Goal: Task Accomplishment & Management: Manage account settings

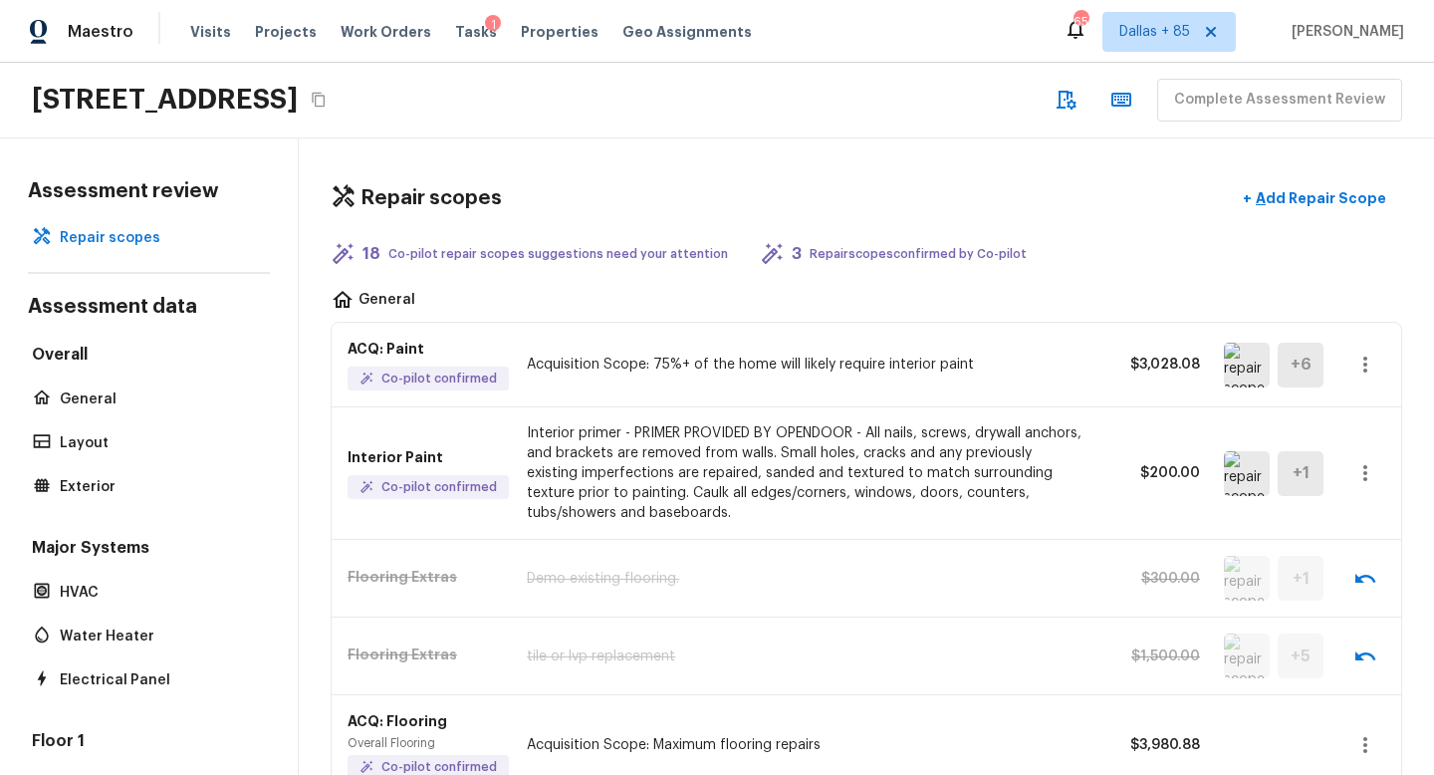
scroll to position [1575, 0]
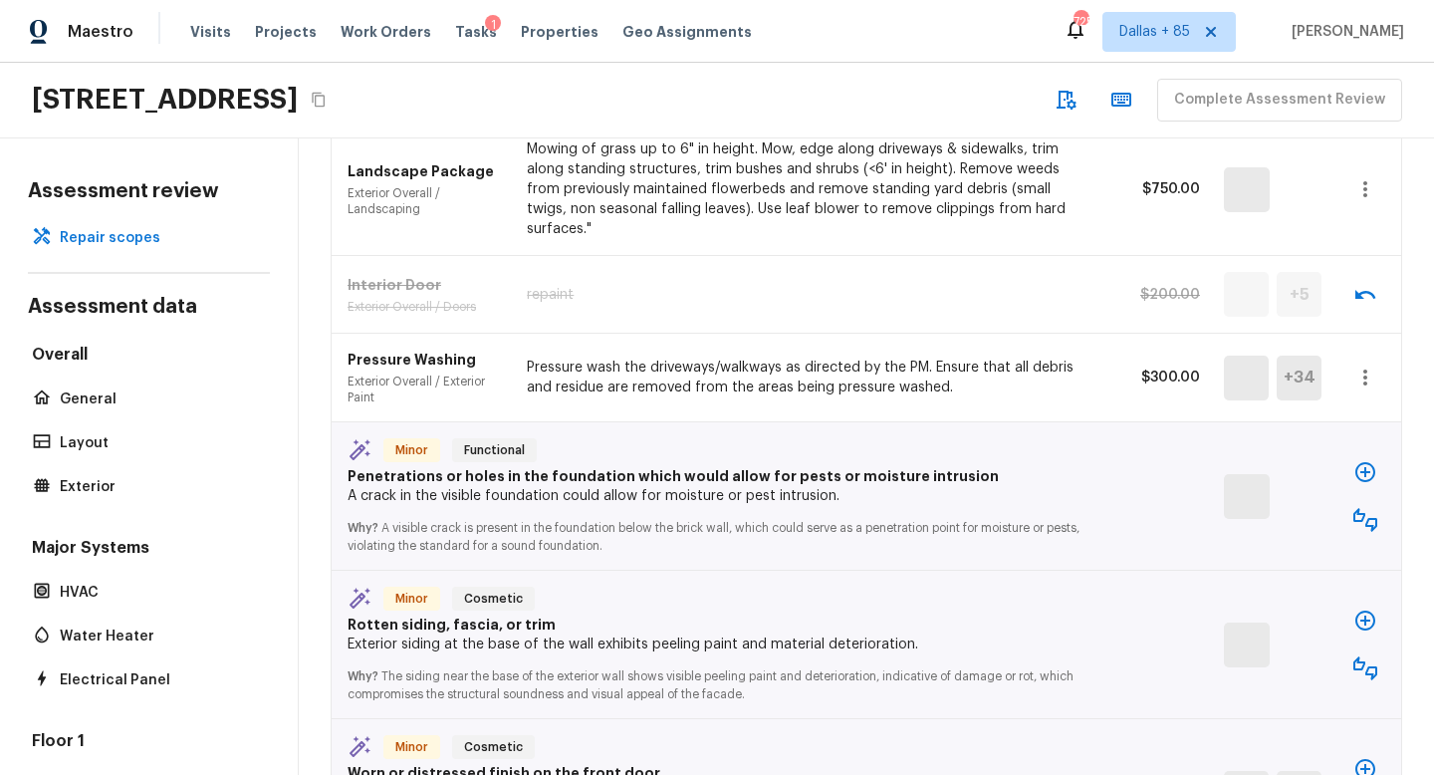
scroll to position [1563, 0]
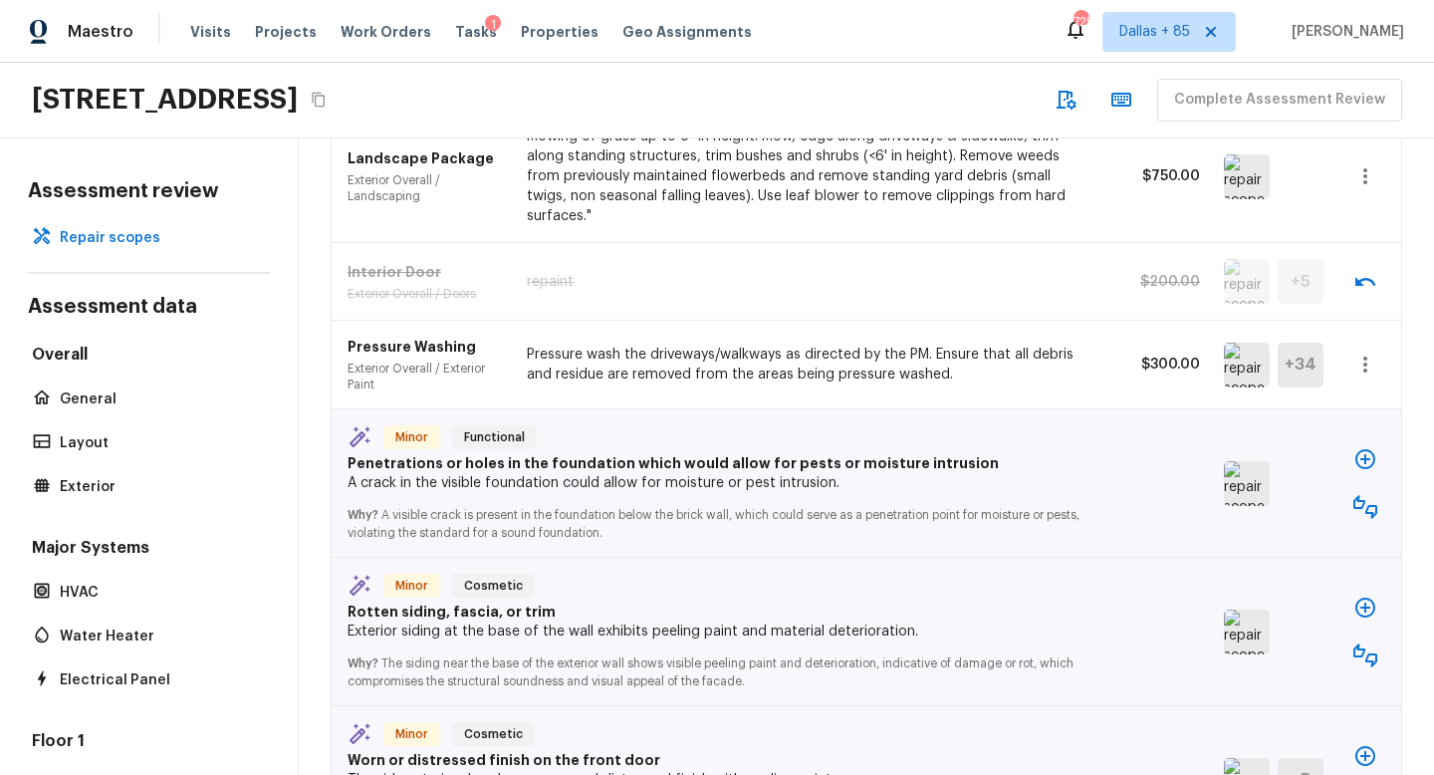
click at [1254, 461] on img at bounding box center [1247, 483] width 46 height 45
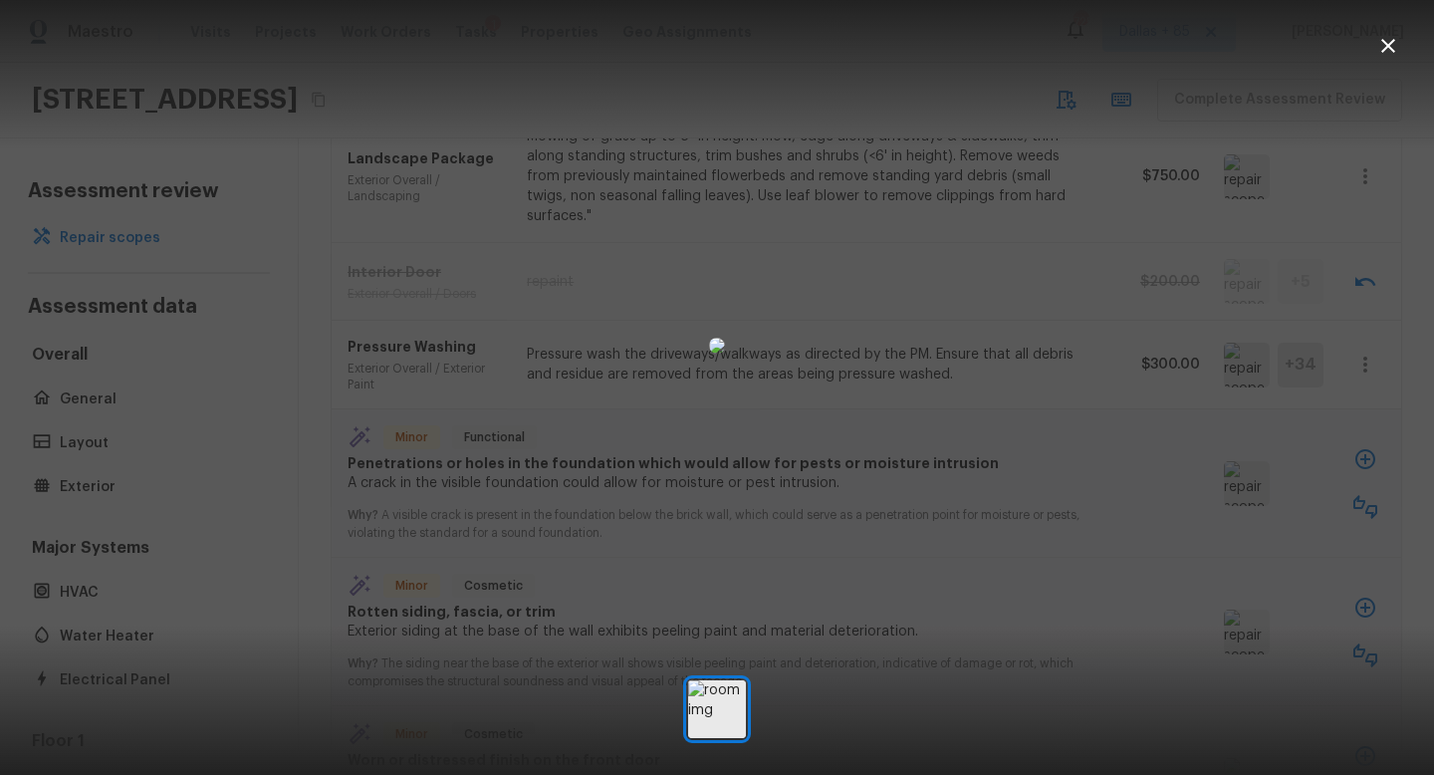
click at [1393, 49] on icon "button" at bounding box center [1389, 46] width 14 height 14
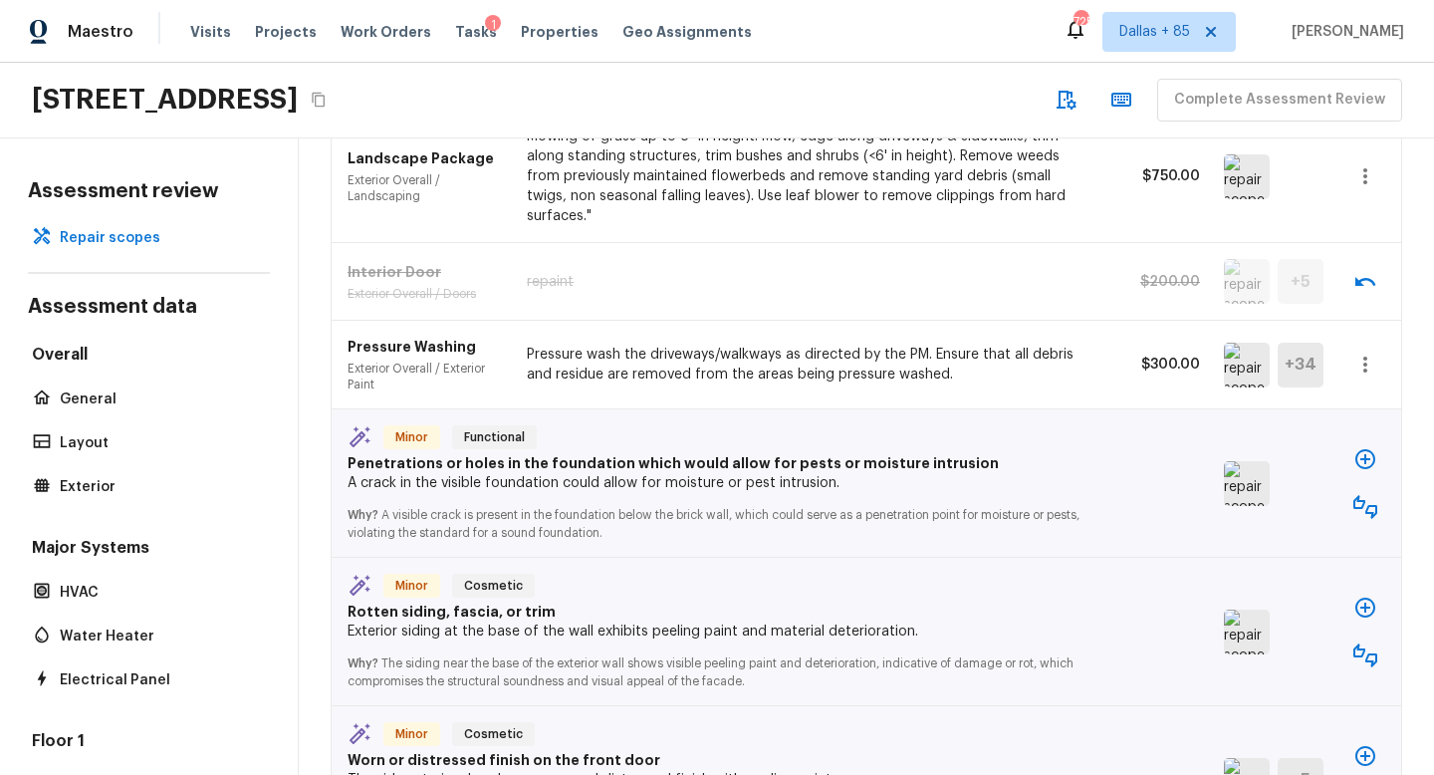
click at [1370, 495] on icon "button" at bounding box center [1366, 507] width 24 height 24
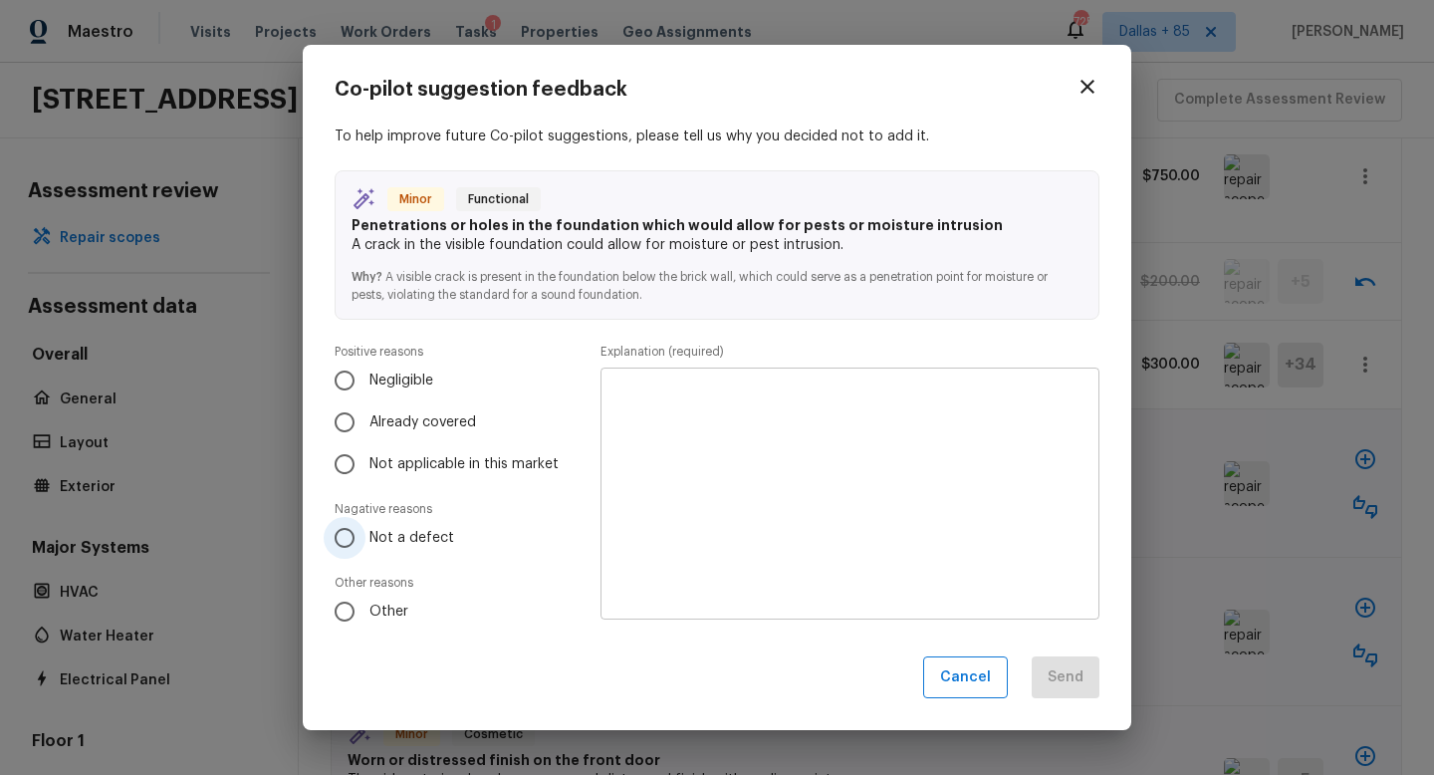
click at [349, 541] on input "Not a defect" at bounding box center [345, 538] width 42 height 42
radio input "true"
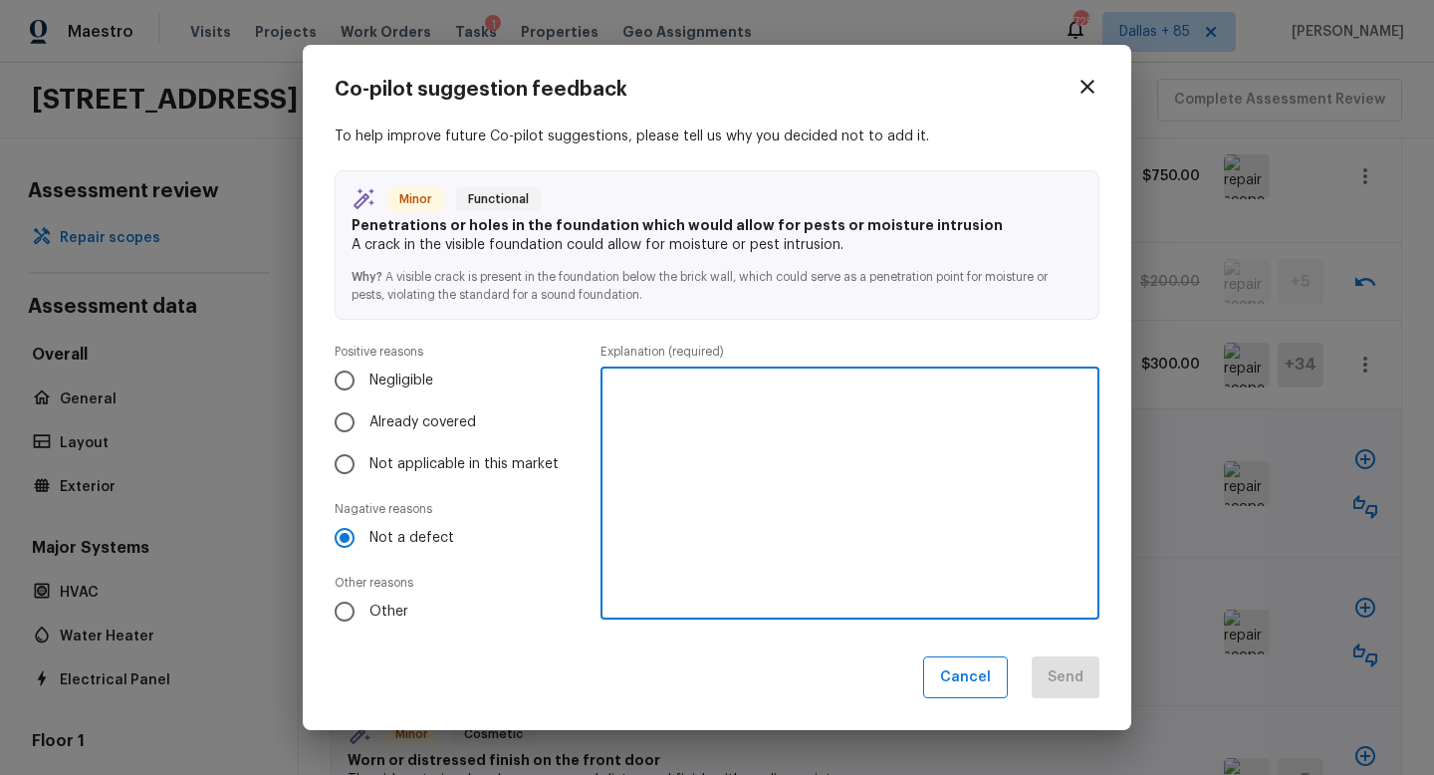
click at [801, 477] on textarea at bounding box center [850, 492] width 471 height 219
type textarea "Weap hole, intended to be there."
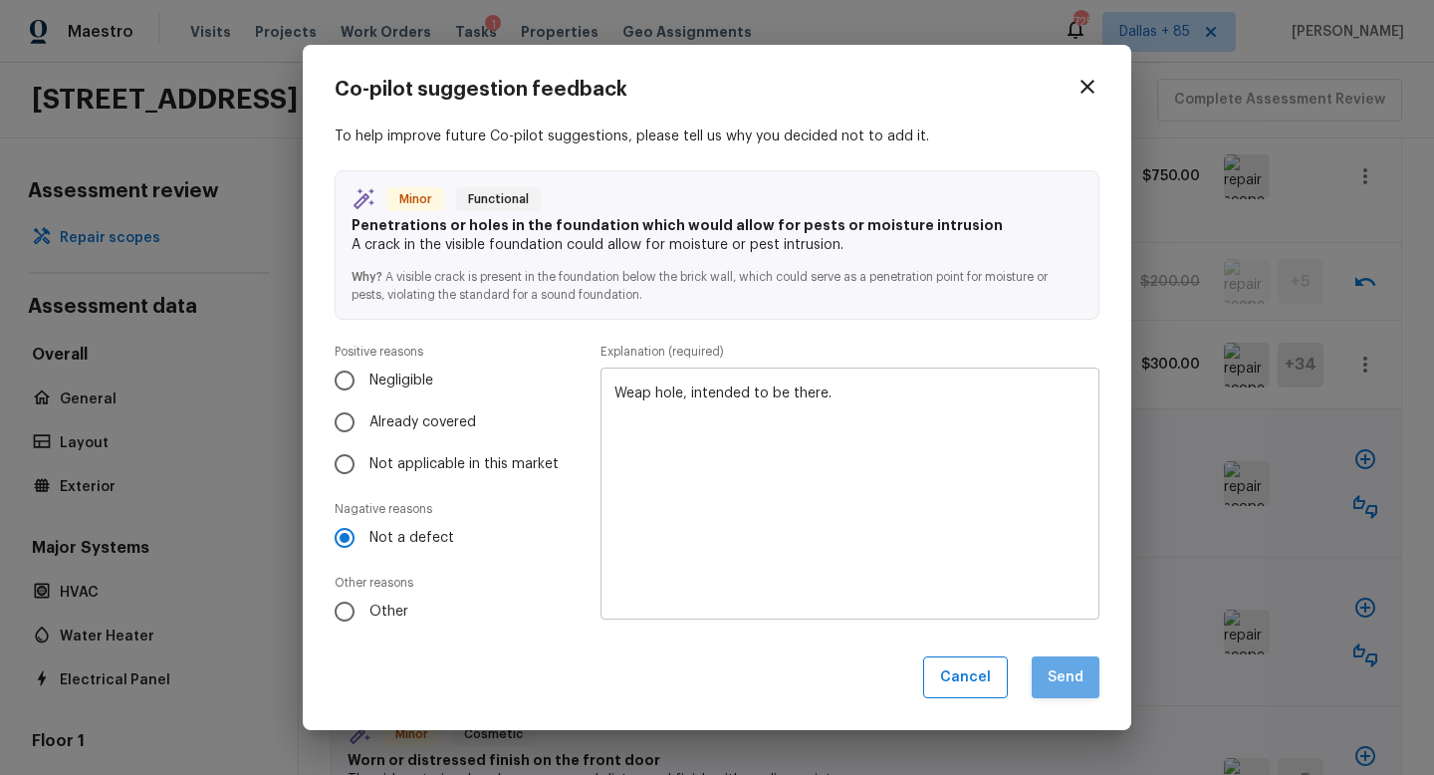
click at [1074, 689] on button "Send" at bounding box center [1066, 677] width 68 height 43
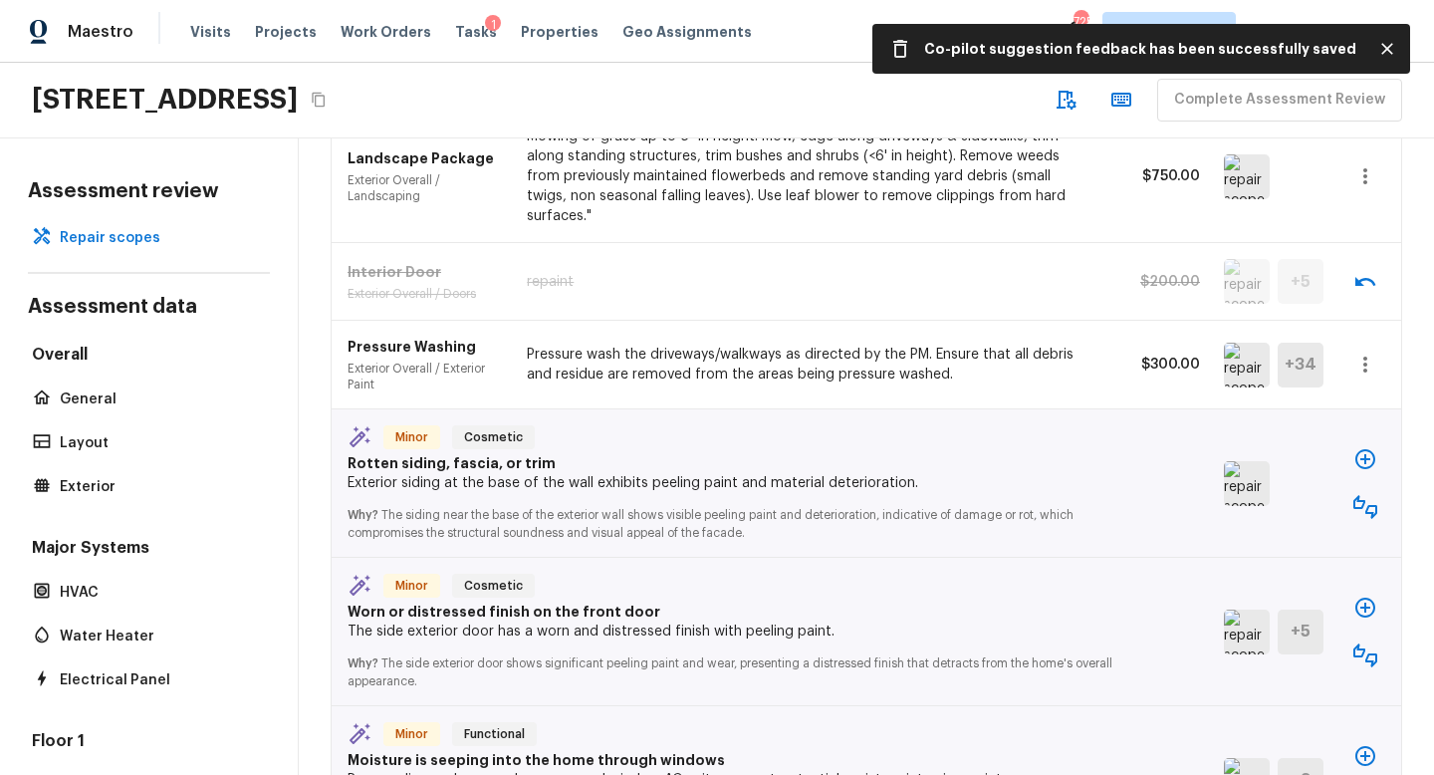
click at [1225, 461] on img at bounding box center [1247, 483] width 46 height 45
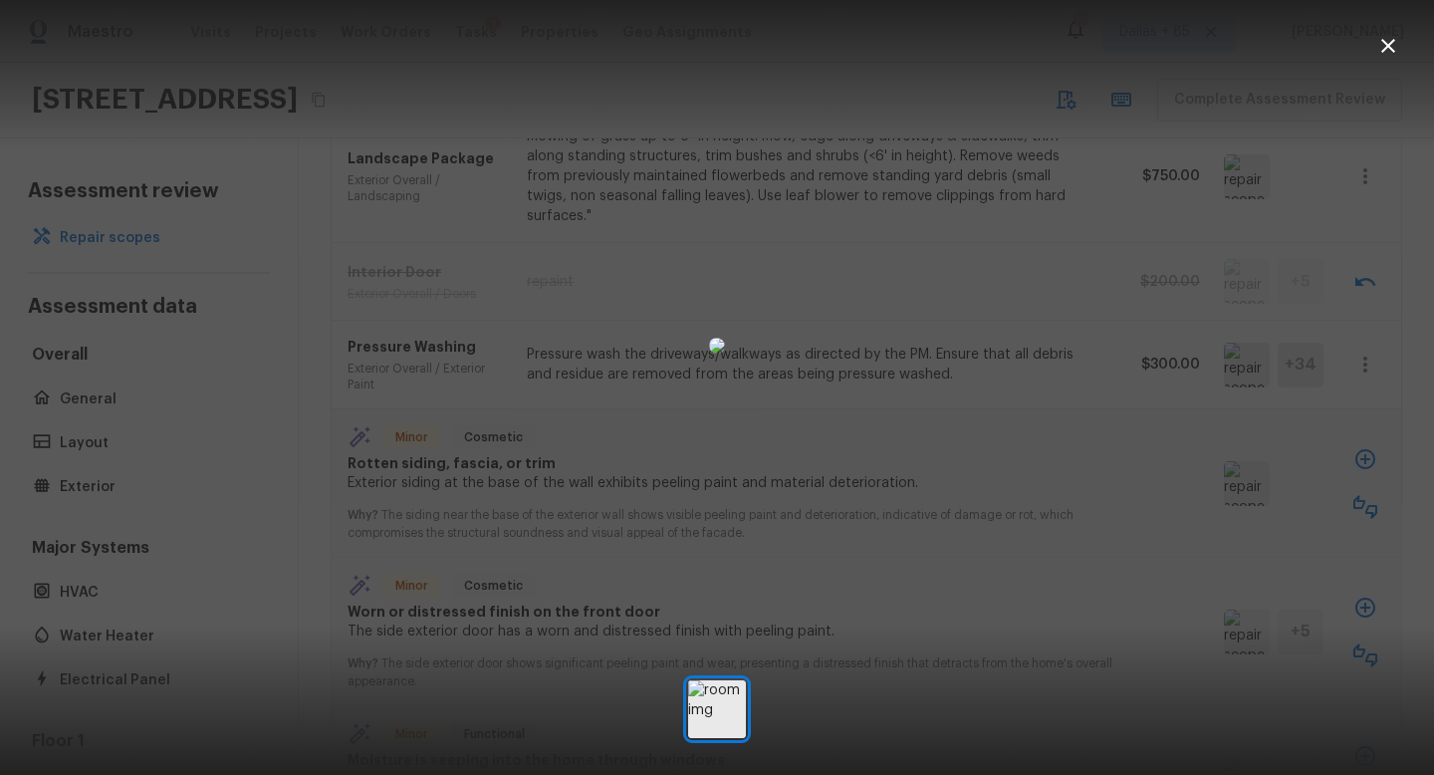
click at [1374, 46] on button "button" at bounding box center [1389, 46] width 40 height 40
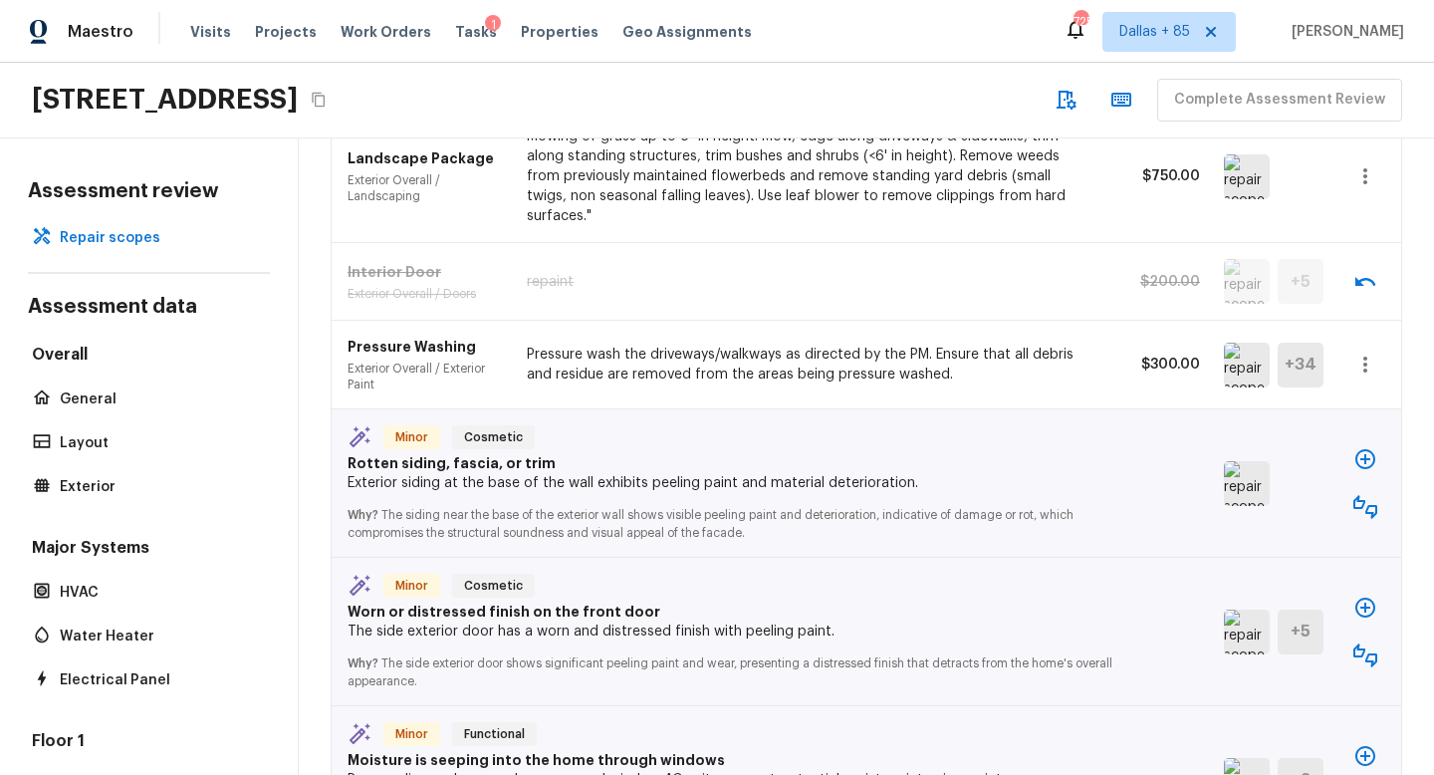
click at [1358, 495] on icon "button" at bounding box center [1366, 507] width 24 height 24
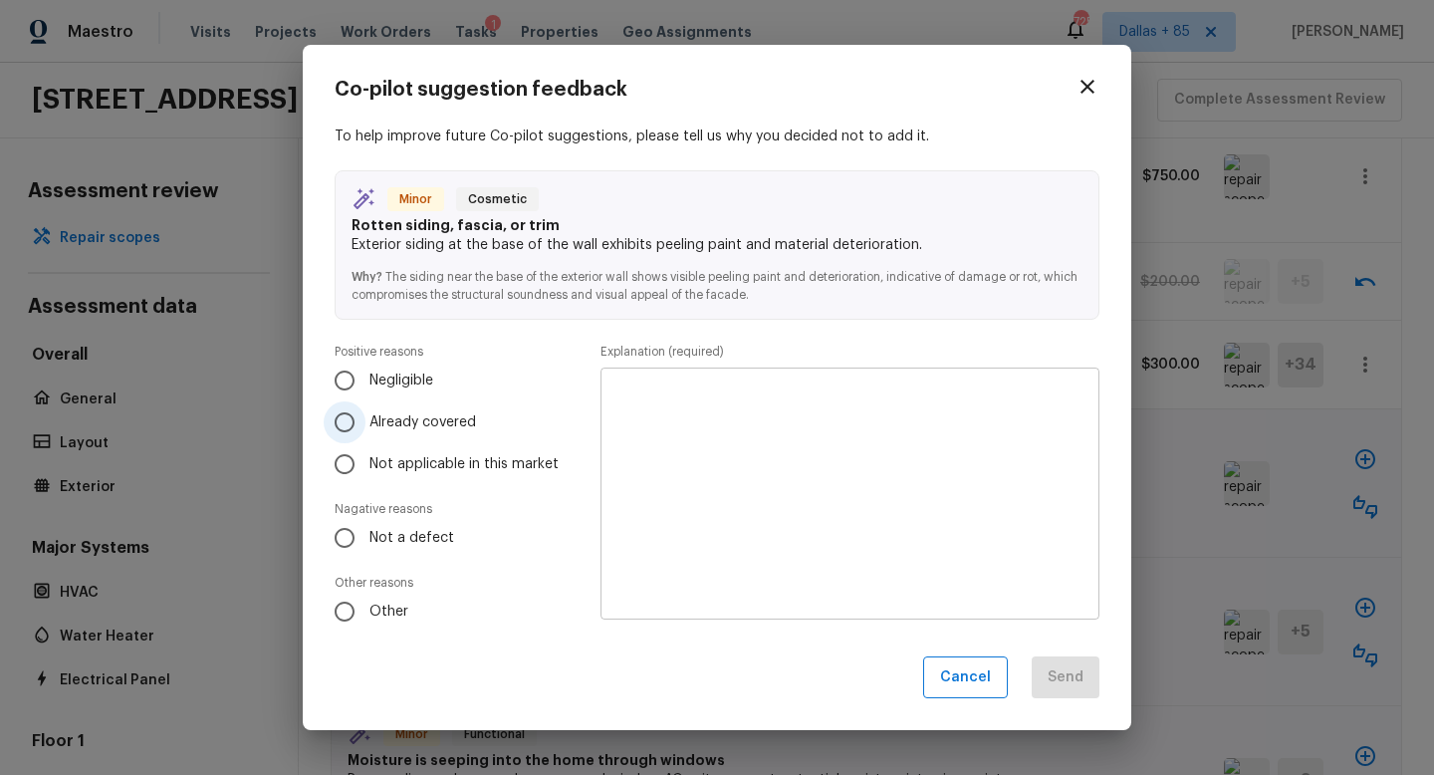
click at [384, 425] on span "Already covered" at bounding box center [423, 422] width 107 height 20
click at [366, 425] on input "Already covered" at bounding box center [345, 422] width 42 height 42
radio input "true"
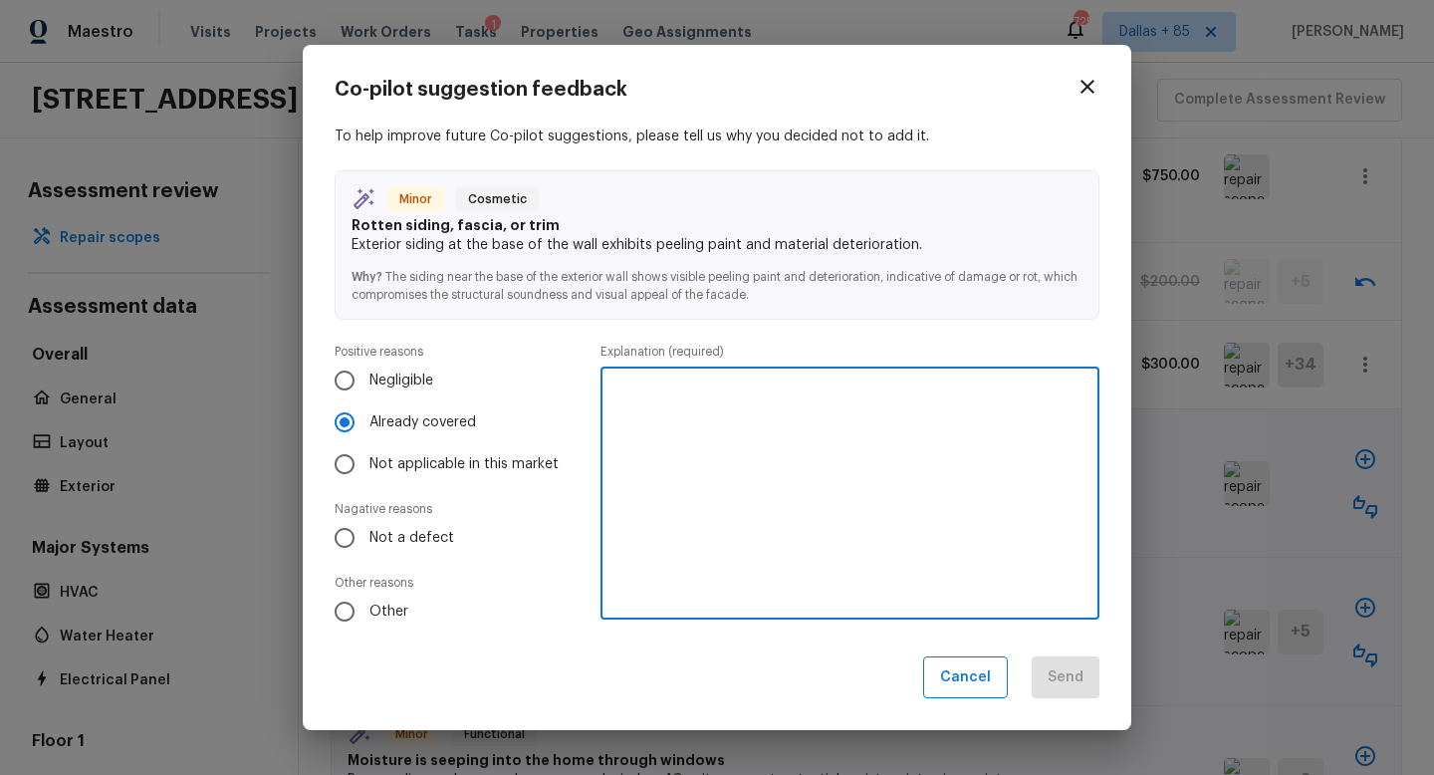
click at [717, 414] on textarea at bounding box center [850, 492] width 471 height 219
type textarea "Covered with siding"
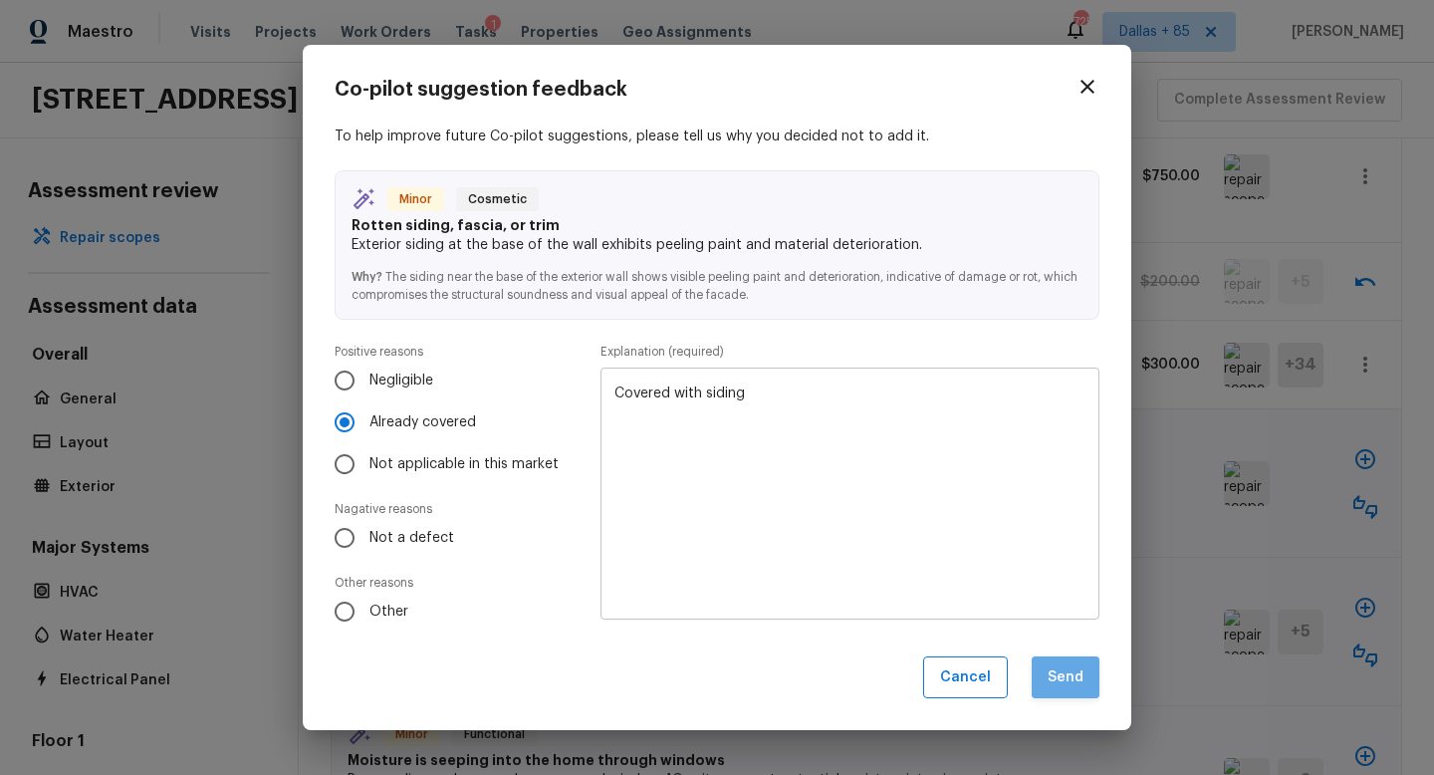
click at [1079, 688] on button "Send" at bounding box center [1066, 677] width 68 height 43
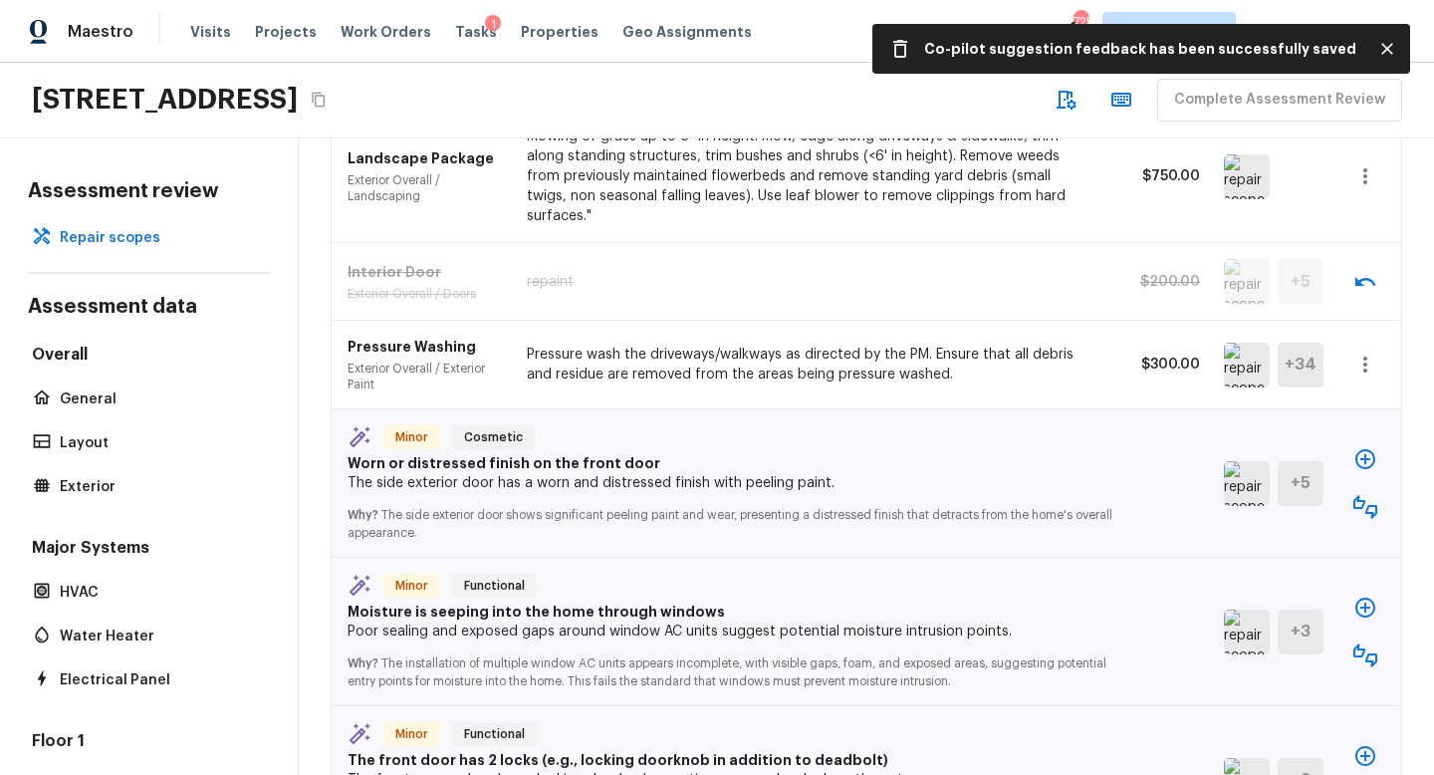
click at [1242, 461] on img at bounding box center [1247, 483] width 46 height 45
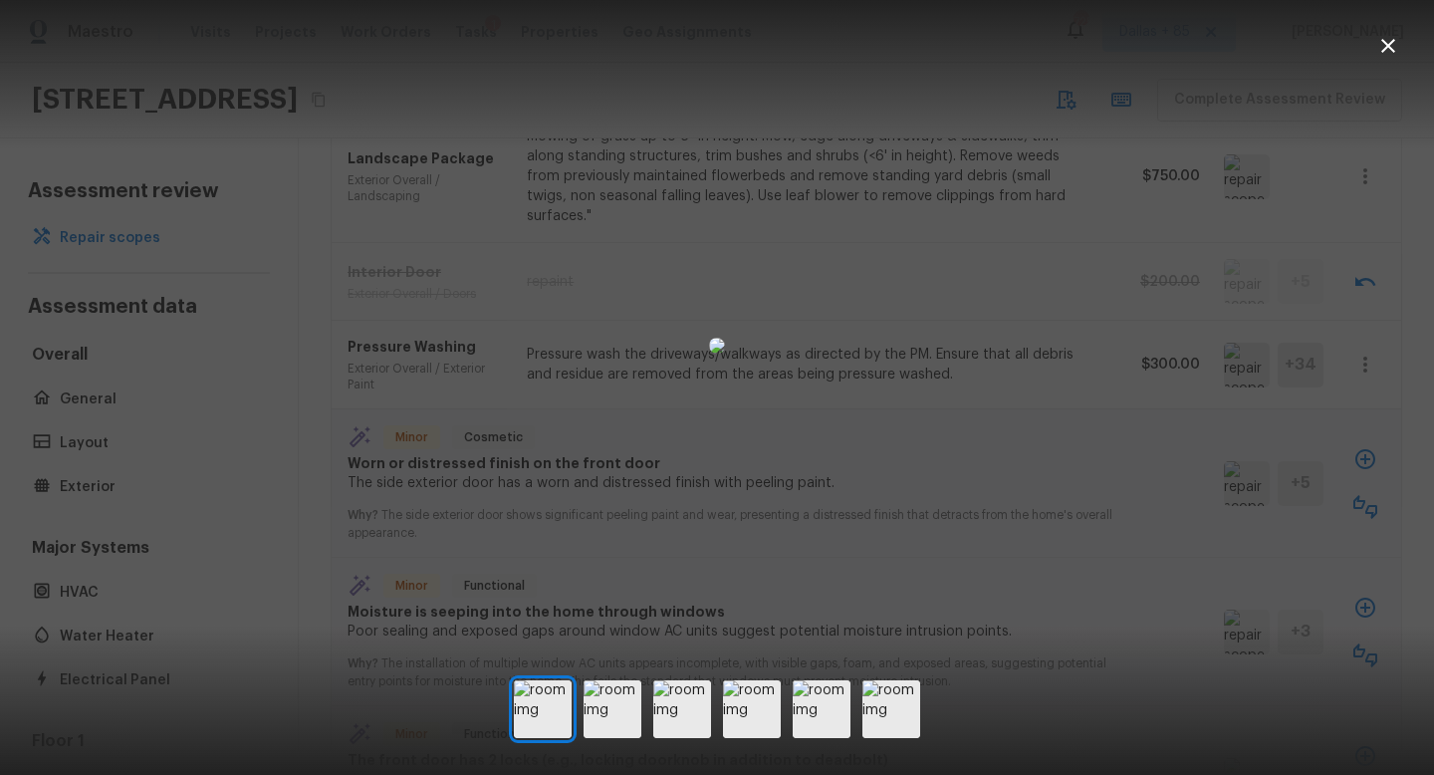
click at [1389, 50] on icon "button" at bounding box center [1389, 46] width 24 height 24
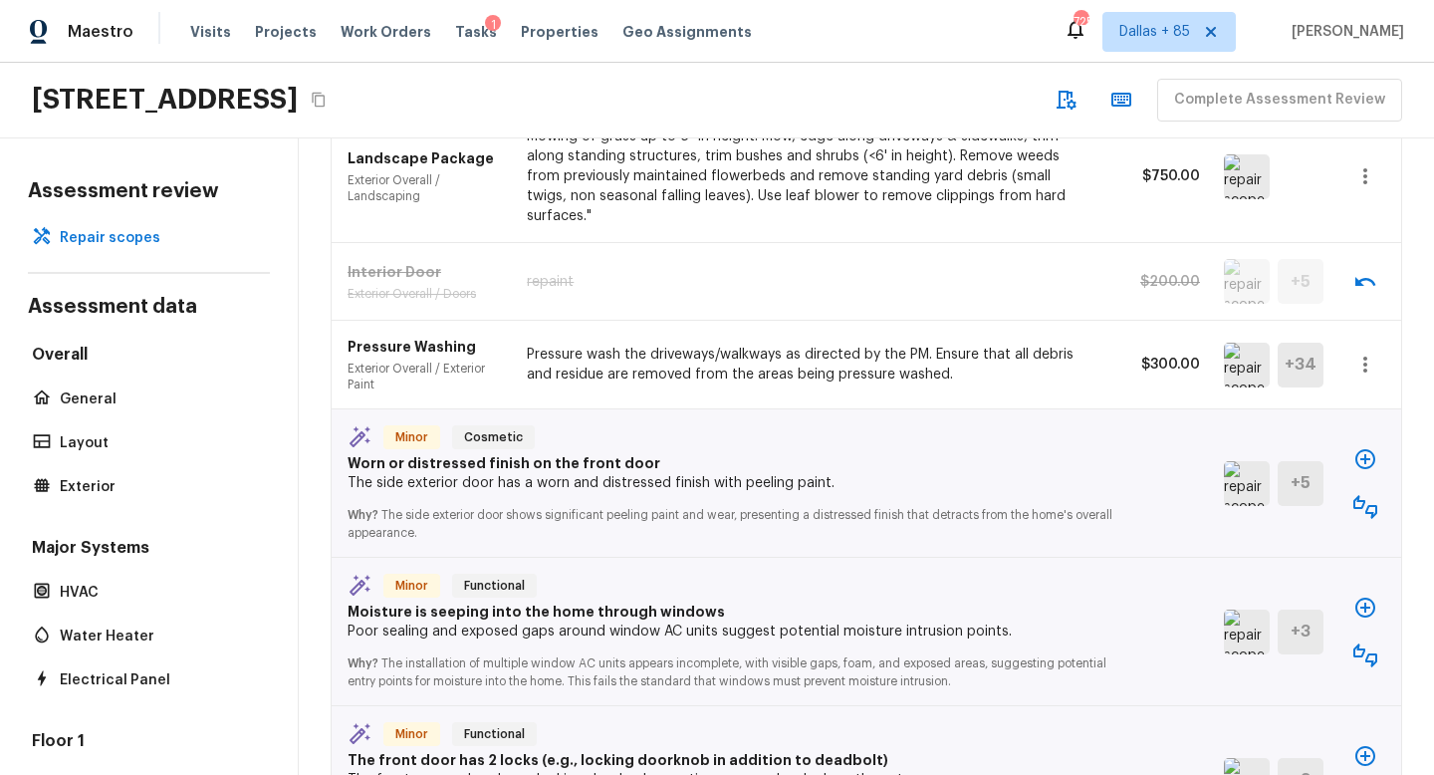
click at [1357, 495] on icon "button" at bounding box center [1366, 507] width 24 height 24
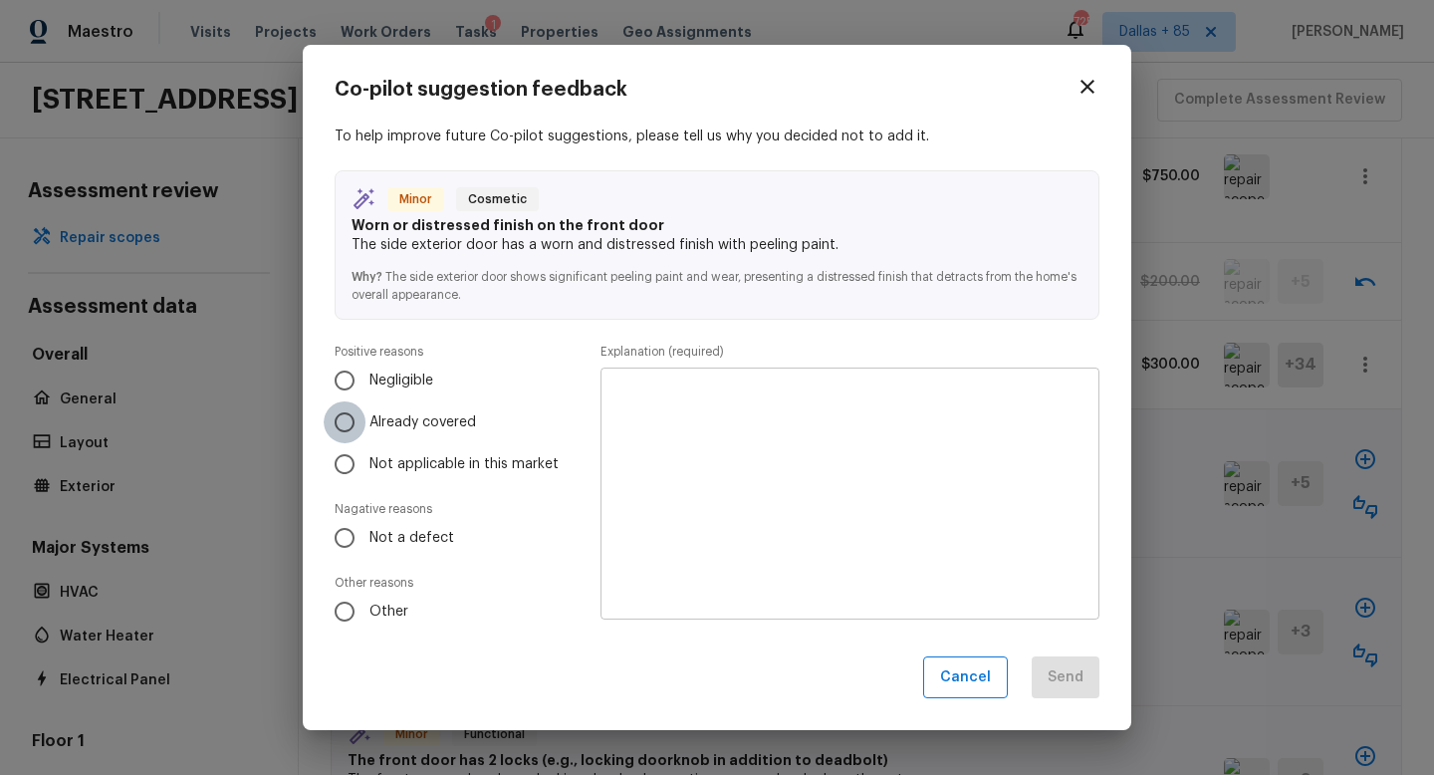
click at [338, 416] on input "Already covered" at bounding box center [345, 422] width 42 height 42
radio input "true"
click at [727, 441] on textarea at bounding box center [850, 492] width 471 height 219
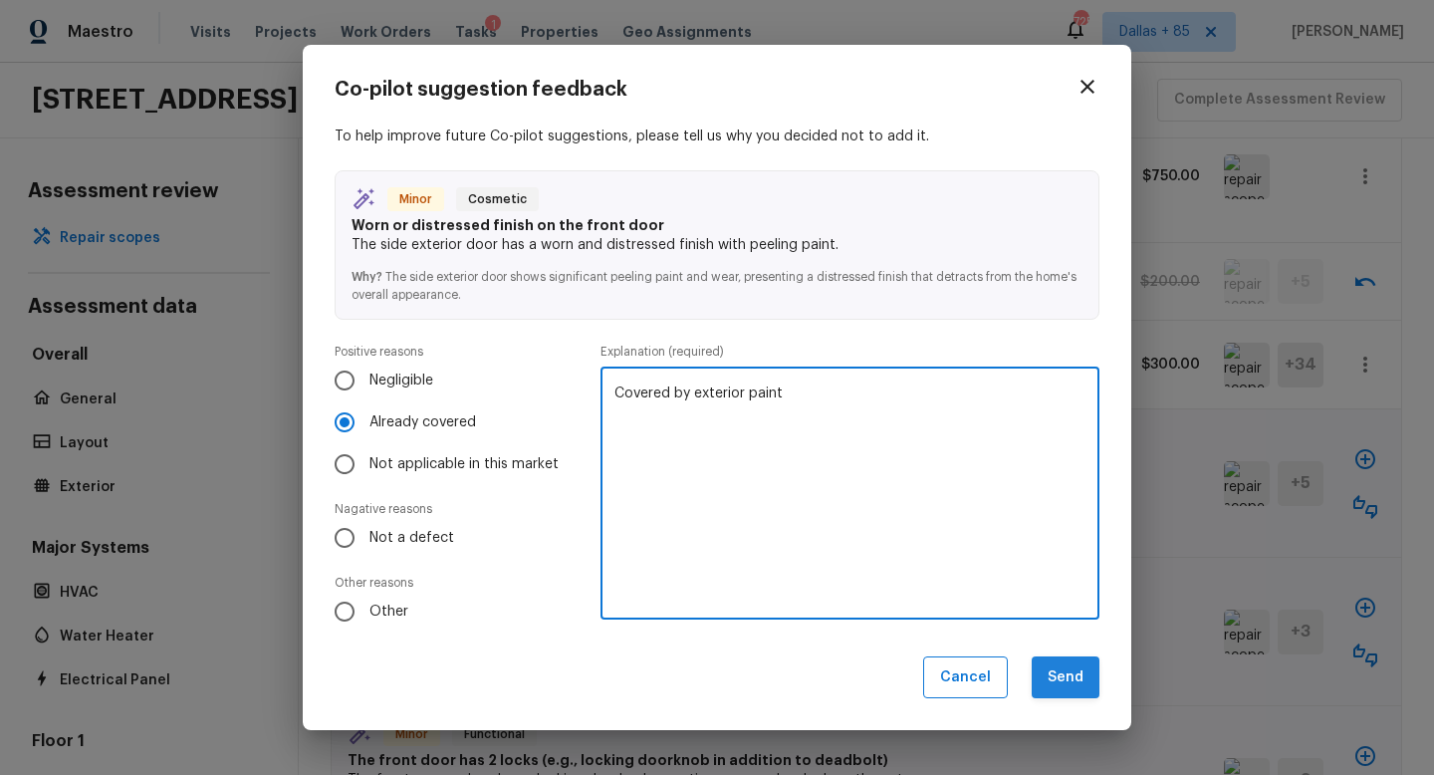
type textarea "Covered by exterior paint"
click at [1042, 665] on button "Send" at bounding box center [1066, 677] width 68 height 43
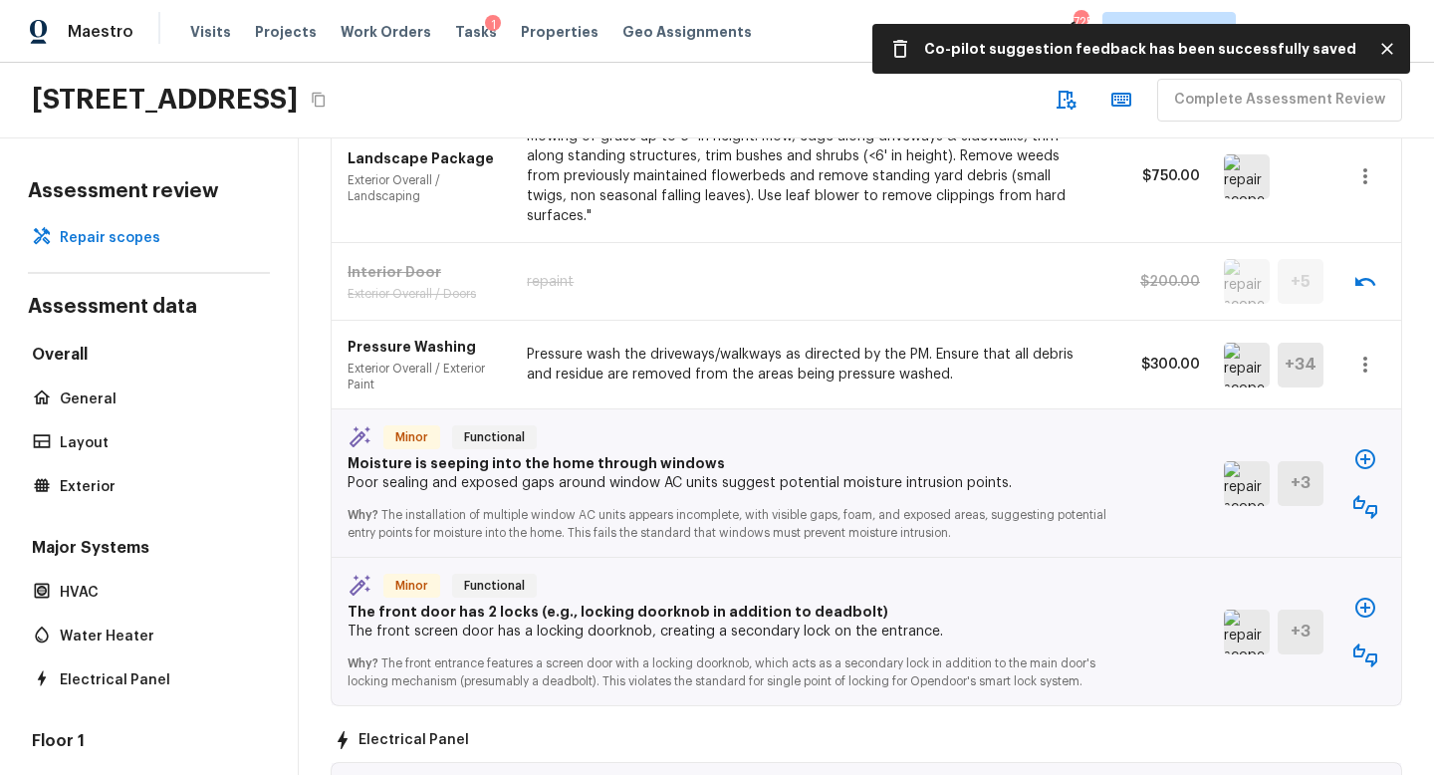
click at [1232, 461] on img at bounding box center [1247, 483] width 46 height 45
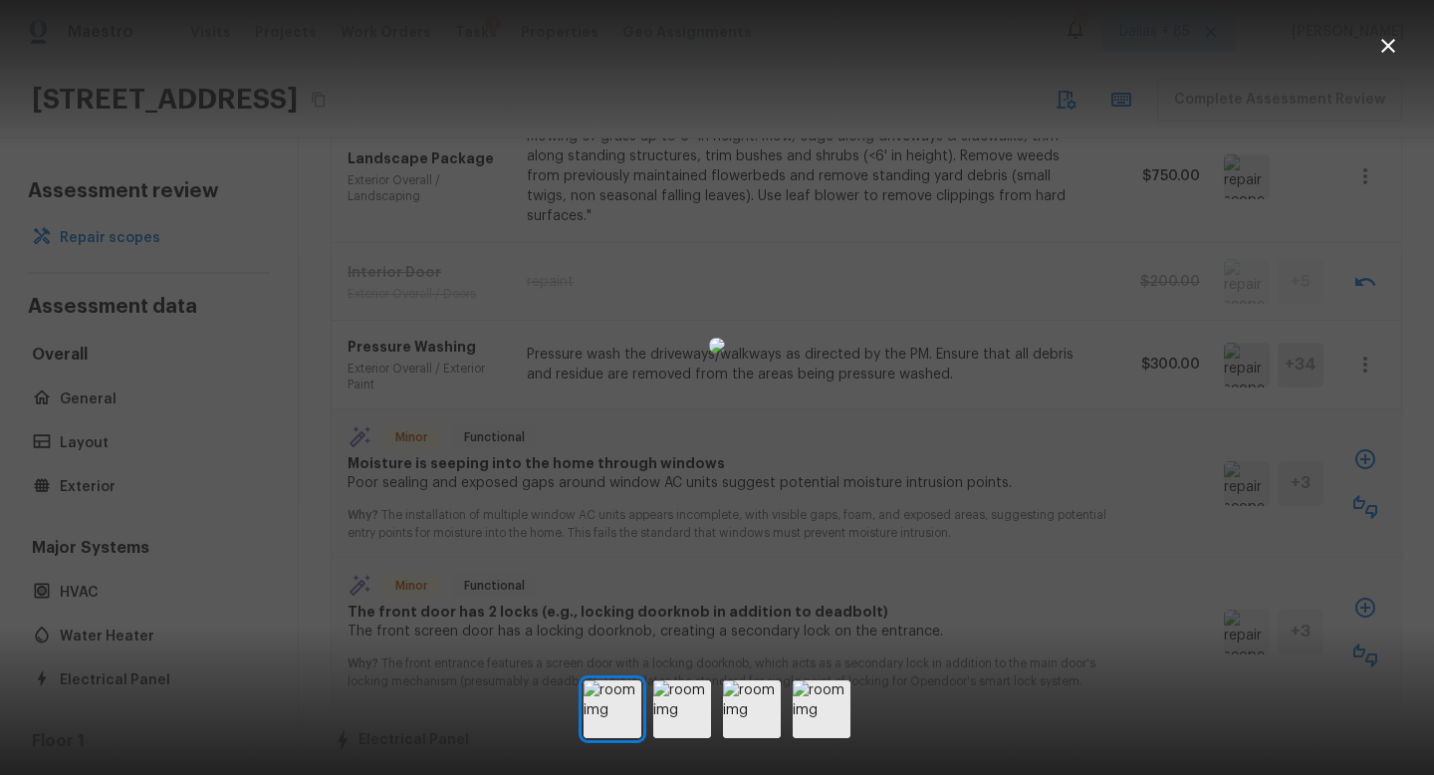
click at [1382, 35] on icon "button" at bounding box center [1389, 46] width 24 height 24
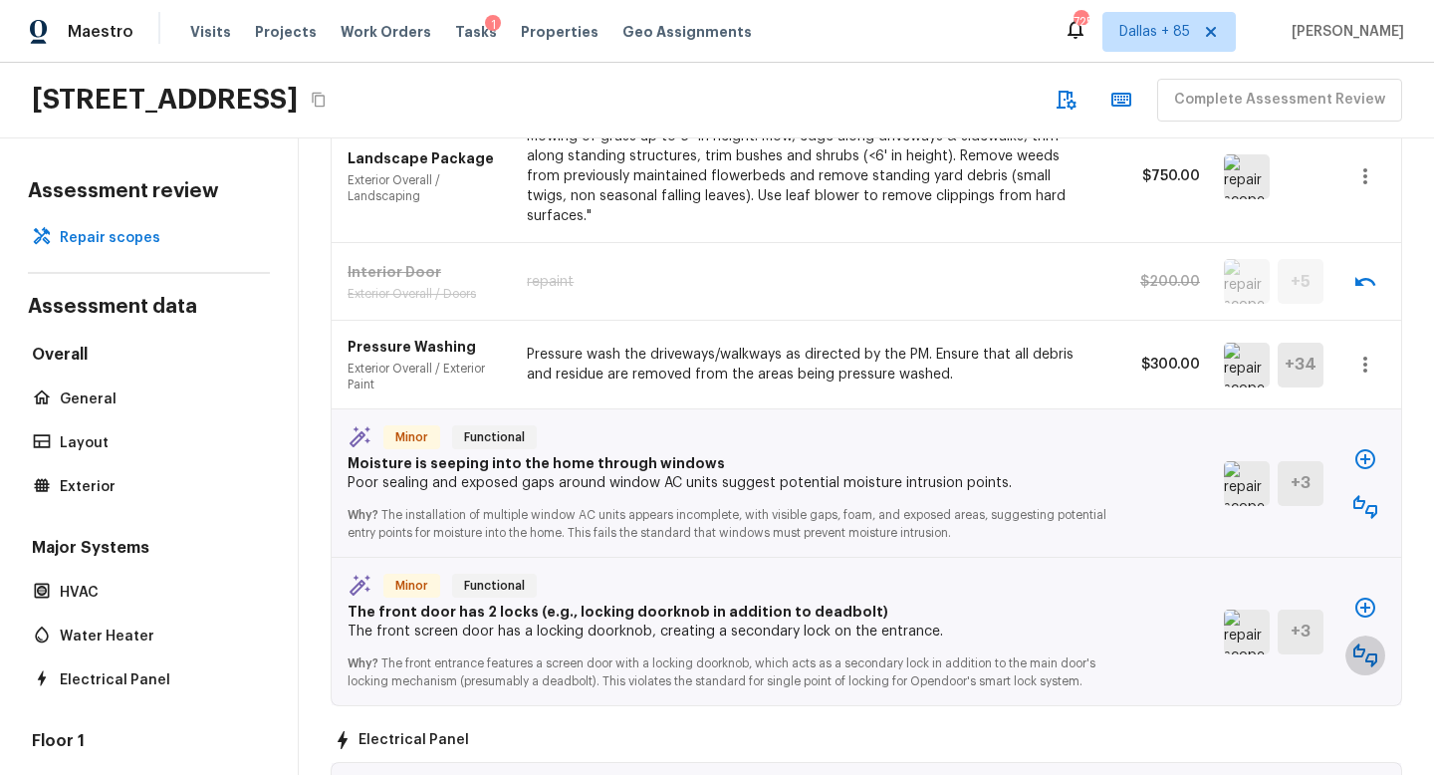
click at [1361, 643] on icon "button" at bounding box center [1366, 655] width 24 height 24
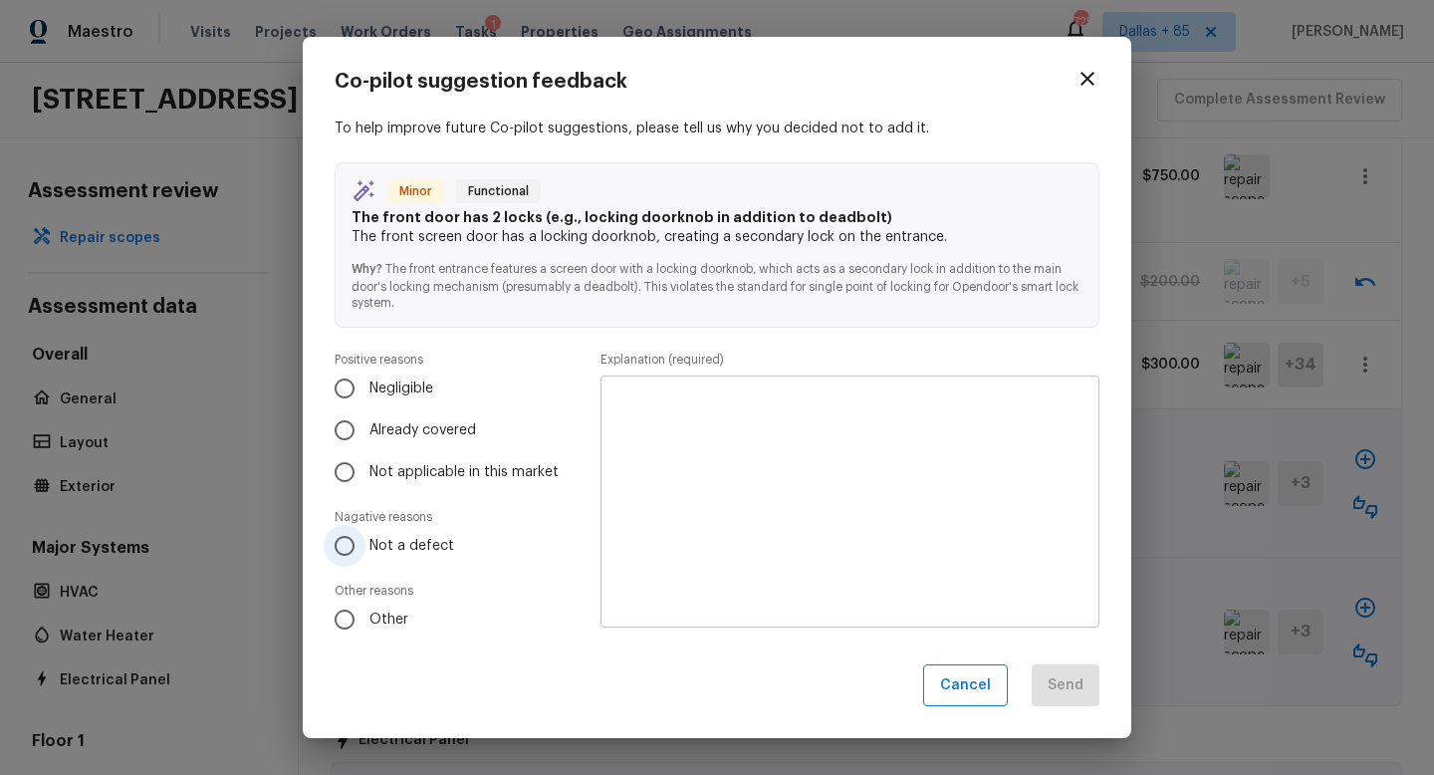
click at [354, 542] on input "Not a defect" at bounding box center [345, 546] width 42 height 42
radio input "true"
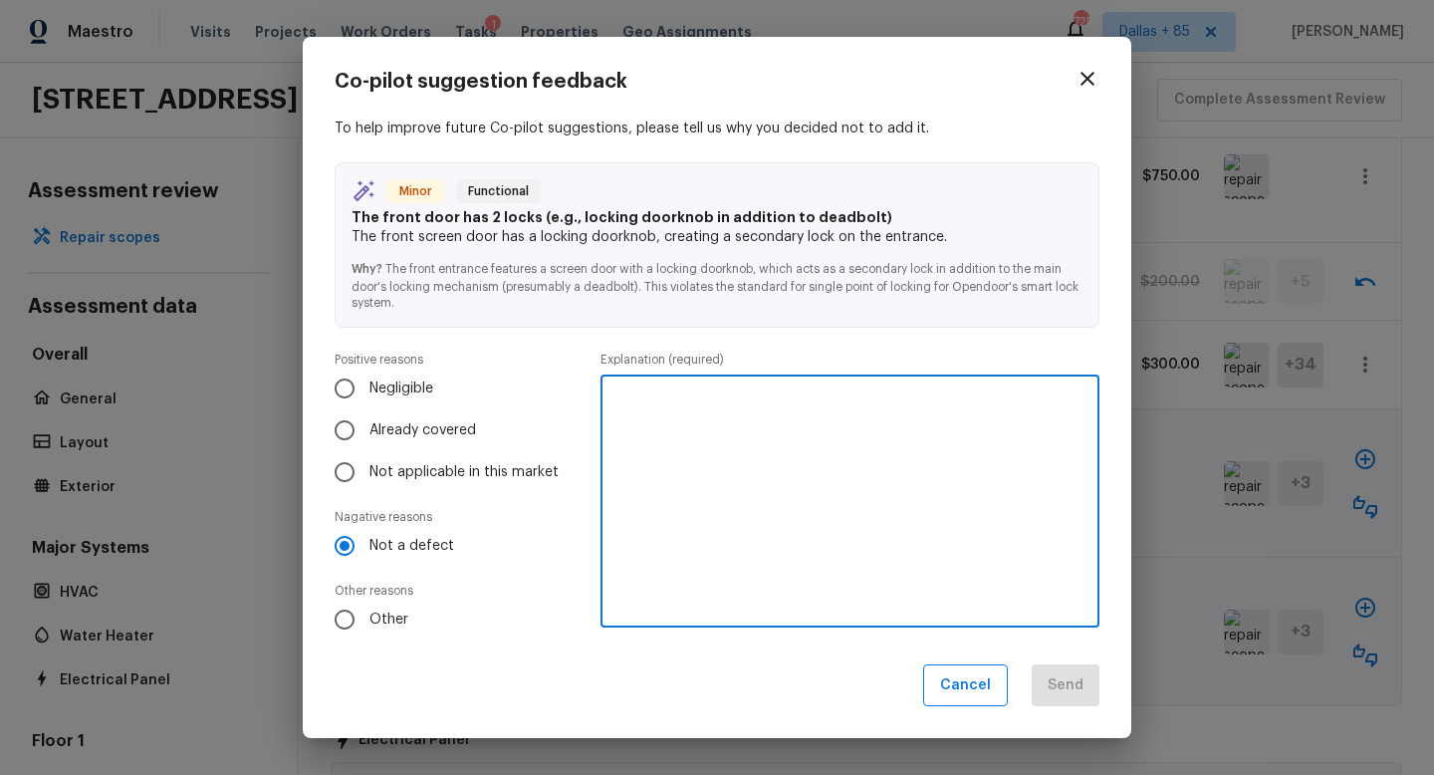
click at [692, 448] on textarea at bounding box center [850, 500] width 471 height 219
type textarea "We will install our lock on door."
click at [1076, 691] on button "Send" at bounding box center [1066, 685] width 68 height 43
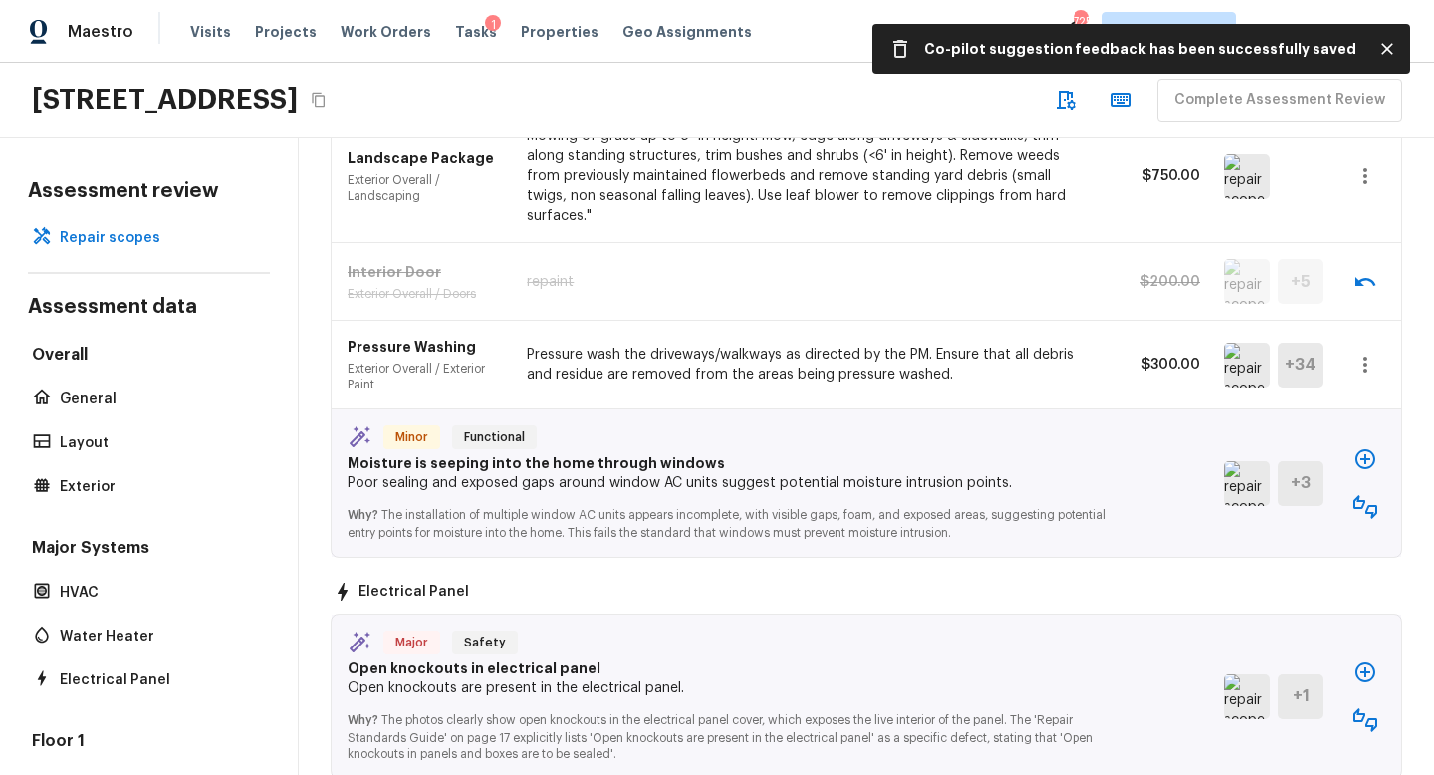
click at [1366, 495] on icon "button" at bounding box center [1366, 507] width 24 height 24
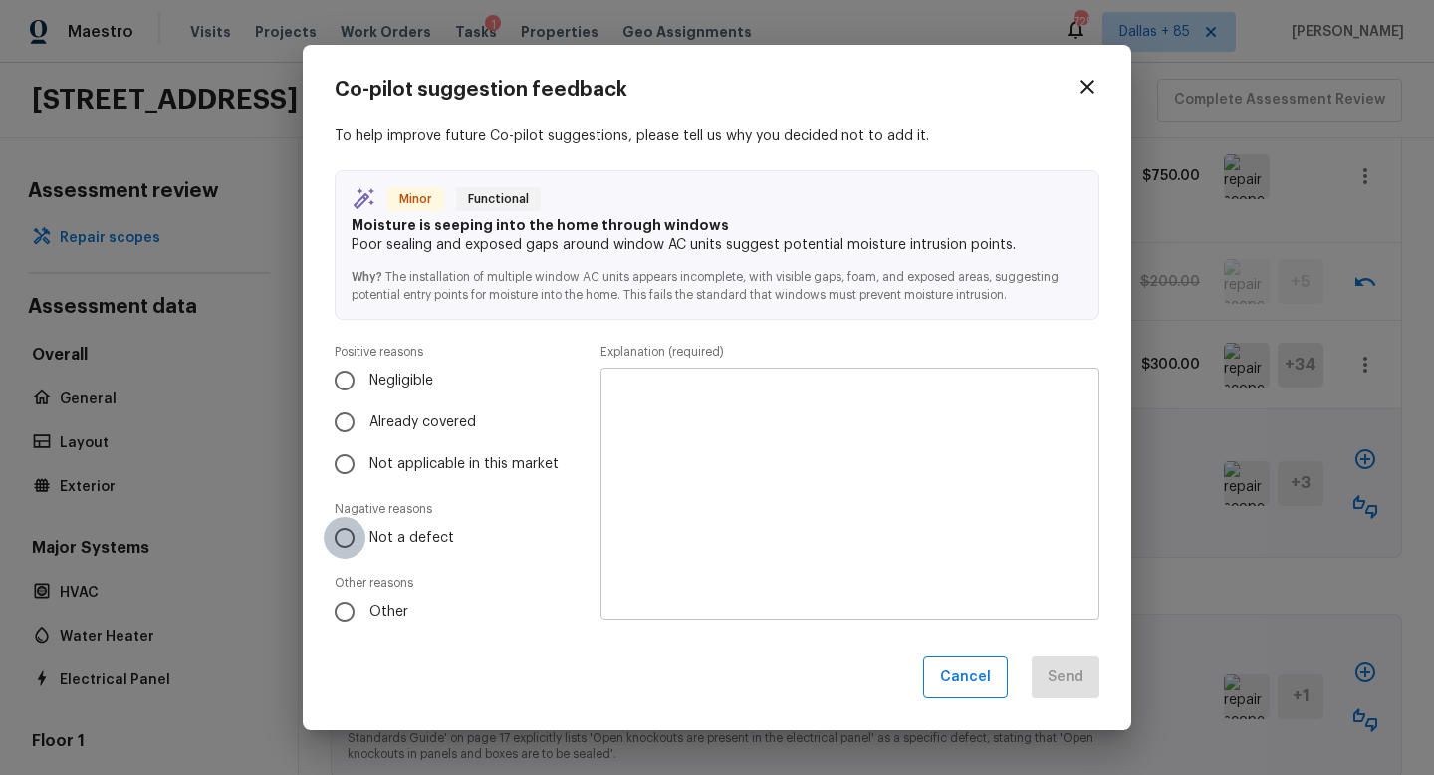
click at [349, 522] on input "Not a defect" at bounding box center [345, 538] width 42 height 42
radio input "true"
click at [632, 483] on textarea at bounding box center [850, 492] width 471 height 219
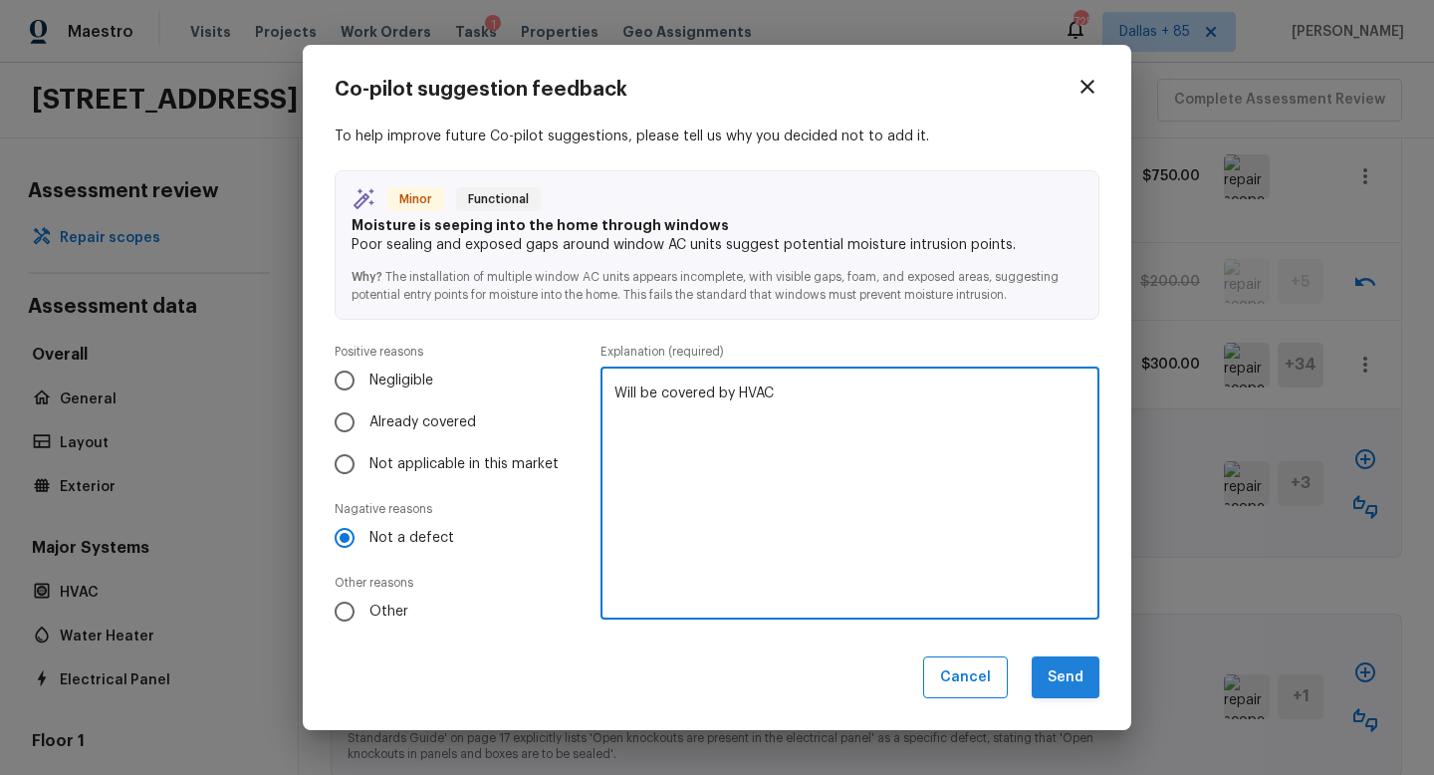
type textarea "Will be covered by HVAC"
click at [1076, 680] on button "Send" at bounding box center [1066, 677] width 68 height 43
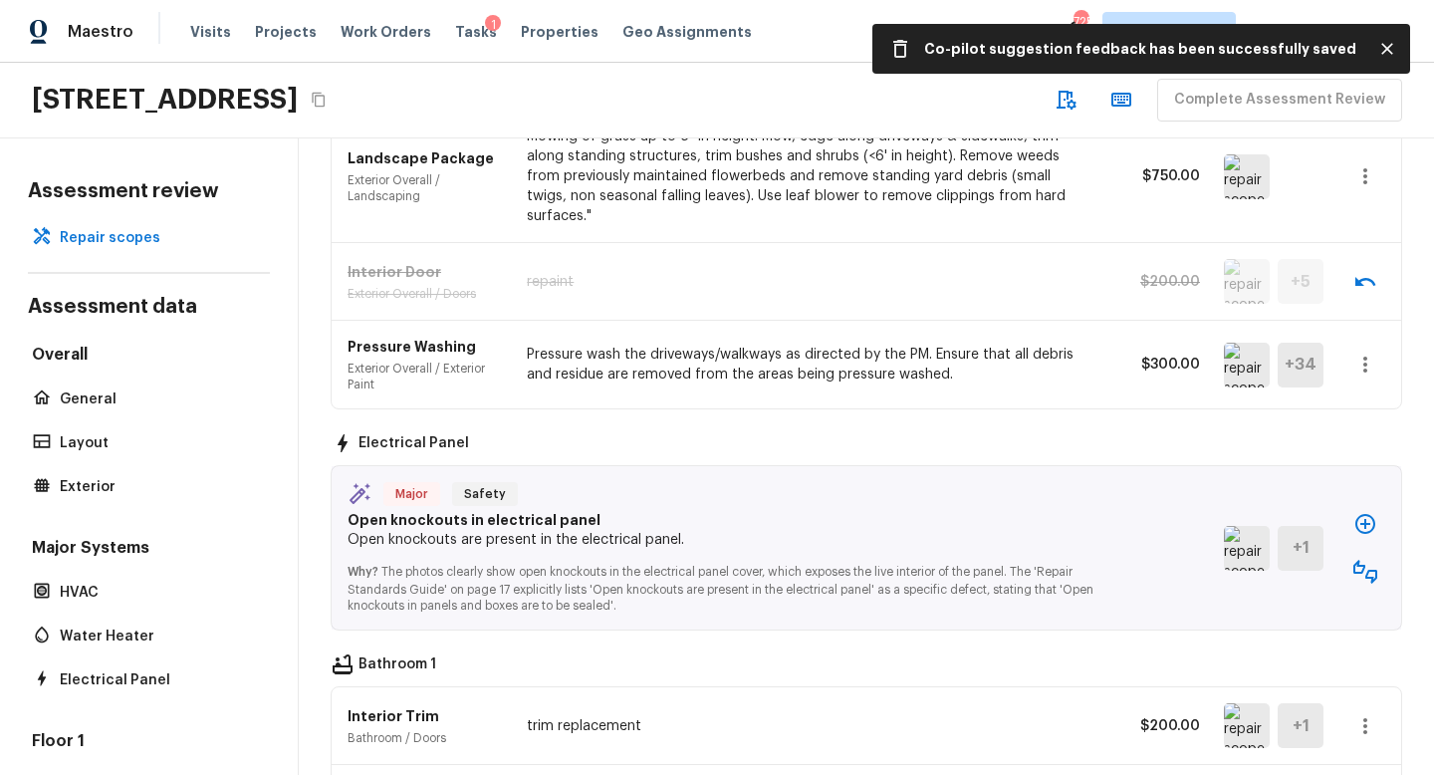
click at [1246, 526] on img at bounding box center [1247, 548] width 46 height 45
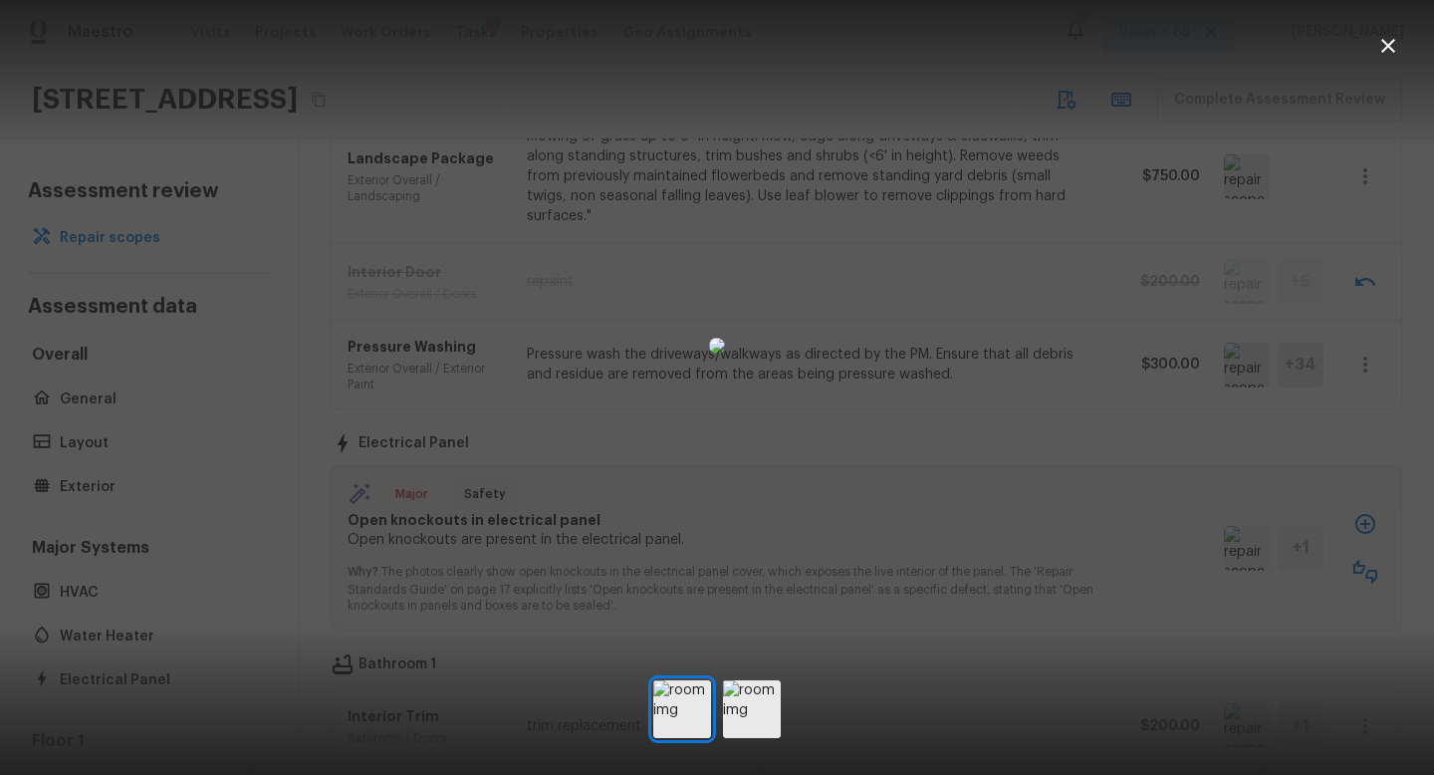
click at [1391, 45] on icon "button" at bounding box center [1389, 46] width 24 height 24
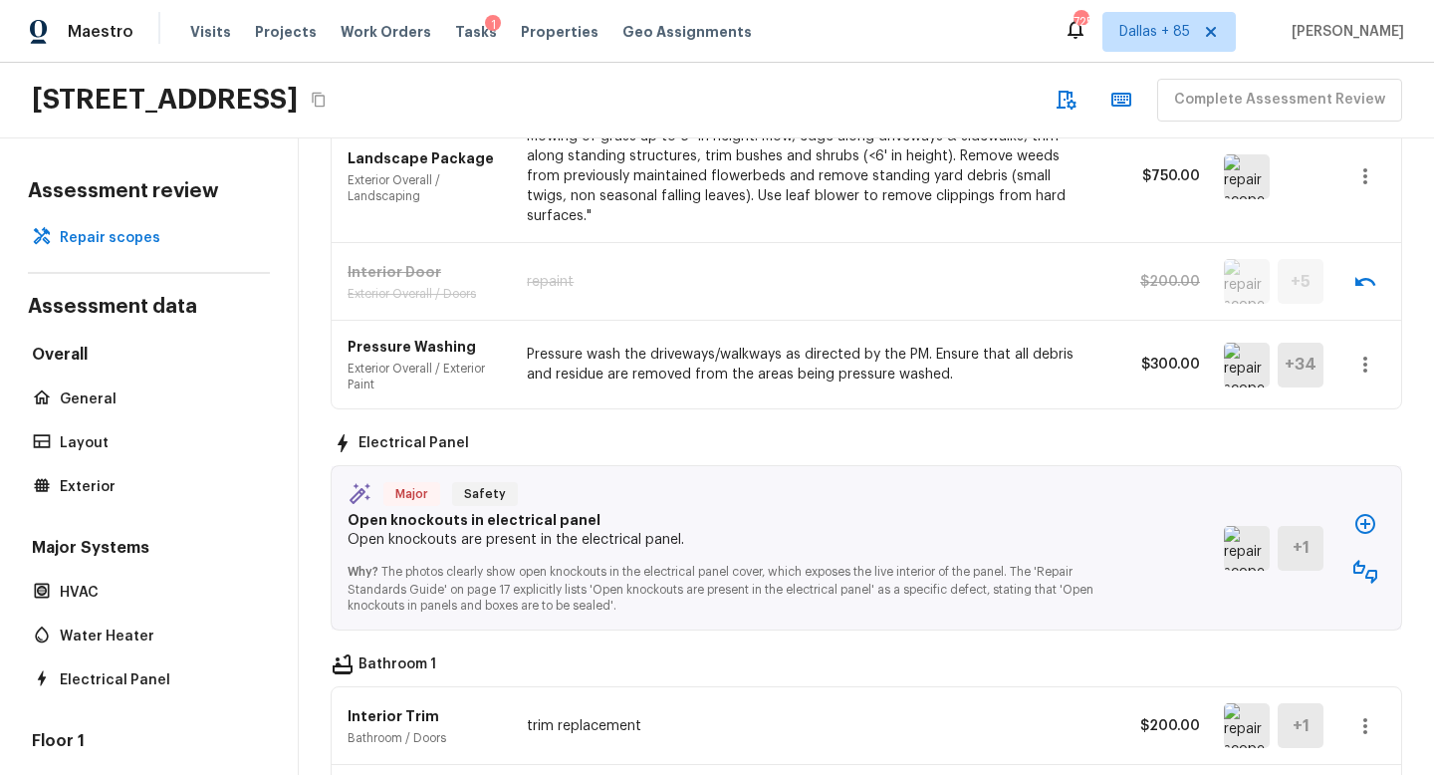
click at [710, 550] on p "Why? The photos clearly show open knockouts in the electrical panel cover, whic…" at bounding box center [730, 582] width 765 height 64
click at [1357, 560] on icon "button" at bounding box center [1366, 572] width 24 height 24
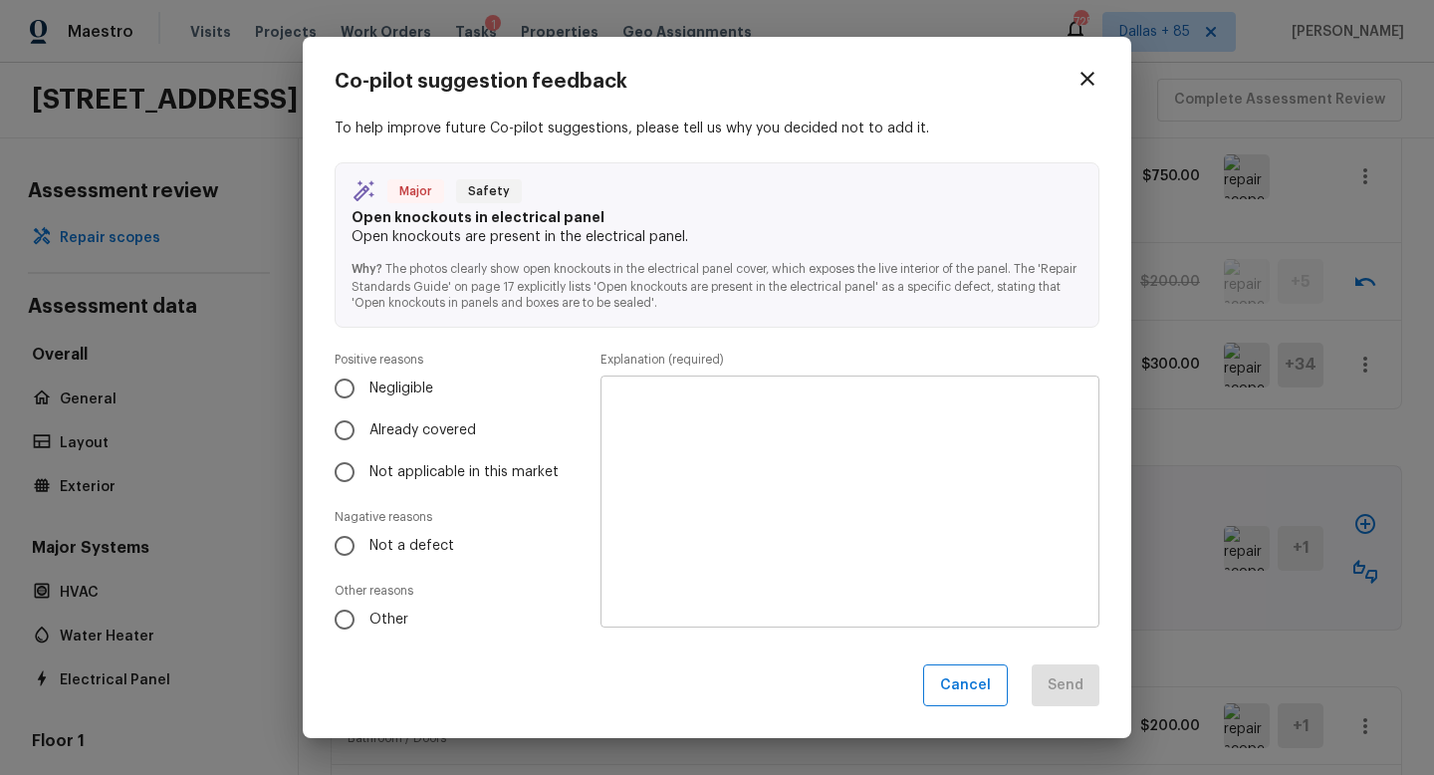
click at [703, 459] on textarea at bounding box center [850, 500] width 471 height 219
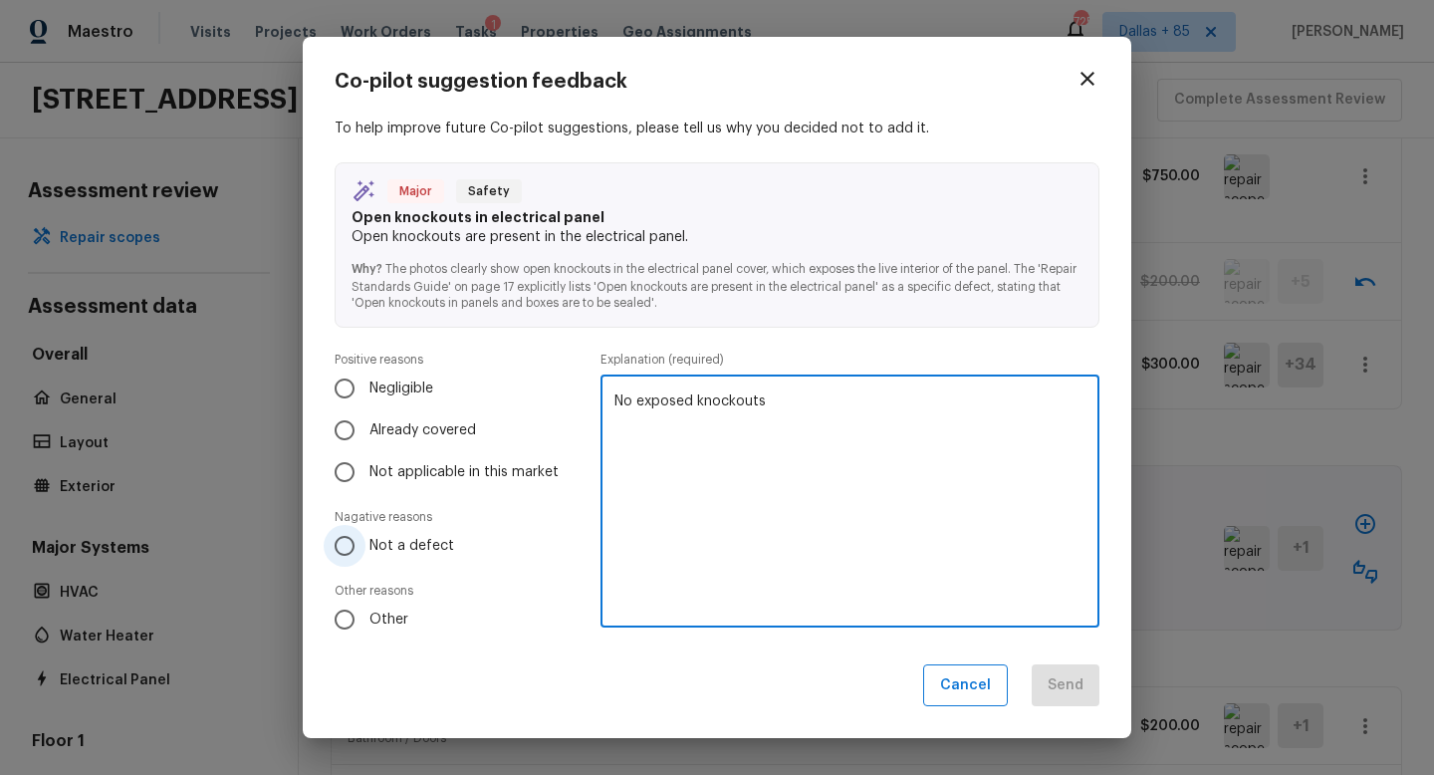
type textarea "No exposed knockouts"
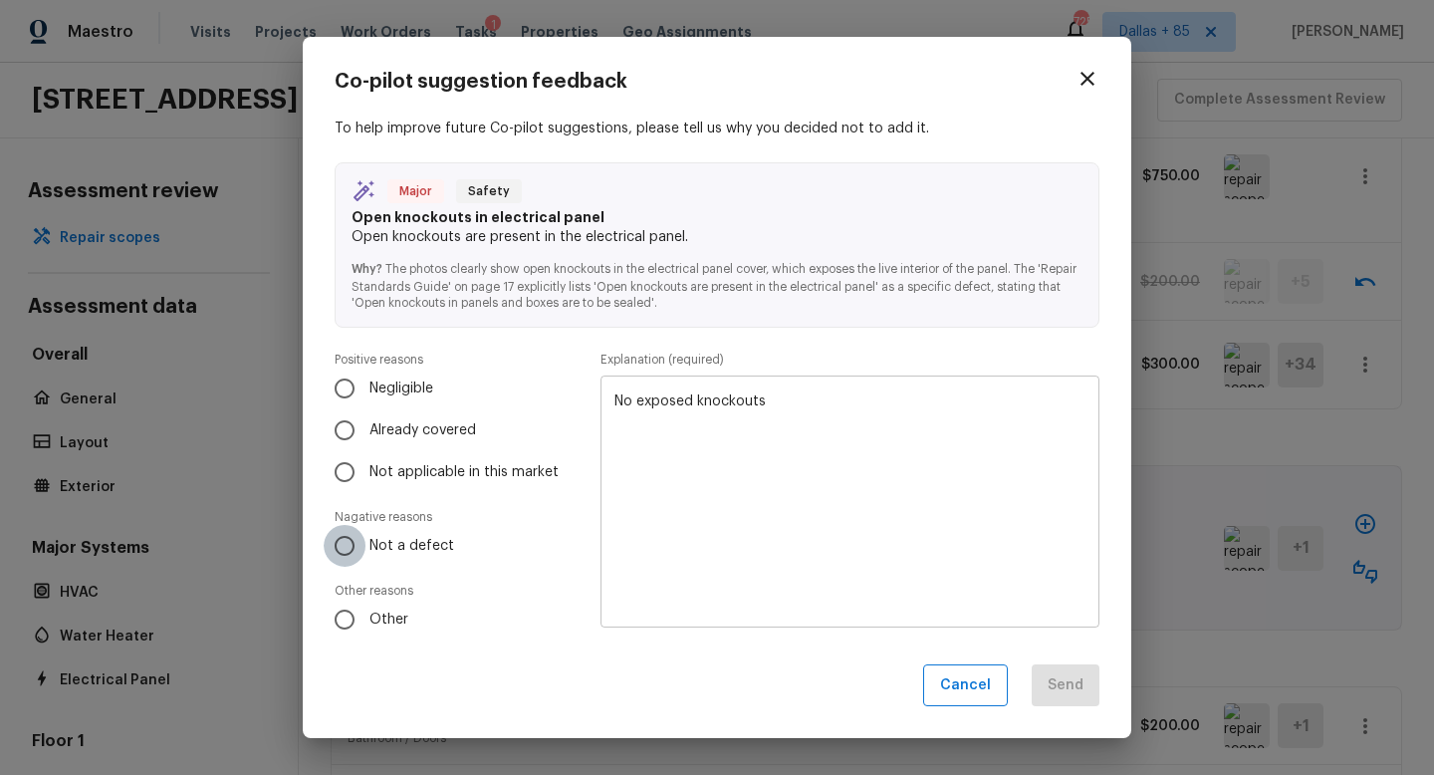
click at [344, 553] on input "Not a defect" at bounding box center [345, 546] width 42 height 42
radio input "true"
click at [1079, 679] on button "Send" at bounding box center [1066, 685] width 68 height 43
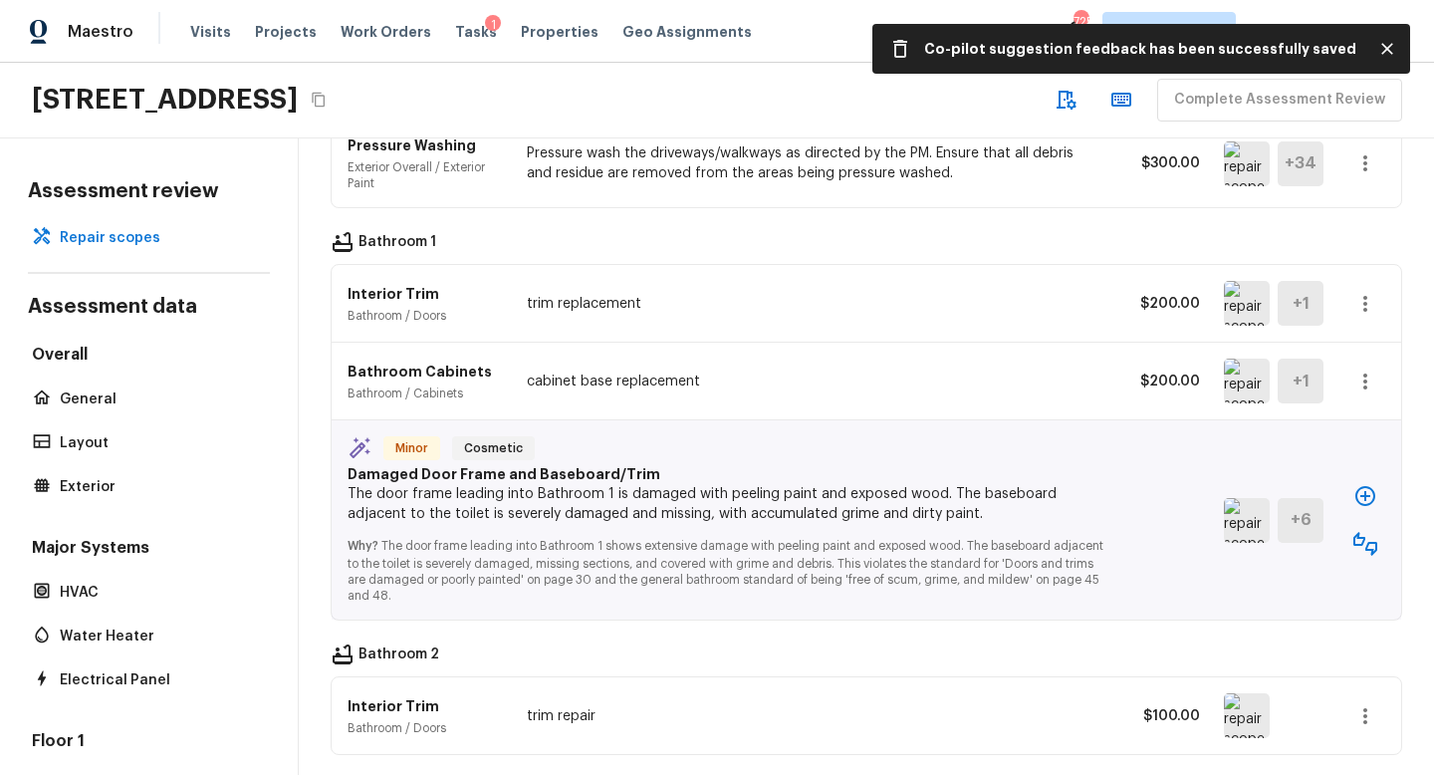
scroll to position [1770, 0]
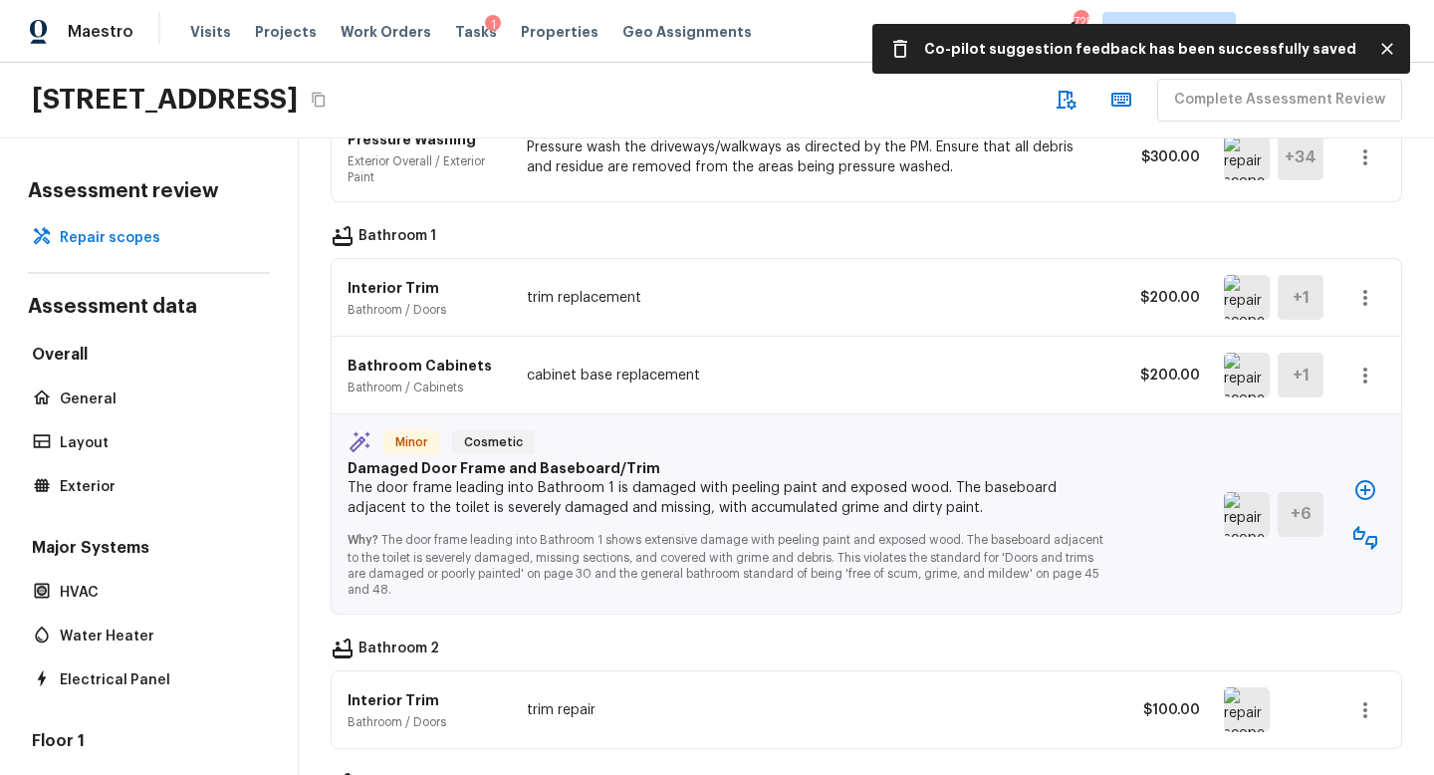
click at [1238, 492] on img at bounding box center [1247, 514] width 46 height 45
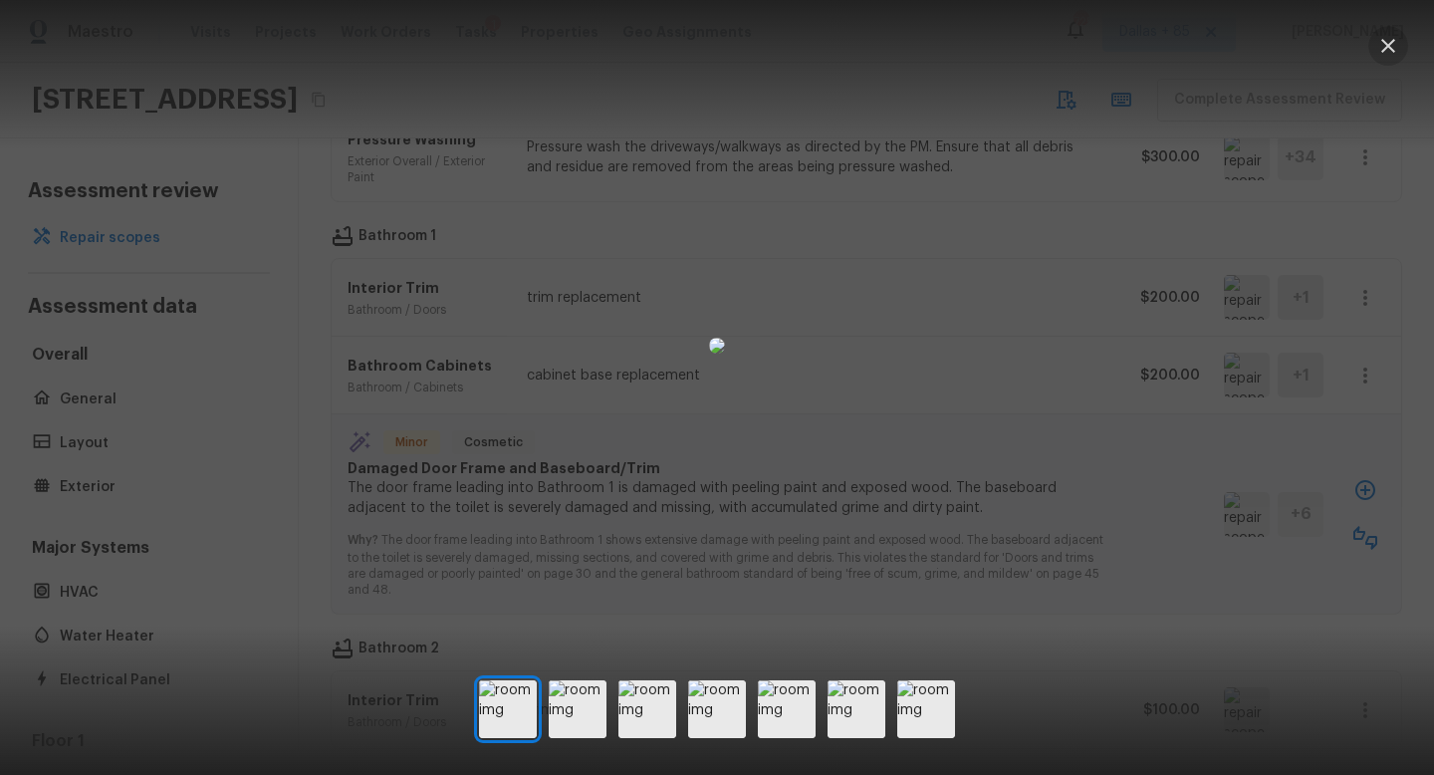
click at [1386, 38] on icon "button" at bounding box center [1389, 46] width 24 height 24
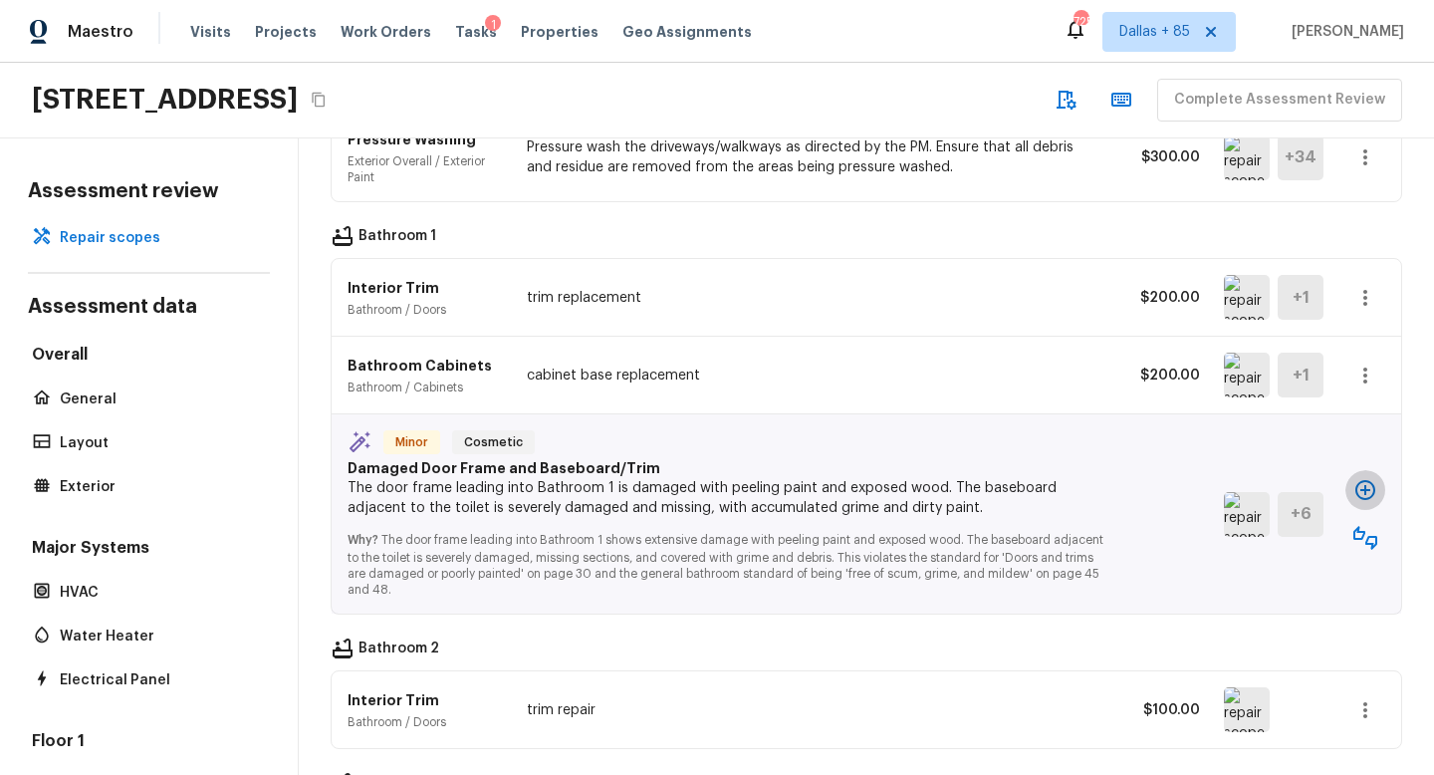
click at [1369, 480] on icon "button" at bounding box center [1366, 490] width 20 height 20
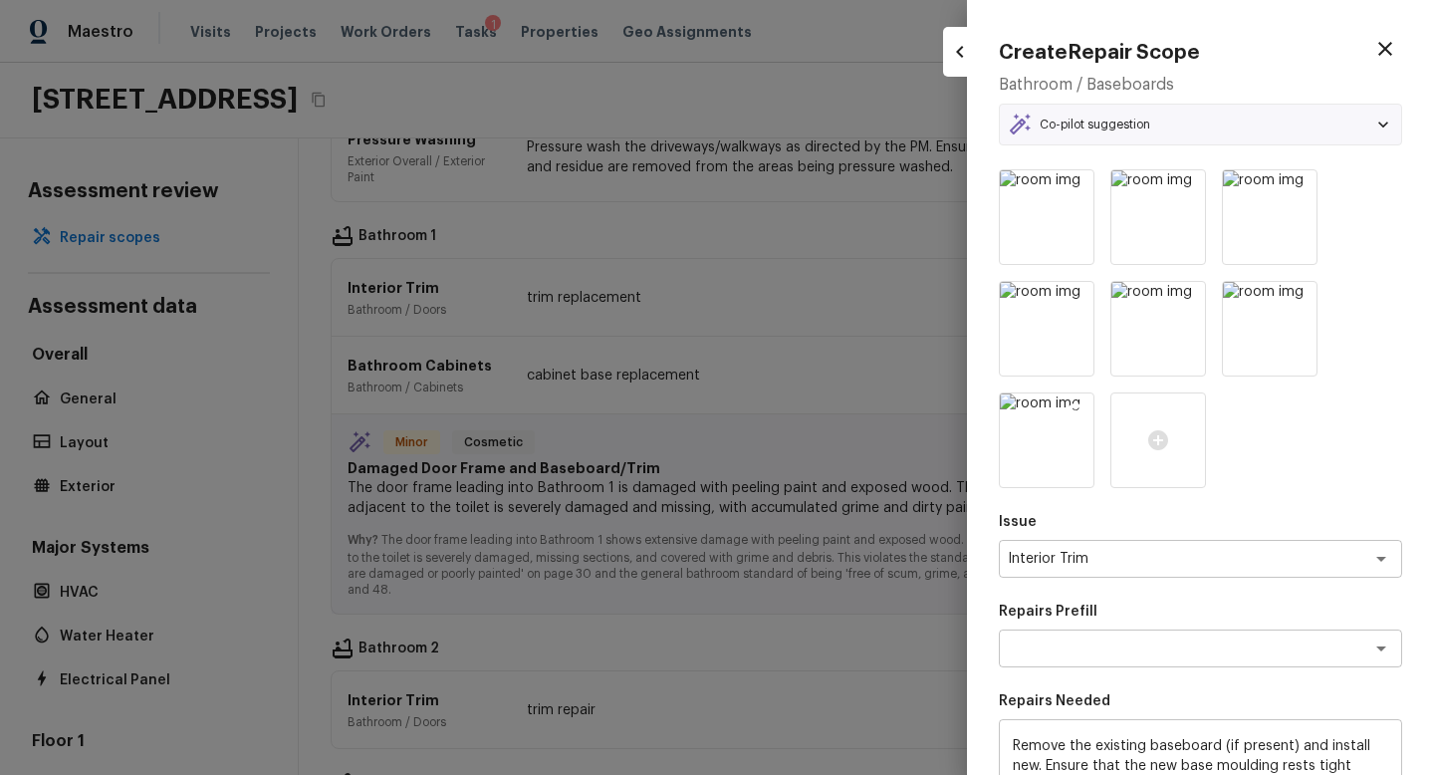
type textarea "Remove & Replace Baseboard"
click at [807, 564] on div at bounding box center [717, 387] width 1434 height 775
type input "$0.00"
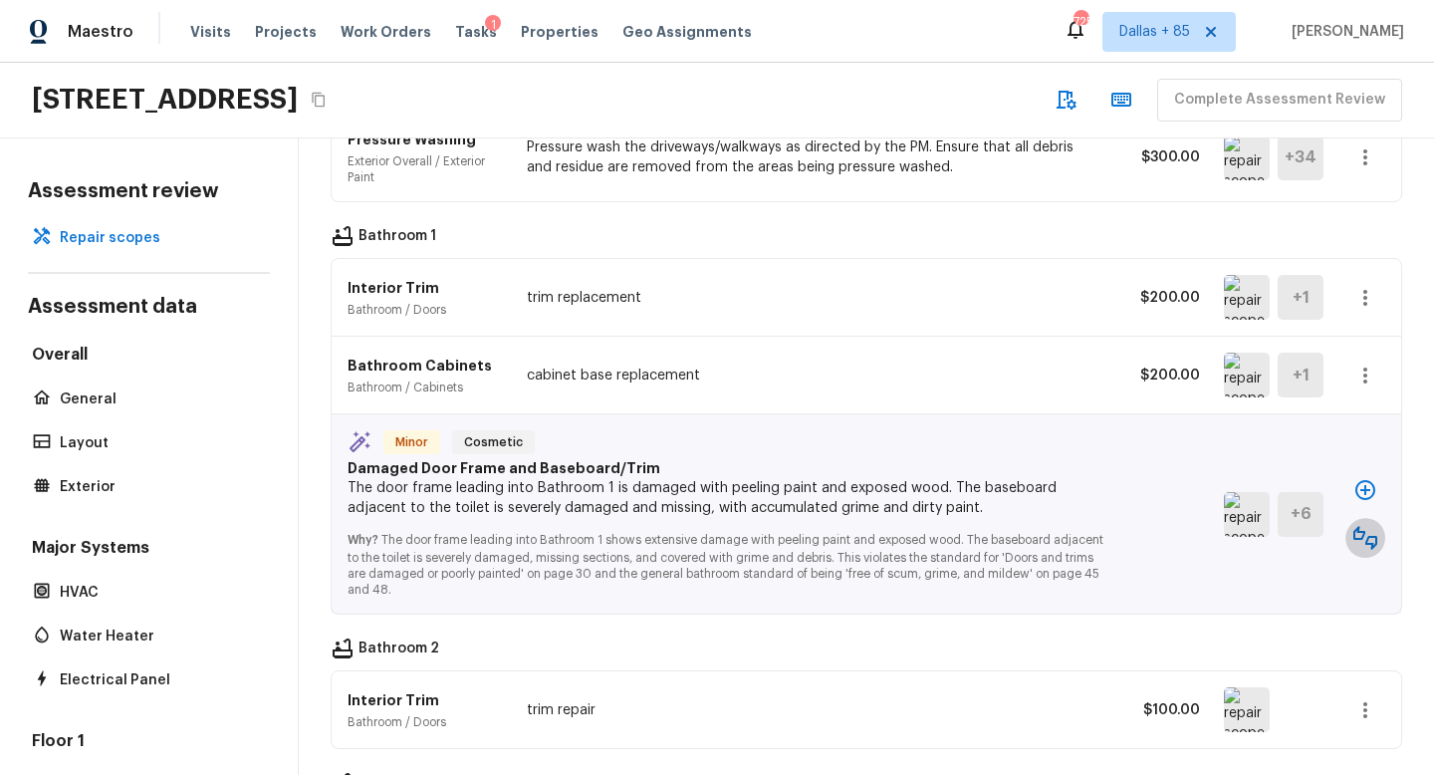
click at [1358, 526] on icon "button" at bounding box center [1366, 538] width 24 height 24
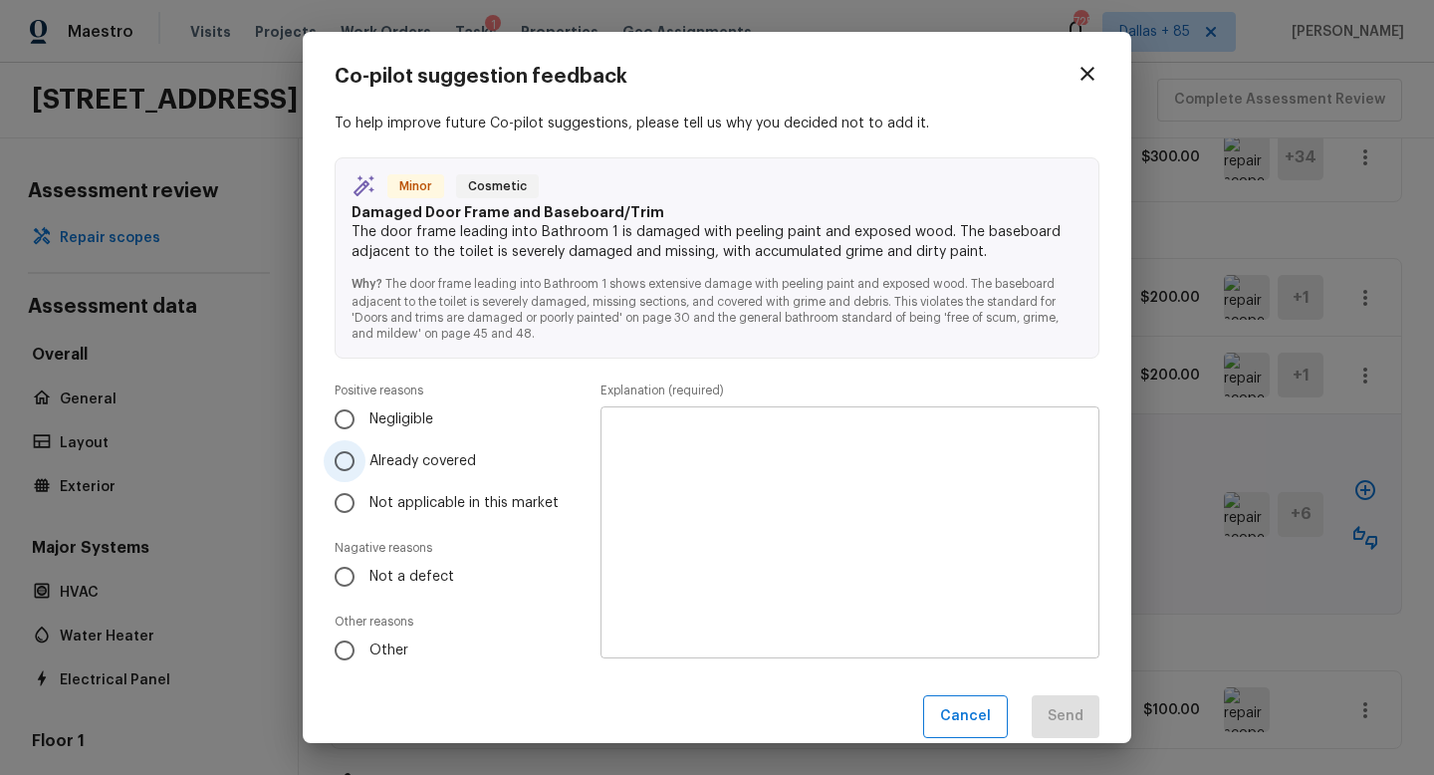
click at [354, 459] on input "Already covered" at bounding box center [345, 461] width 42 height 42
radio input "true"
click at [886, 444] on textarea at bounding box center [850, 532] width 471 height 219
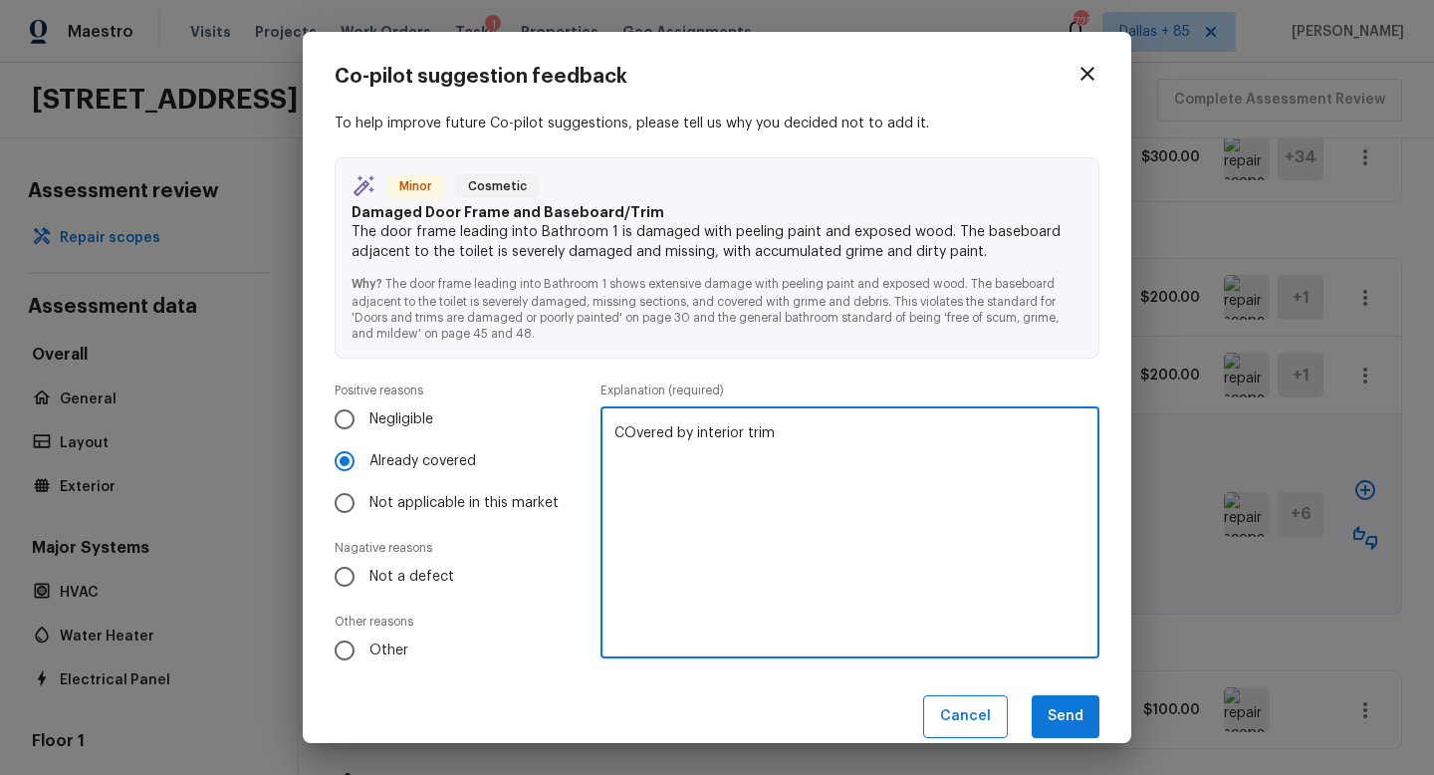
click at [632, 432] on textarea "COvered by interior trim" at bounding box center [850, 532] width 471 height 219
click at [1006, 545] on textarea "Covered by interior trim" at bounding box center [850, 532] width 471 height 219
type textarea "Covered by interior trim"
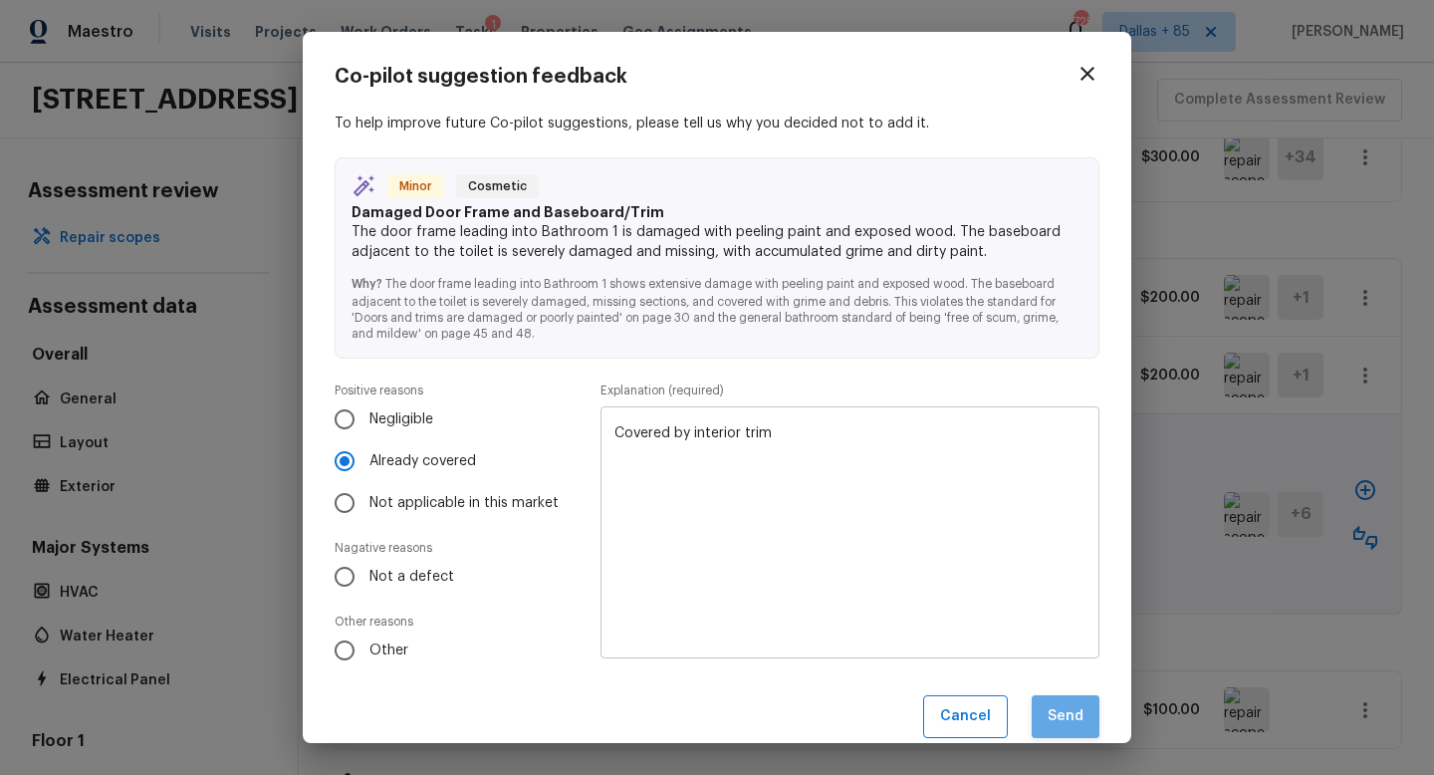
click at [1085, 721] on button "Send" at bounding box center [1066, 716] width 68 height 43
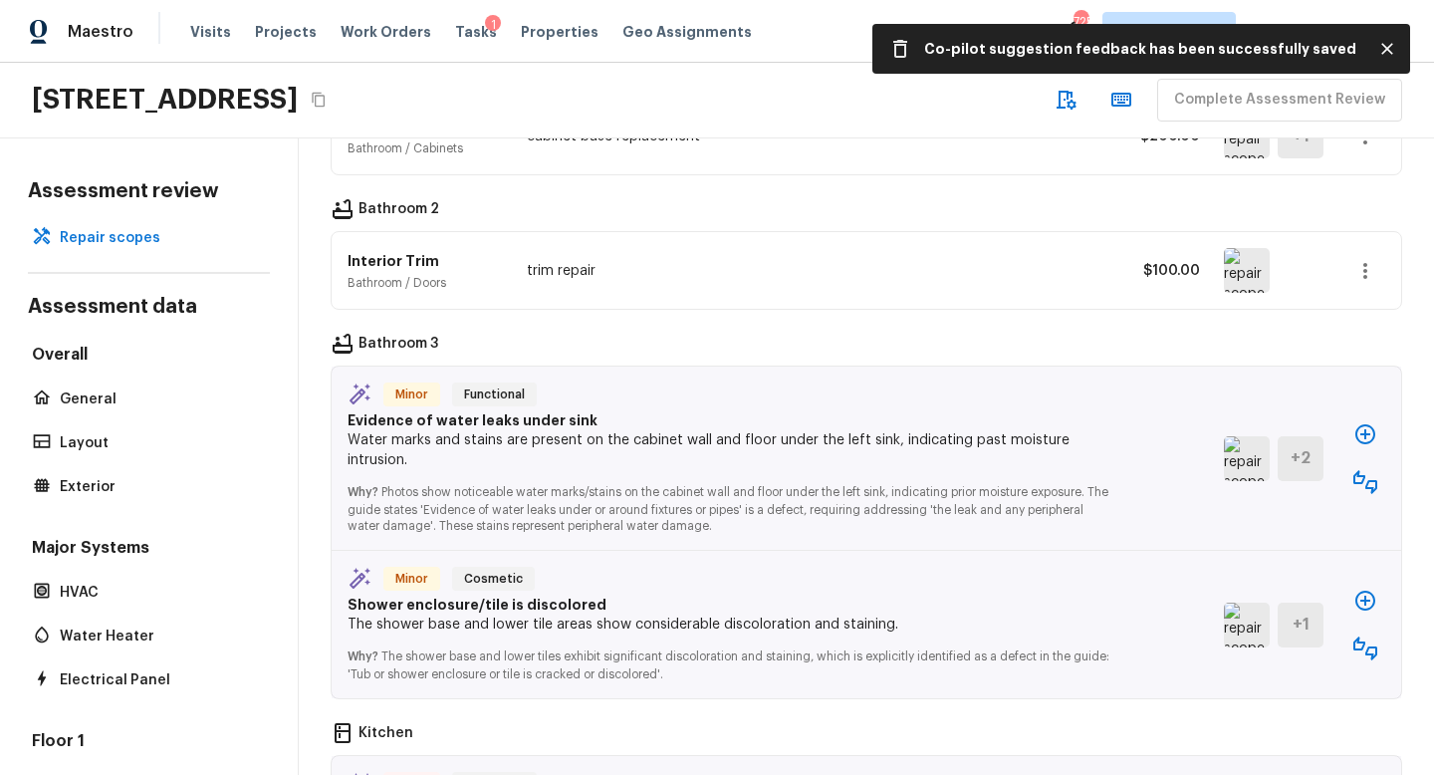
scroll to position [2013, 0]
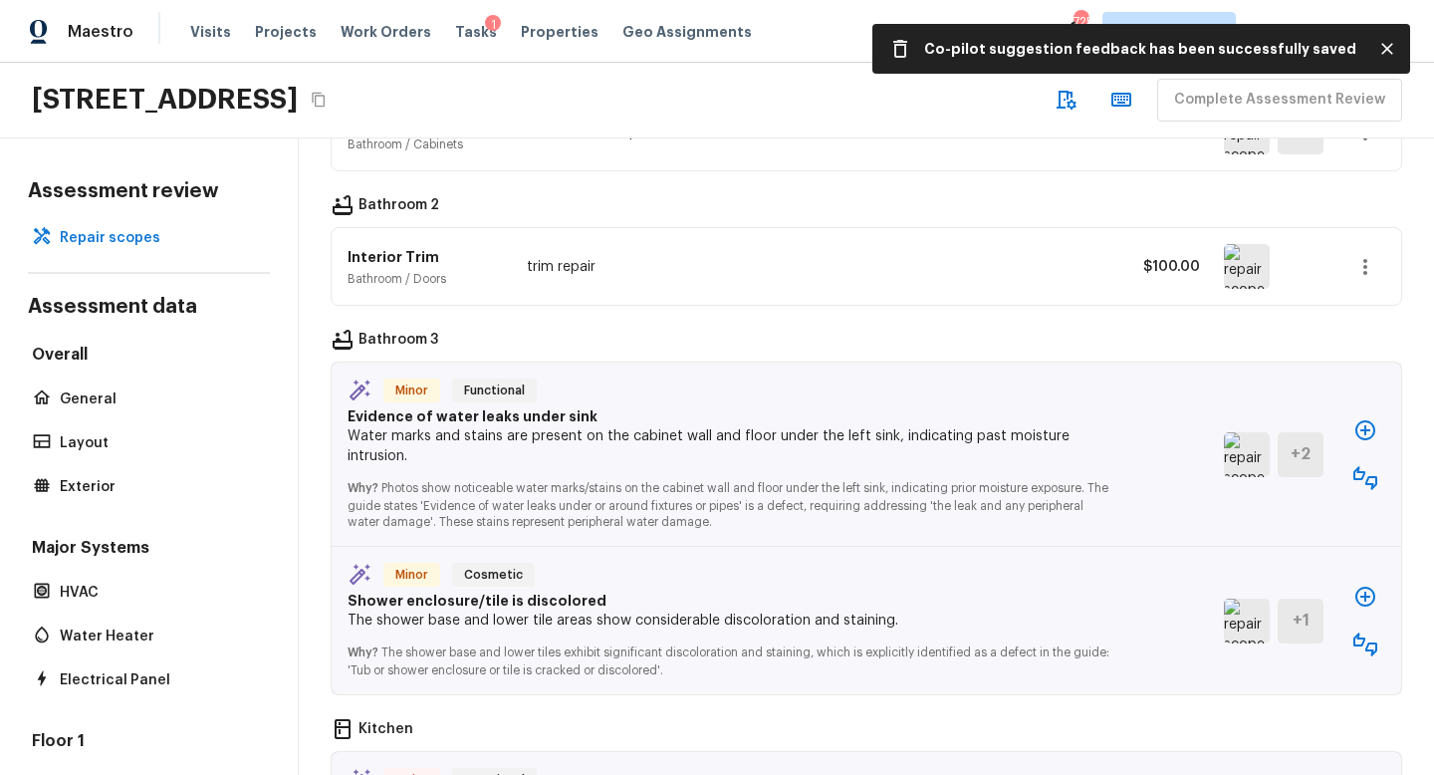
click at [1244, 432] on img at bounding box center [1247, 454] width 46 height 45
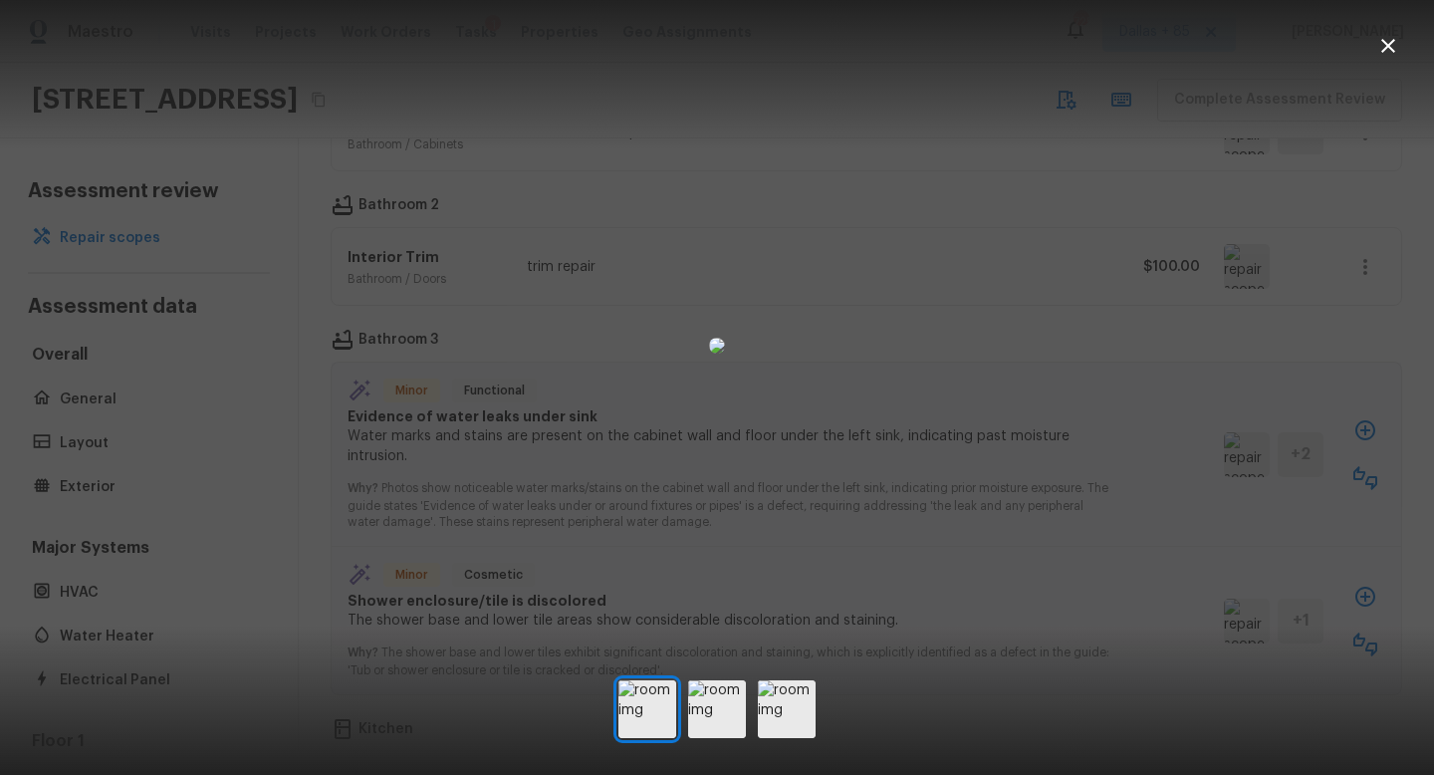
click at [1388, 37] on icon "button" at bounding box center [1389, 46] width 24 height 24
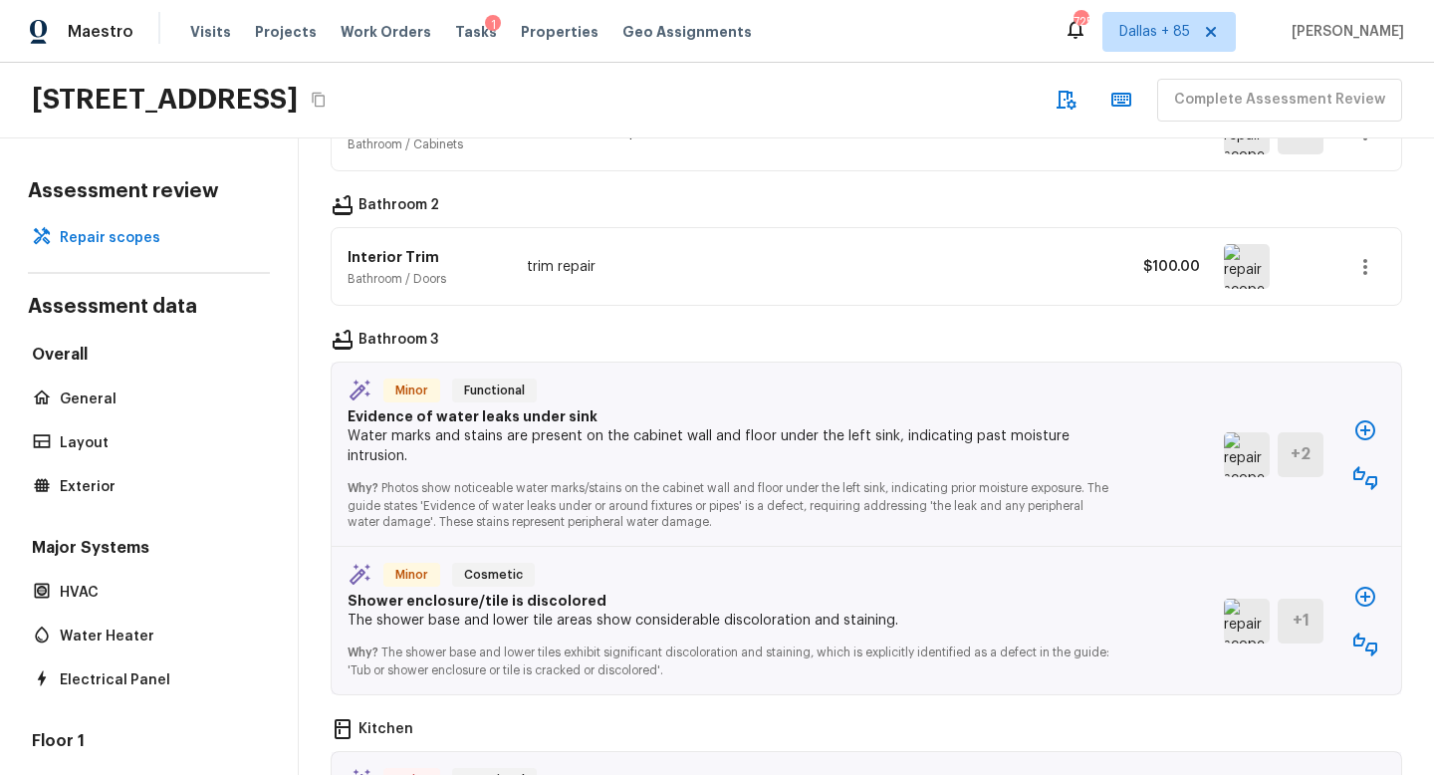
click at [1369, 466] on icon "button" at bounding box center [1366, 478] width 24 height 24
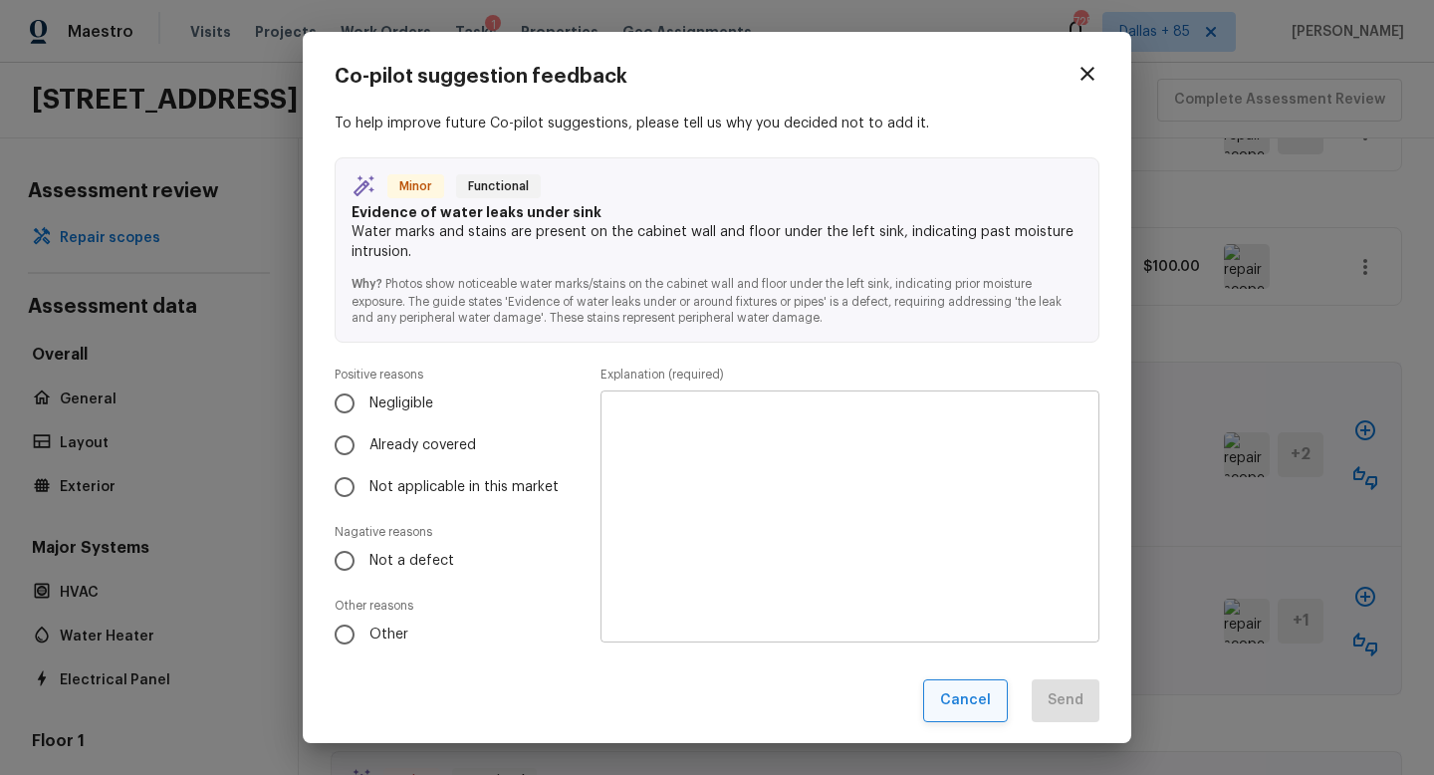
click at [943, 701] on button "Cancel" at bounding box center [965, 700] width 85 height 43
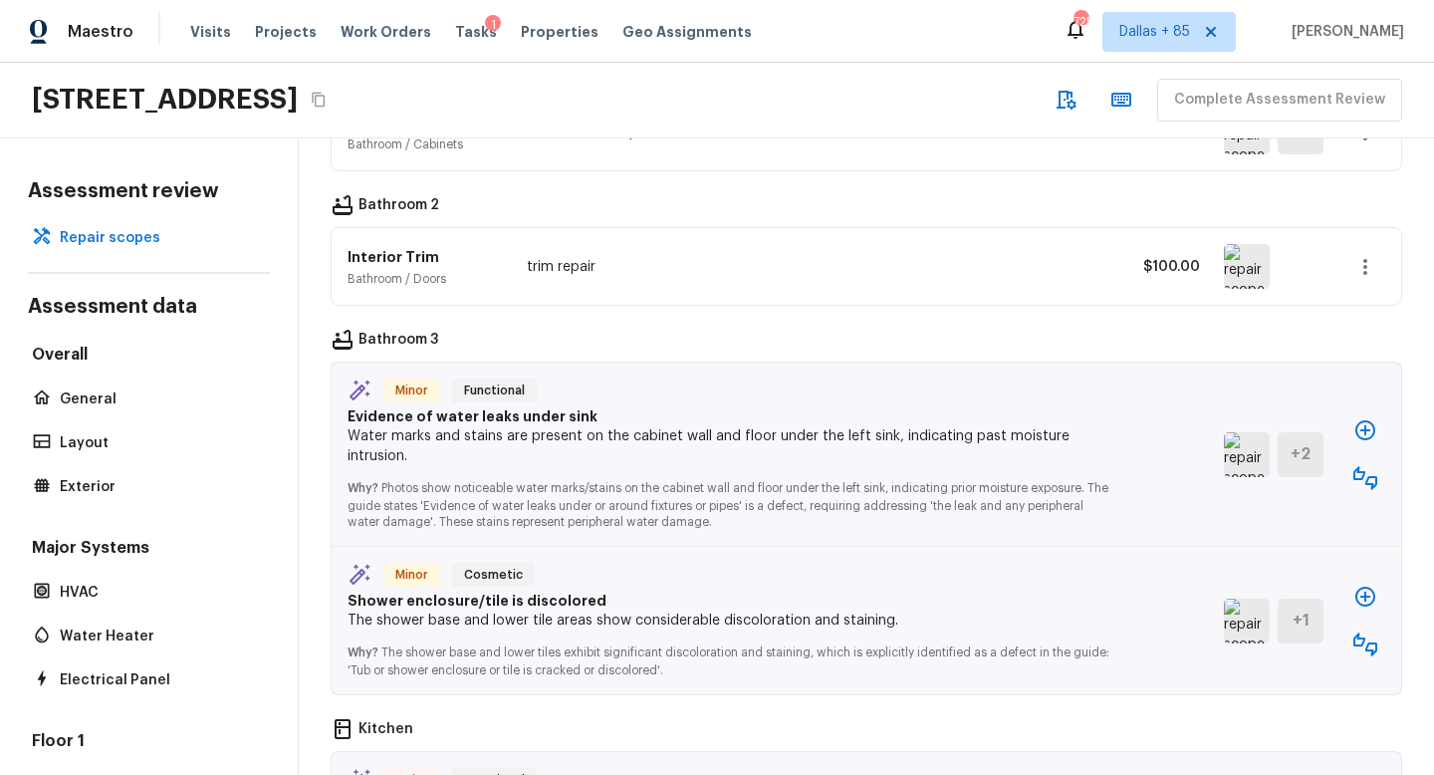
click at [1373, 420] on icon "button" at bounding box center [1366, 430] width 20 height 20
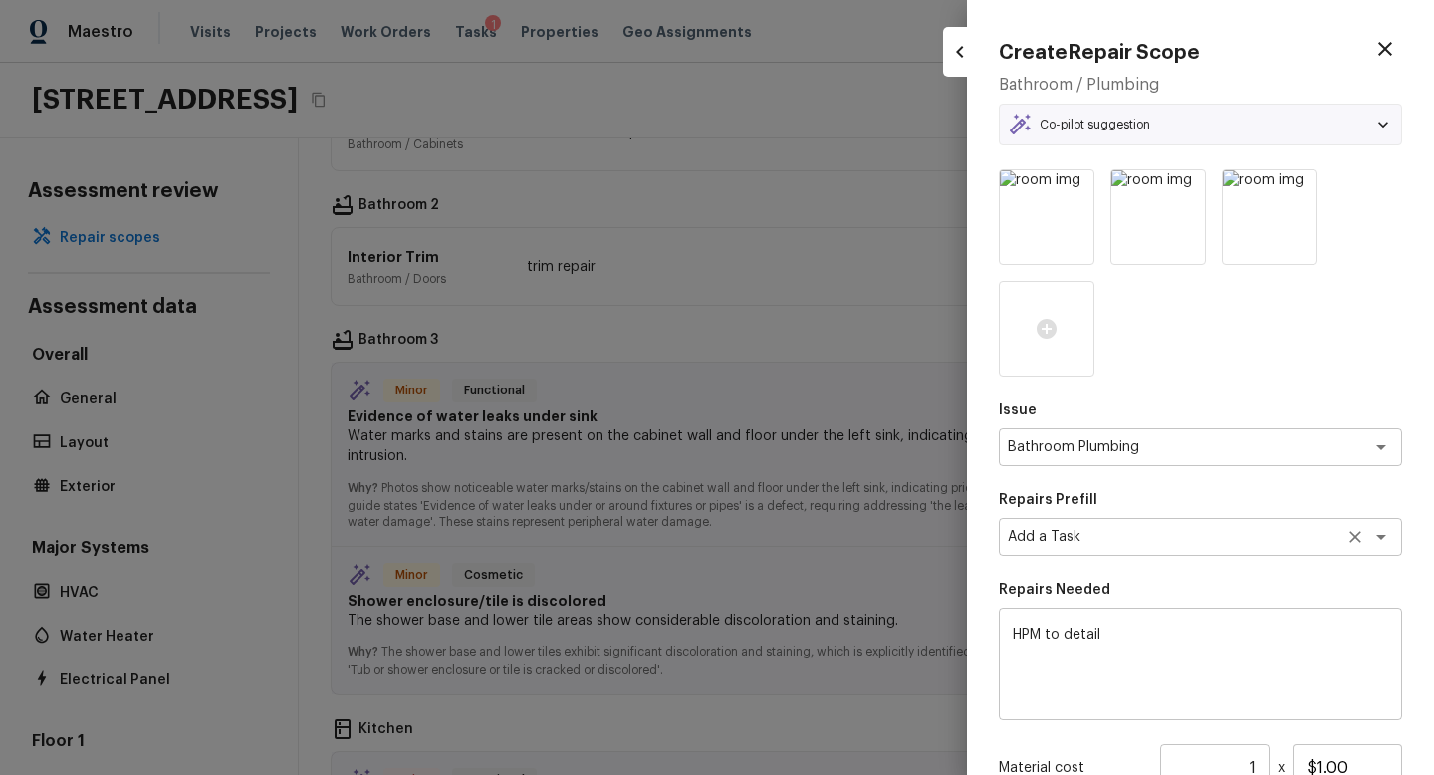
click at [1130, 534] on textarea "Add a Task" at bounding box center [1173, 537] width 330 height 20
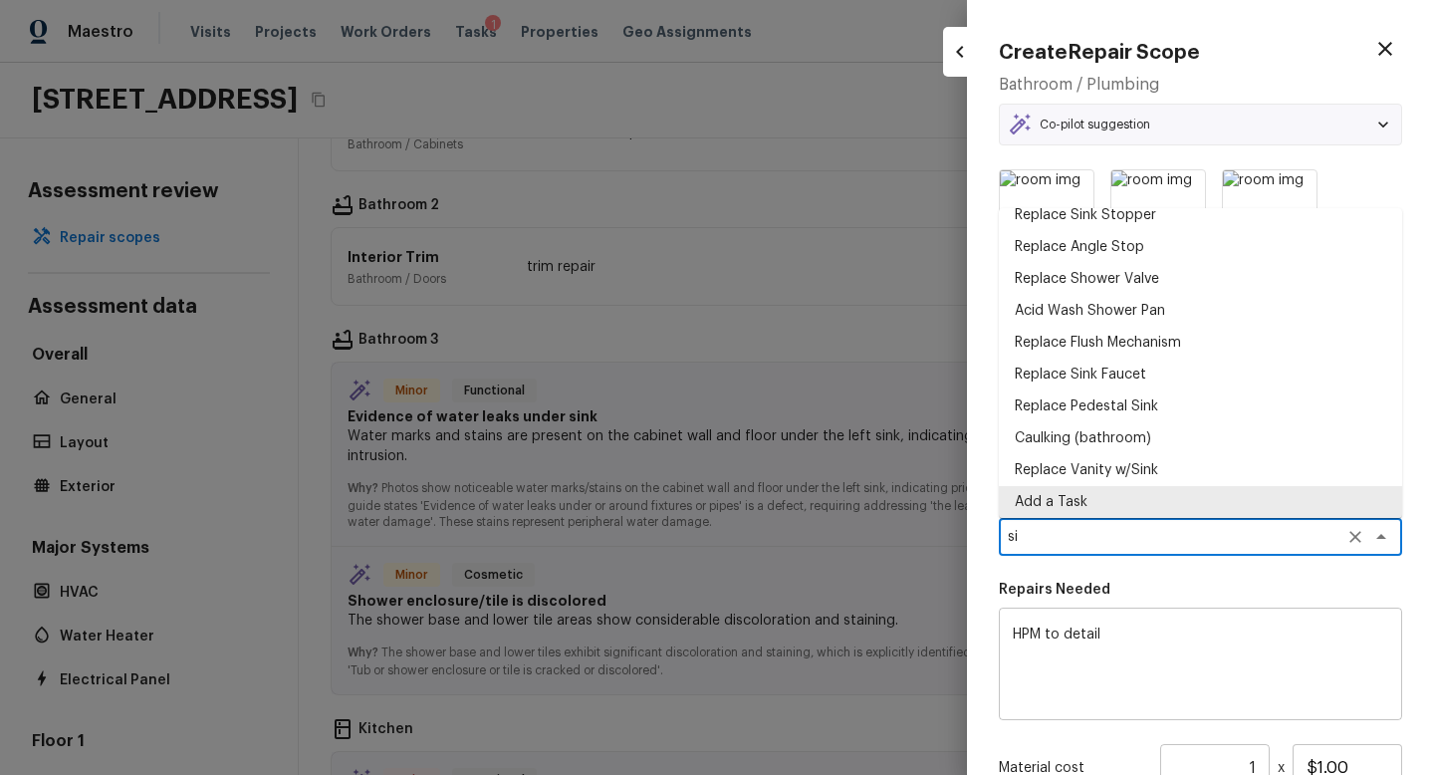
scroll to position [0, 0]
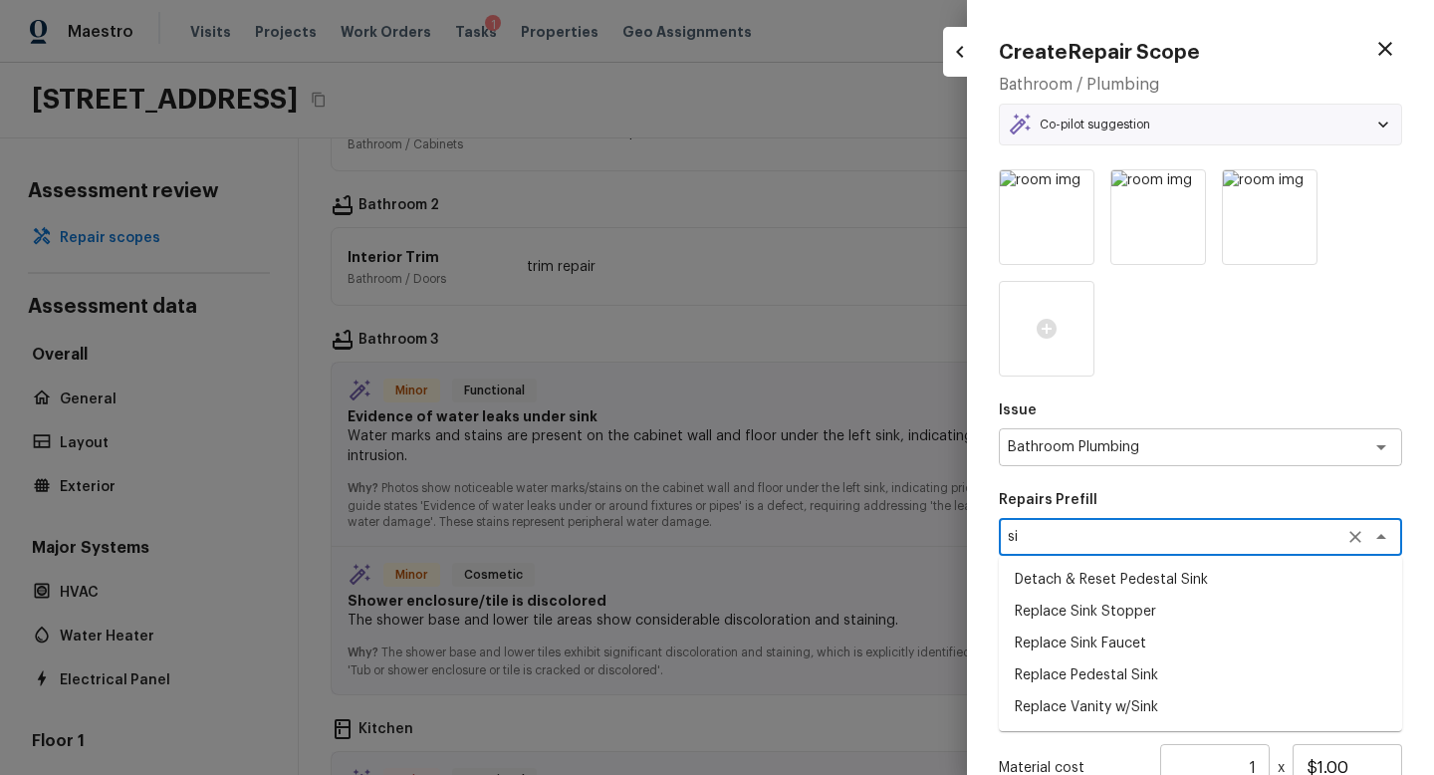
type textarea "s"
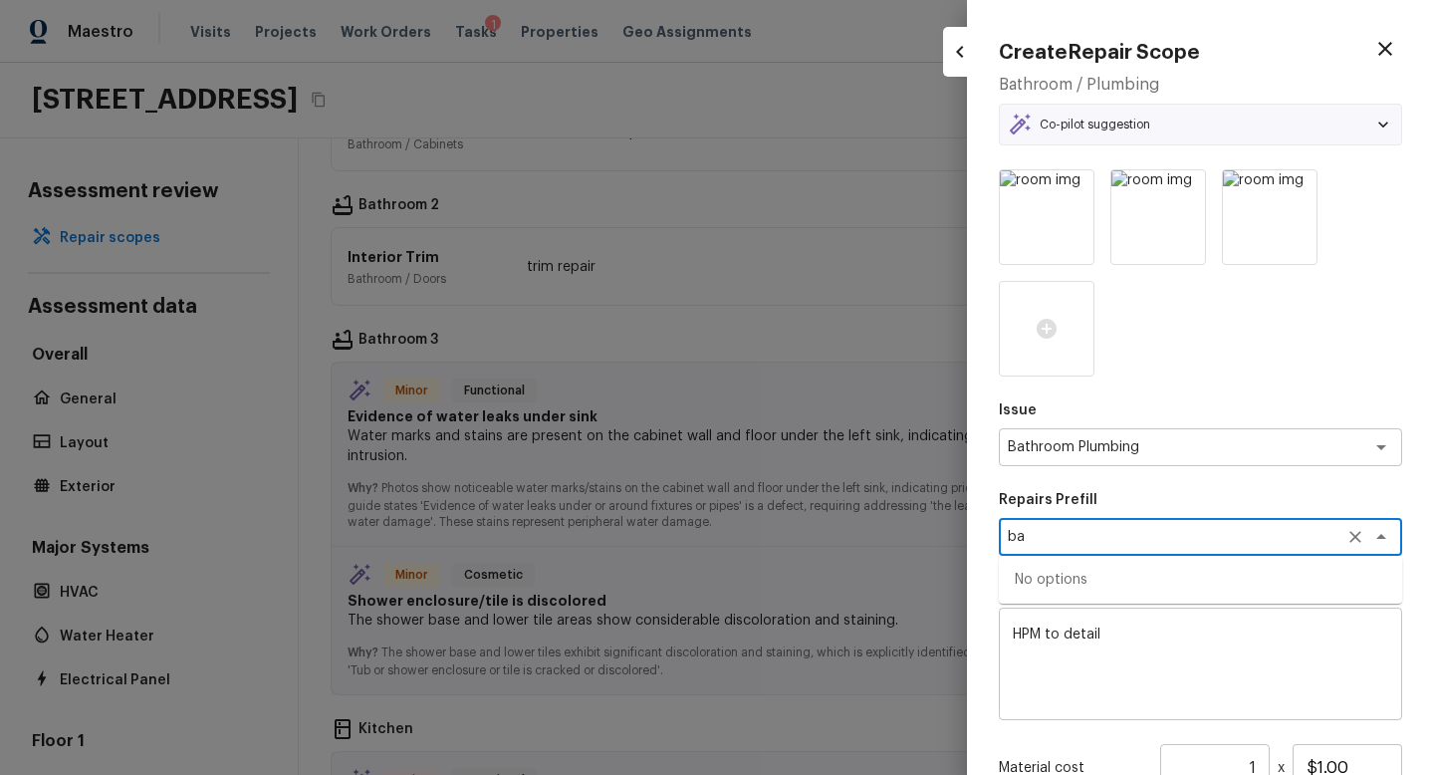
type textarea "b"
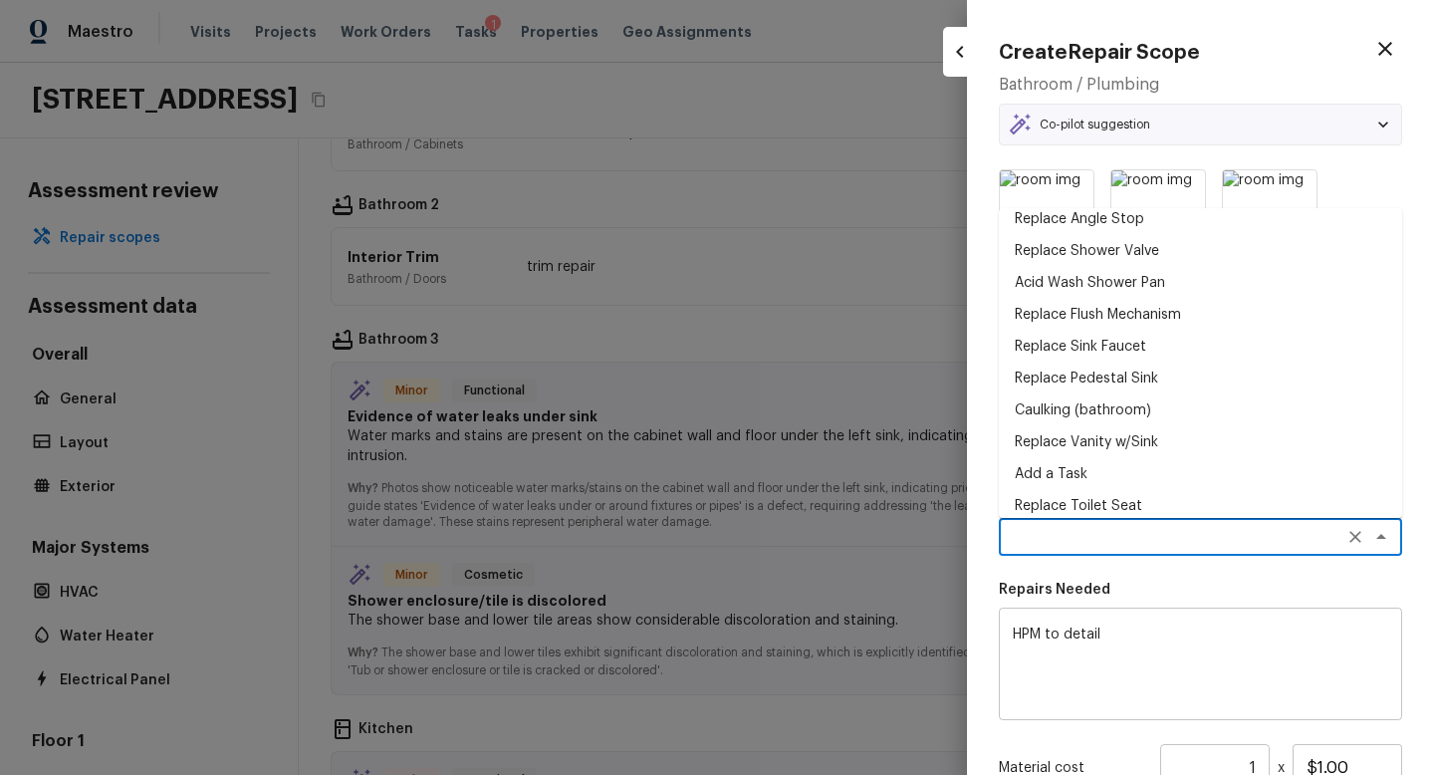
scroll to position [535, 0]
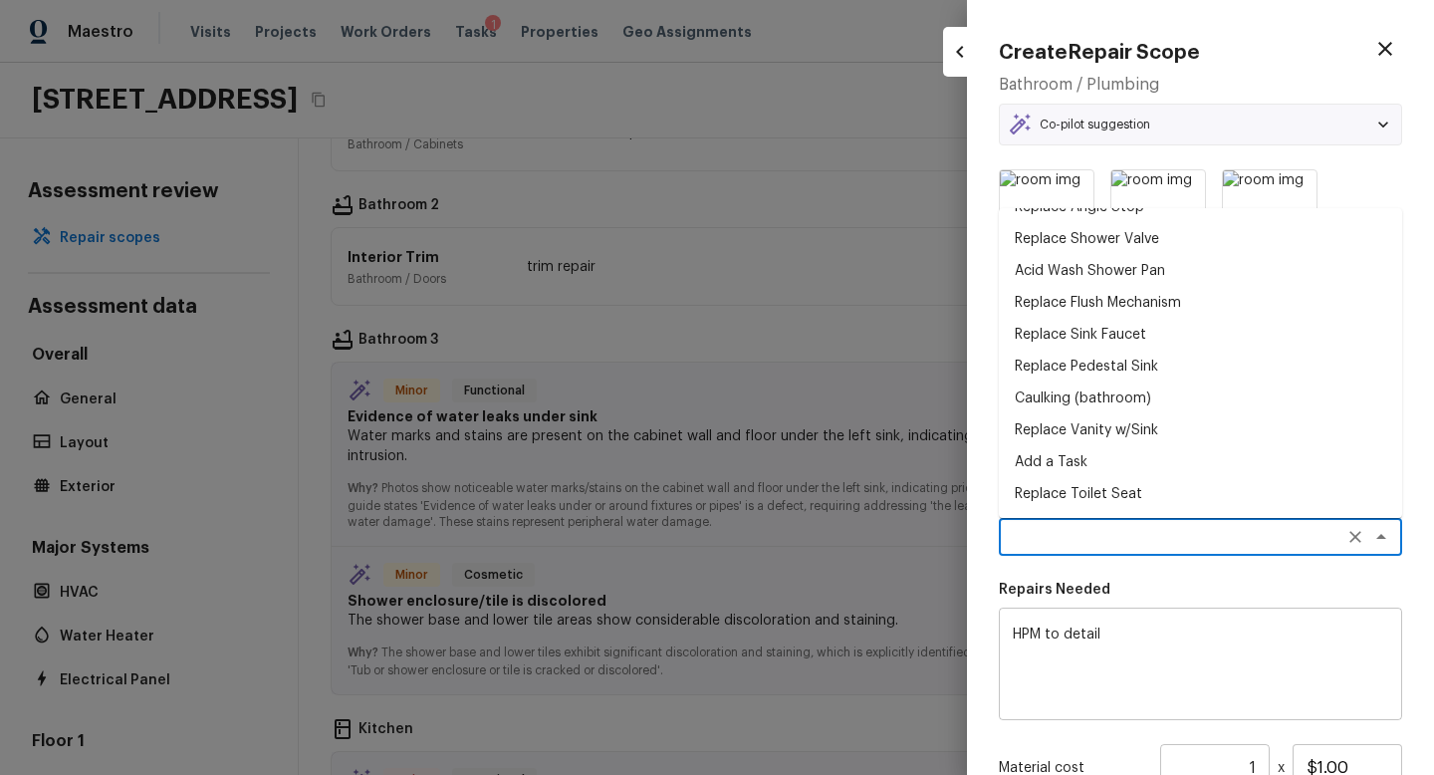
click at [1075, 456] on li "Add a Task" at bounding box center [1200, 462] width 403 height 32
type textarea "Add a Task"
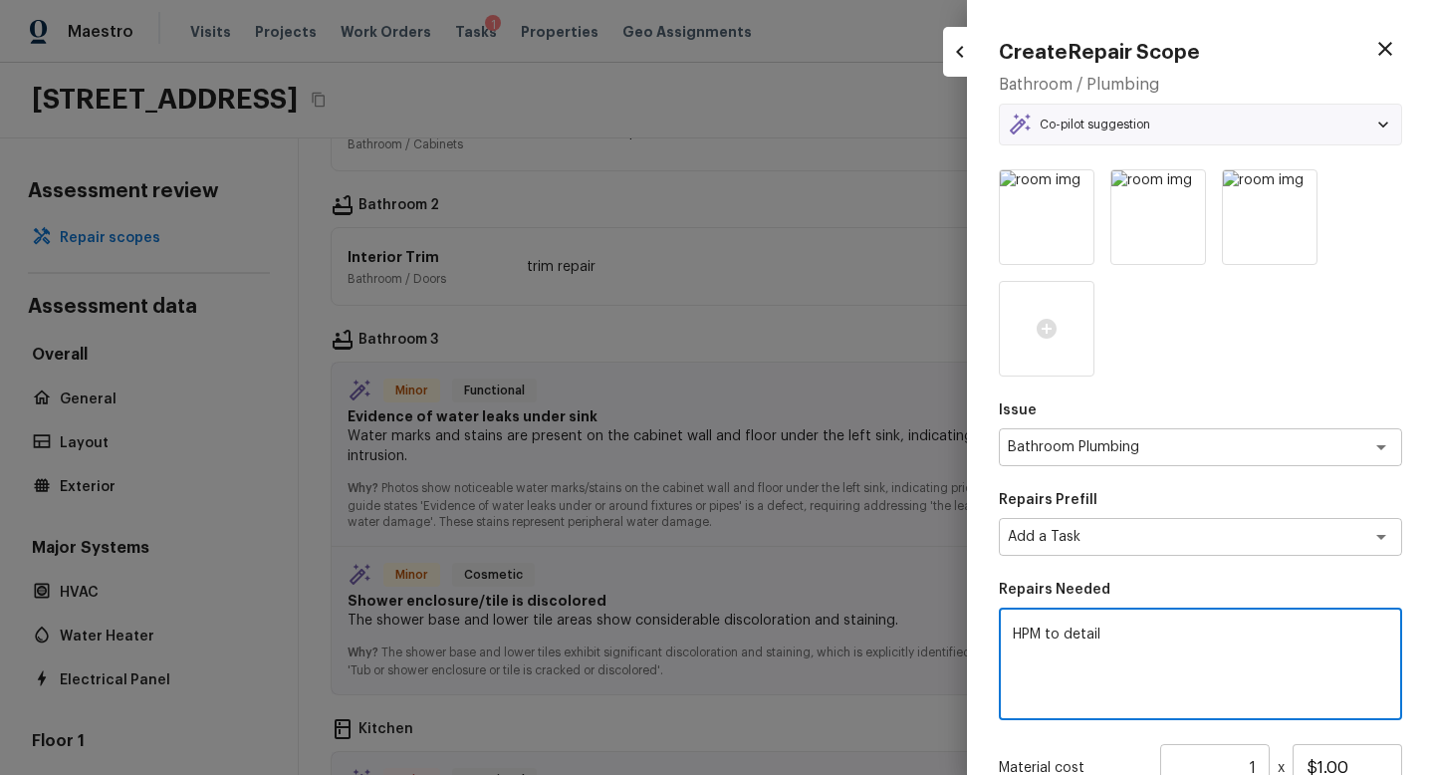
drag, startPoint x: 1124, startPoint y: 636, endPoint x: 783, endPoint y: 585, distance: 344.6
click at [783, 585] on div "Create Repair Scope Bathroom / Plumbing Co-pilot suggestion Minor Functional Ev…" at bounding box center [717, 387] width 1434 height 775
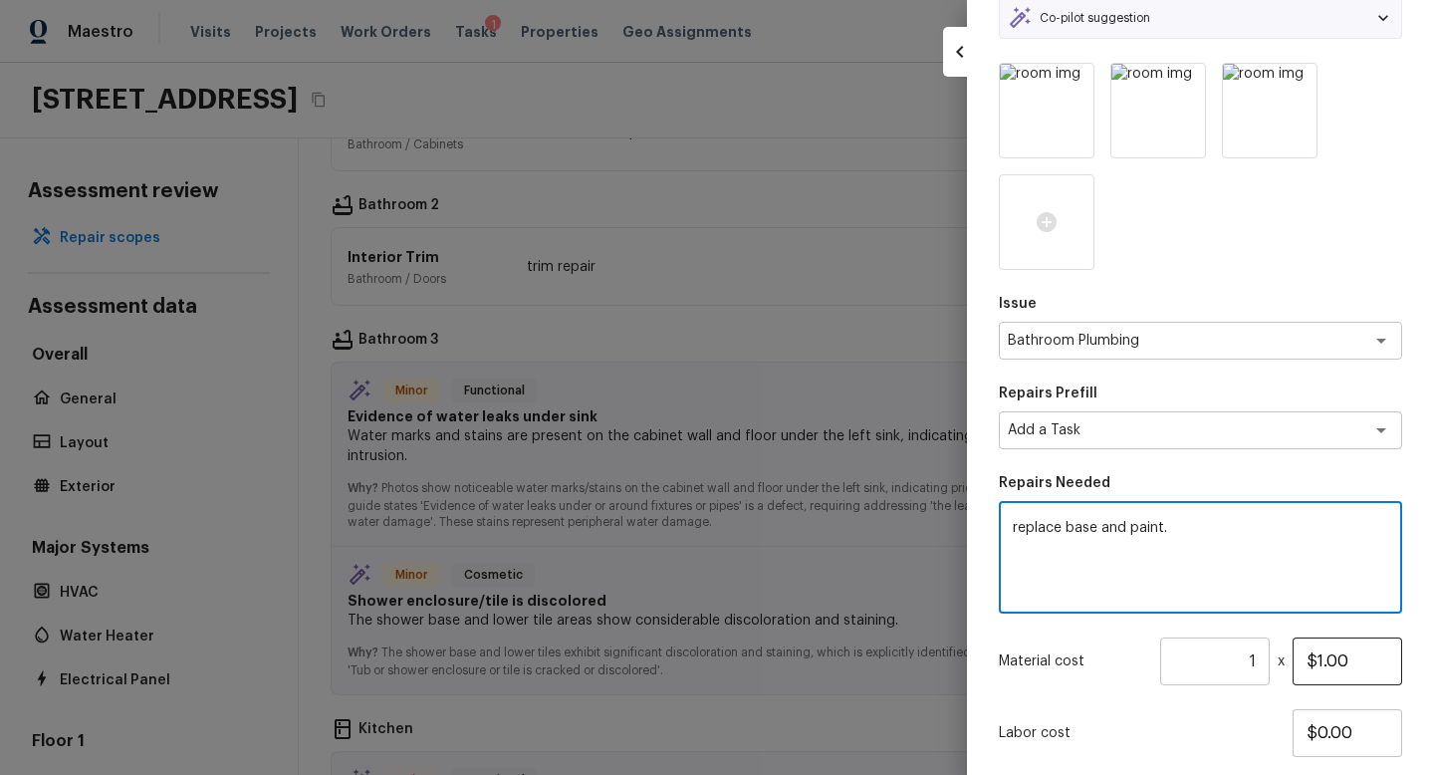
type textarea "replace base and paint."
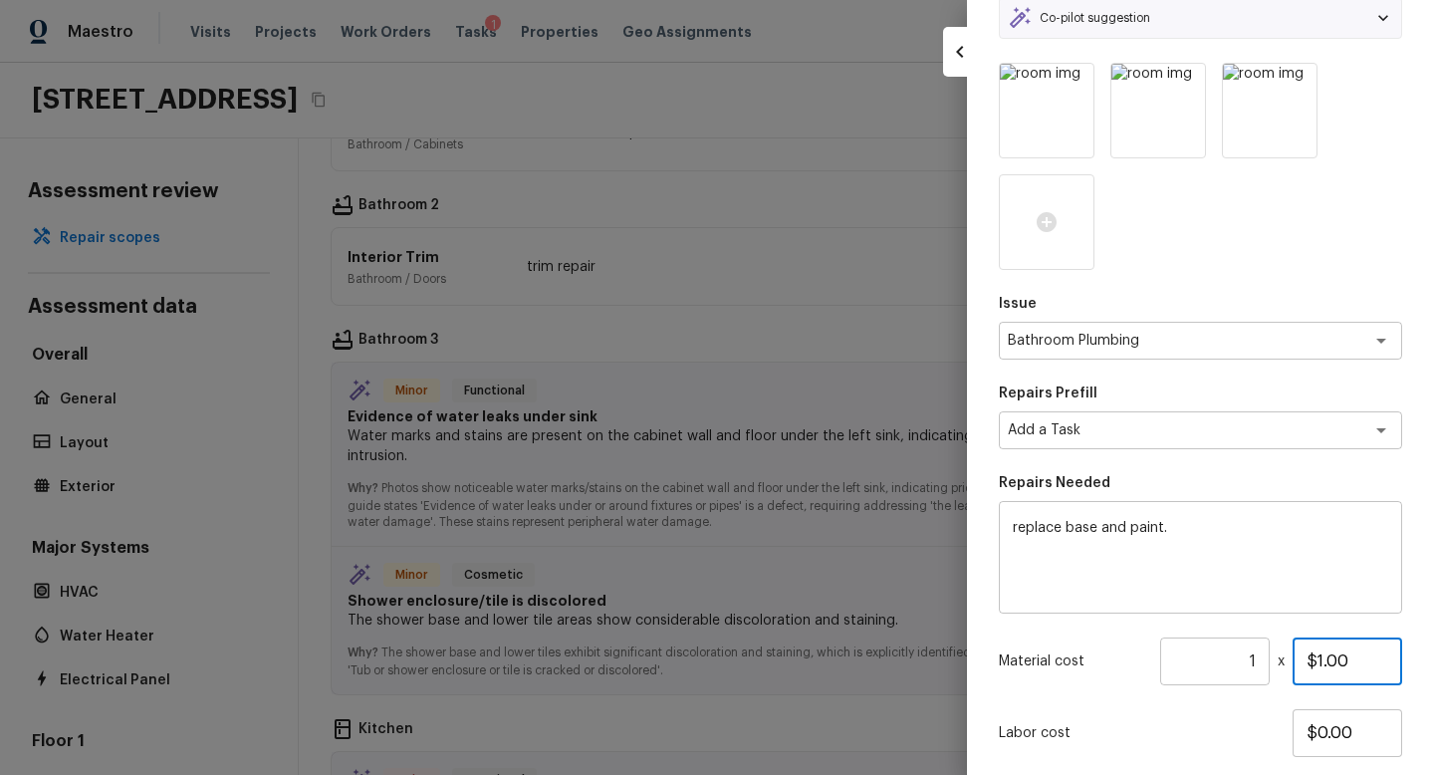
drag, startPoint x: 1351, startPoint y: 651, endPoint x: 1052, endPoint y: 642, distance: 299.0
click at [1052, 642] on div "Material cost 1 ​ x $1.00" at bounding box center [1200, 661] width 403 height 48
click at [1342, 652] on input "$1.00" at bounding box center [1348, 661] width 110 height 48
click at [1324, 666] on input "$1.00" at bounding box center [1348, 661] width 110 height 48
type input "$50.00"
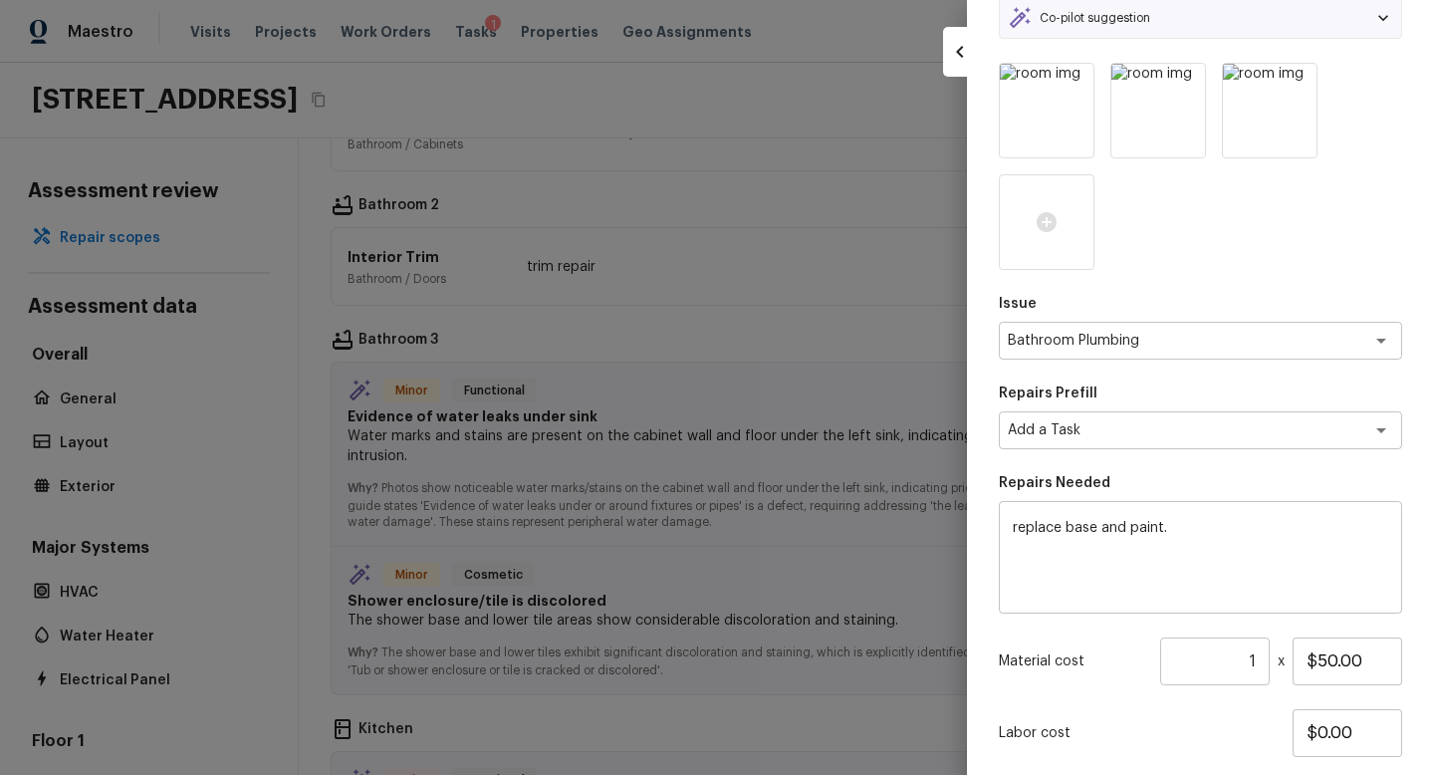
click at [1130, 730] on p "Labor cost" at bounding box center [1146, 733] width 294 height 20
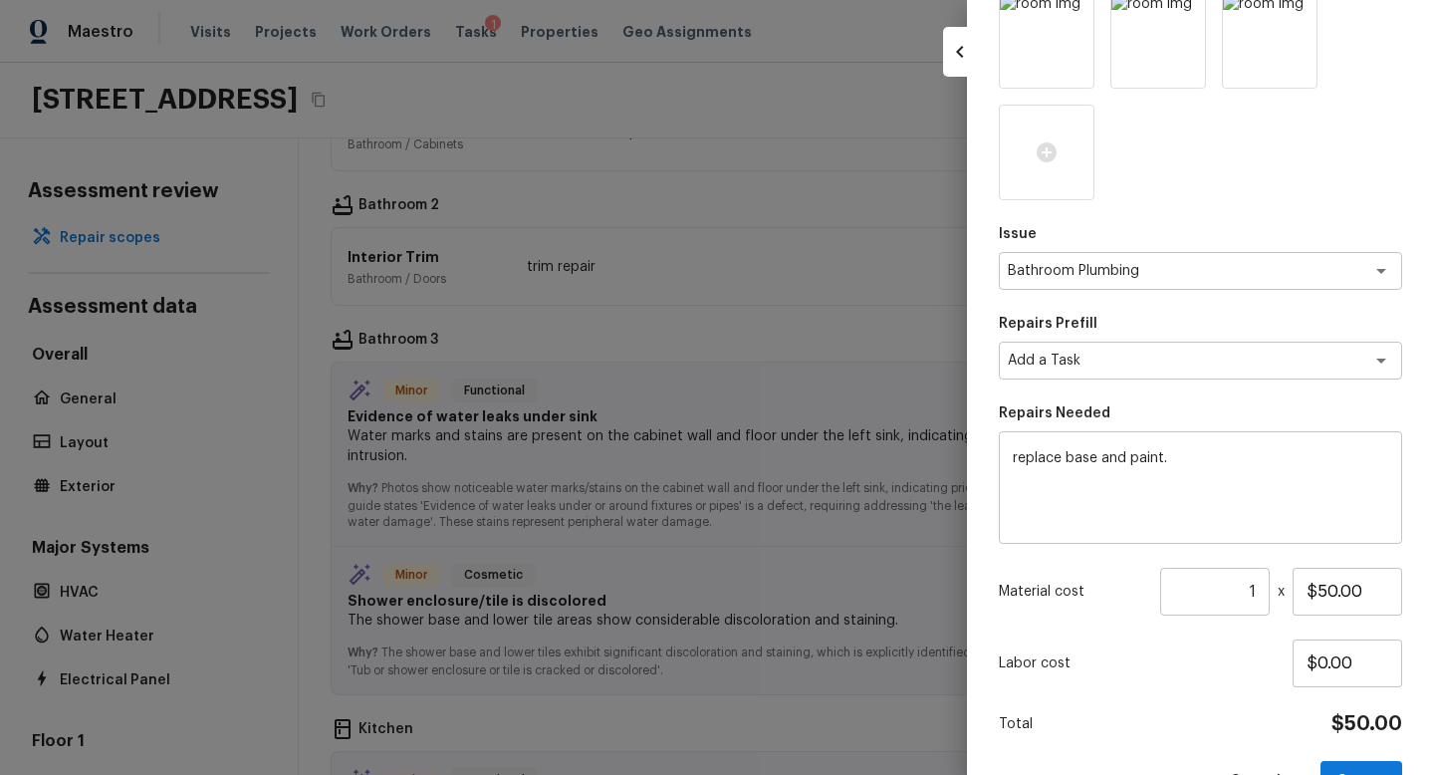
scroll to position [234, 0]
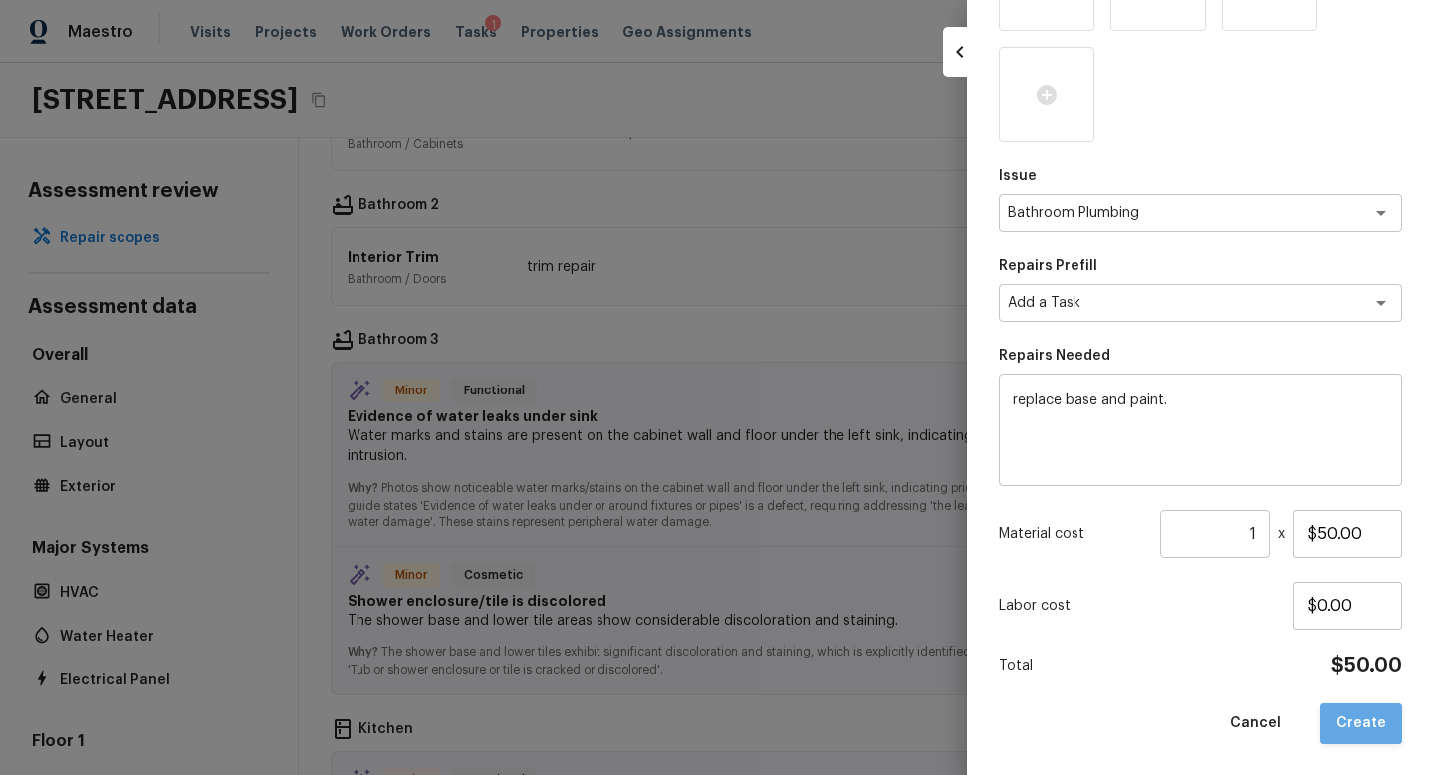
click at [1369, 731] on button "Create" at bounding box center [1362, 723] width 82 height 41
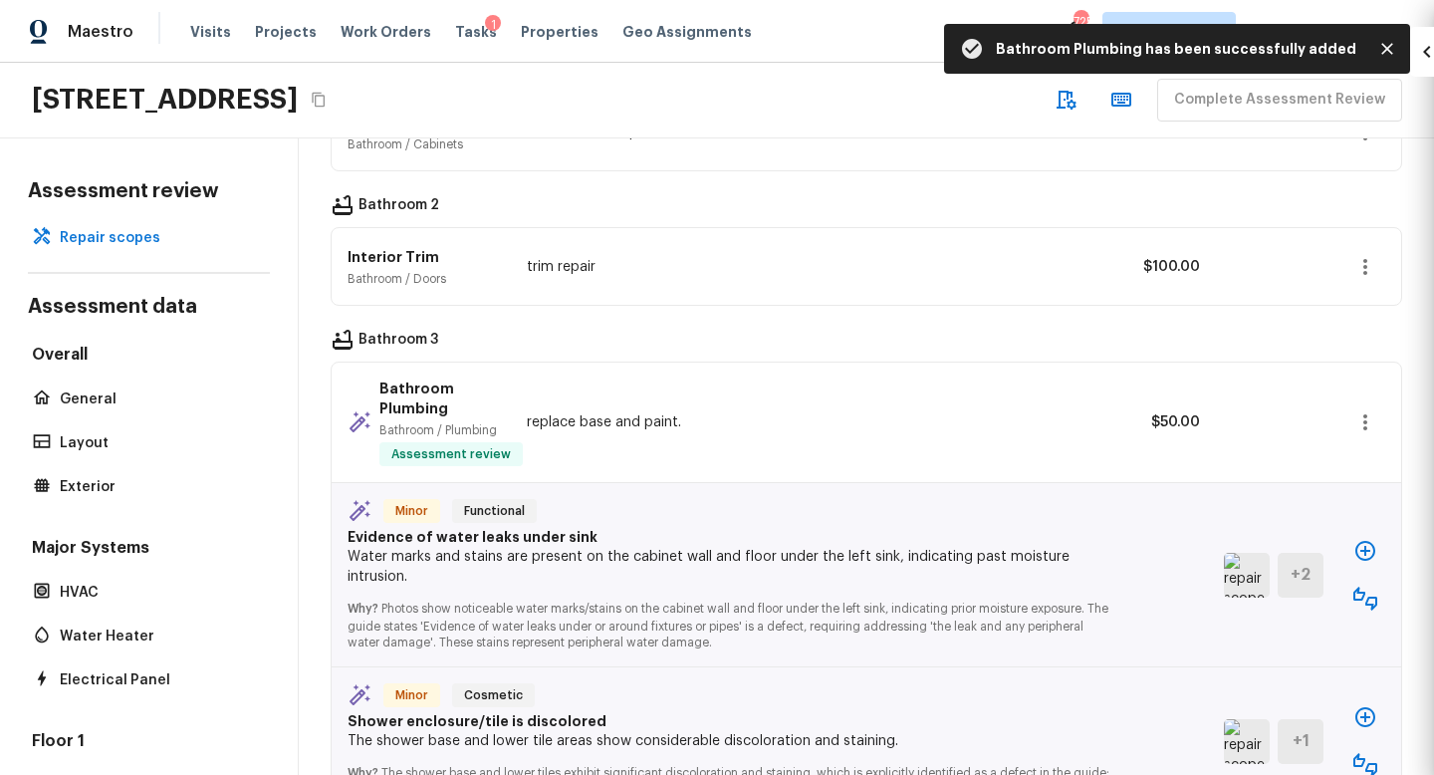
type textarea "HPM to detail"
type input "$1.00"
type input "$0.00"
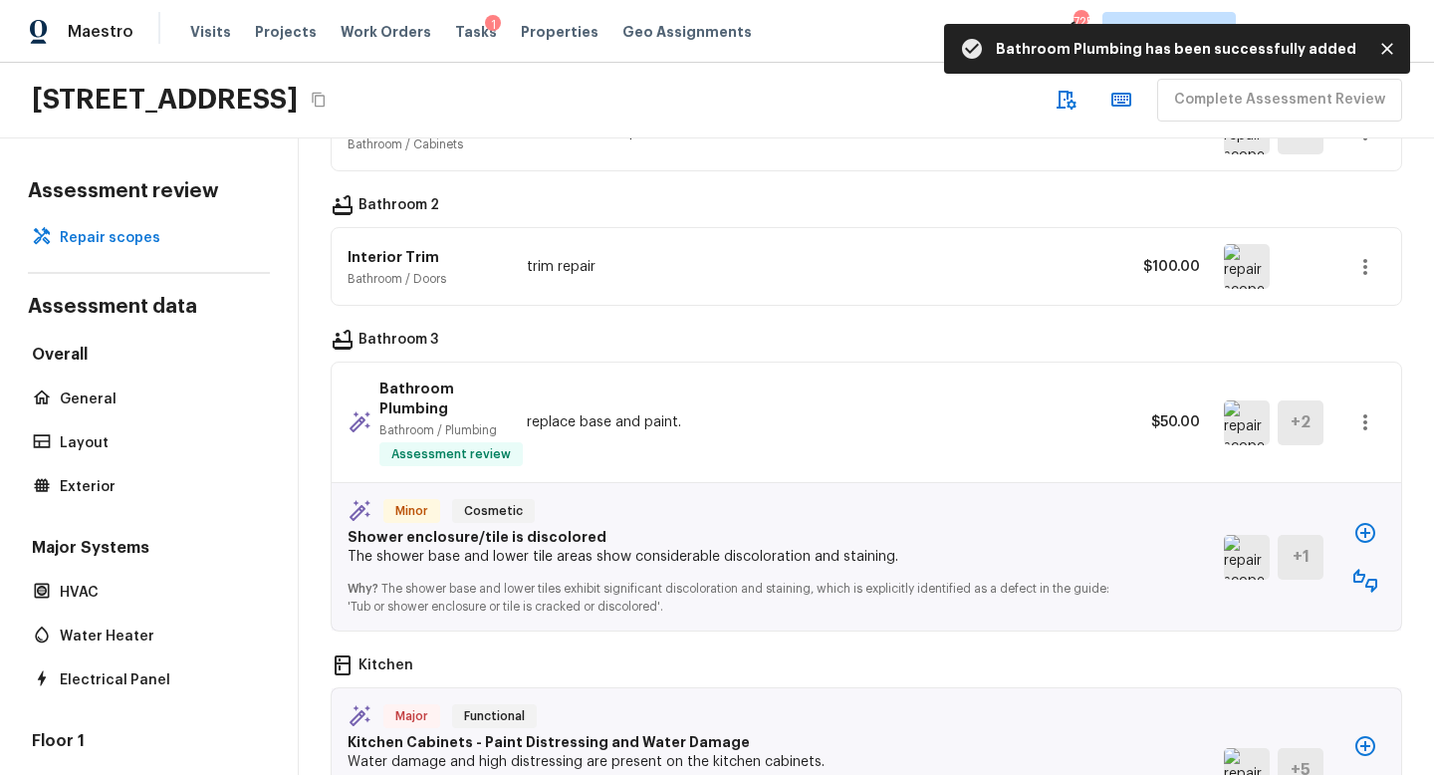
click at [1236, 535] on img at bounding box center [1247, 557] width 46 height 45
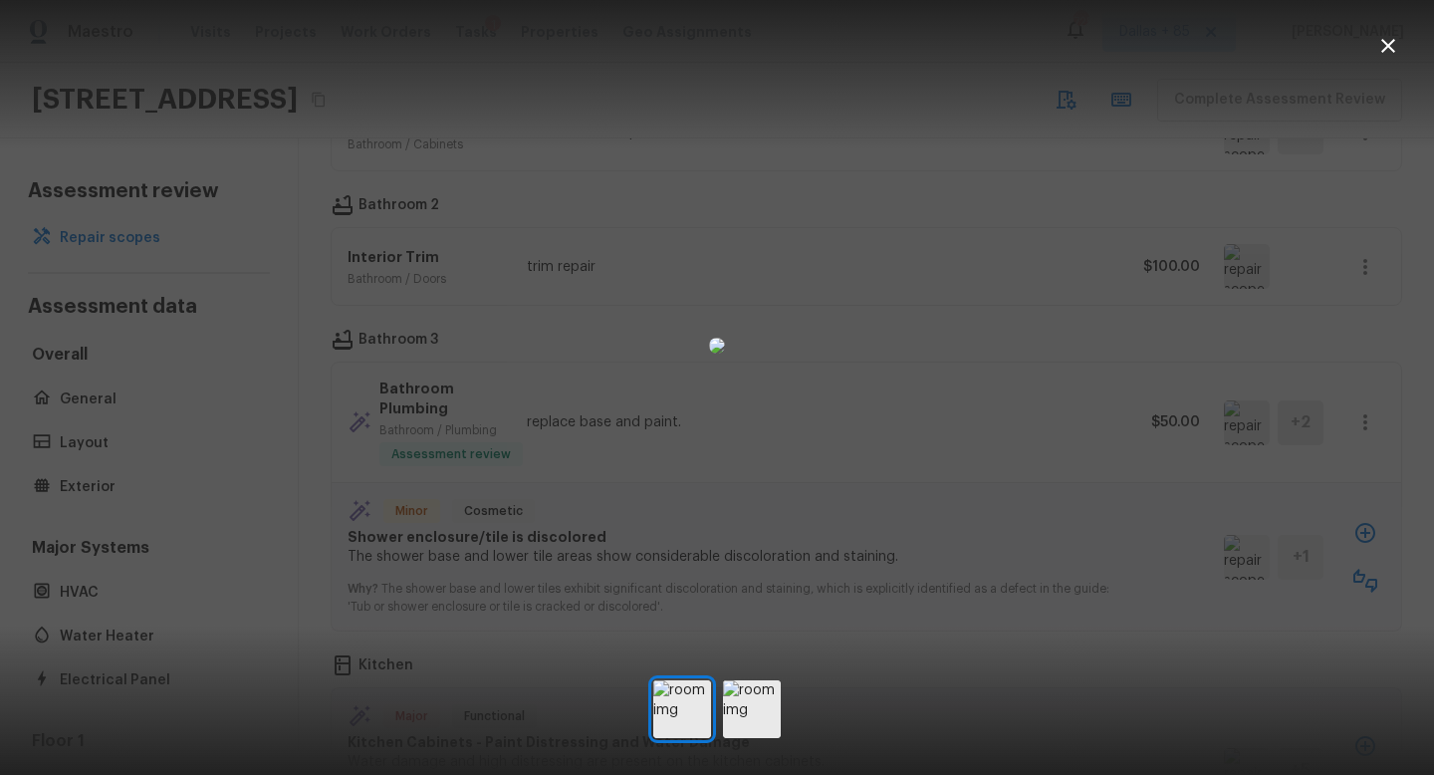
click at [1393, 49] on icon "button" at bounding box center [1389, 46] width 14 height 14
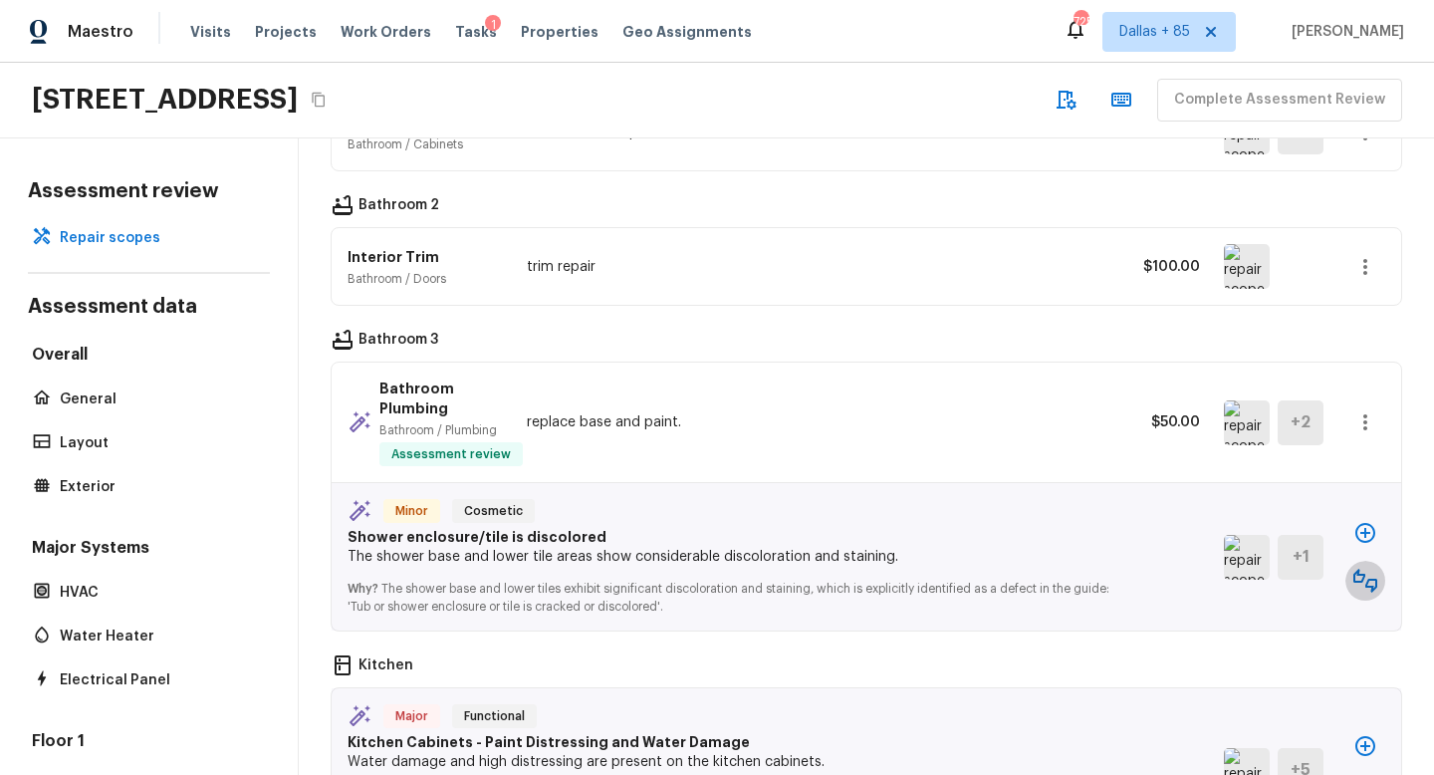
click at [1369, 569] on icon "button" at bounding box center [1366, 581] width 24 height 24
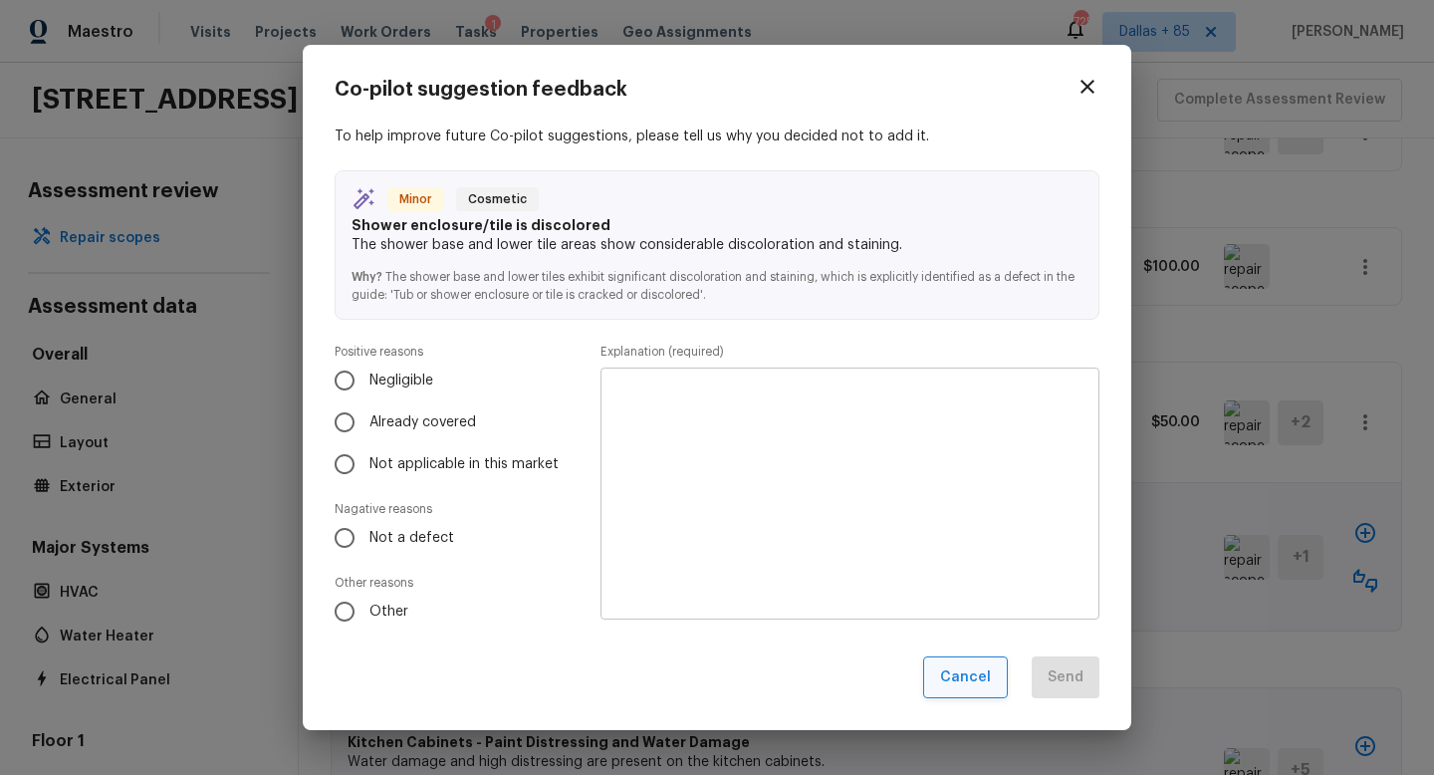
click at [955, 675] on button "Cancel" at bounding box center [965, 677] width 85 height 43
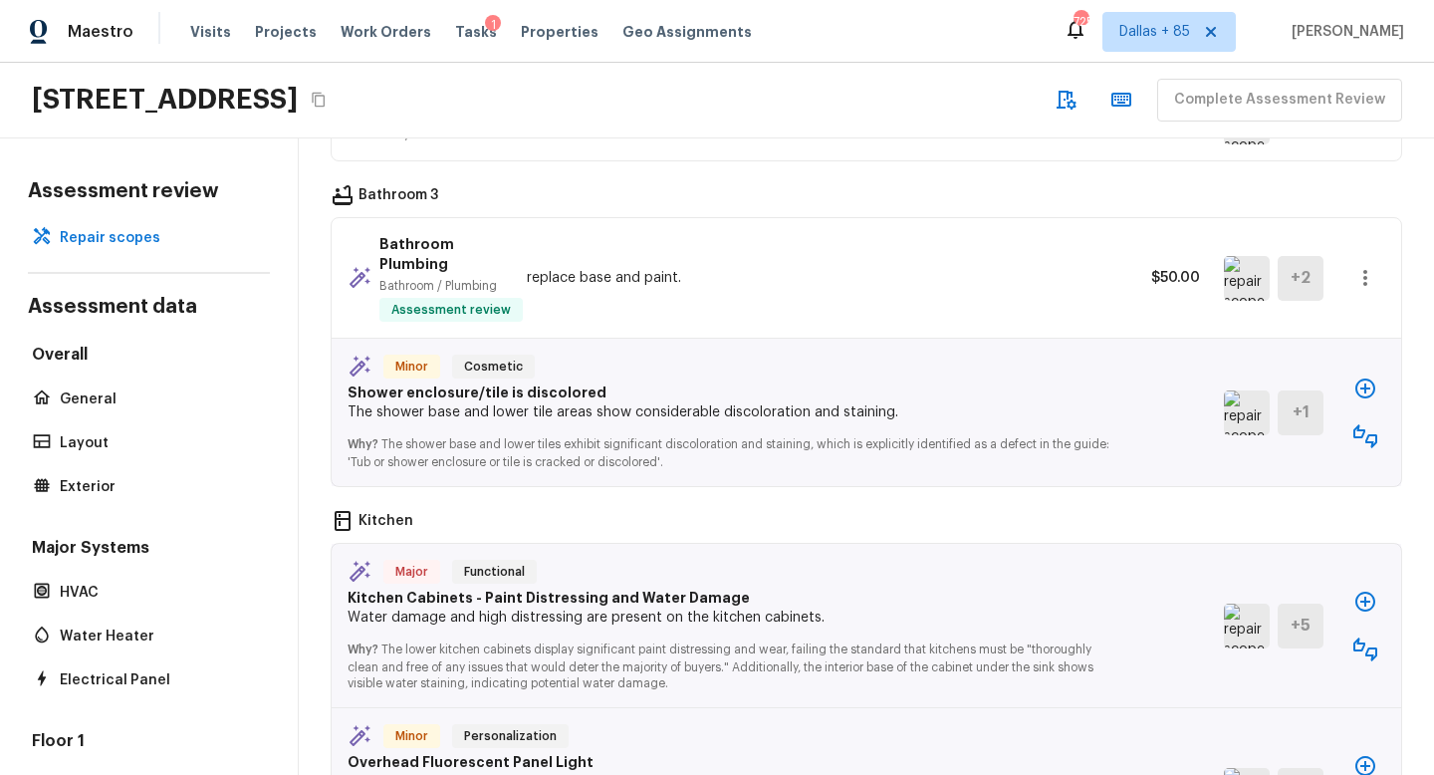
scroll to position [2178, 0]
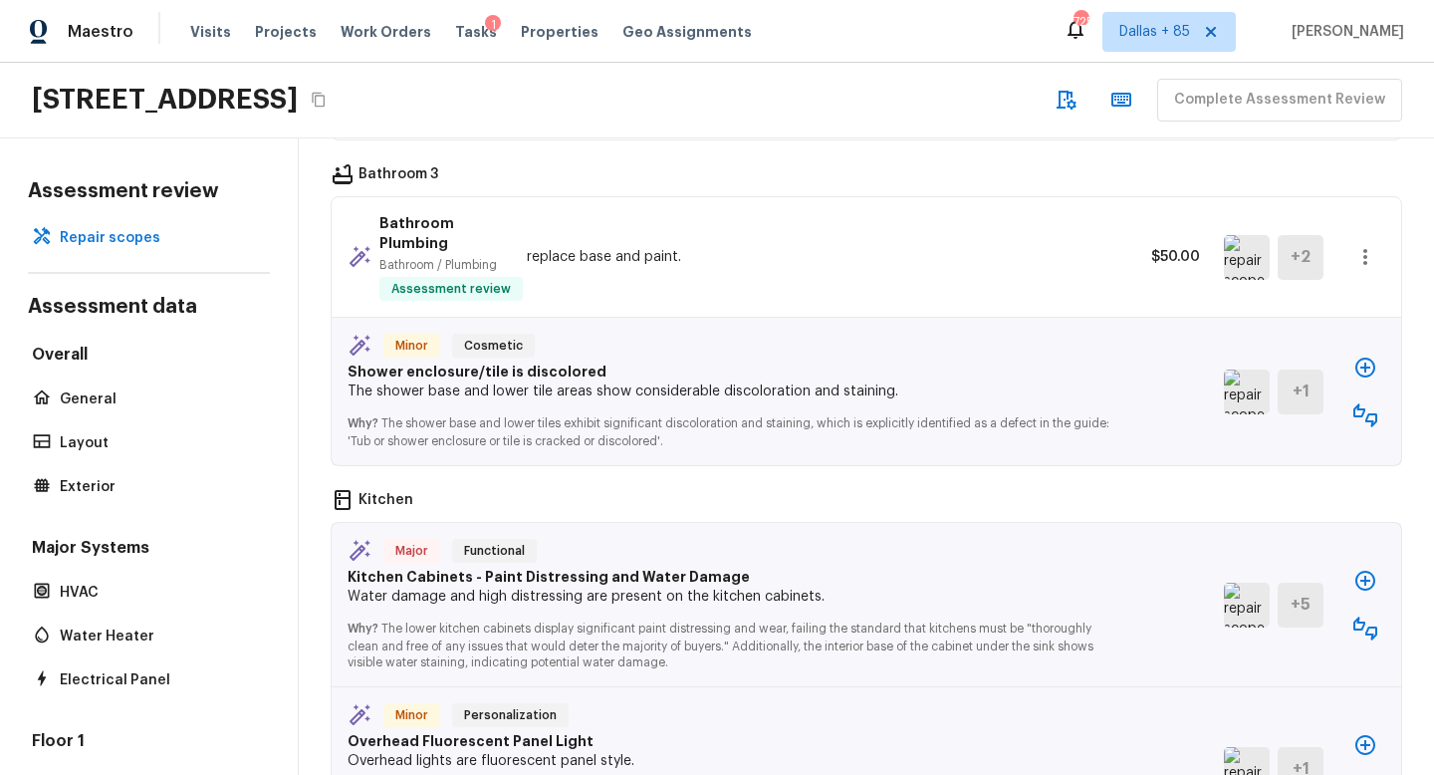
click at [1249, 583] on img at bounding box center [1247, 605] width 46 height 45
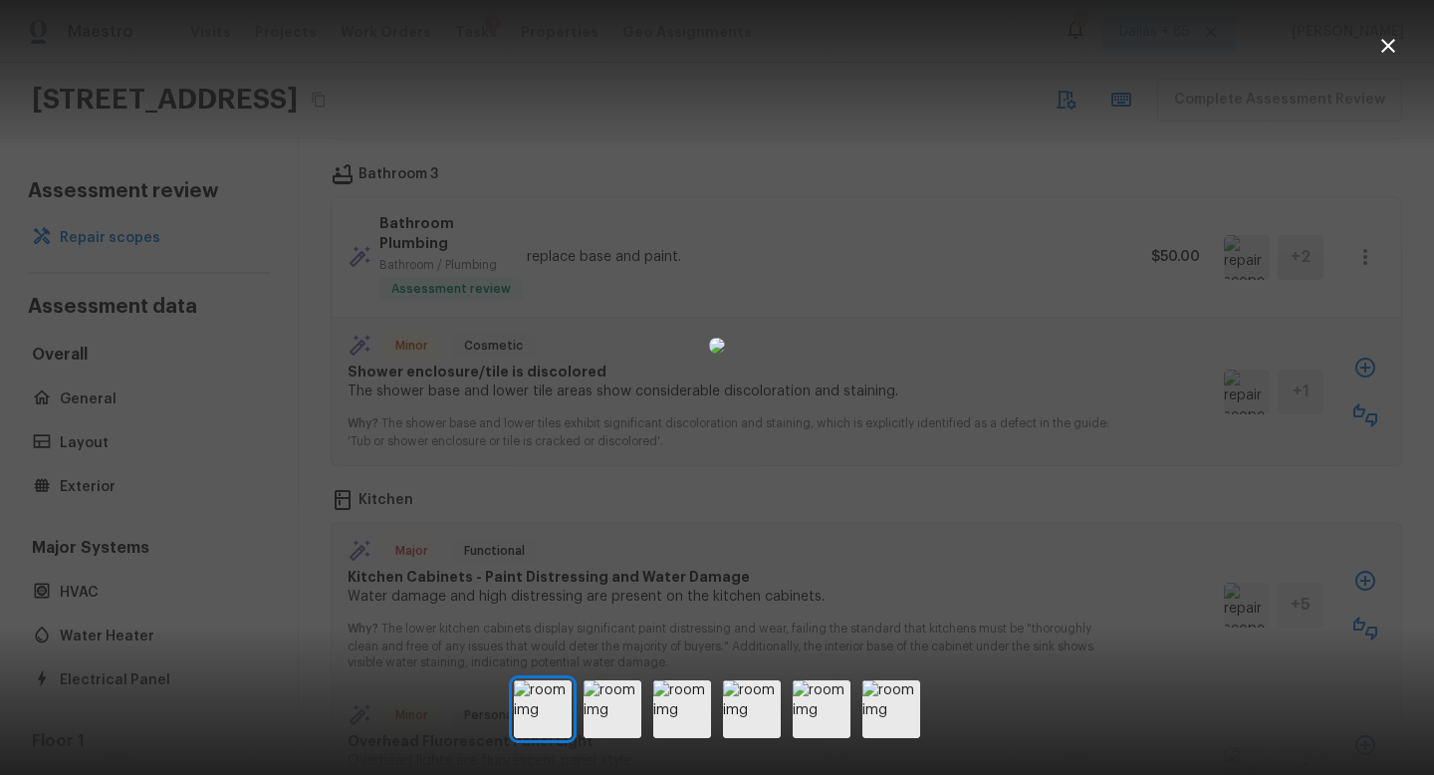
click at [1382, 50] on icon "button" at bounding box center [1389, 46] width 24 height 24
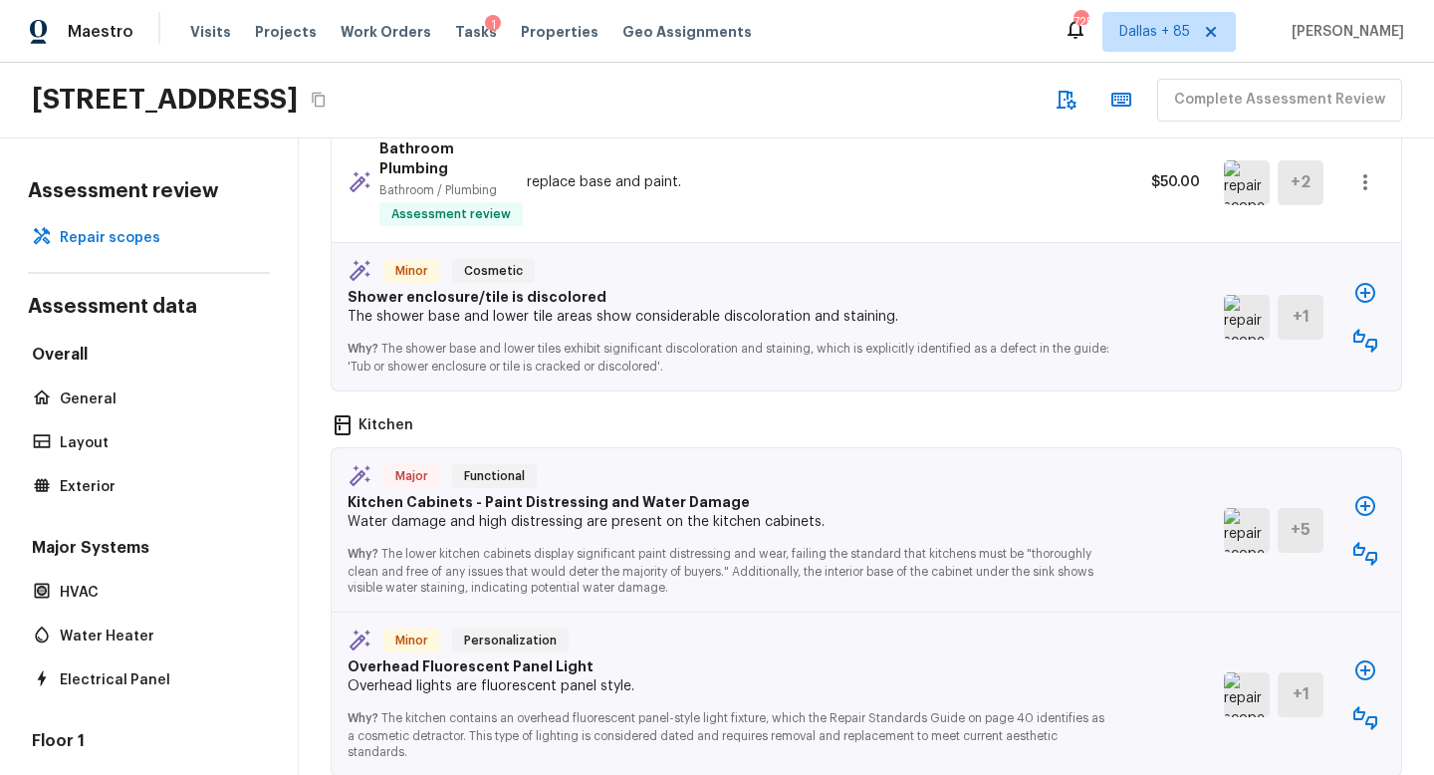
scroll to position [2262, 0]
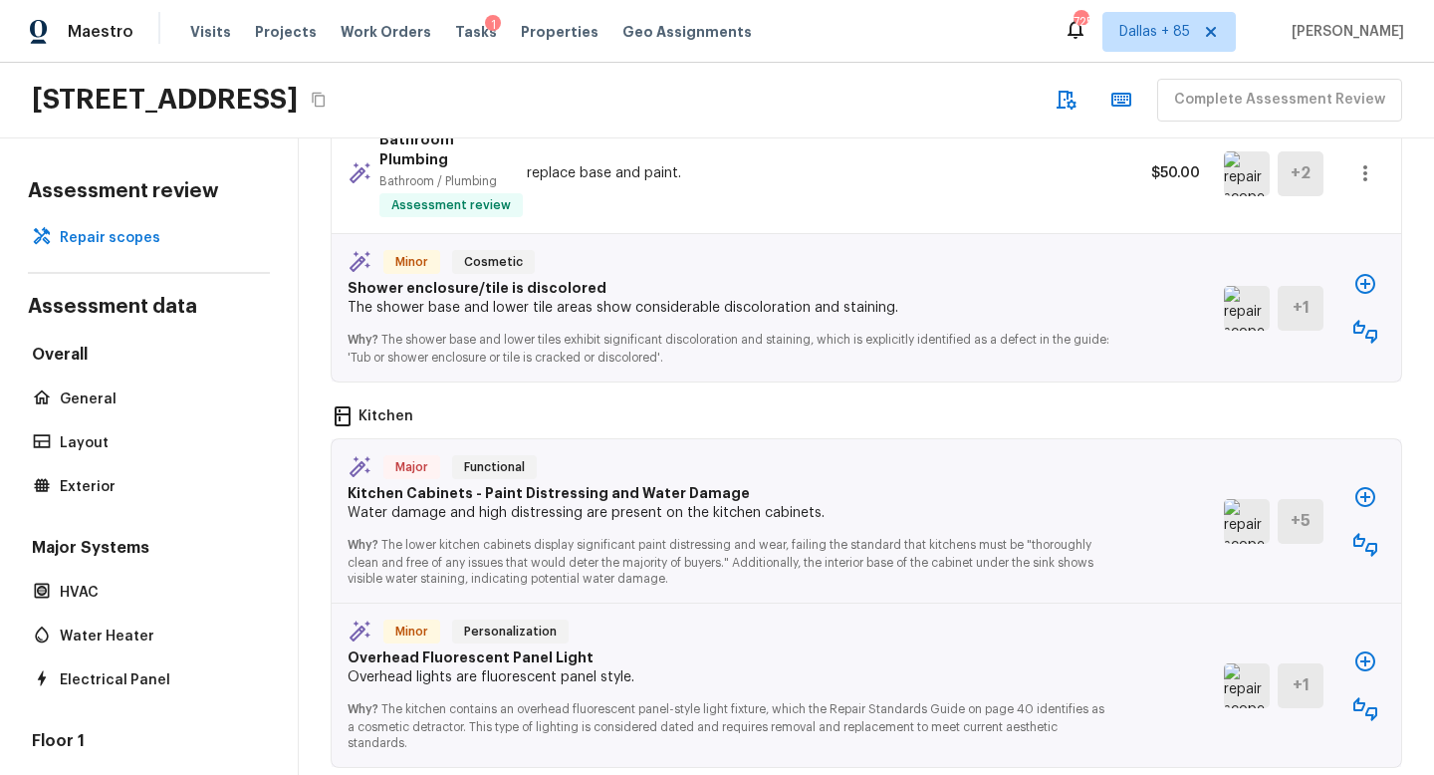
click at [1371, 485] on icon "button" at bounding box center [1366, 497] width 24 height 24
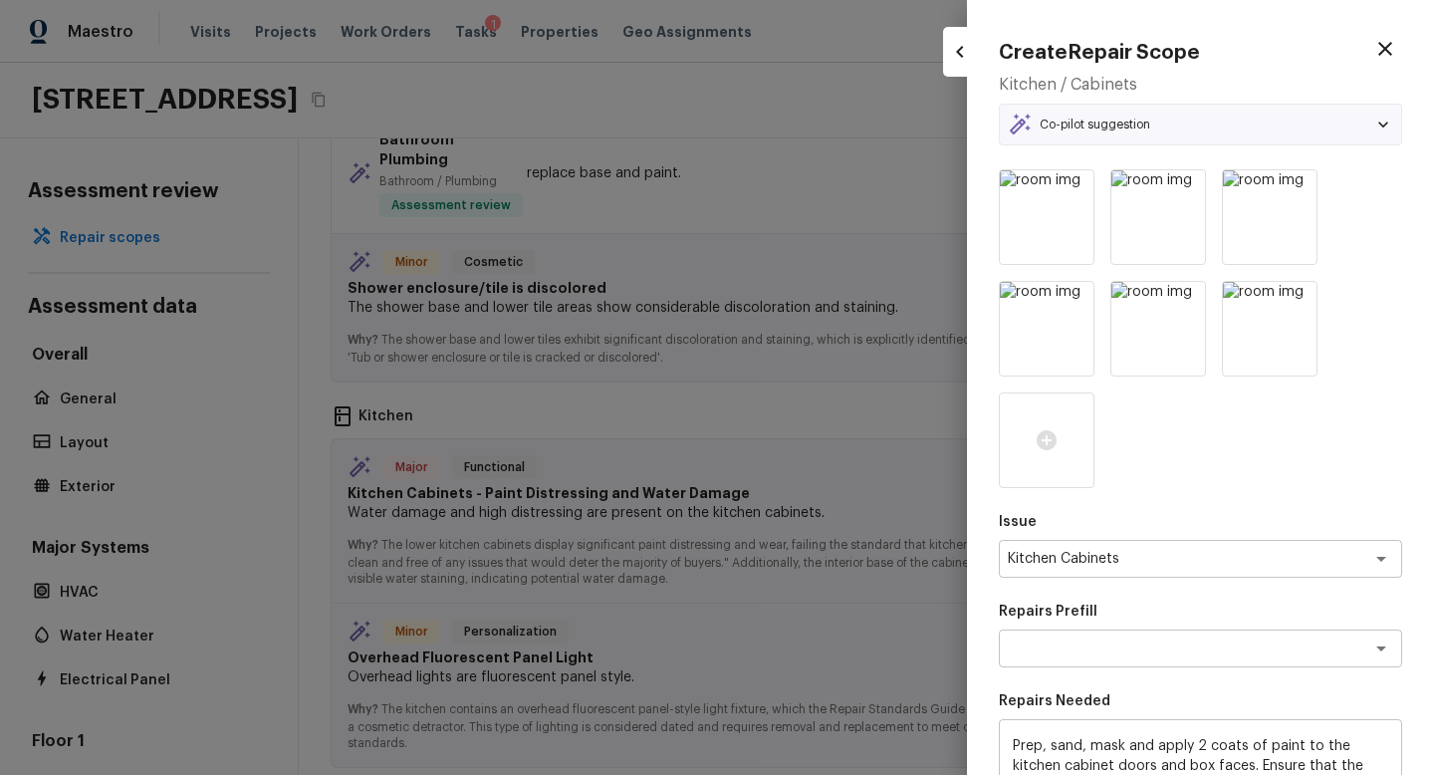
type textarea "Paint Cabinets (Doors and Faces)"
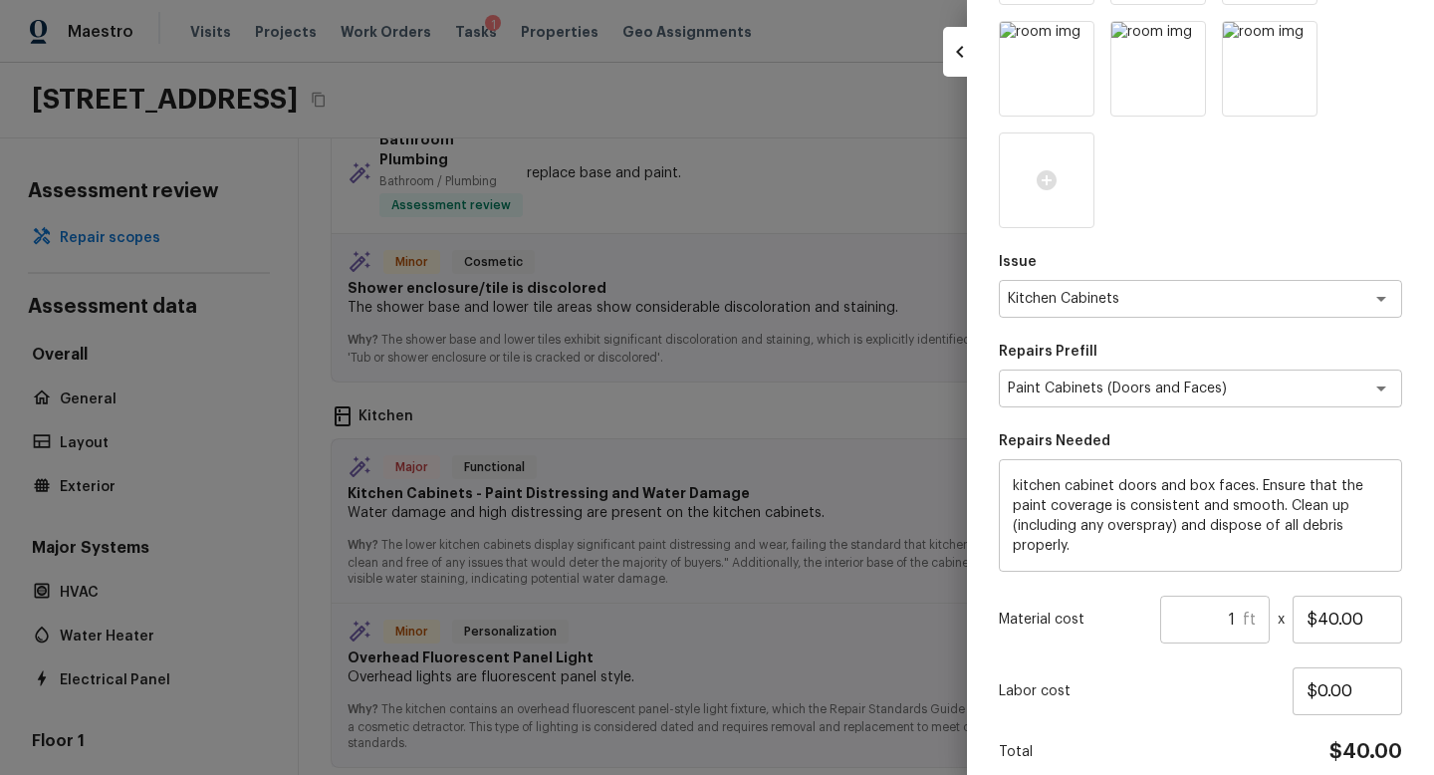
scroll to position [19, 0]
drag, startPoint x: 1237, startPoint y: 618, endPoint x: 1095, endPoint y: 613, distance: 142.5
click at [1095, 613] on div "Material cost 1 ft ​ x $40.00" at bounding box center [1200, 620] width 403 height 48
type input "60"
click at [1181, 730] on div "Issue Kitchen Cabinets x ​ Repairs Prefill Paint Cabinets (Doors and Faces) x ​…" at bounding box center [1200, 369] width 403 height 920
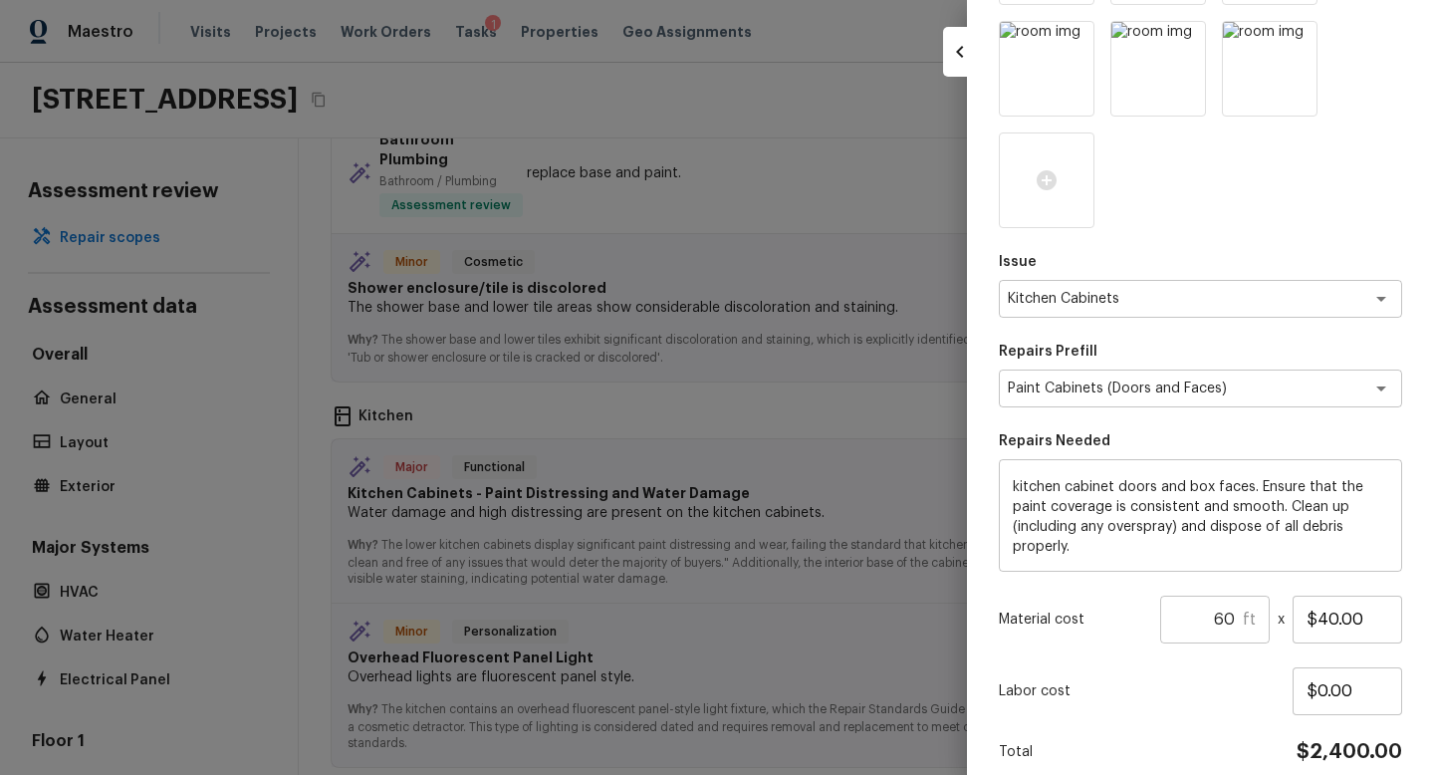
scroll to position [346, 0]
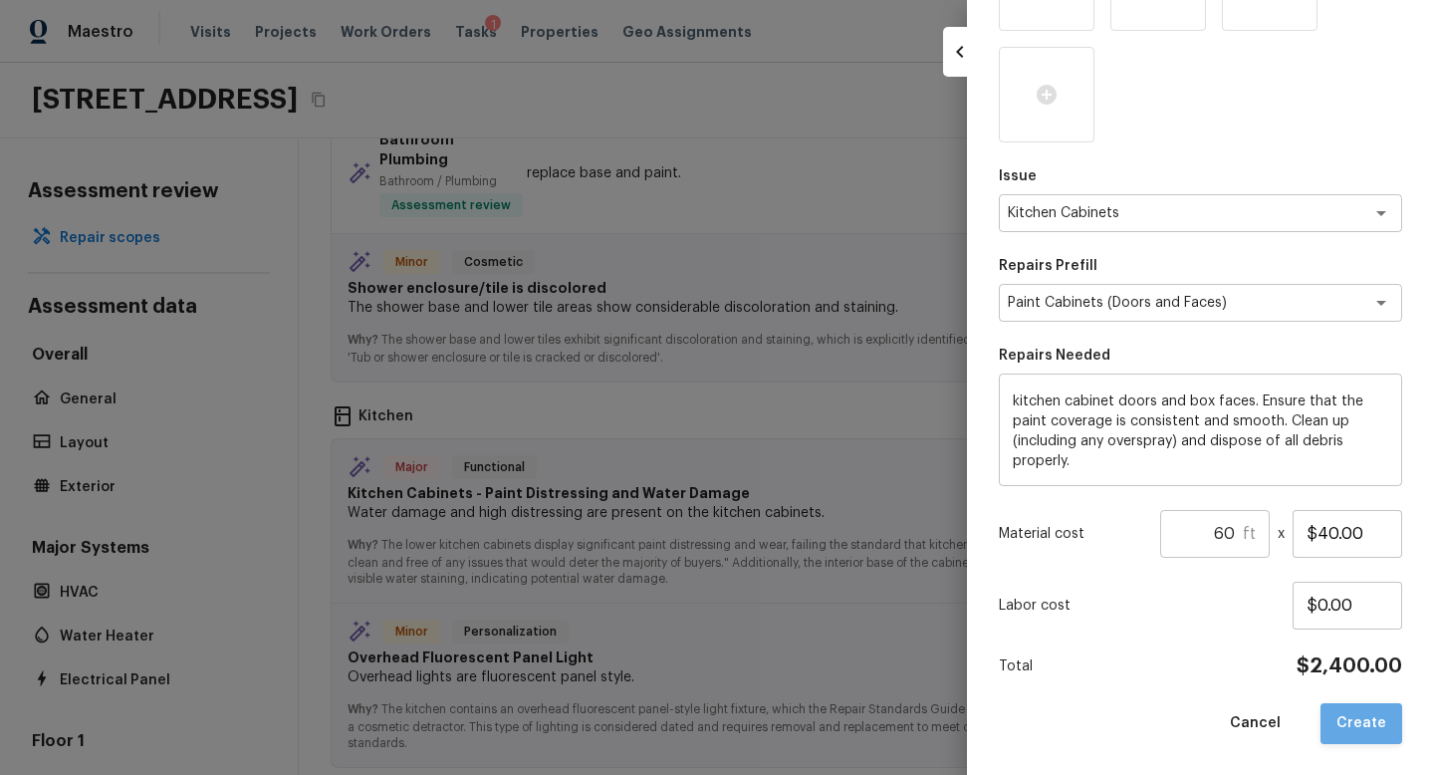
click at [1384, 705] on button "Create" at bounding box center [1362, 723] width 82 height 41
type input "1"
type input "$0.00"
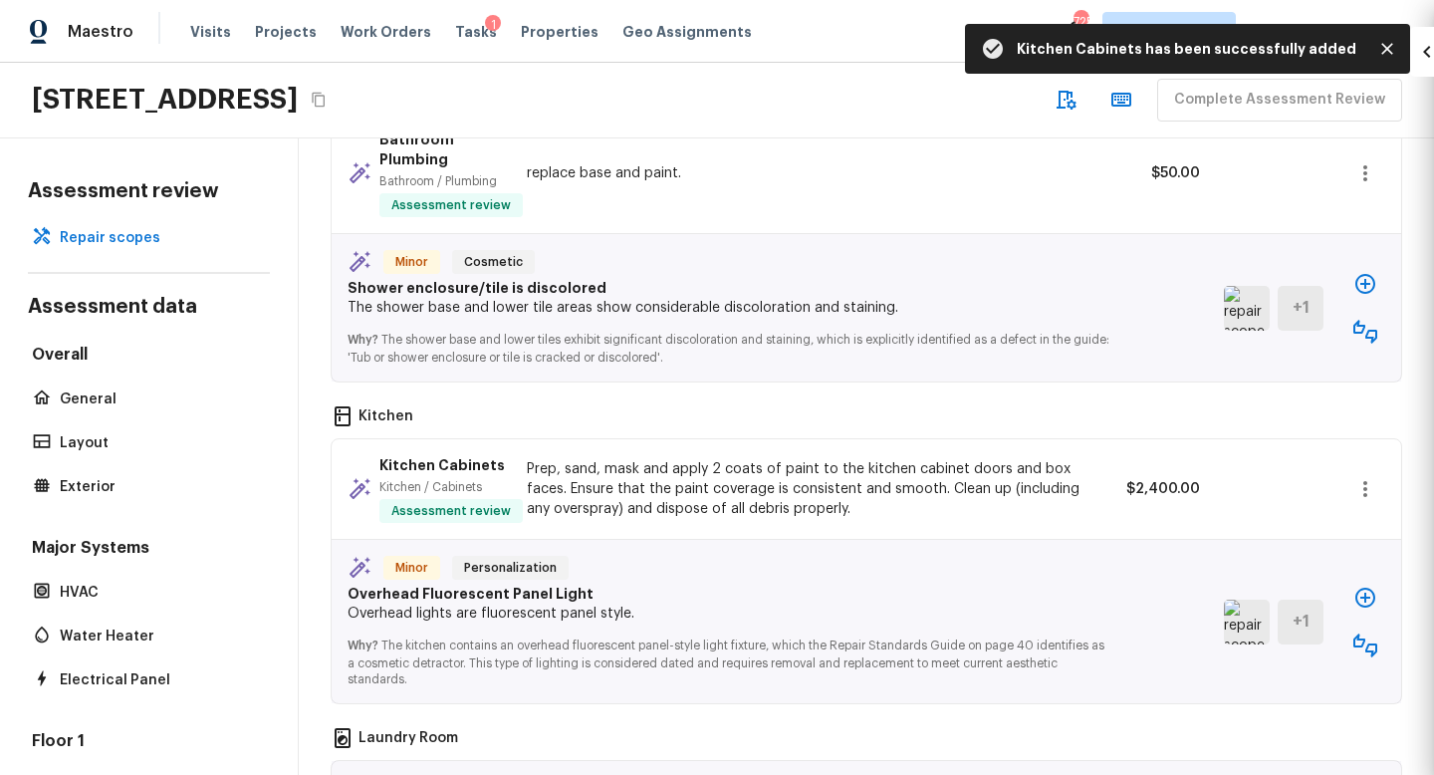
scroll to position [222, 0]
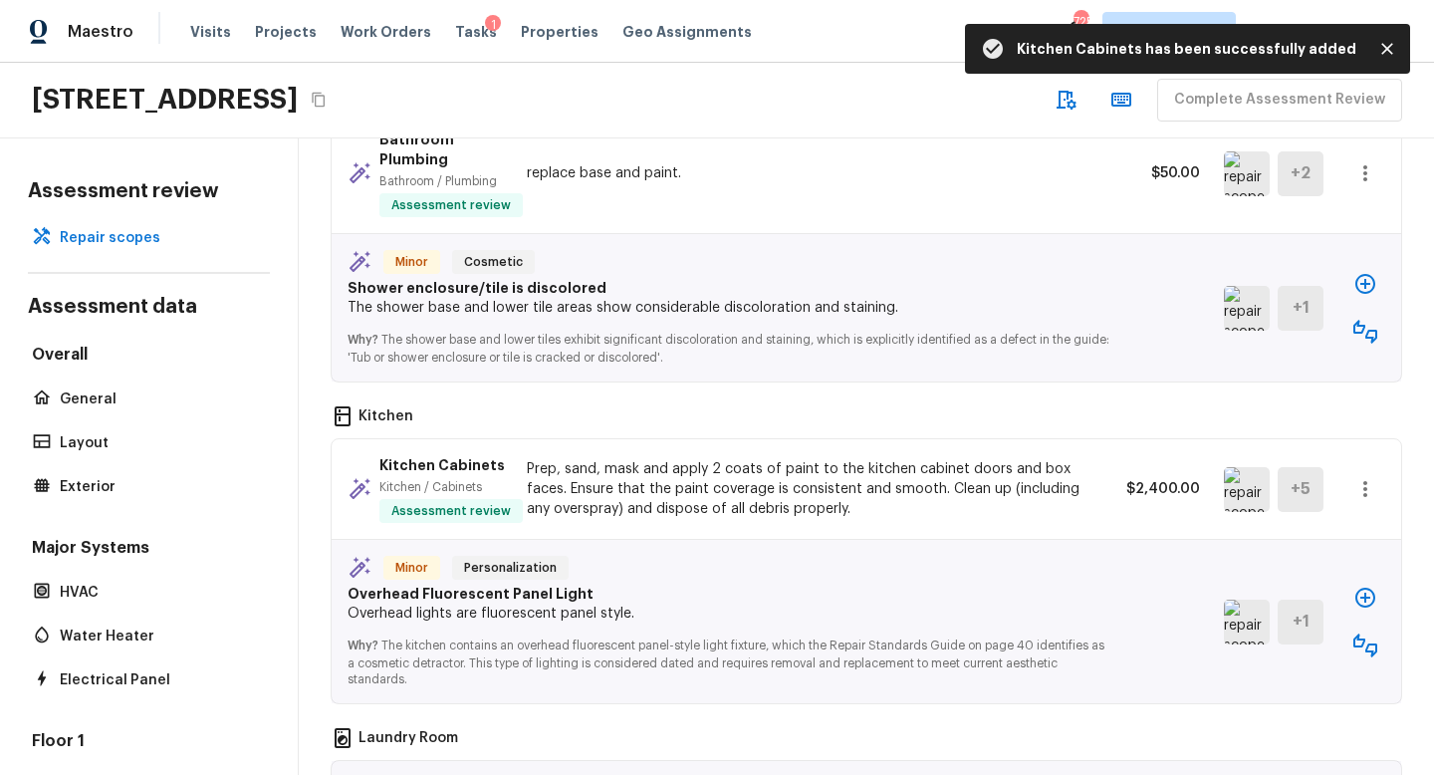
click at [1238, 600] on img at bounding box center [1247, 622] width 46 height 45
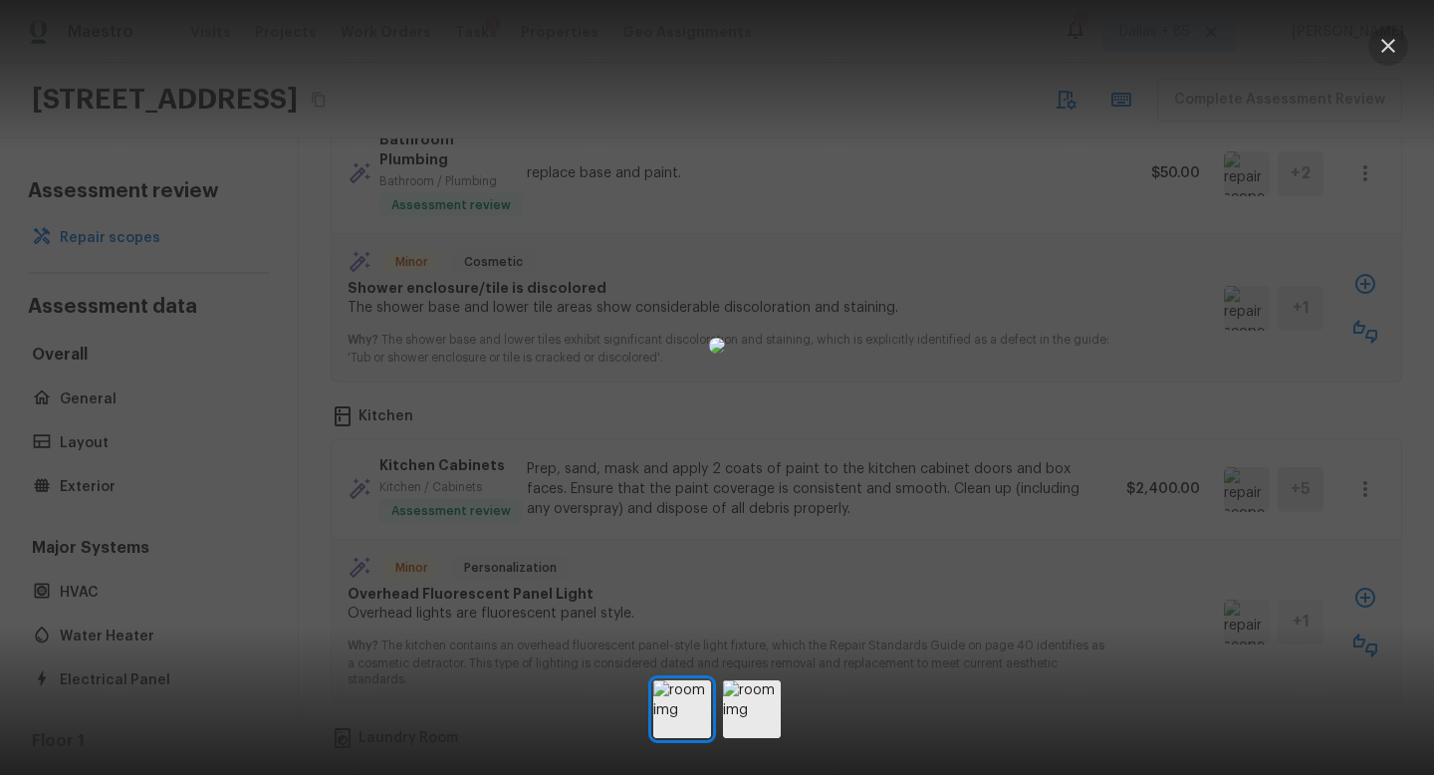
click at [1381, 39] on icon "button" at bounding box center [1389, 46] width 24 height 24
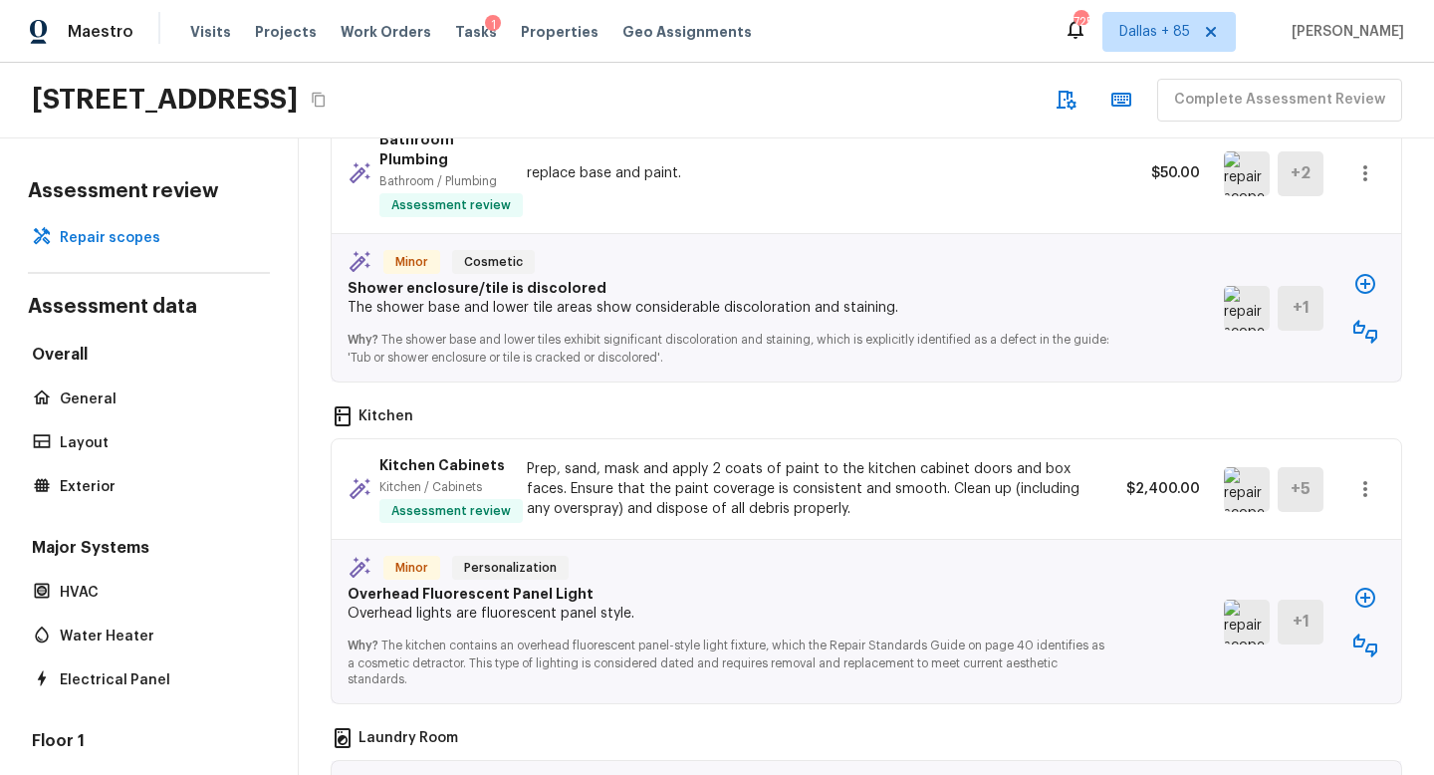
click at [1364, 586] on icon "button" at bounding box center [1366, 598] width 24 height 24
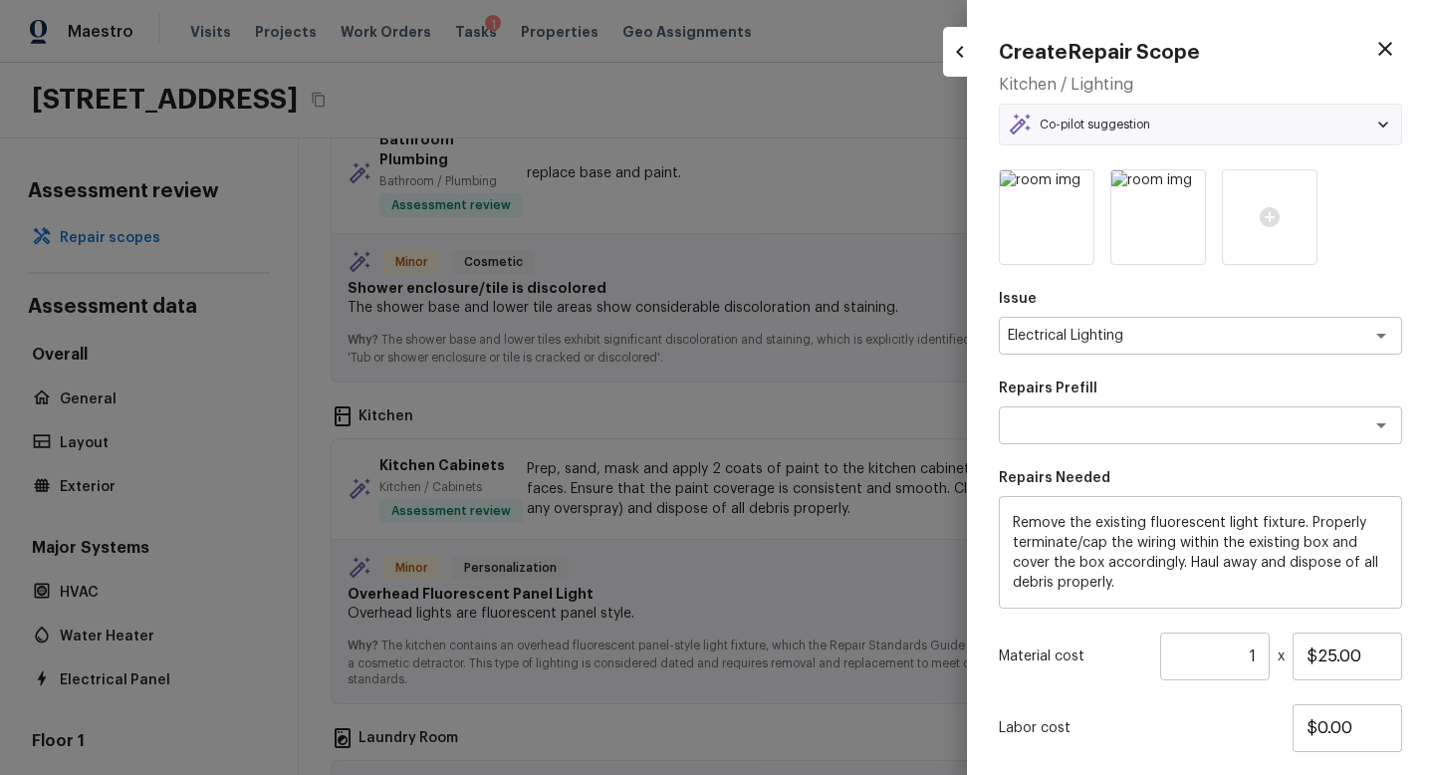
type textarea "Remove Fluorescent Light Fixture"
click at [1319, 648] on input "$25.00" at bounding box center [1348, 657] width 110 height 48
type input "$125.00"
click at [1237, 735] on p "Labor cost" at bounding box center [1146, 728] width 294 height 20
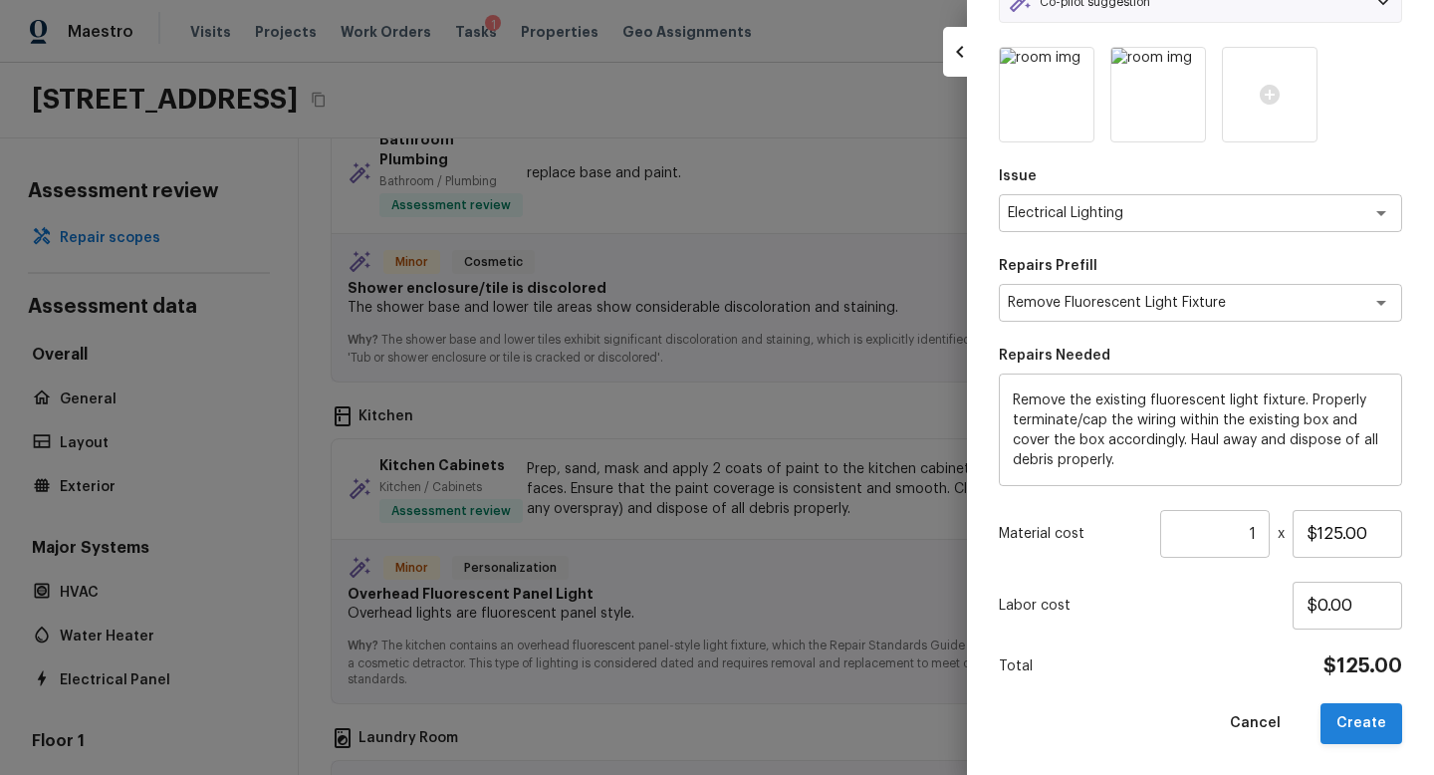
click at [1352, 716] on button "Create" at bounding box center [1362, 723] width 82 height 41
type input "$0.00"
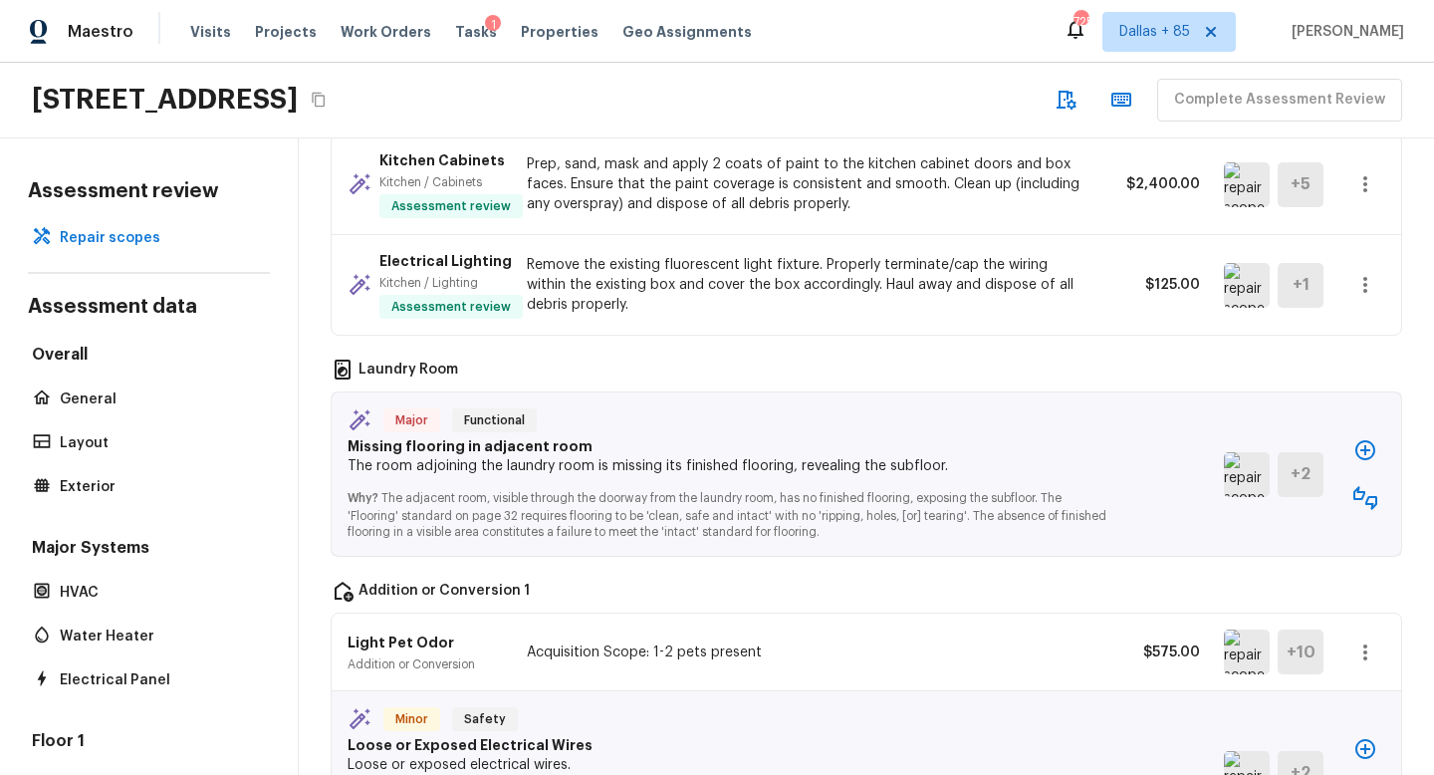
scroll to position [2579, 0]
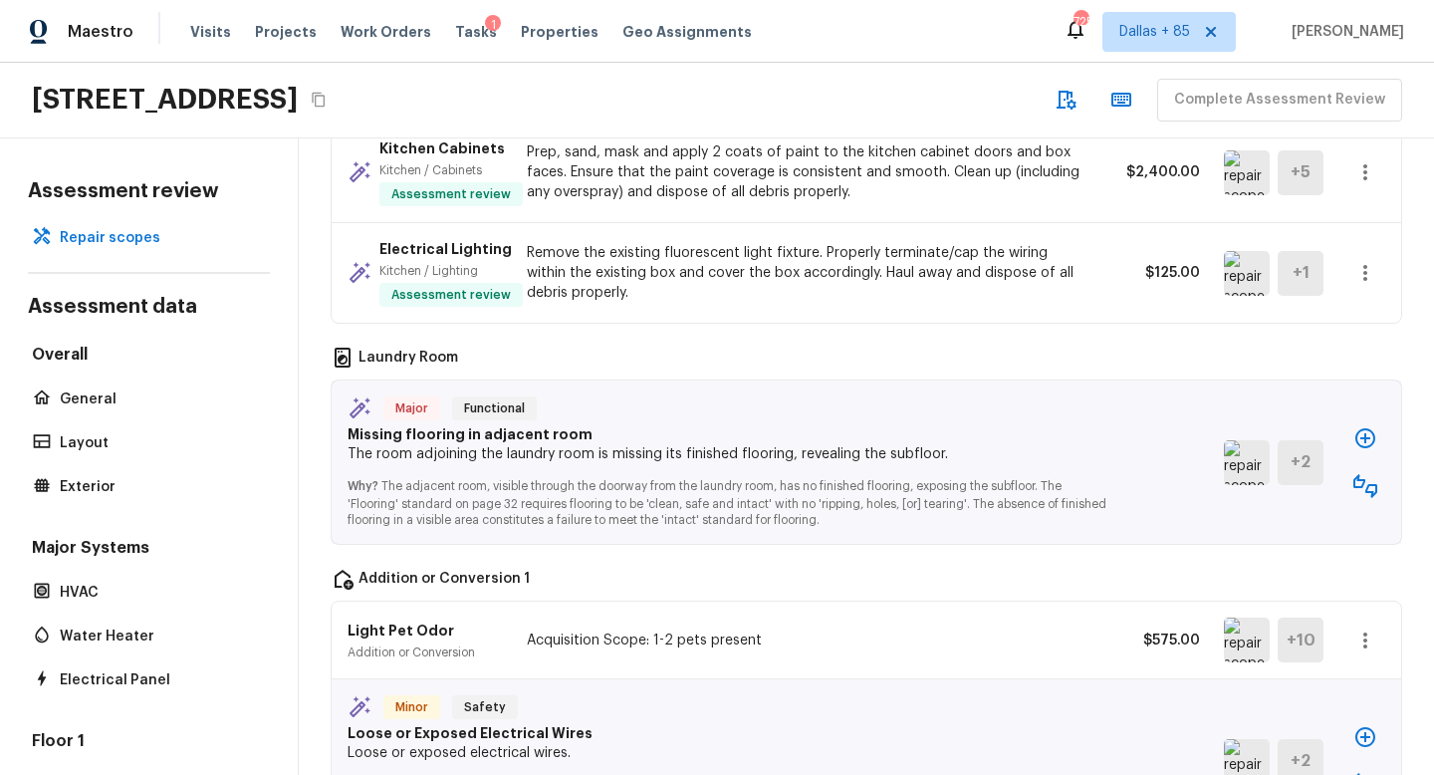
click at [1360, 474] on icon "button" at bounding box center [1366, 486] width 24 height 24
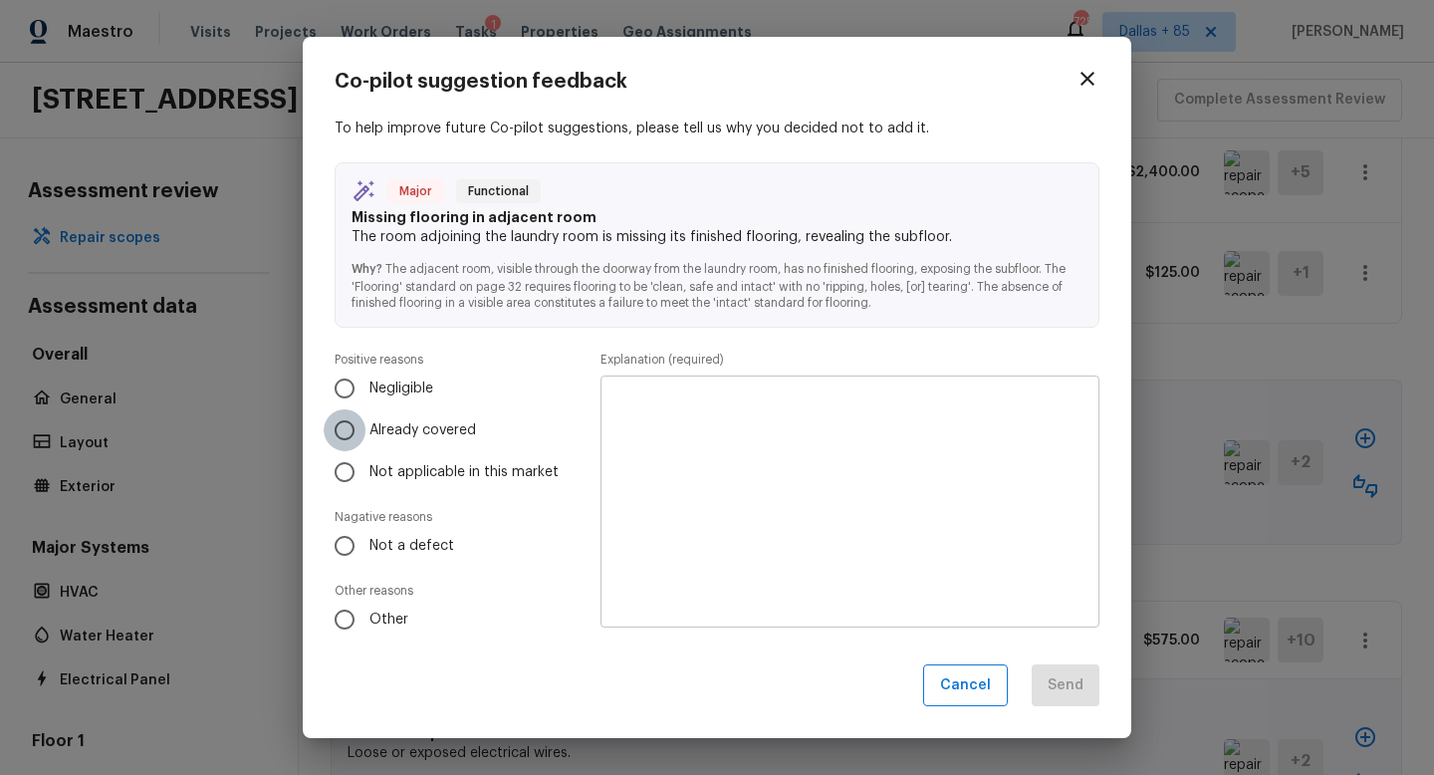
click at [343, 427] on input "Already covered" at bounding box center [345, 430] width 42 height 42
radio input "true"
click at [673, 422] on textarea at bounding box center [850, 500] width 471 height 219
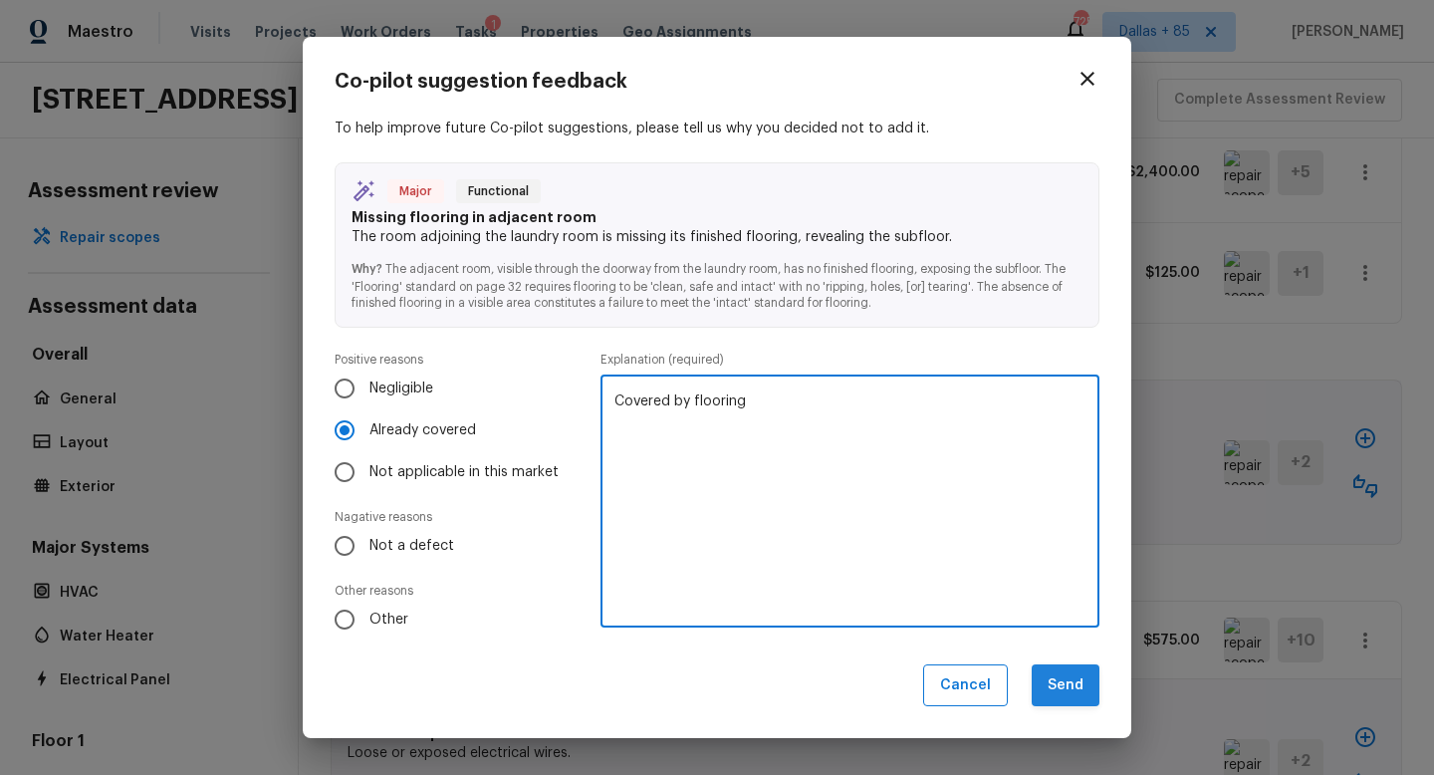
type textarea "Covered by flooring"
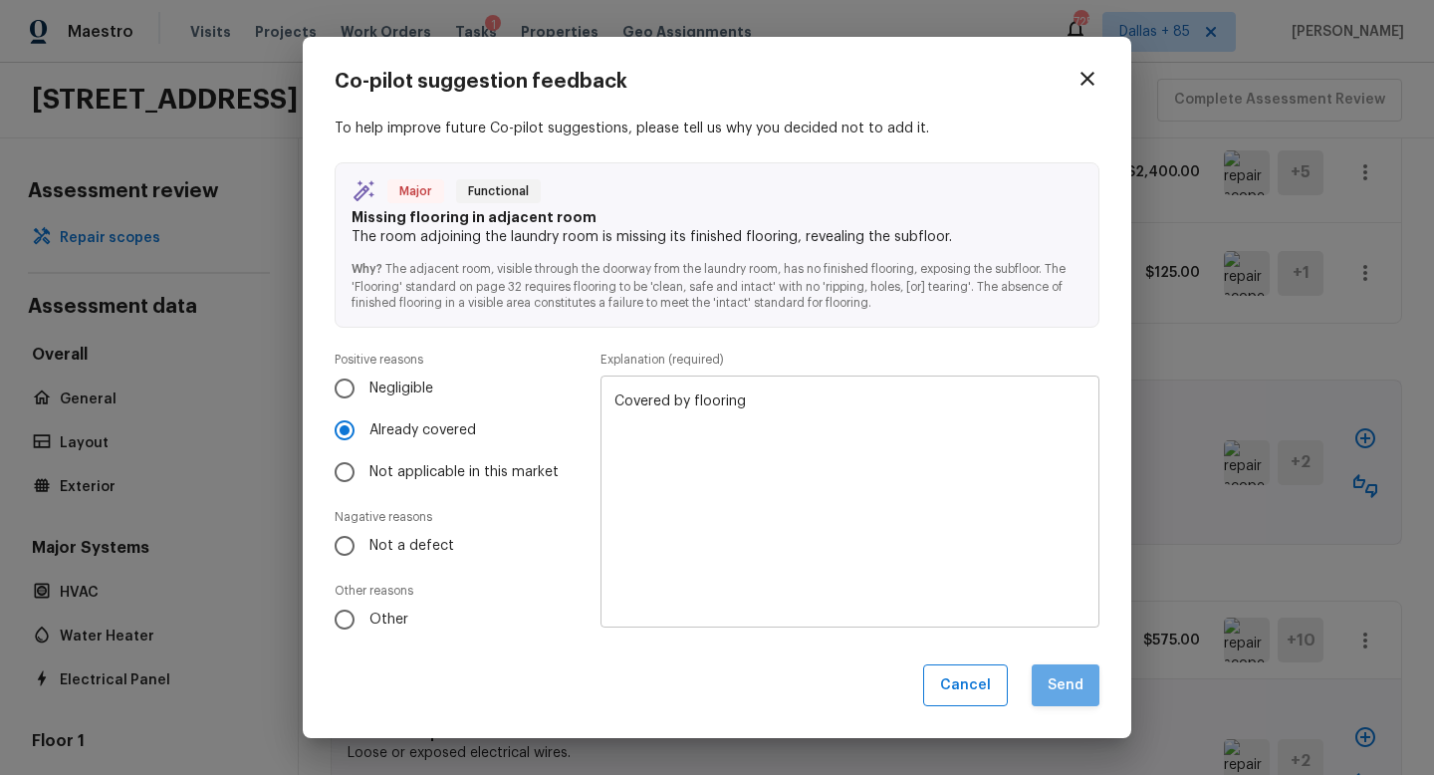
click at [1042, 688] on button "Send" at bounding box center [1066, 685] width 68 height 43
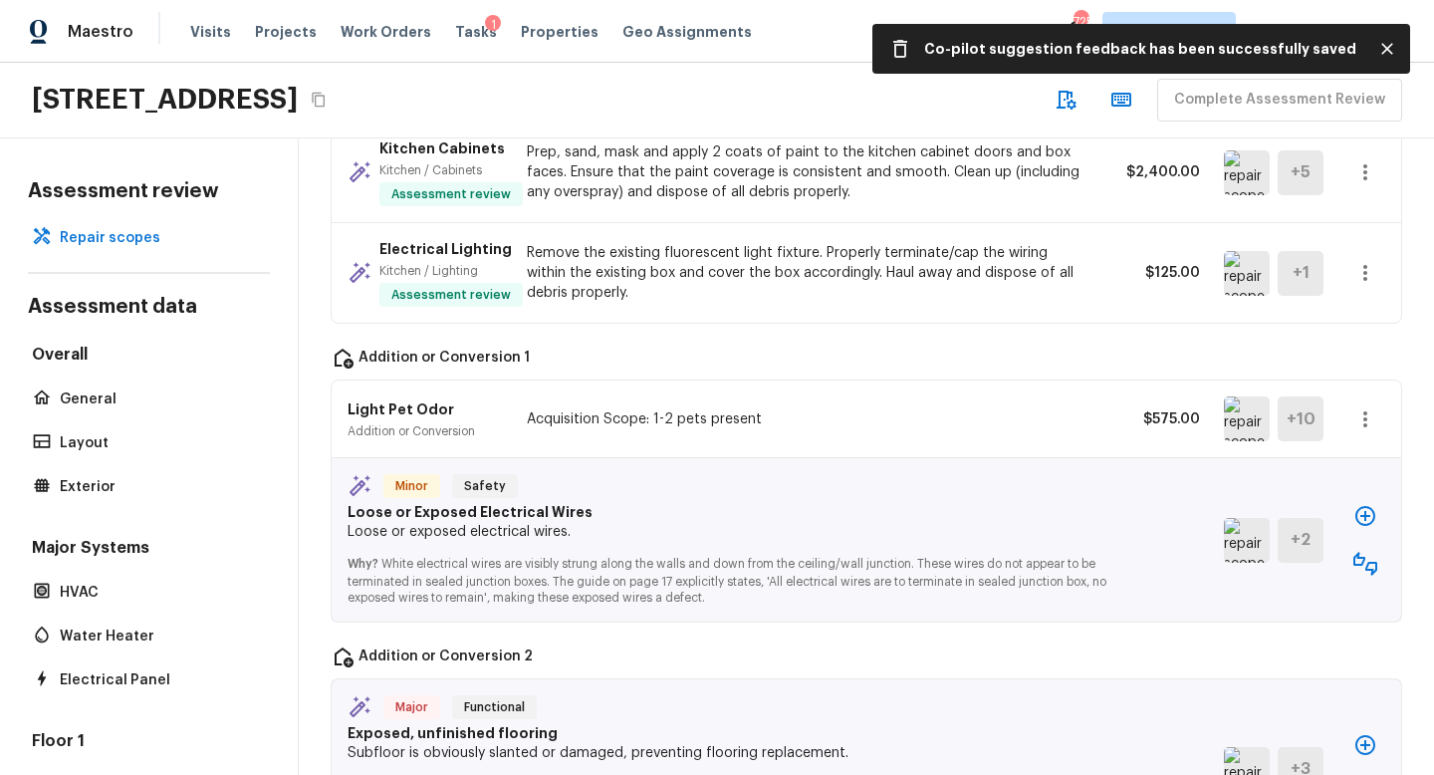
click at [1247, 518] on img at bounding box center [1247, 540] width 46 height 45
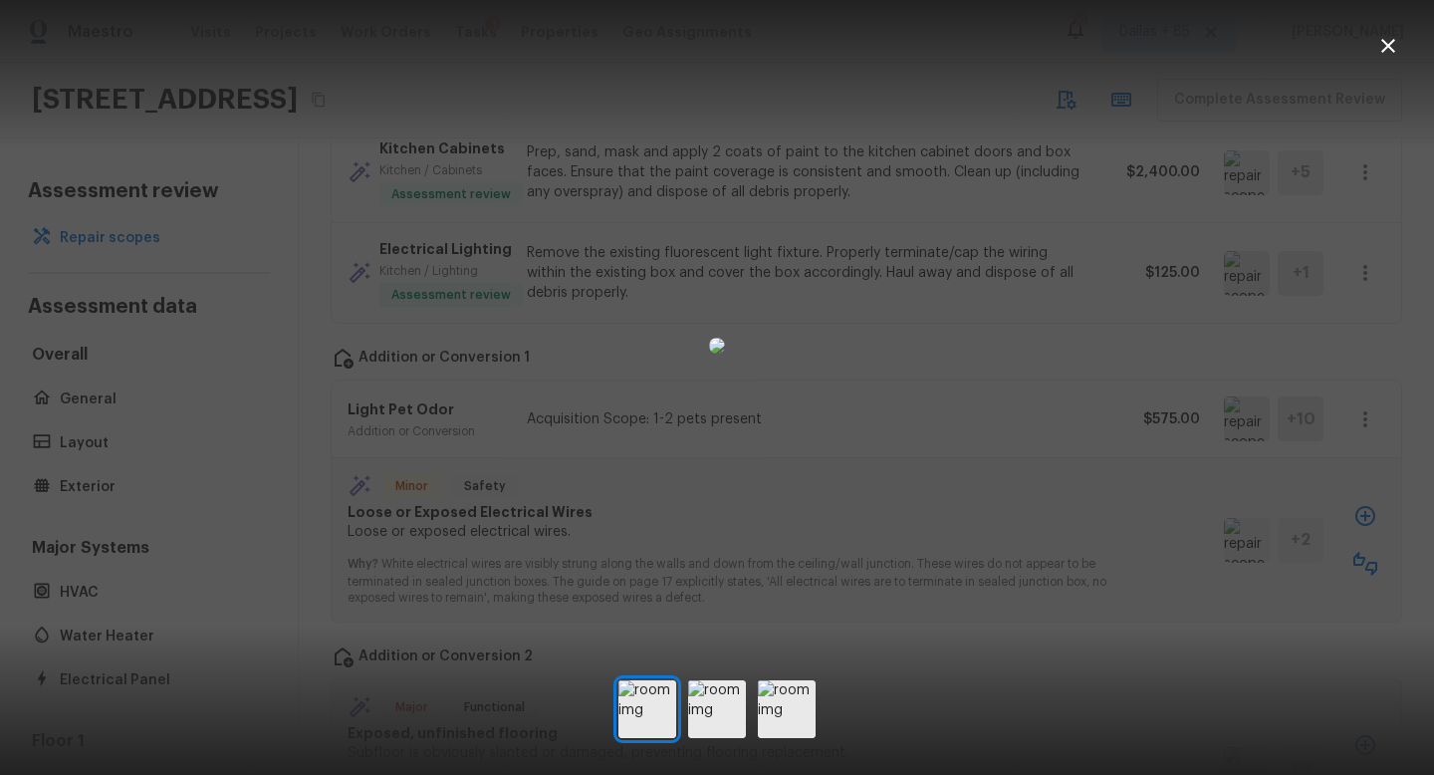
click at [1391, 37] on icon "button" at bounding box center [1389, 46] width 24 height 24
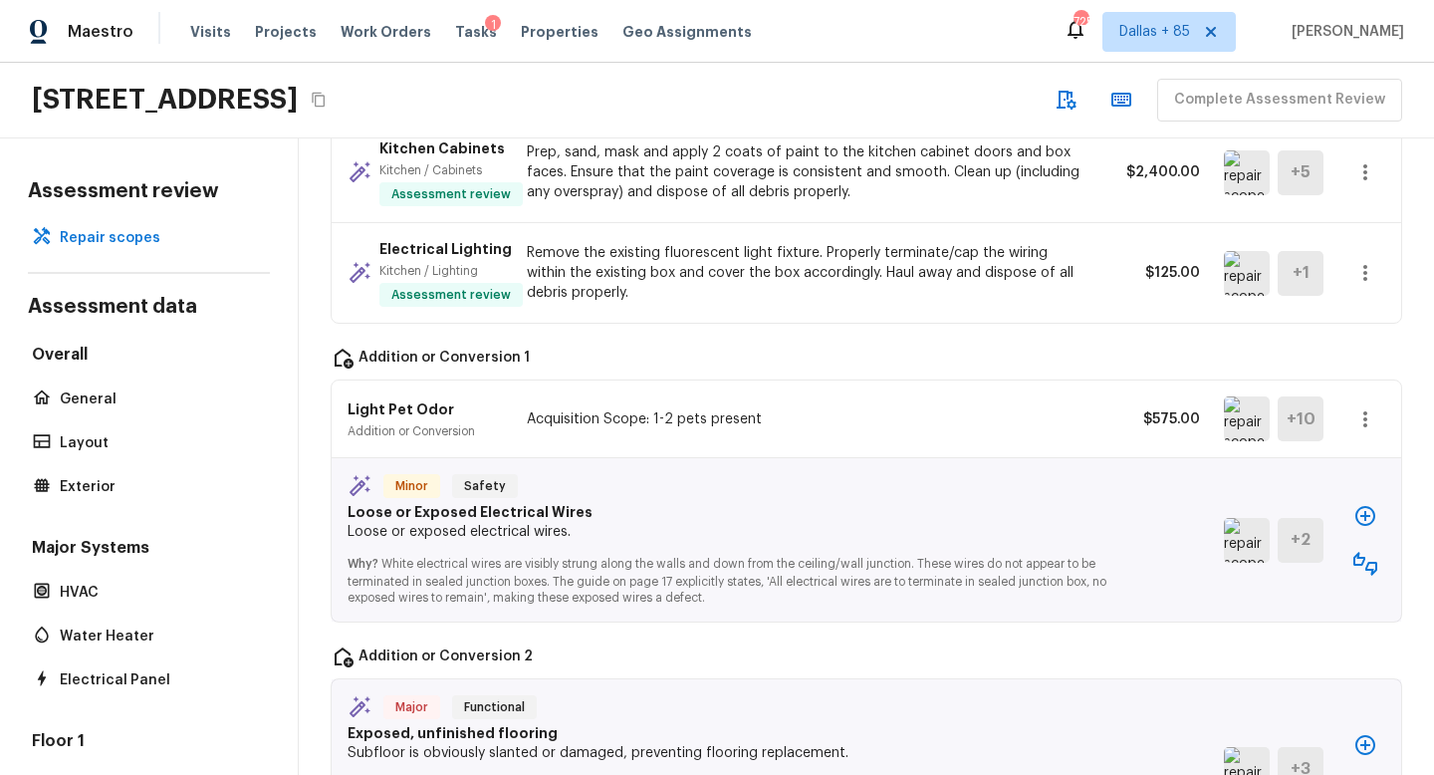
click at [1370, 552] on icon "button" at bounding box center [1366, 564] width 24 height 24
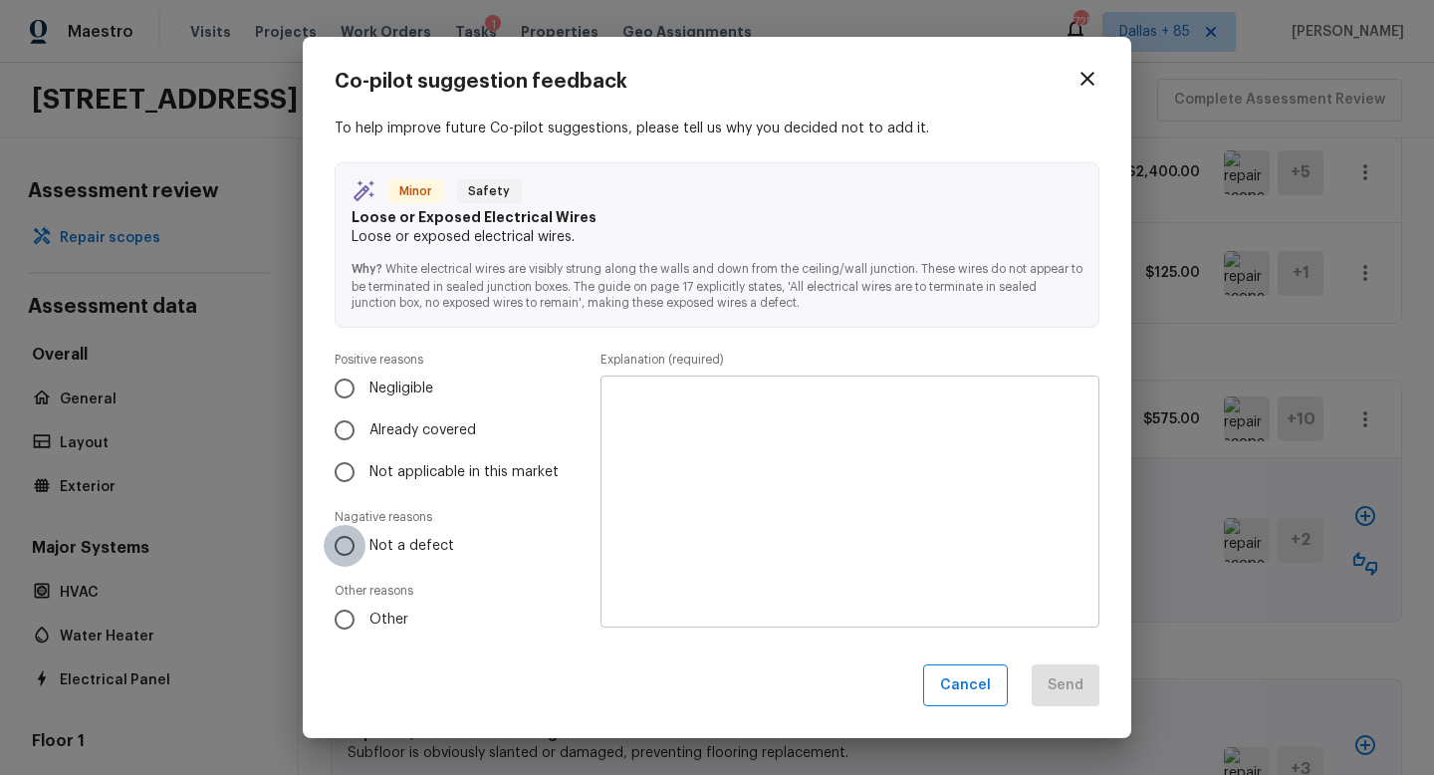
click at [354, 548] on input "Not a defect" at bounding box center [345, 546] width 42 height 42
radio input "true"
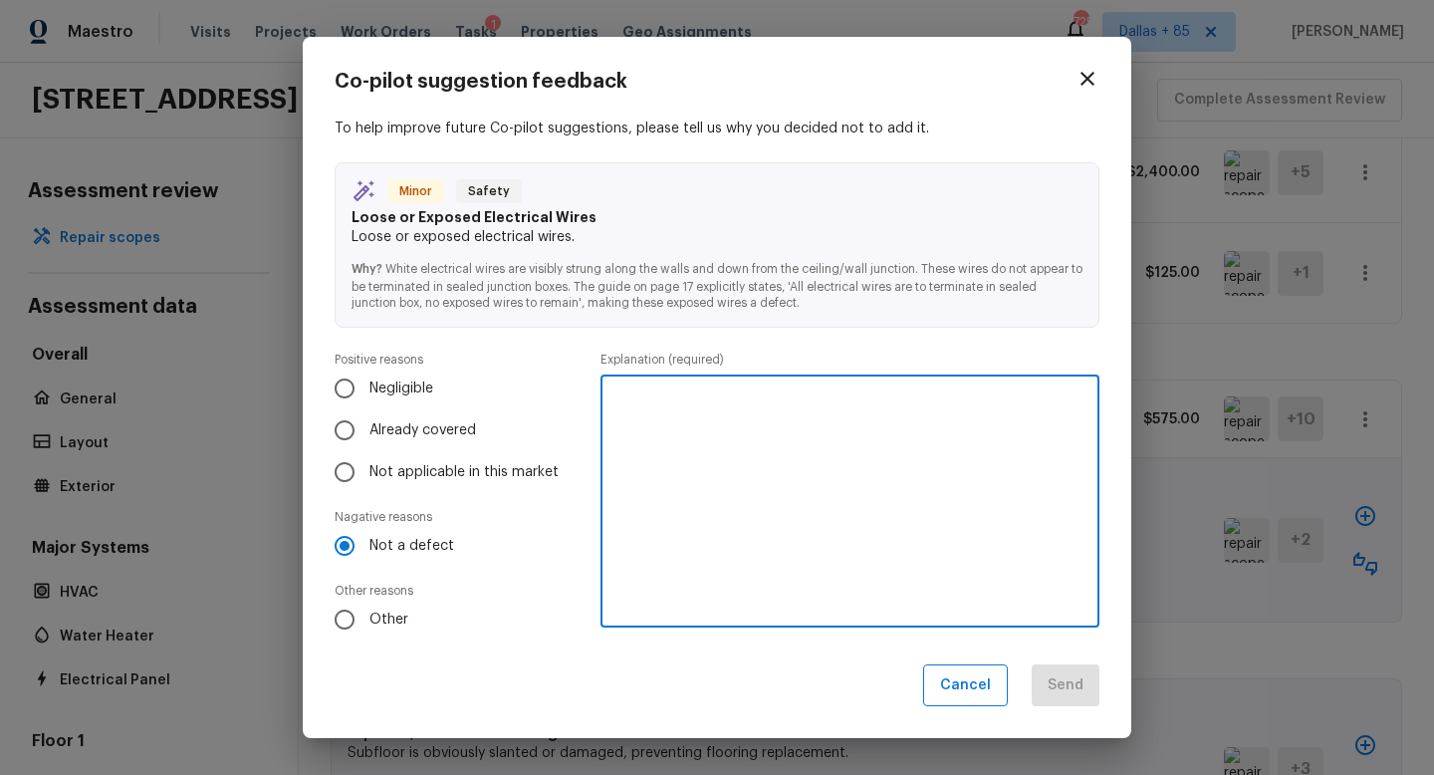
click at [732, 391] on textarea at bounding box center [850, 500] width 471 height 219
type textarea "Personal items"
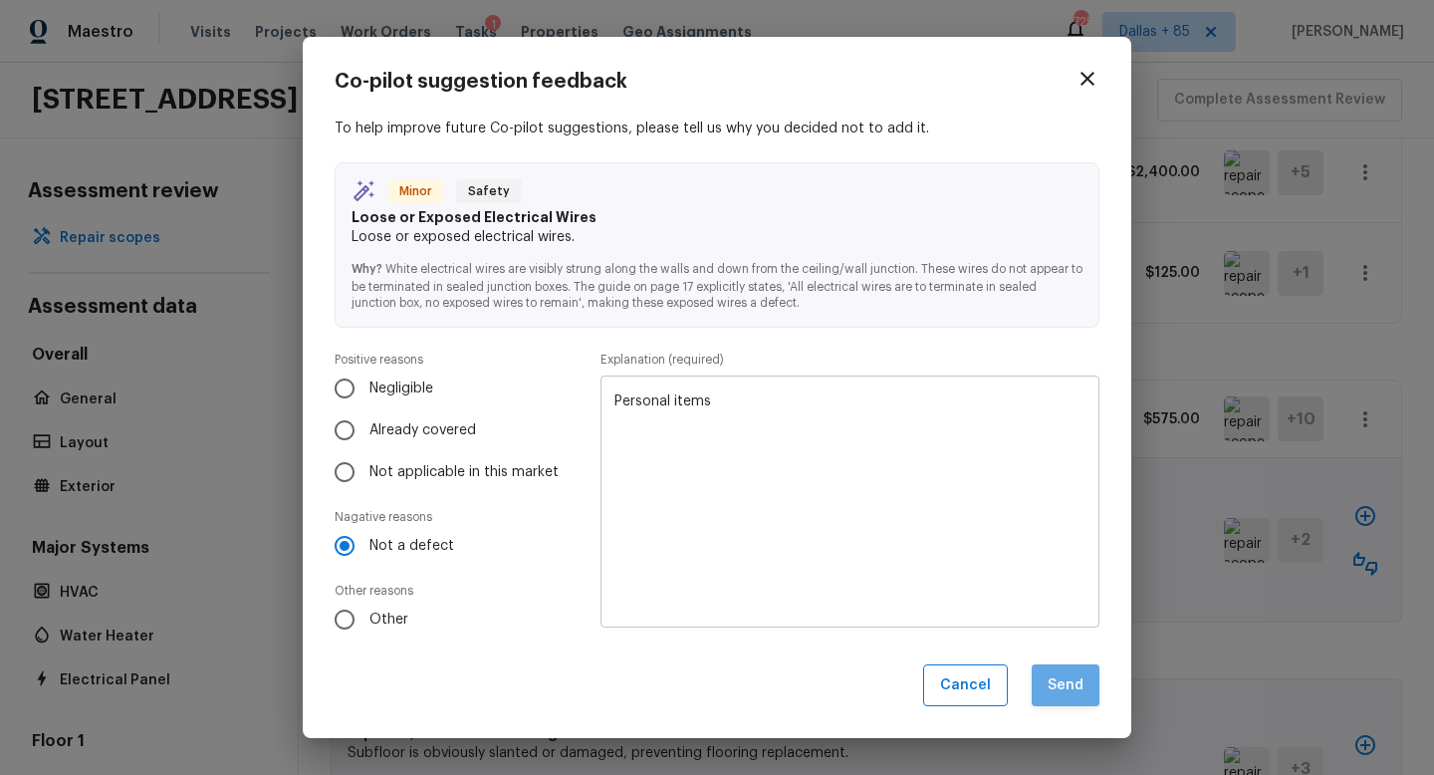
click at [1052, 671] on button "Send" at bounding box center [1066, 685] width 68 height 43
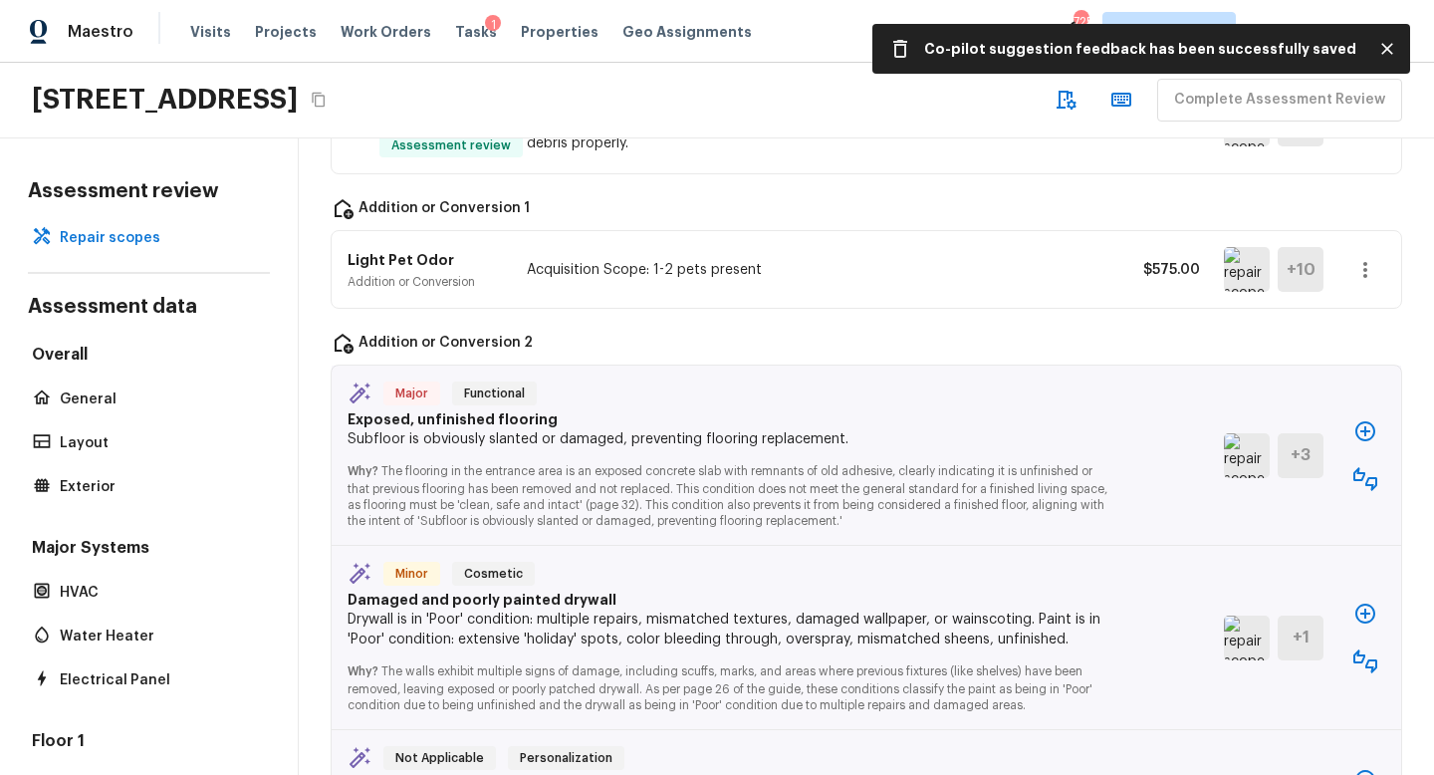
scroll to position [2749, 0]
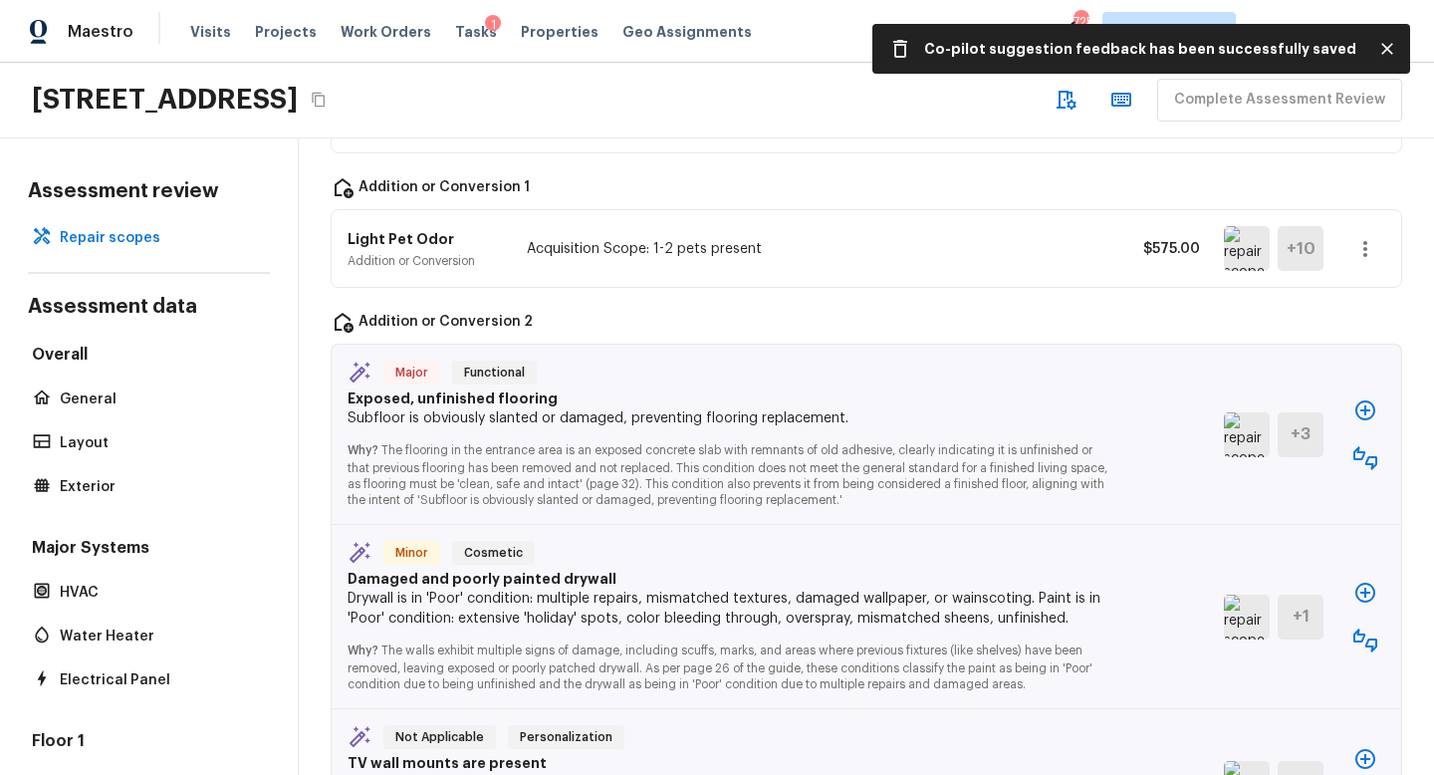
click at [1242, 412] on img at bounding box center [1247, 434] width 46 height 45
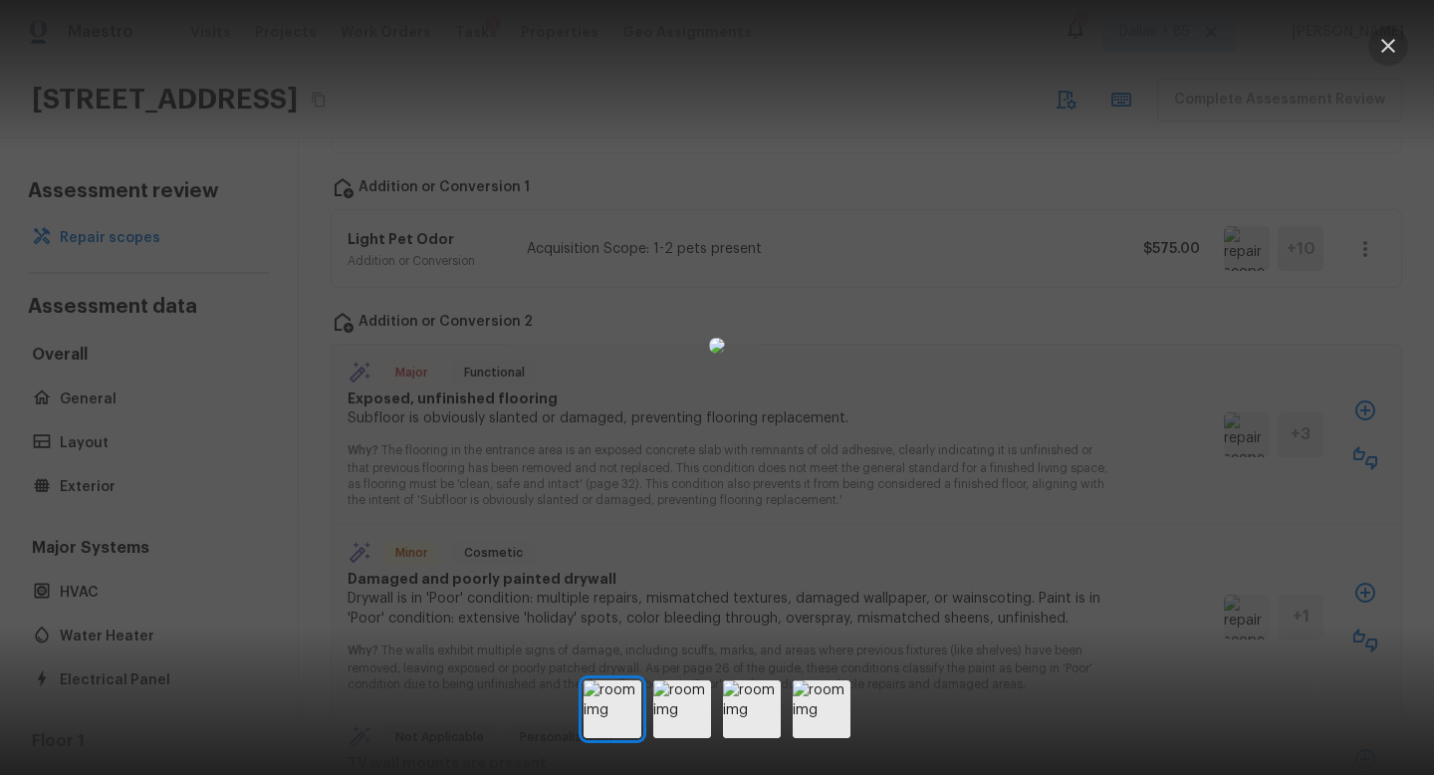
click at [1382, 51] on icon "button" at bounding box center [1389, 46] width 24 height 24
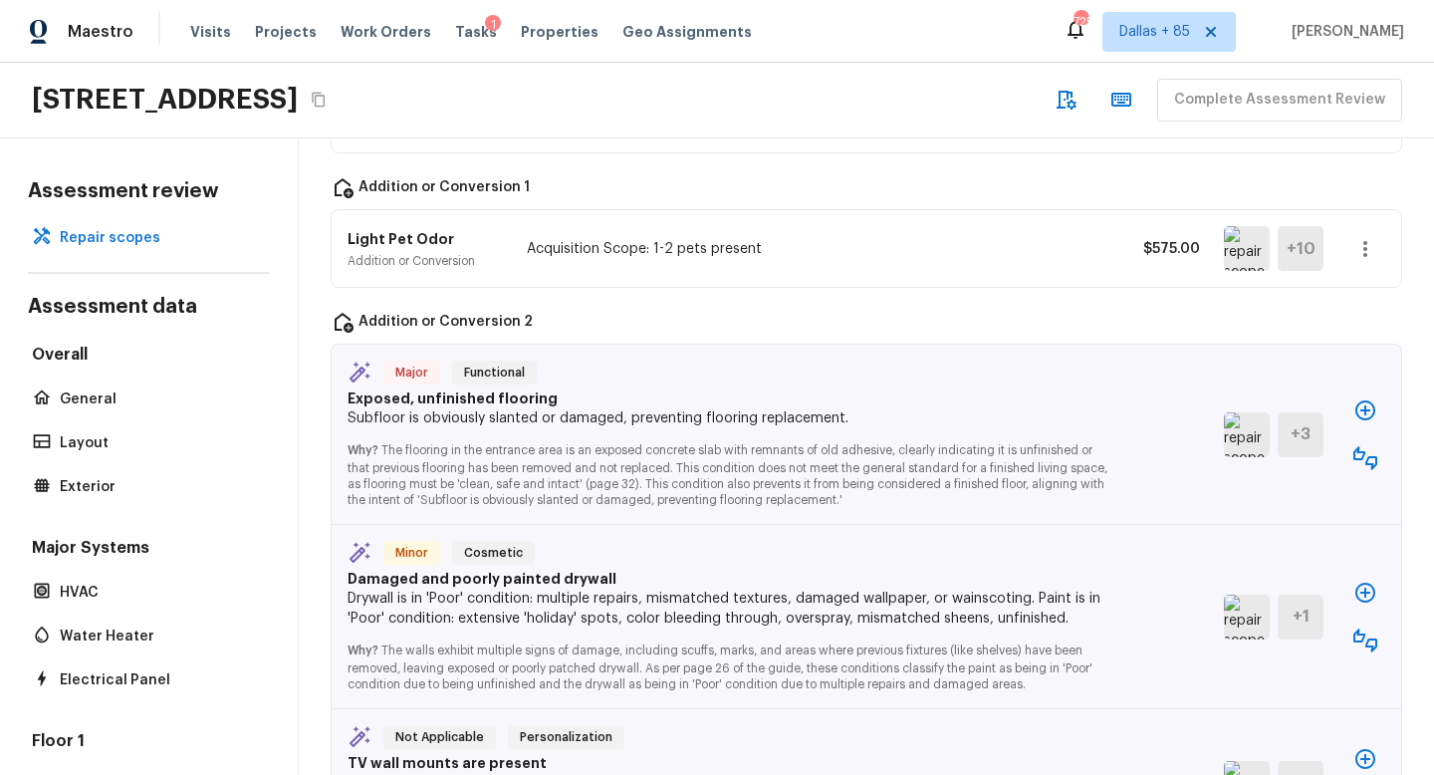
click at [1363, 446] on icon "button" at bounding box center [1366, 458] width 24 height 24
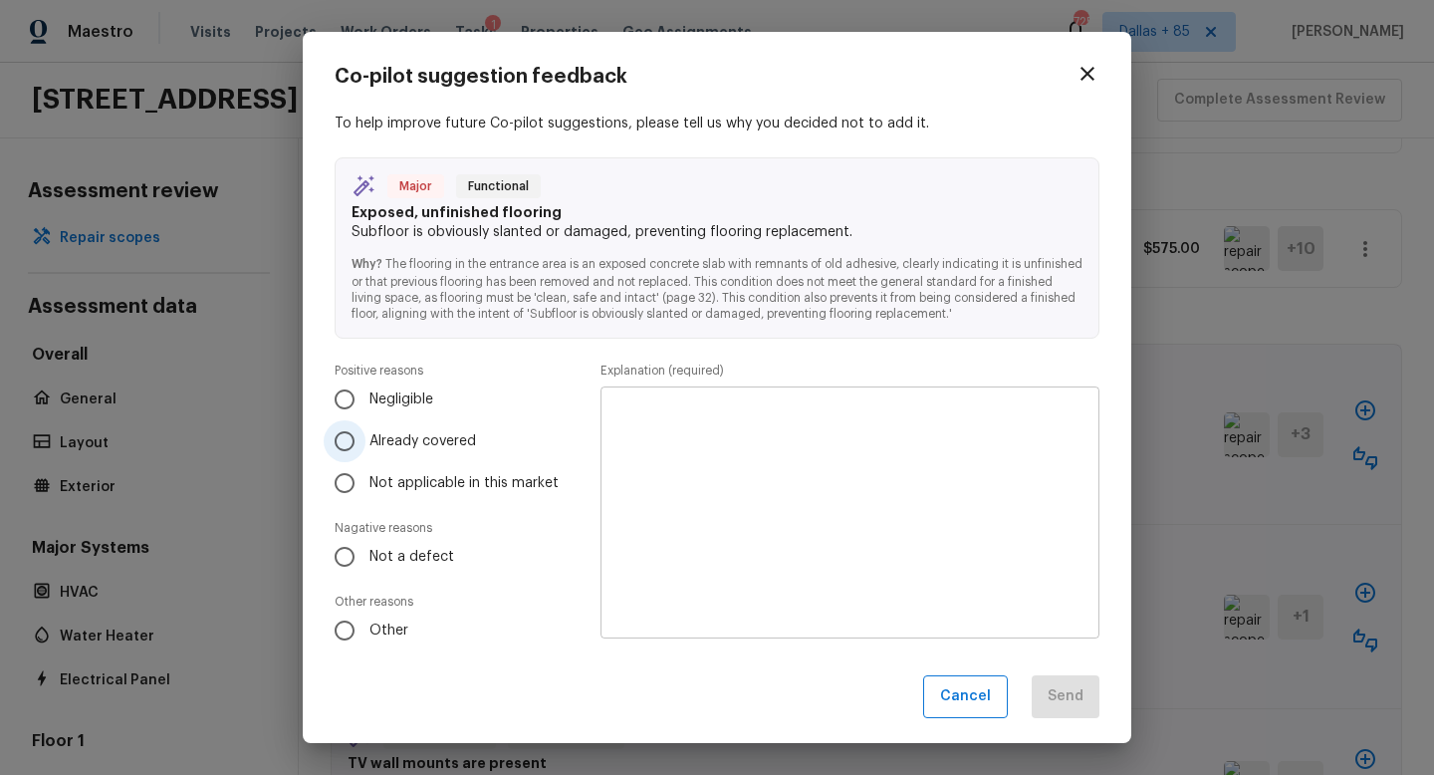
click at [340, 446] on input "Already covered" at bounding box center [345, 441] width 42 height 42
radio input "true"
click at [708, 456] on textarea at bounding box center [850, 512] width 471 height 219
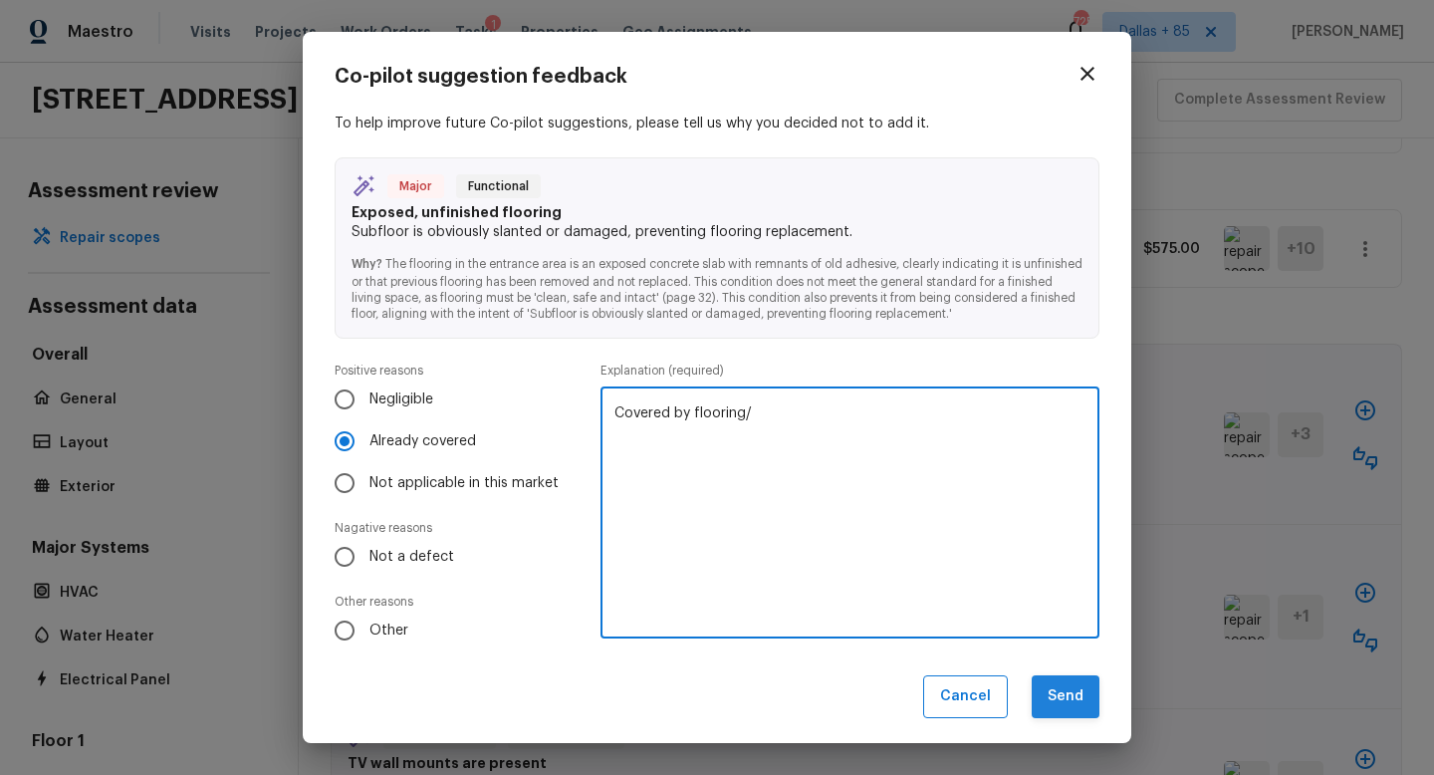
type textarea "Covered by flooring/"
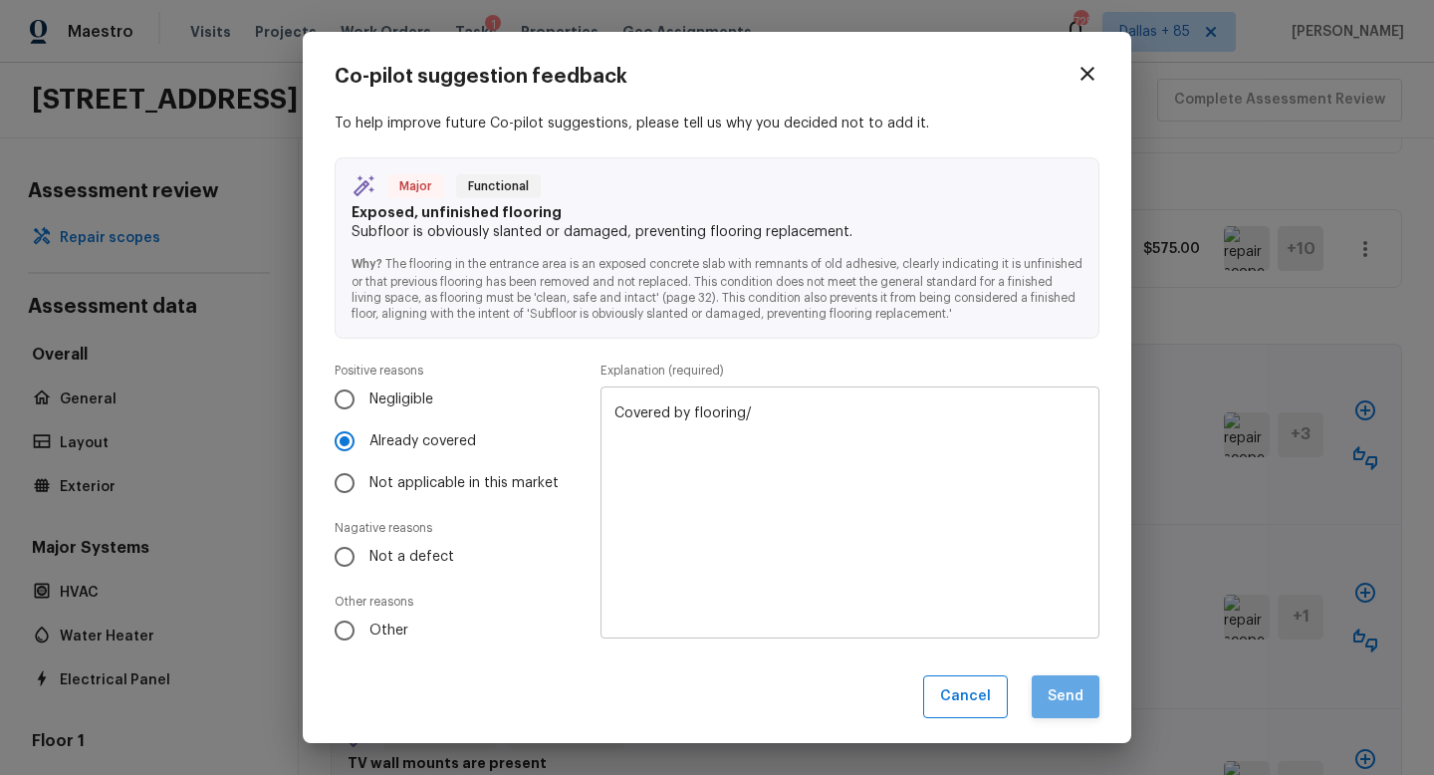
click at [1060, 704] on button "Send" at bounding box center [1066, 696] width 68 height 43
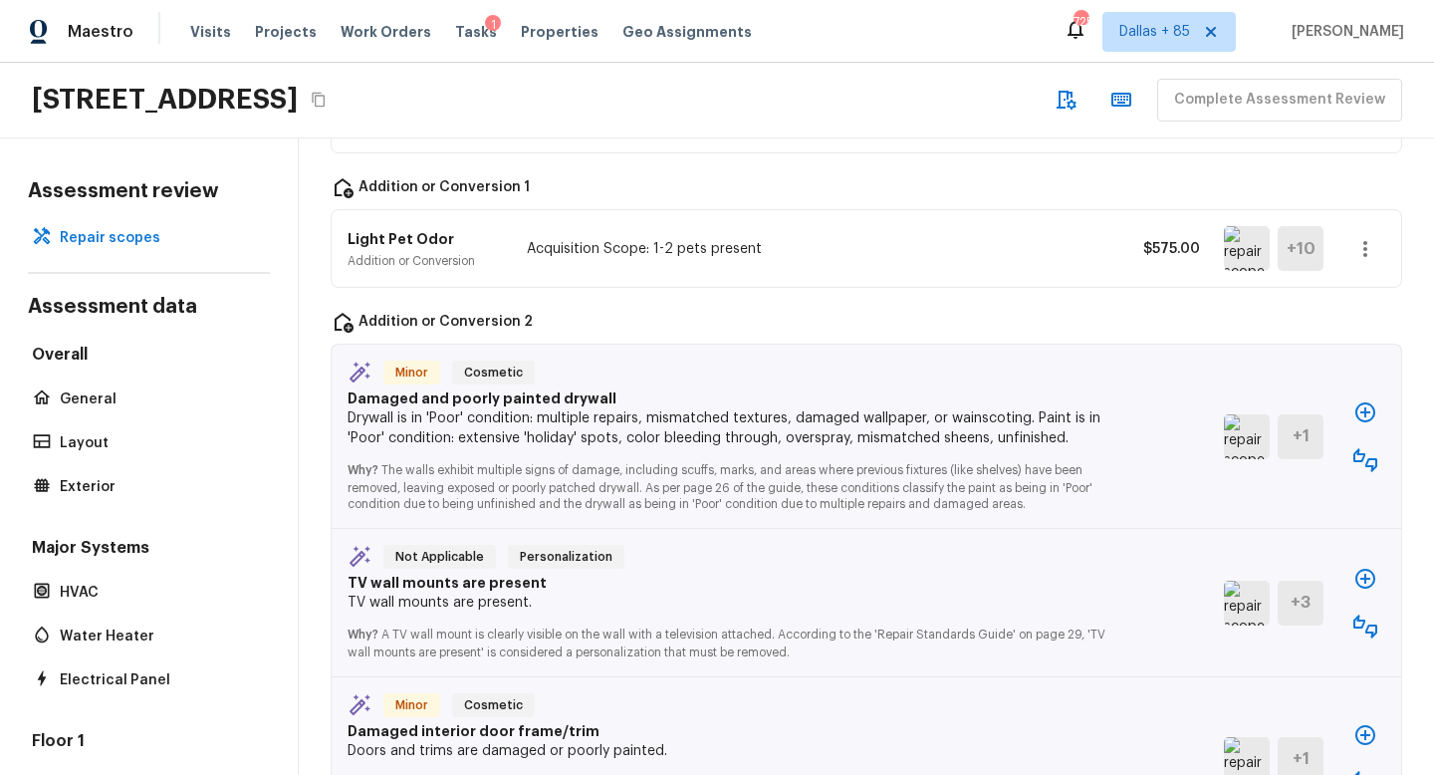
click at [1254, 414] on img at bounding box center [1247, 436] width 46 height 45
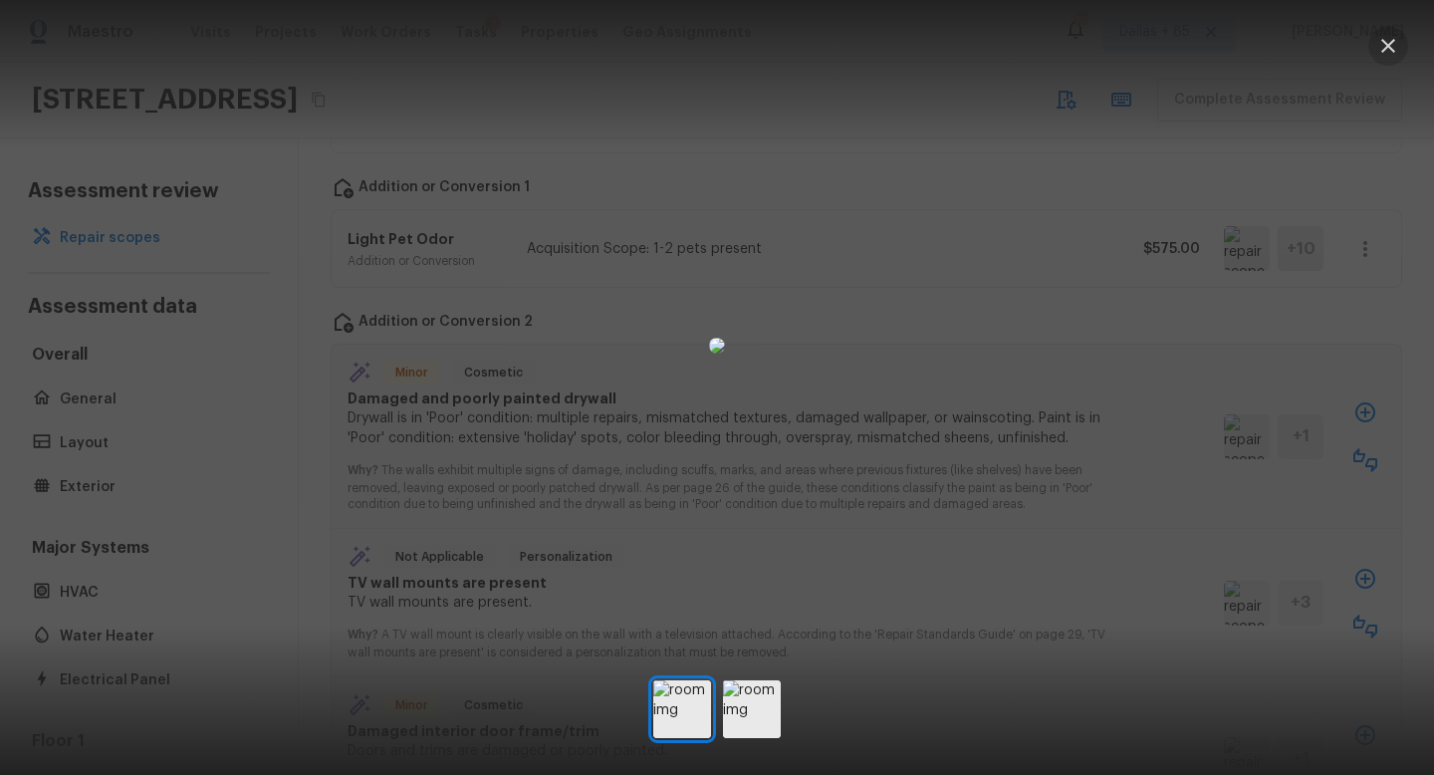
click at [1395, 49] on icon "button" at bounding box center [1389, 46] width 24 height 24
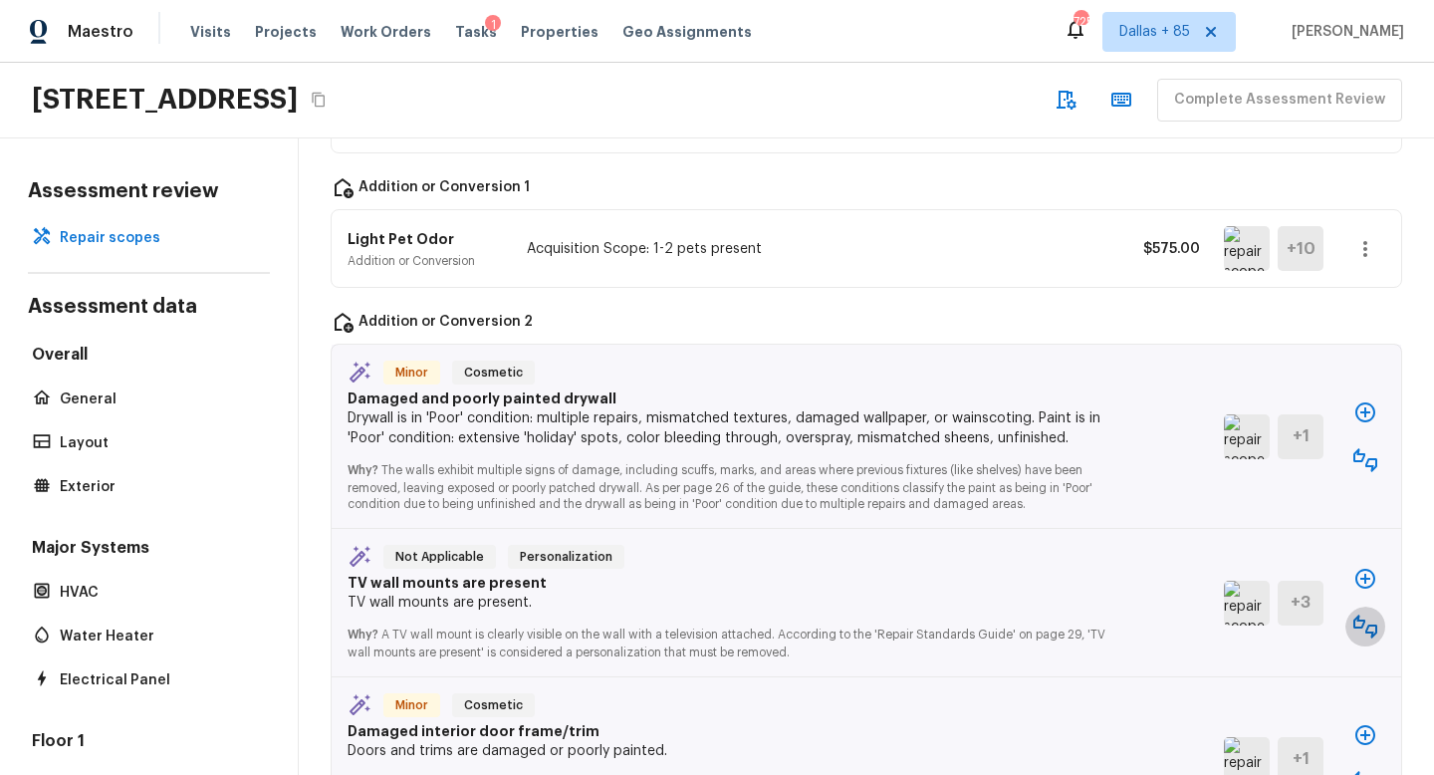
click at [1363, 615] on icon "button" at bounding box center [1366, 627] width 24 height 24
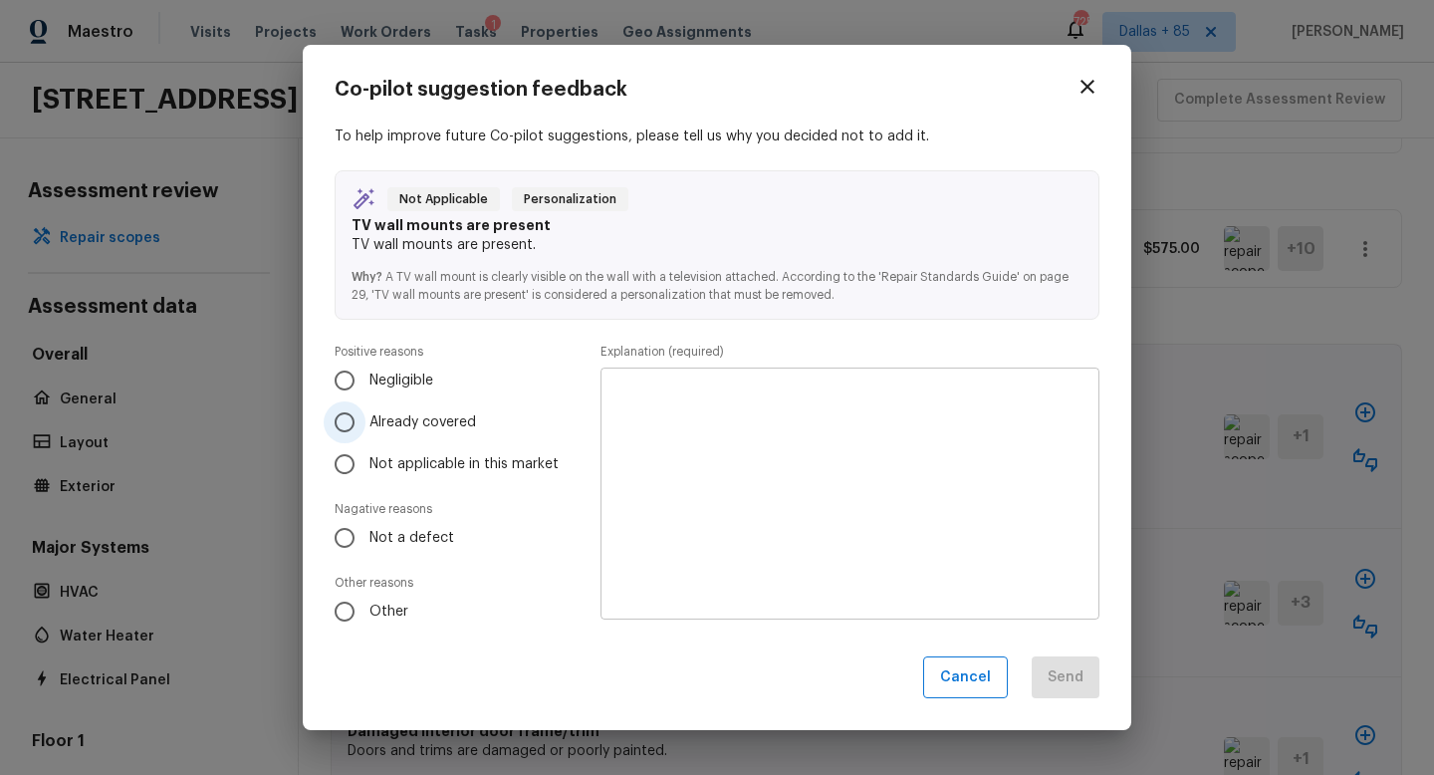
click at [354, 418] on input "Already covered" at bounding box center [345, 422] width 42 height 42
radio input "true"
click at [756, 450] on textarea at bounding box center [850, 492] width 471 height 219
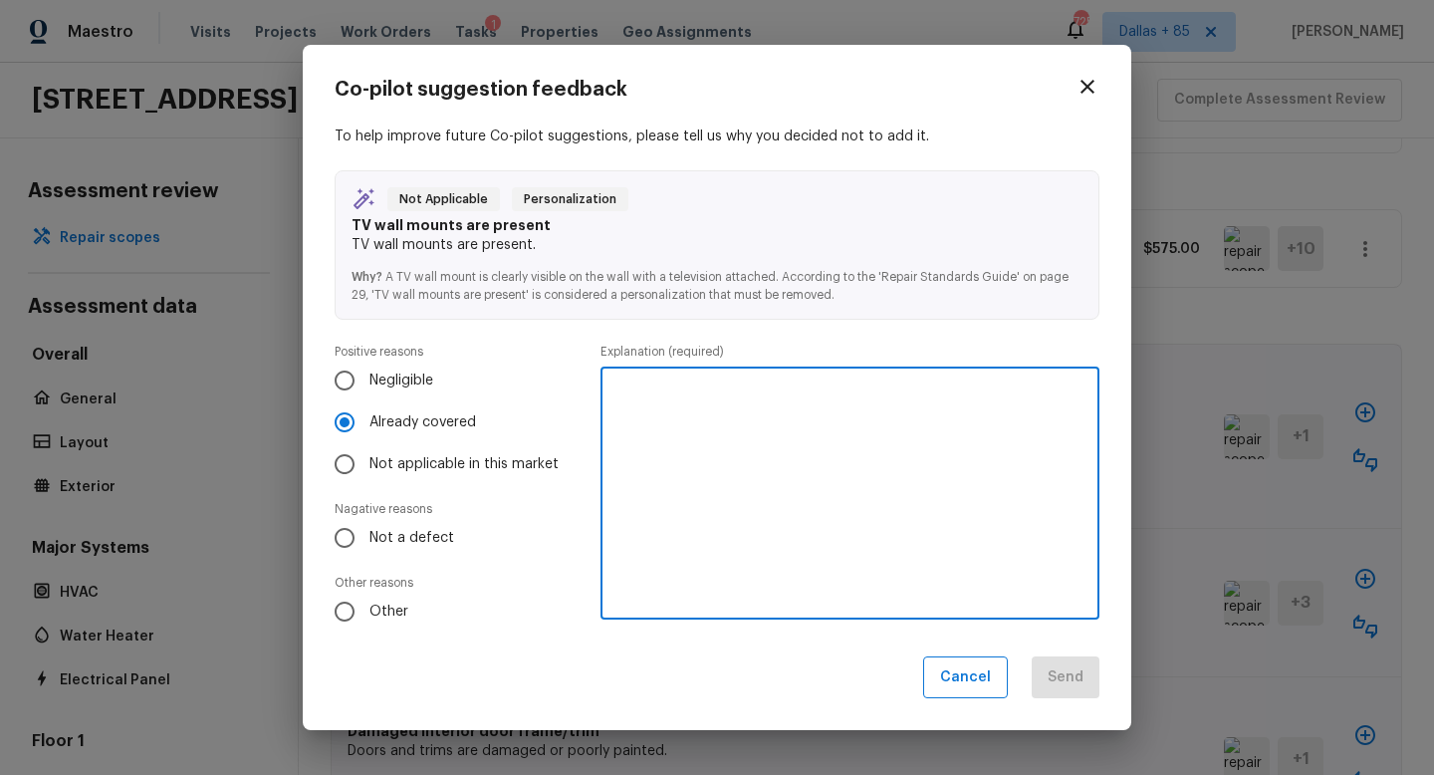
type textarea "V"
type textarea "Covered in interior paint."
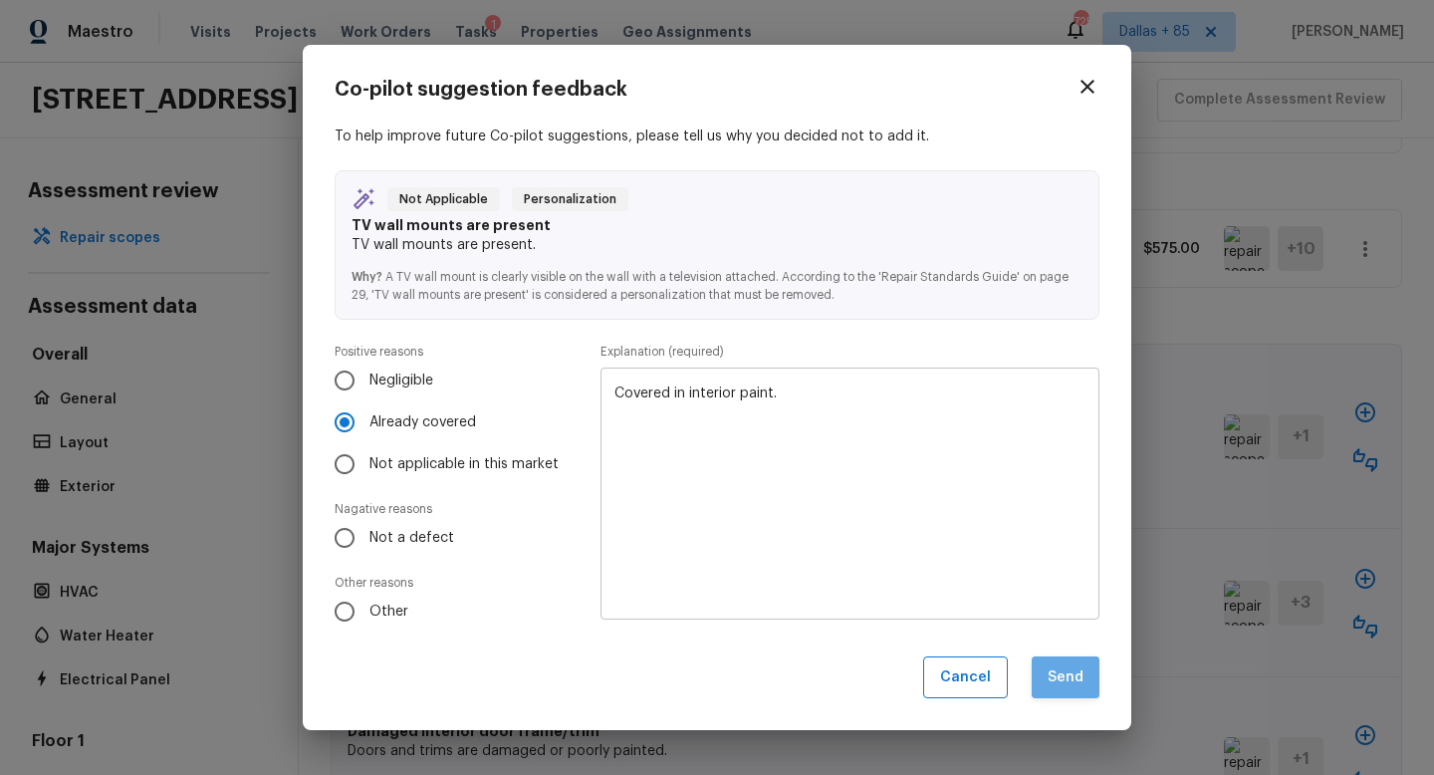
click at [1071, 678] on button "Send" at bounding box center [1066, 677] width 68 height 43
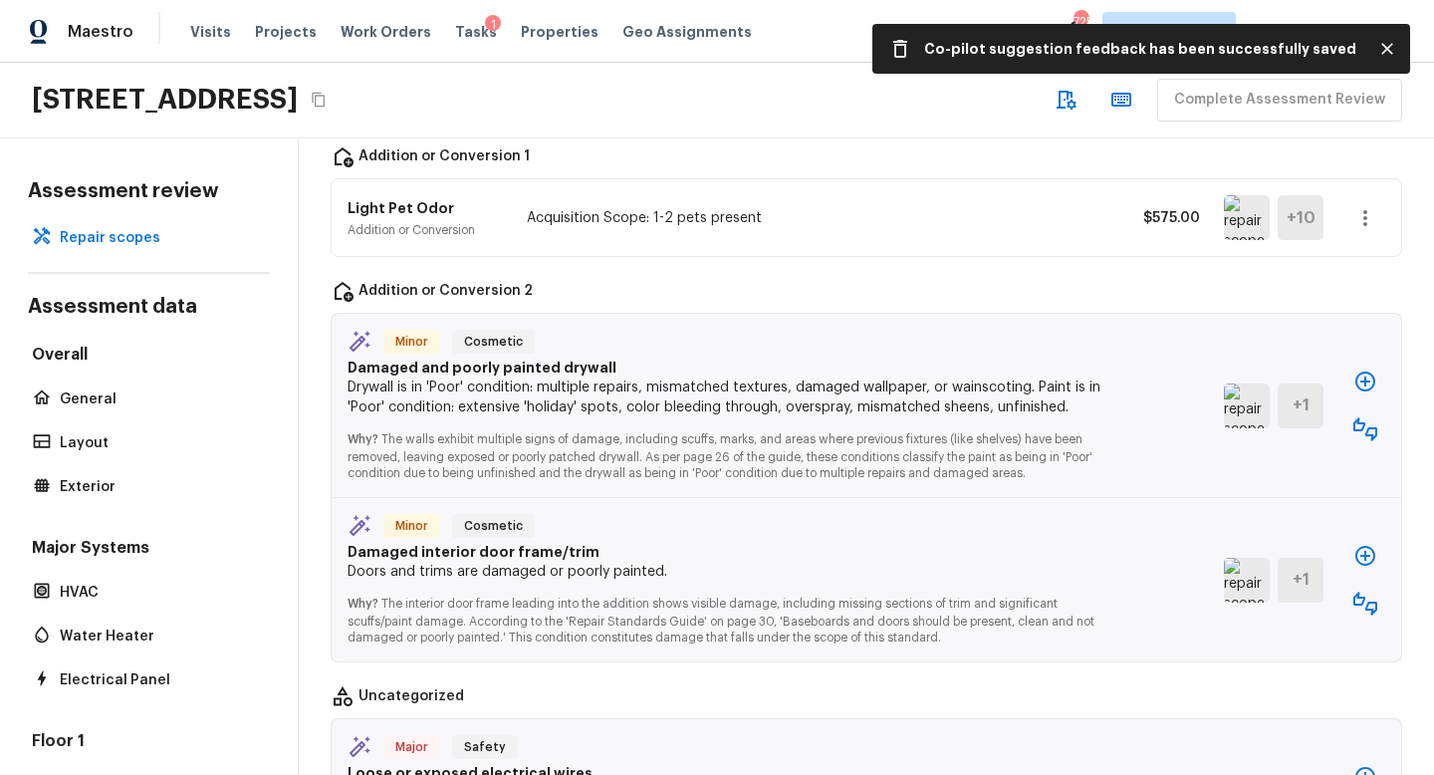
scroll to position [2900, 0]
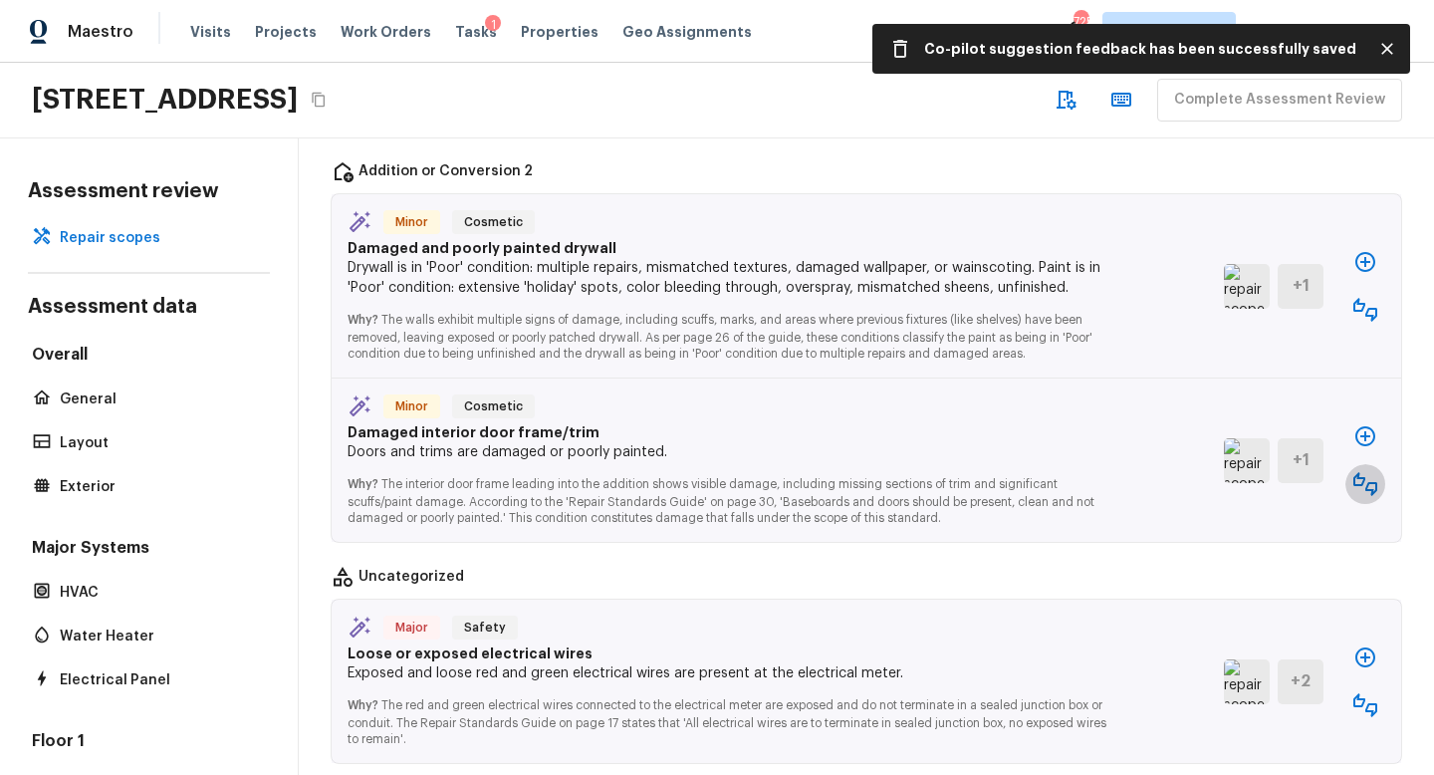
click at [1359, 472] on icon "button" at bounding box center [1366, 484] width 24 height 24
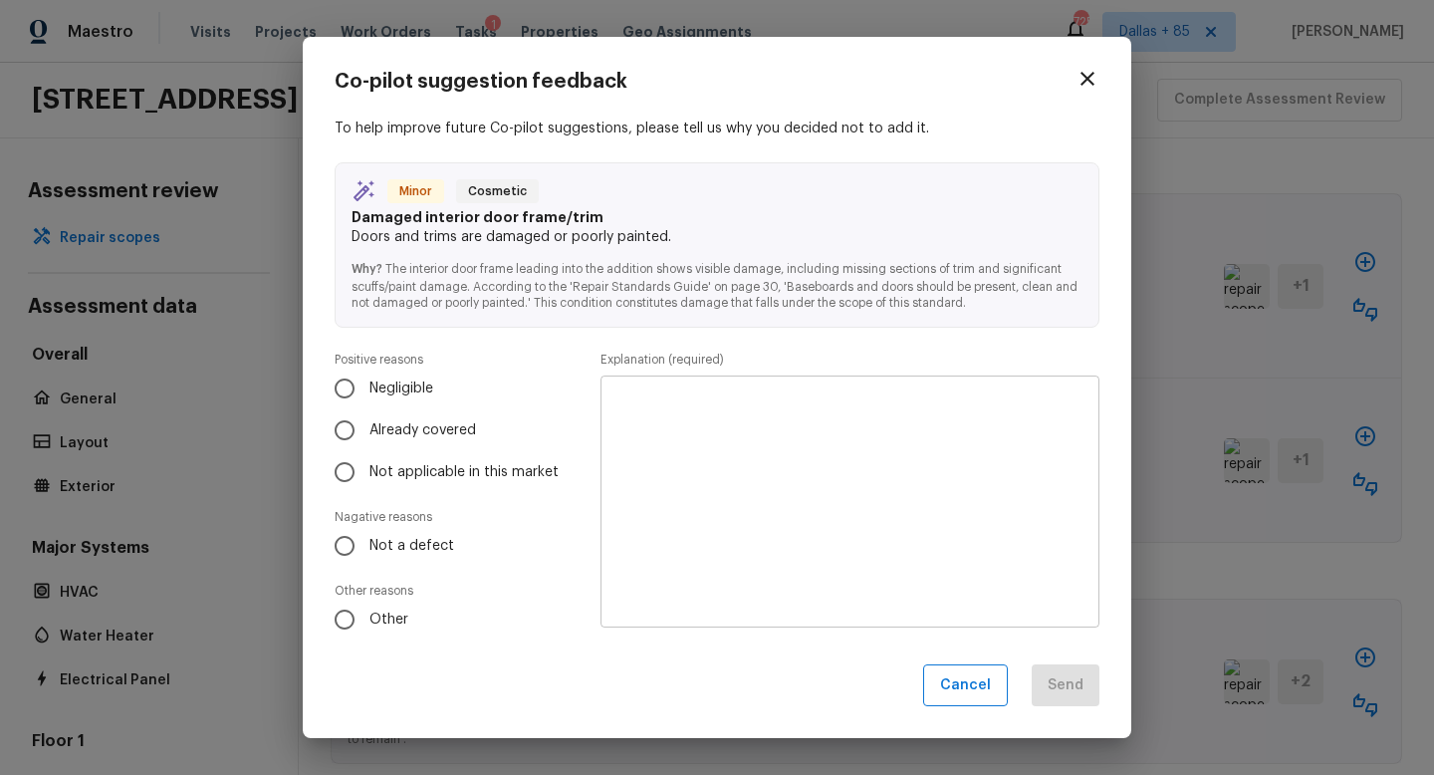
click at [754, 426] on textarea at bounding box center [850, 500] width 471 height 219
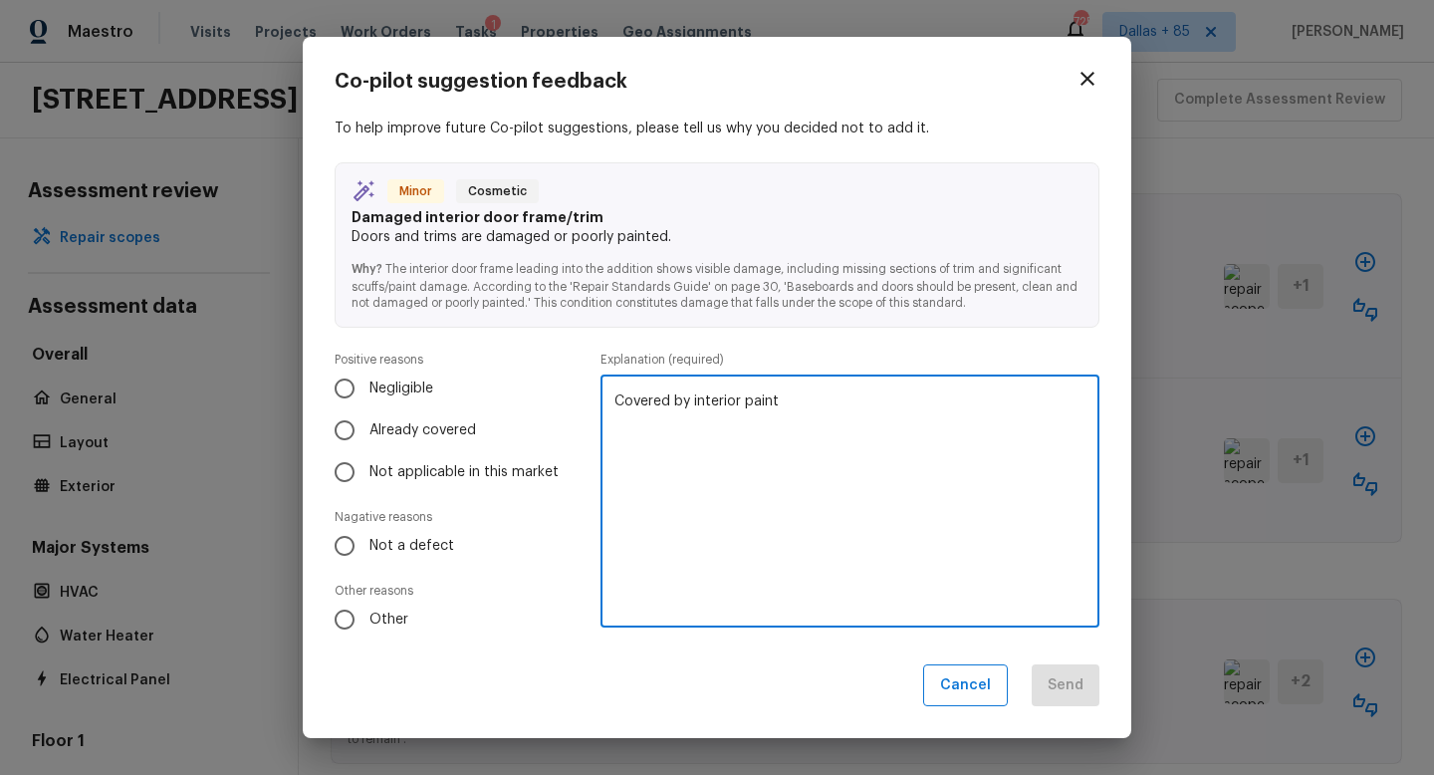
type textarea "Covered by interior paint"
click at [805, 671] on div "Cancel Send" at bounding box center [717, 685] width 765 height 43
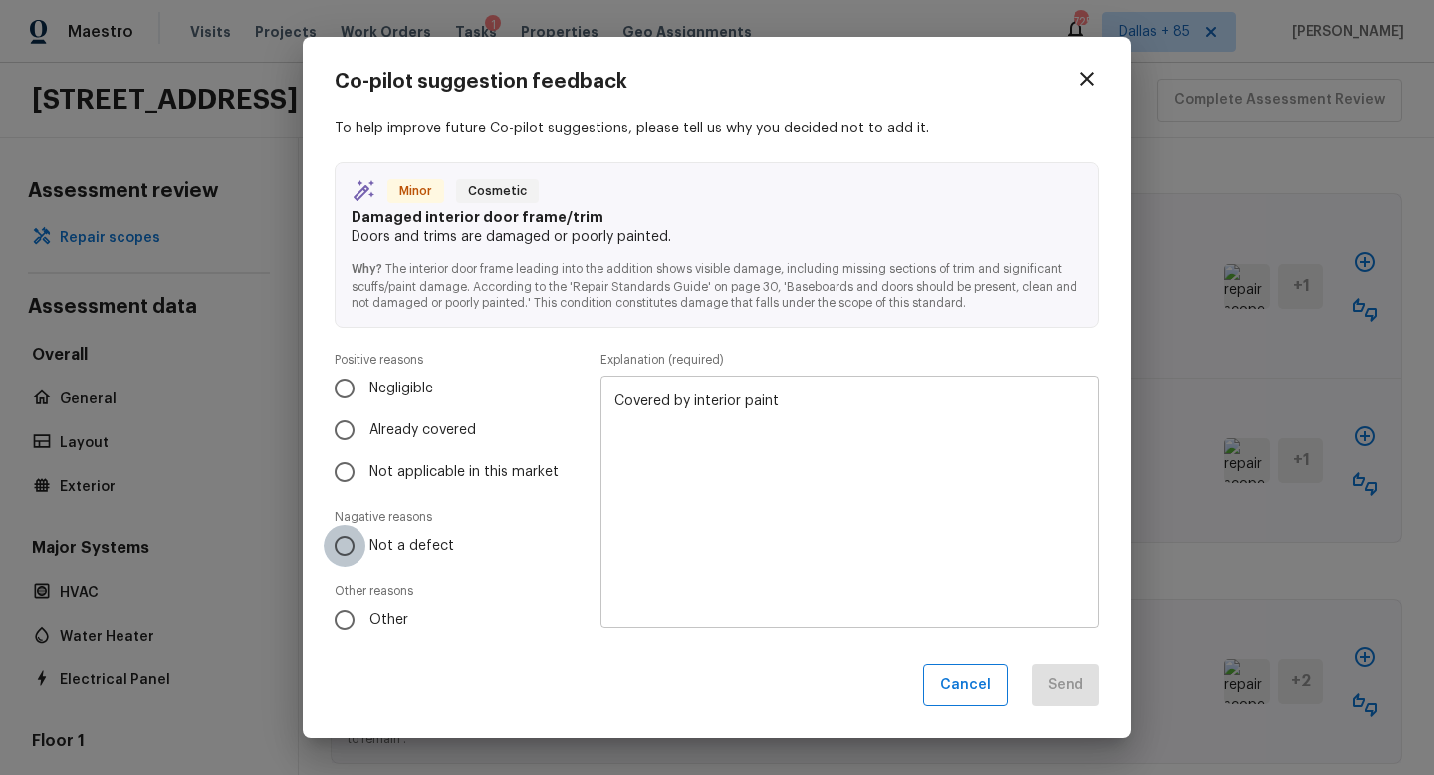
click at [365, 549] on input "Not a defect" at bounding box center [345, 546] width 42 height 42
radio input "true"
click at [356, 427] on input "Already covered" at bounding box center [345, 430] width 42 height 42
radio input "true"
radio input "false"
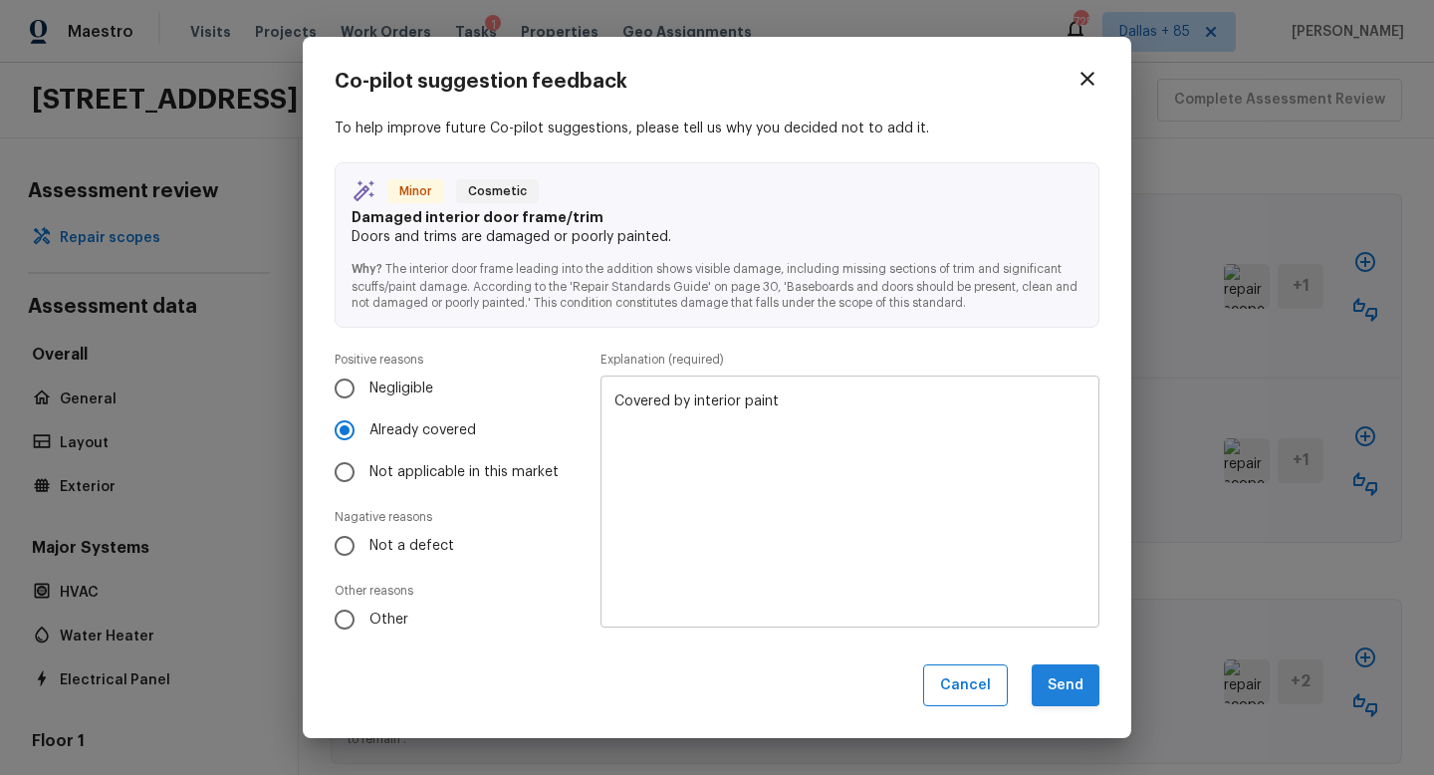
click at [1047, 681] on button "Send" at bounding box center [1066, 685] width 68 height 43
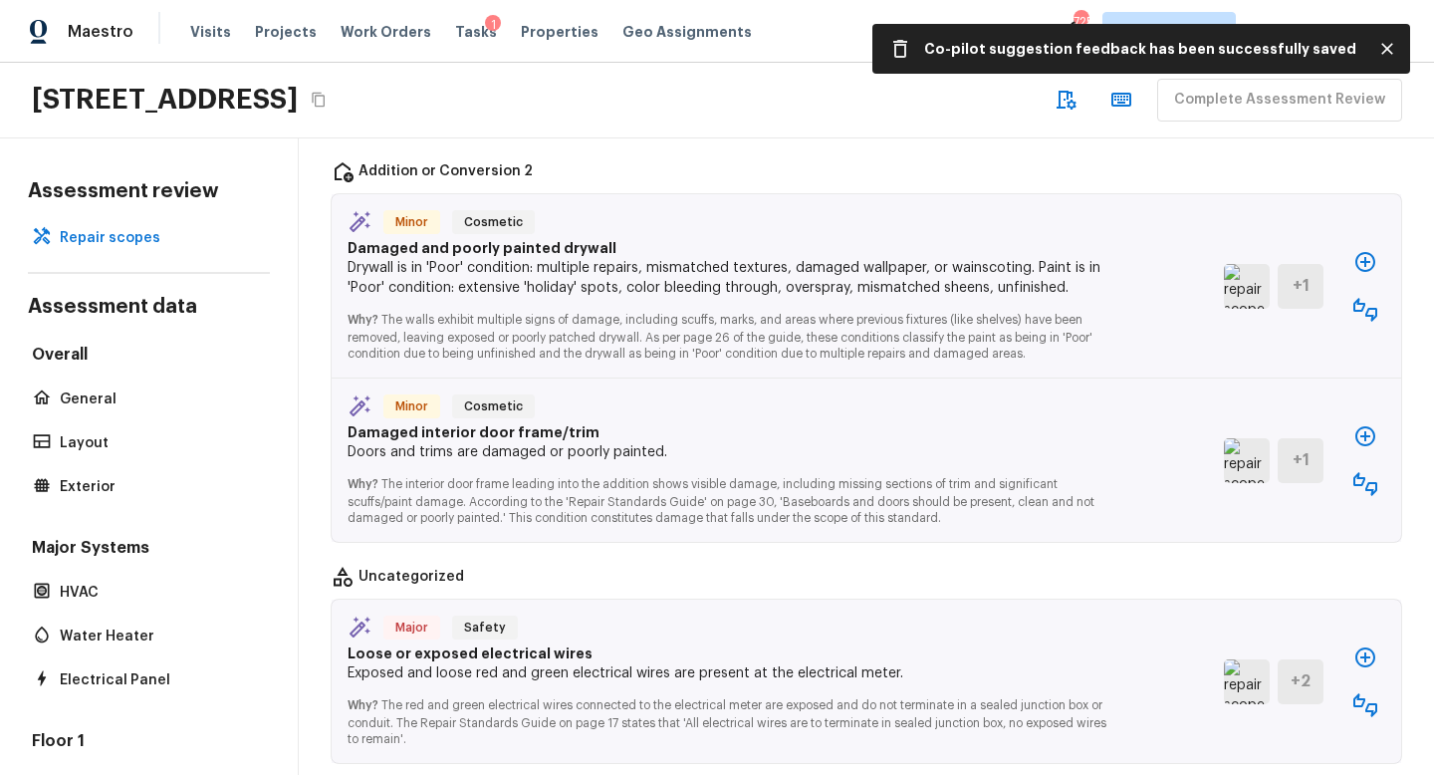
scroll to position [2788, 0]
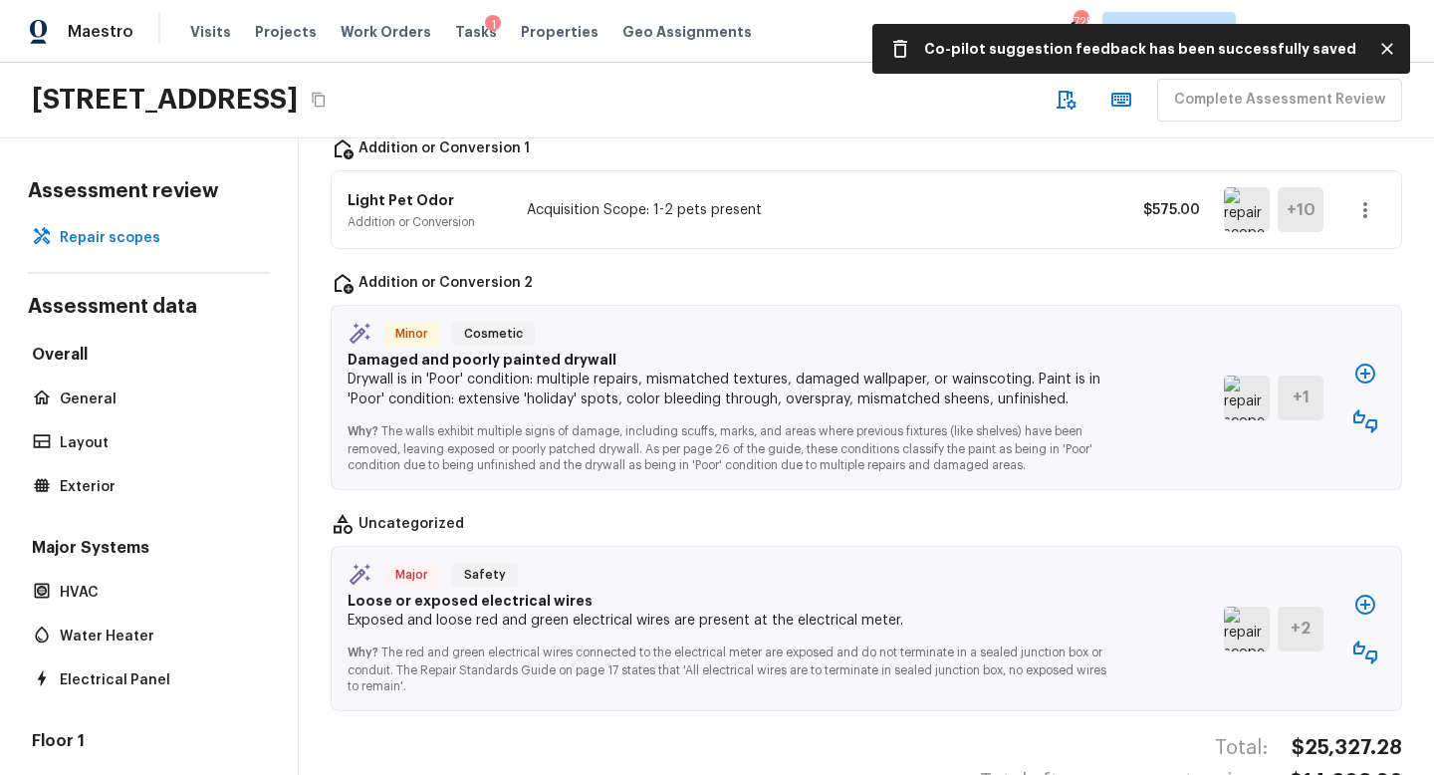
click at [1256, 607] on img at bounding box center [1247, 629] width 46 height 45
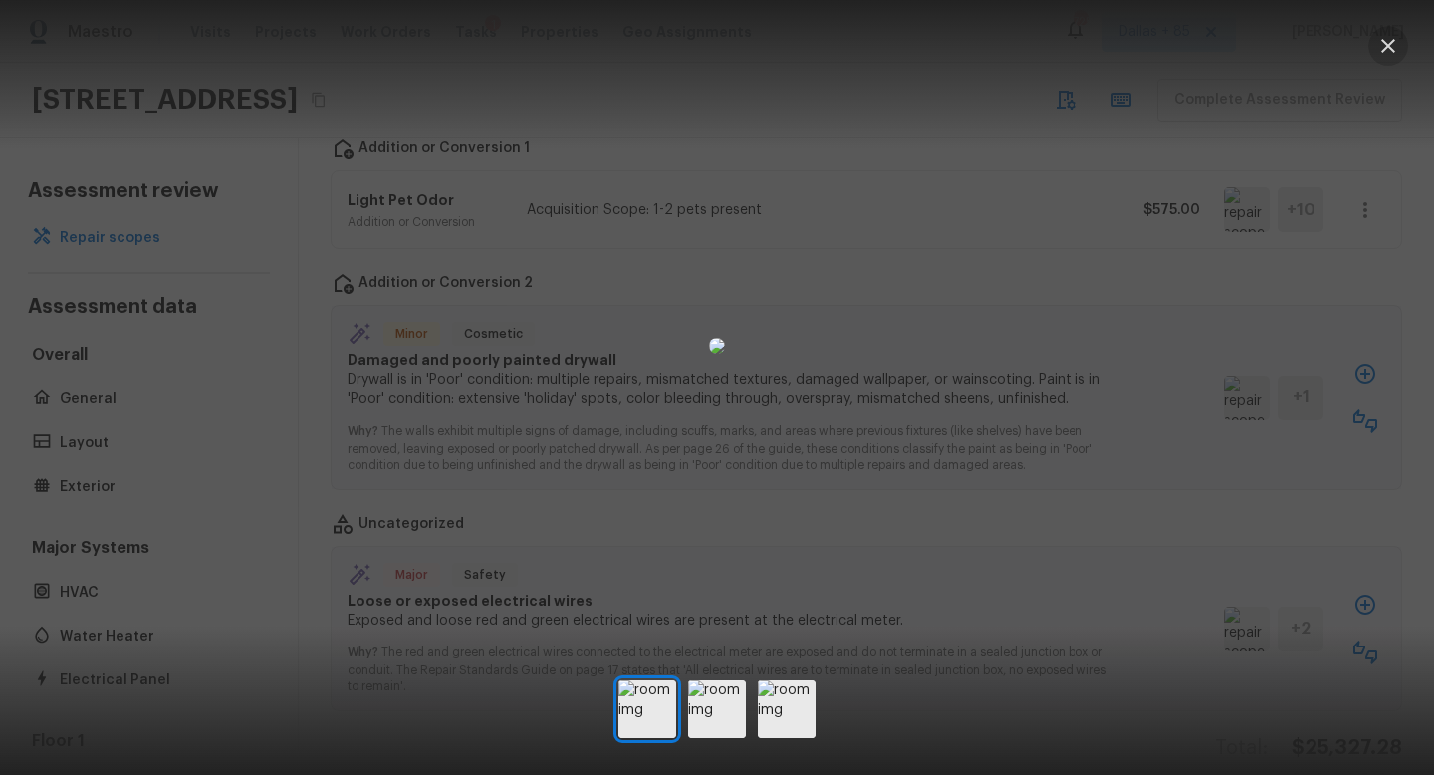
click at [1393, 39] on icon "button" at bounding box center [1389, 46] width 24 height 24
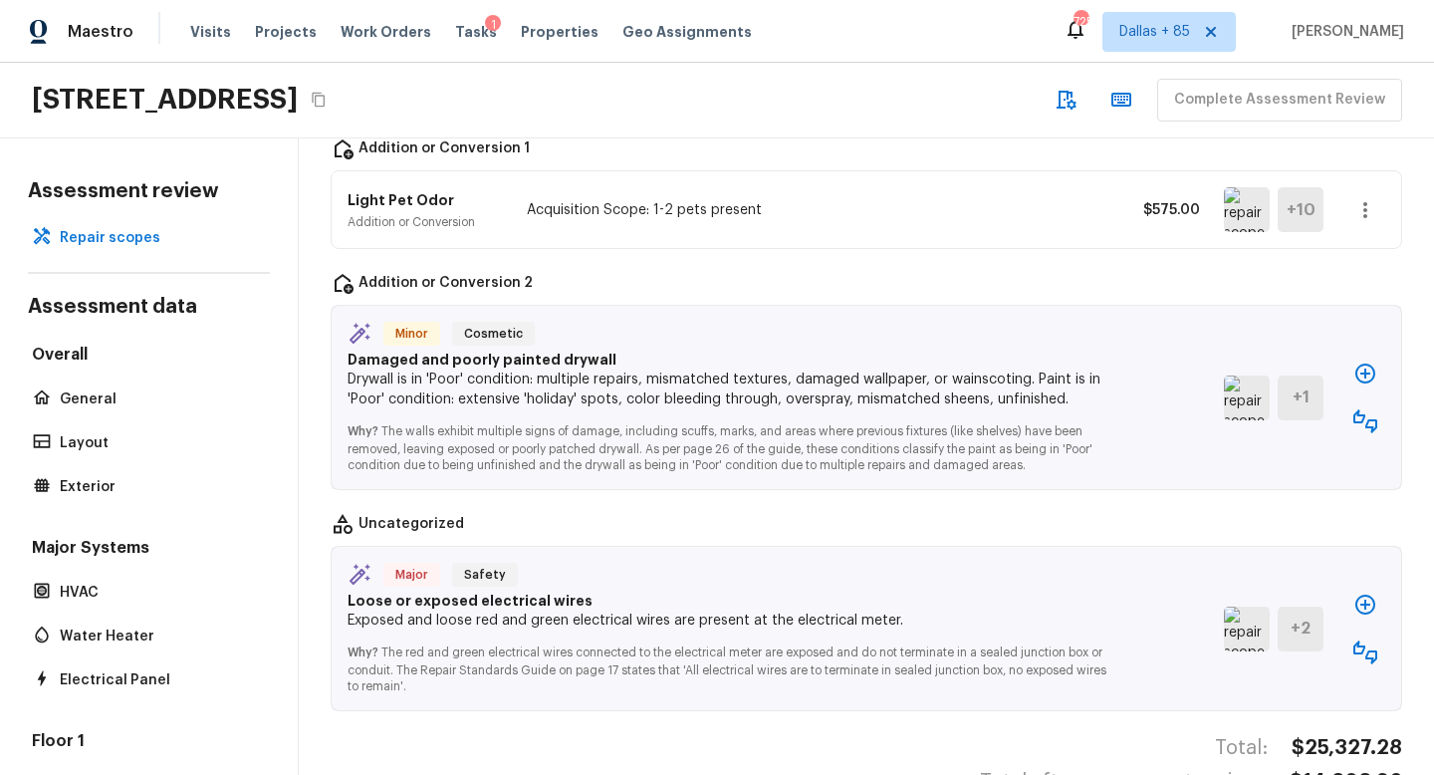
click at [1376, 640] on icon "button" at bounding box center [1366, 652] width 24 height 24
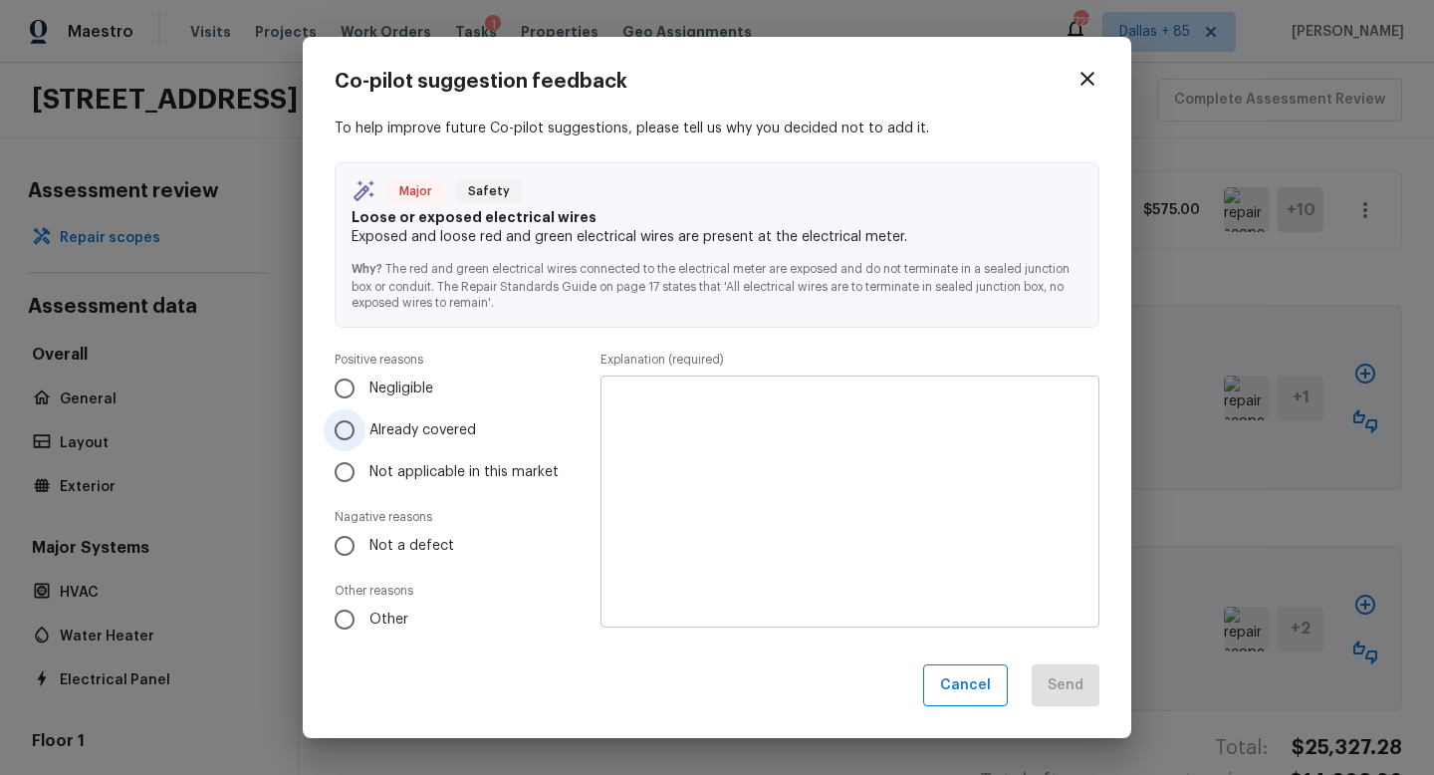
click at [357, 434] on input "Already covered" at bounding box center [345, 430] width 42 height 42
radio input "true"
click at [784, 480] on textarea at bounding box center [850, 500] width 471 height 219
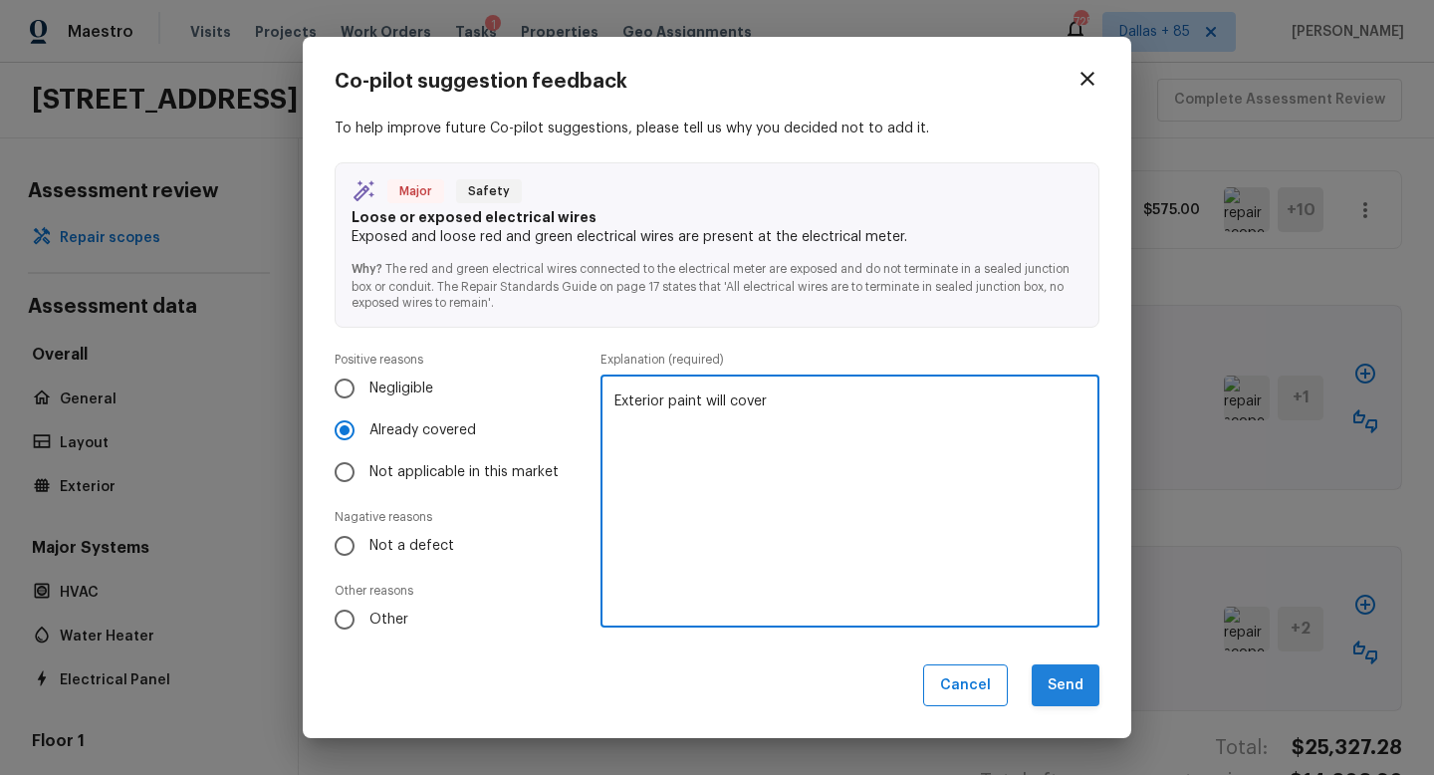
type textarea "Exterior paint will cover"
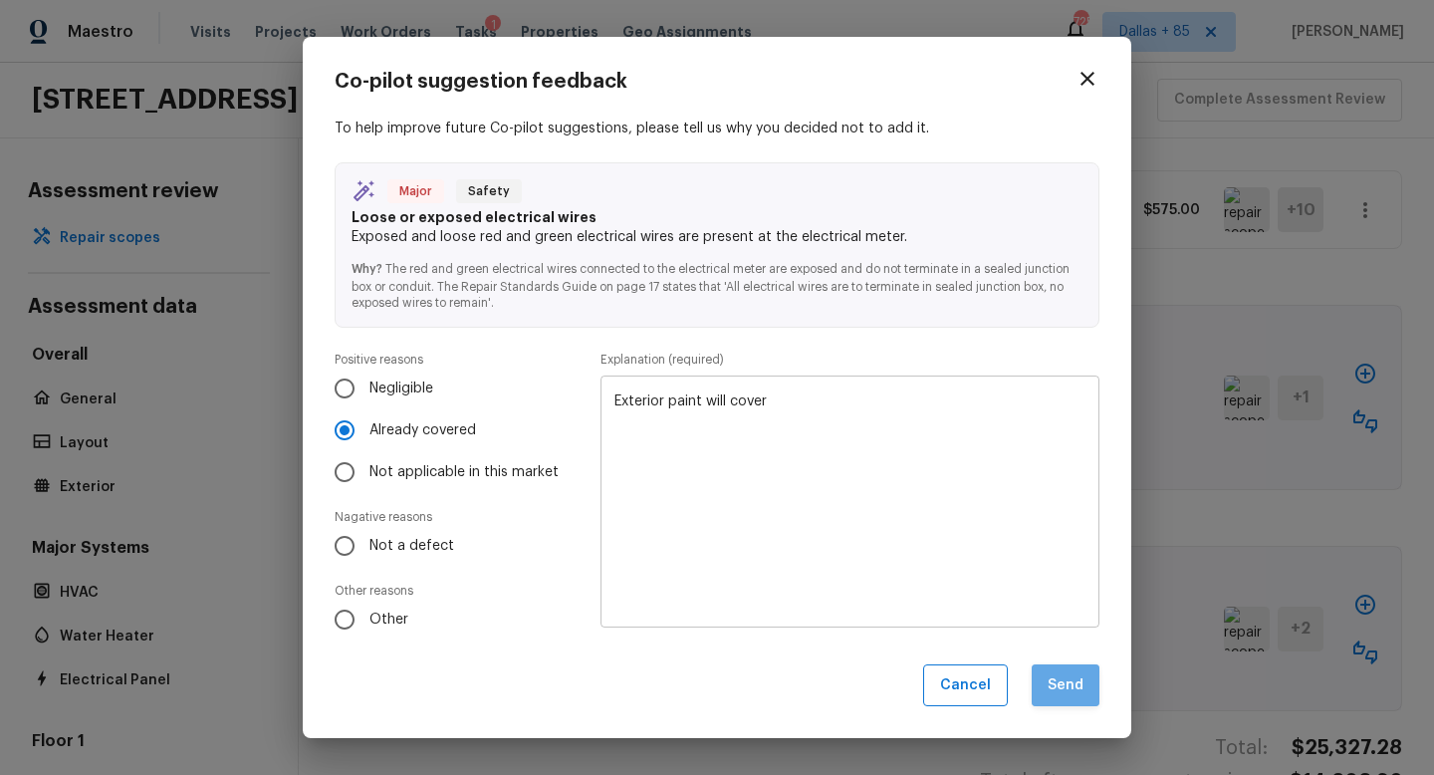
click at [1055, 679] on button "Send" at bounding box center [1066, 685] width 68 height 43
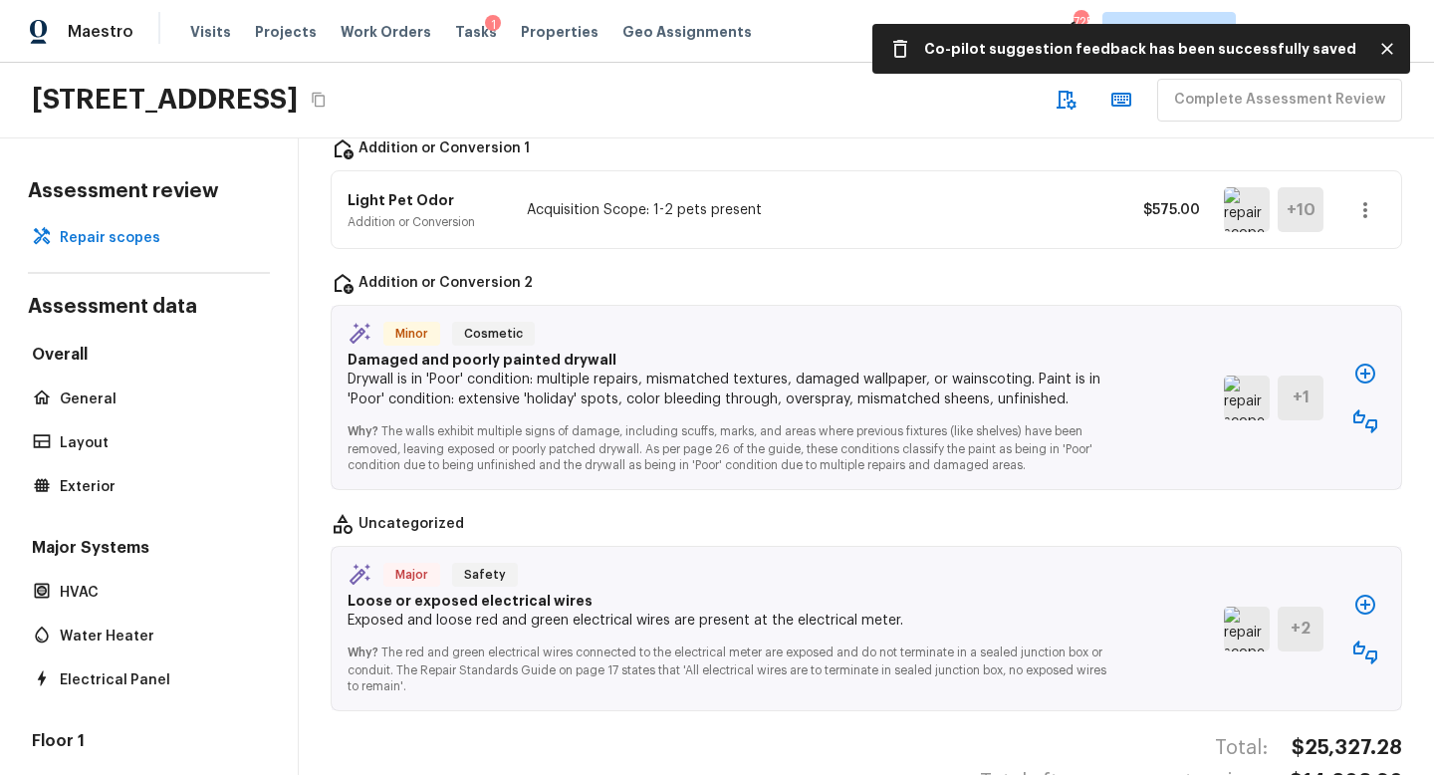
scroll to position [2567, 0]
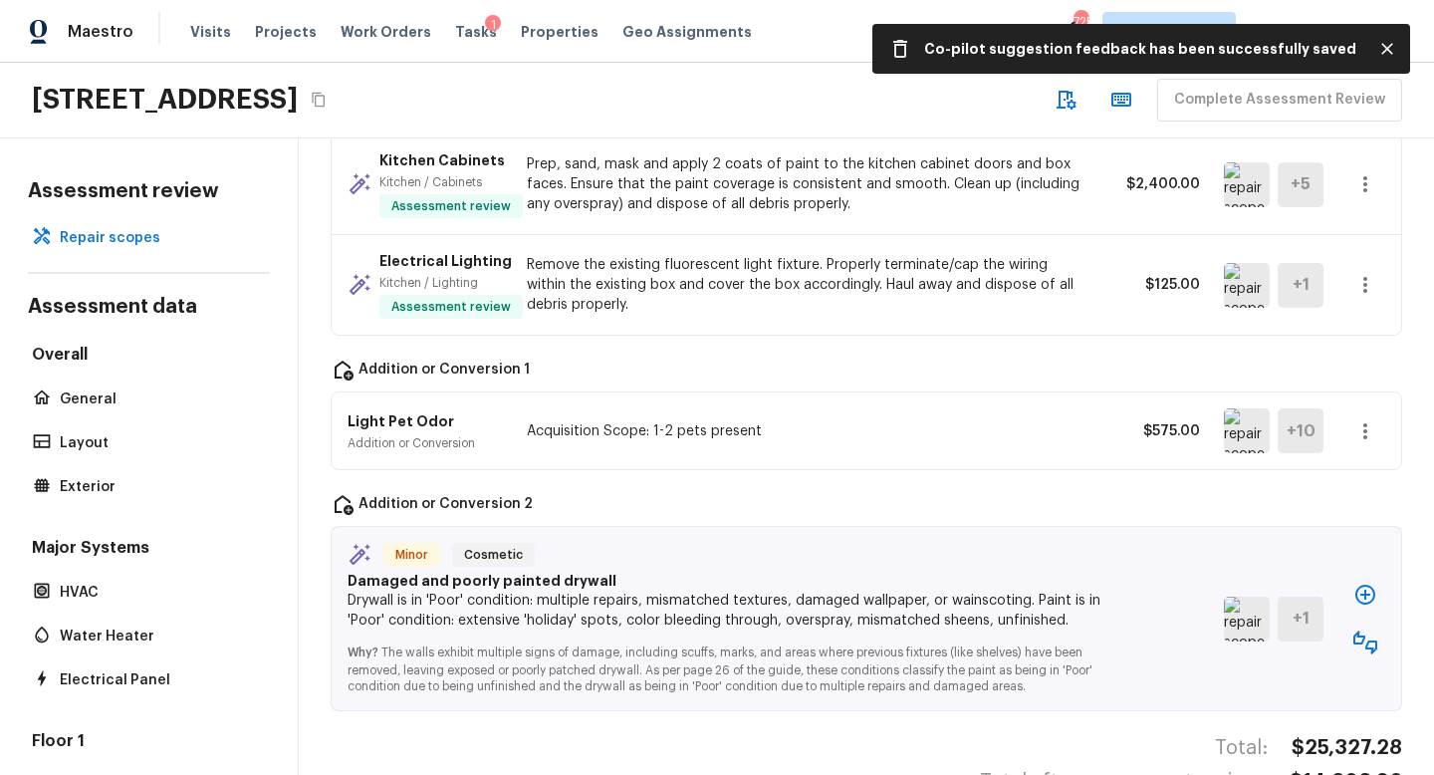
click at [1368, 583] on icon "button" at bounding box center [1366, 595] width 24 height 24
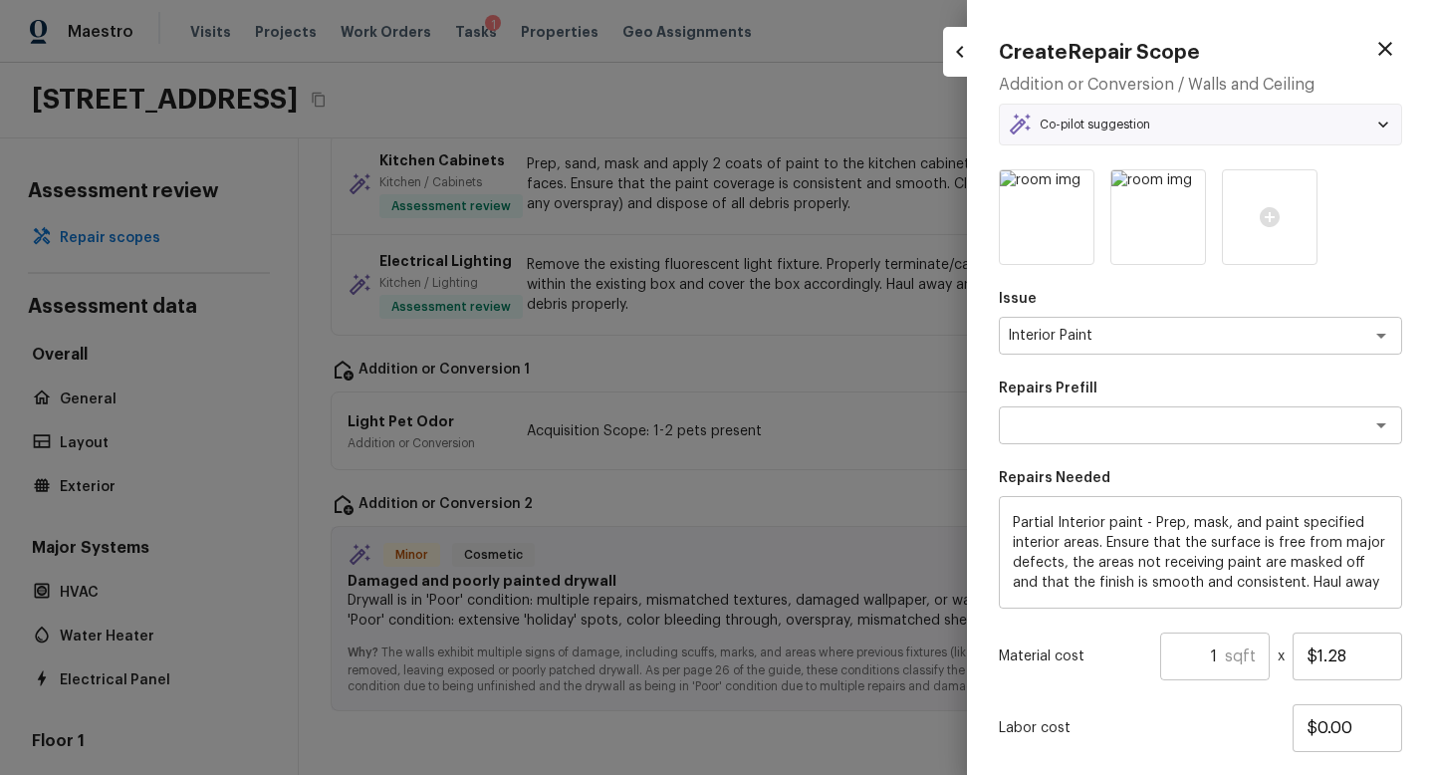
type textarea "Partial Interior Paint LABOR ONLY"
click at [1386, 56] on icon "button" at bounding box center [1386, 49] width 24 height 24
type input "$0.00"
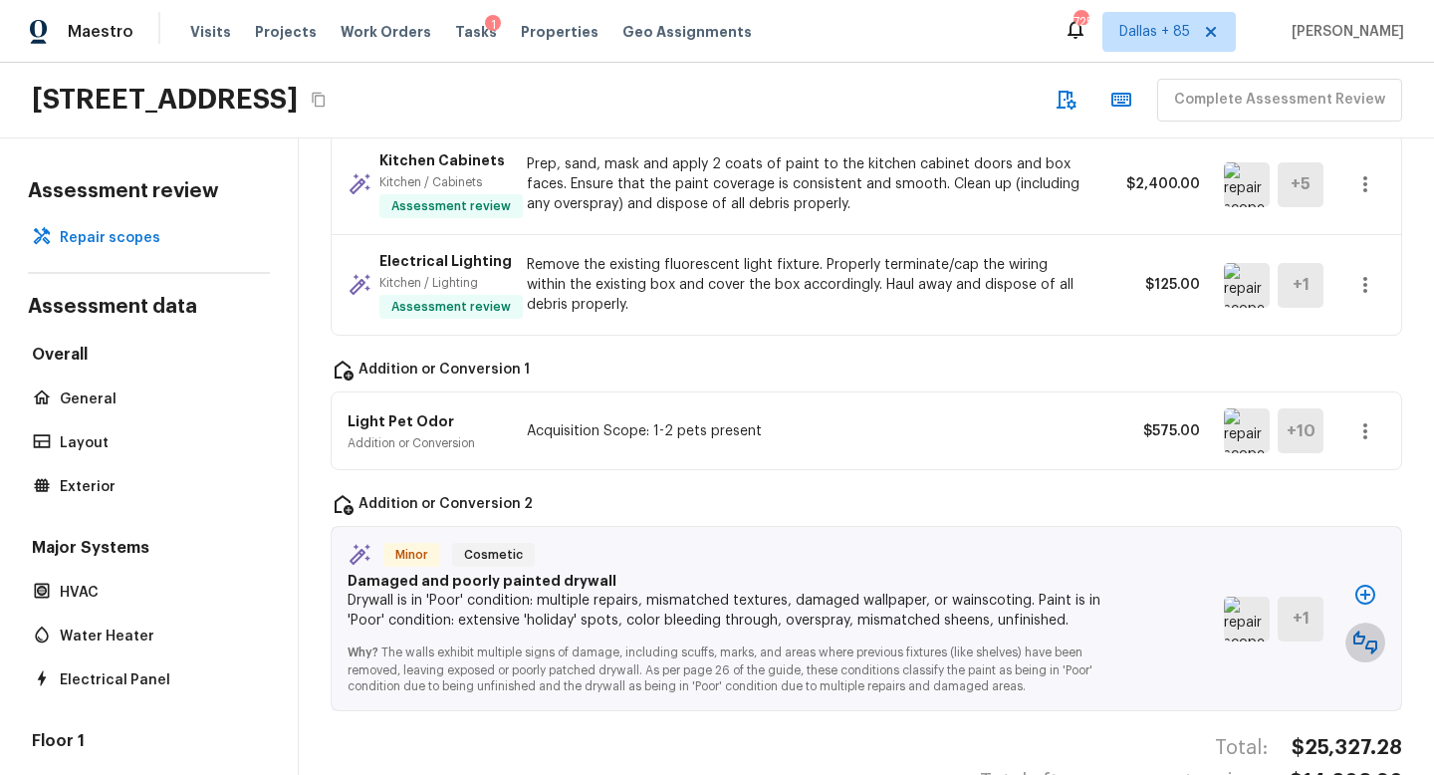
click at [1373, 631] on icon "button" at bounding box center [1366, 643] width 24 height 24
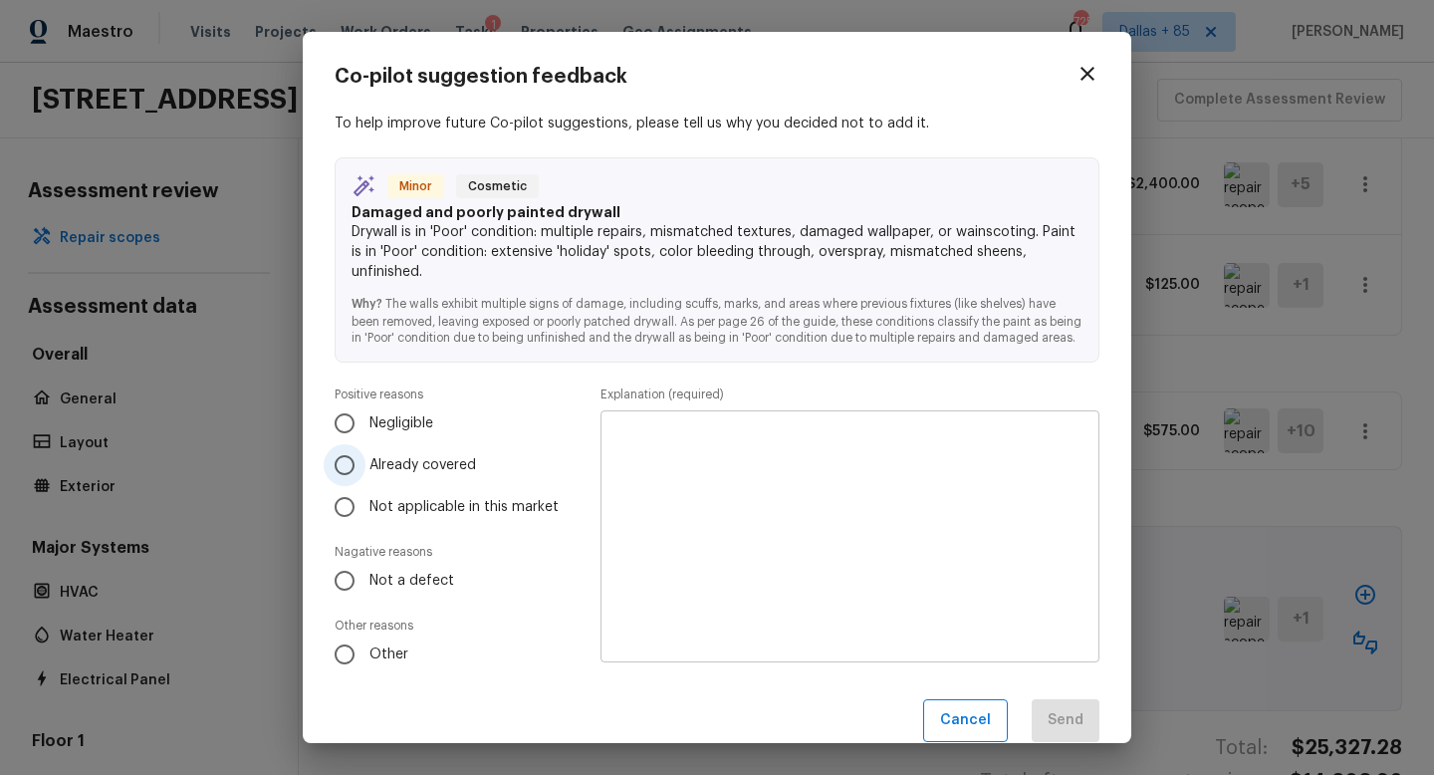
click at [399, 486] on label "Already covered" at bounding box center [446, 465] width 245 height 42
click at [366, 486] on input "Already covered" at bounding box center [345, 465] width 42 height 42
radio input "true"
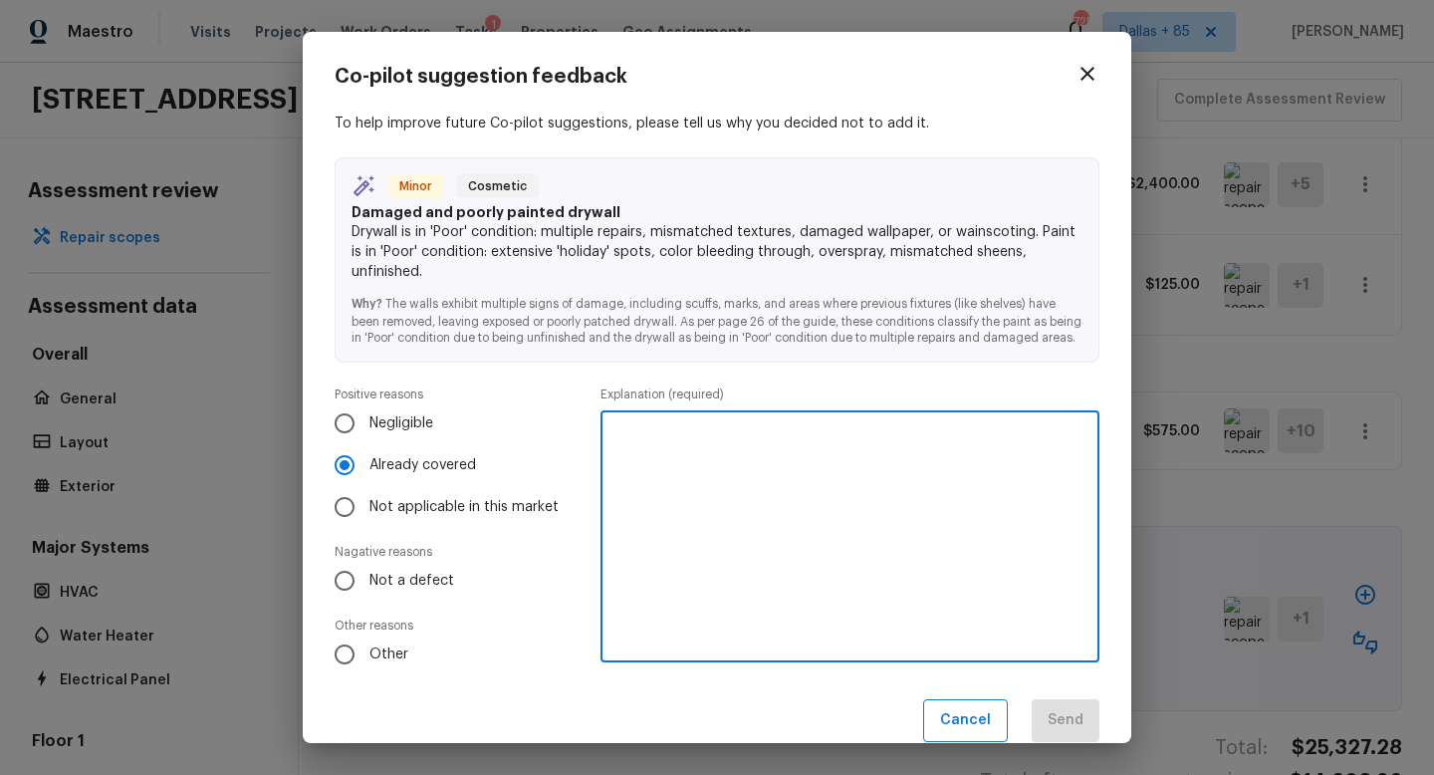
click at [710, 487] on textarea at bounding box center [850, 536] width 471 height 219
type textarea "Interior paint."
click at [1059, 712] on div "Co-pilot suggestion feedback To help improve future Co-pilot suggestions, pleas…" at bounding box center [717, 403] width 765 height 678
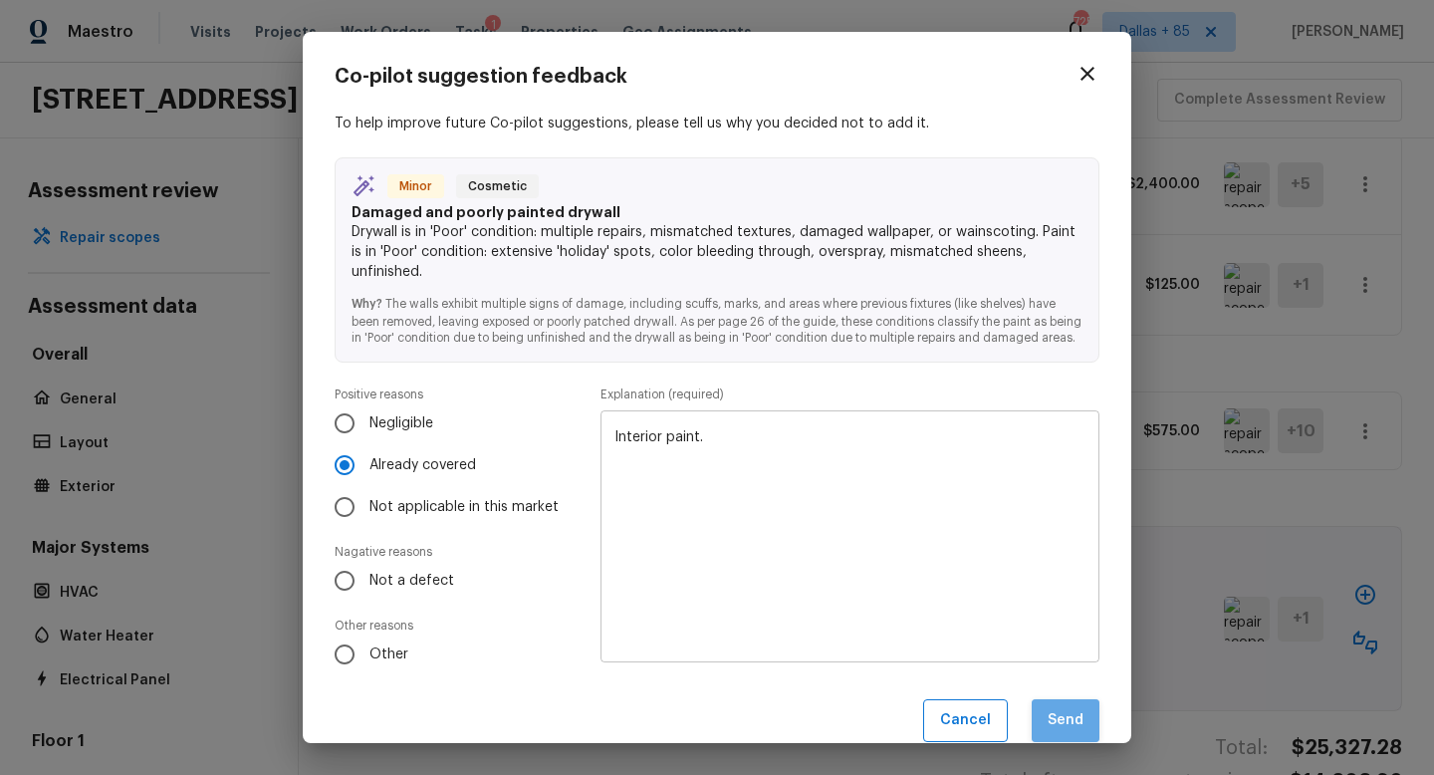
click at [1064, 736] on button "Send" at bounding box center [1066, 720] width 68 height 43
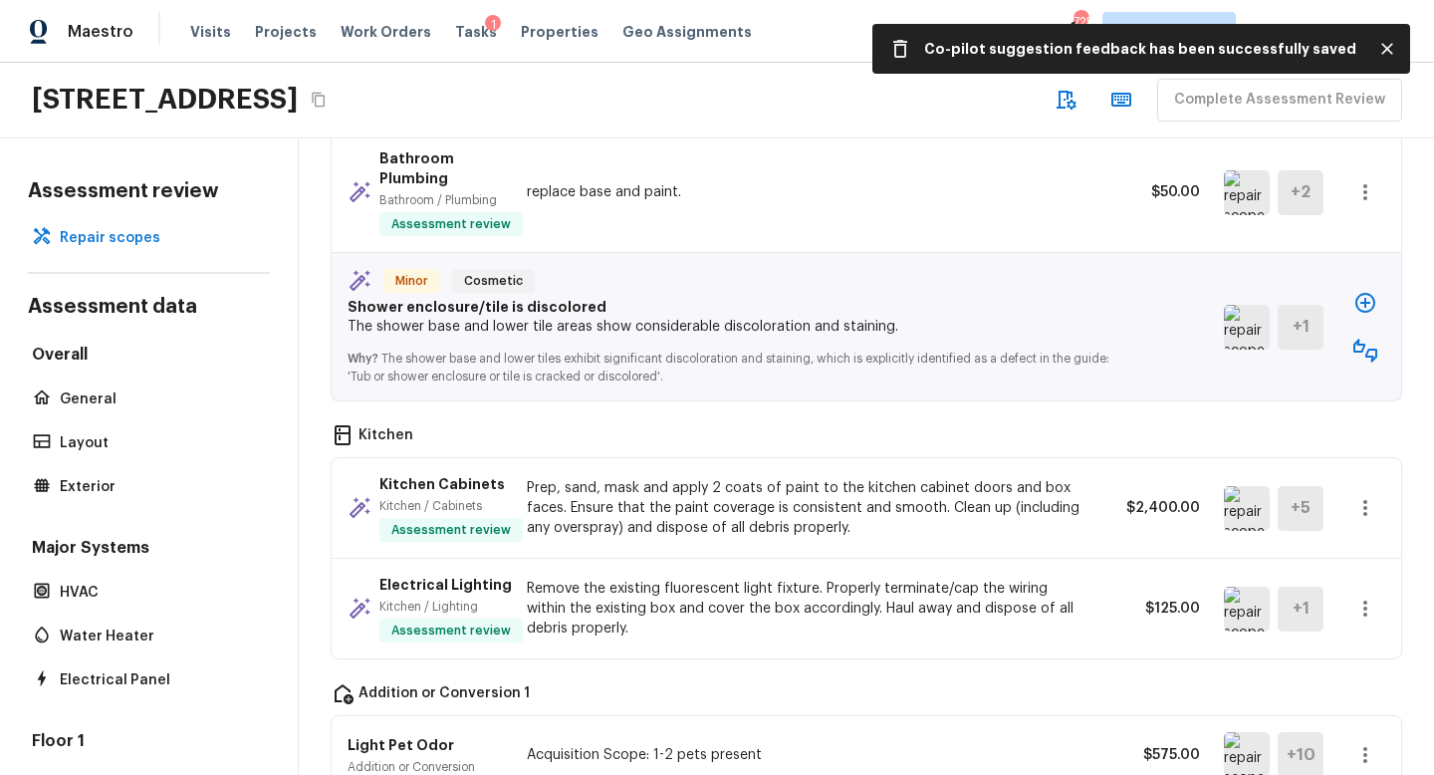
scroll to position [2244, 0]
click at [1359, 290] on icon "button" at bounding box center [1366, 302] width 24 height 24
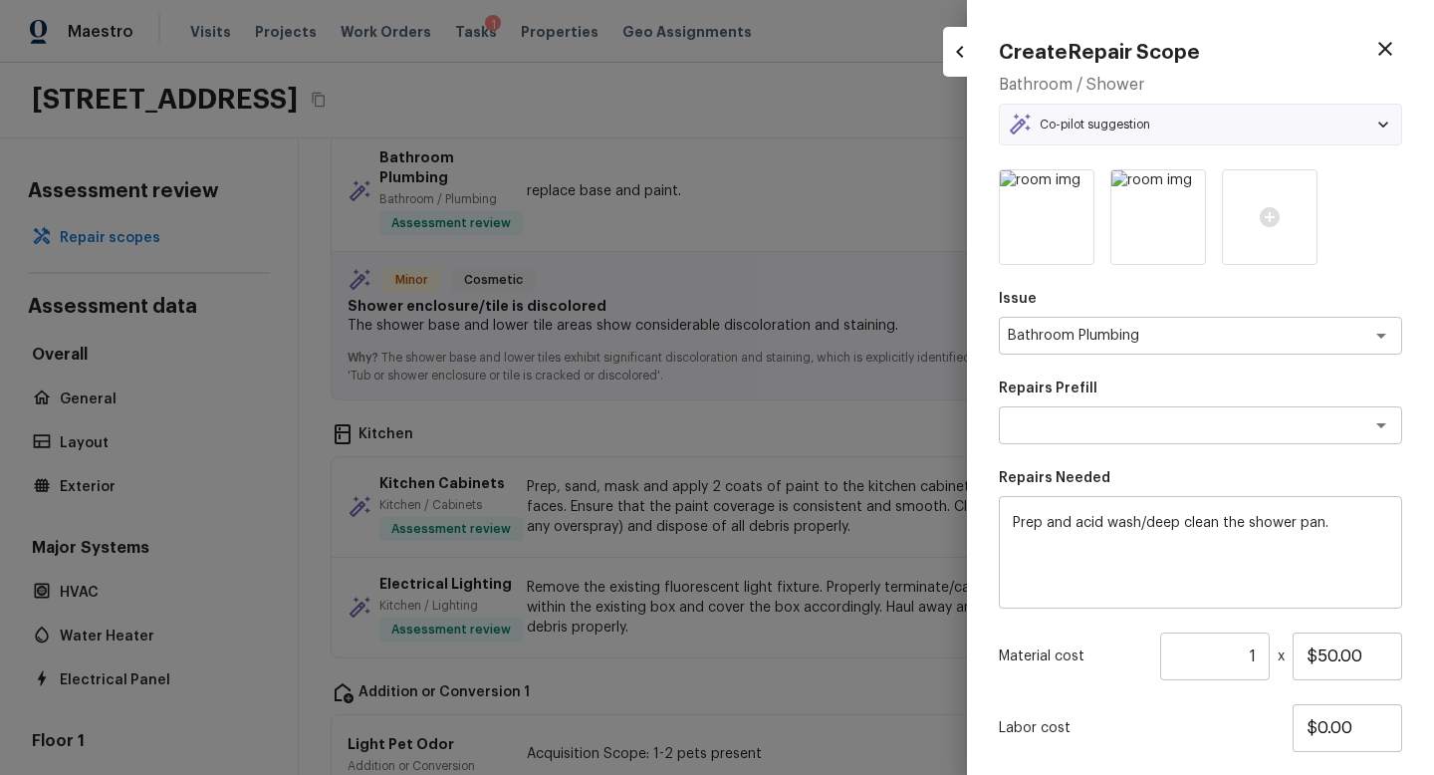
type textarea "Acid Wash Shower Pan"
click at [1318, 654] on input "$50.00" at bounding box center [1348, 657] width 110 height 48
type input "$350.00"
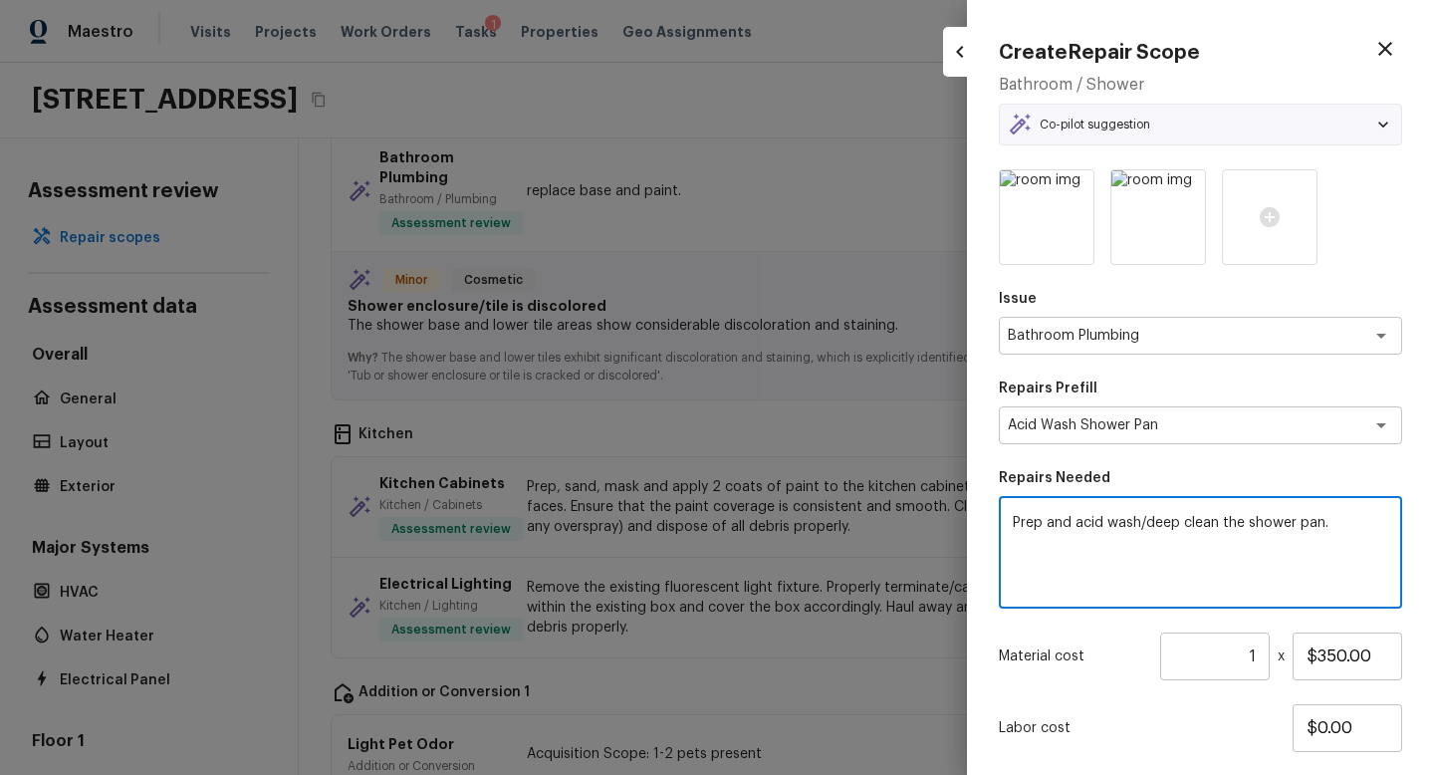
drag, startPoint x: 1324, startPoint y: 522, endPoint x: 711, endPoint y: 493, distance: 613.3
click at [711, 493] on div "Create Repair Scope Bathroom / Shower Co-pilot suggestion Minor Cosmetic Shower…" at bounding box center [717, 387] width 1434 height 775
type textarea "Refinsih shower surround"
click at [1129, 445] on div "Issue Bathroom Plumbing x ​ Repairs Prefill Acid Wash Shower Pan x ​ Repairs Ne…" at bounding box center [1200, 517] width 403 height 697
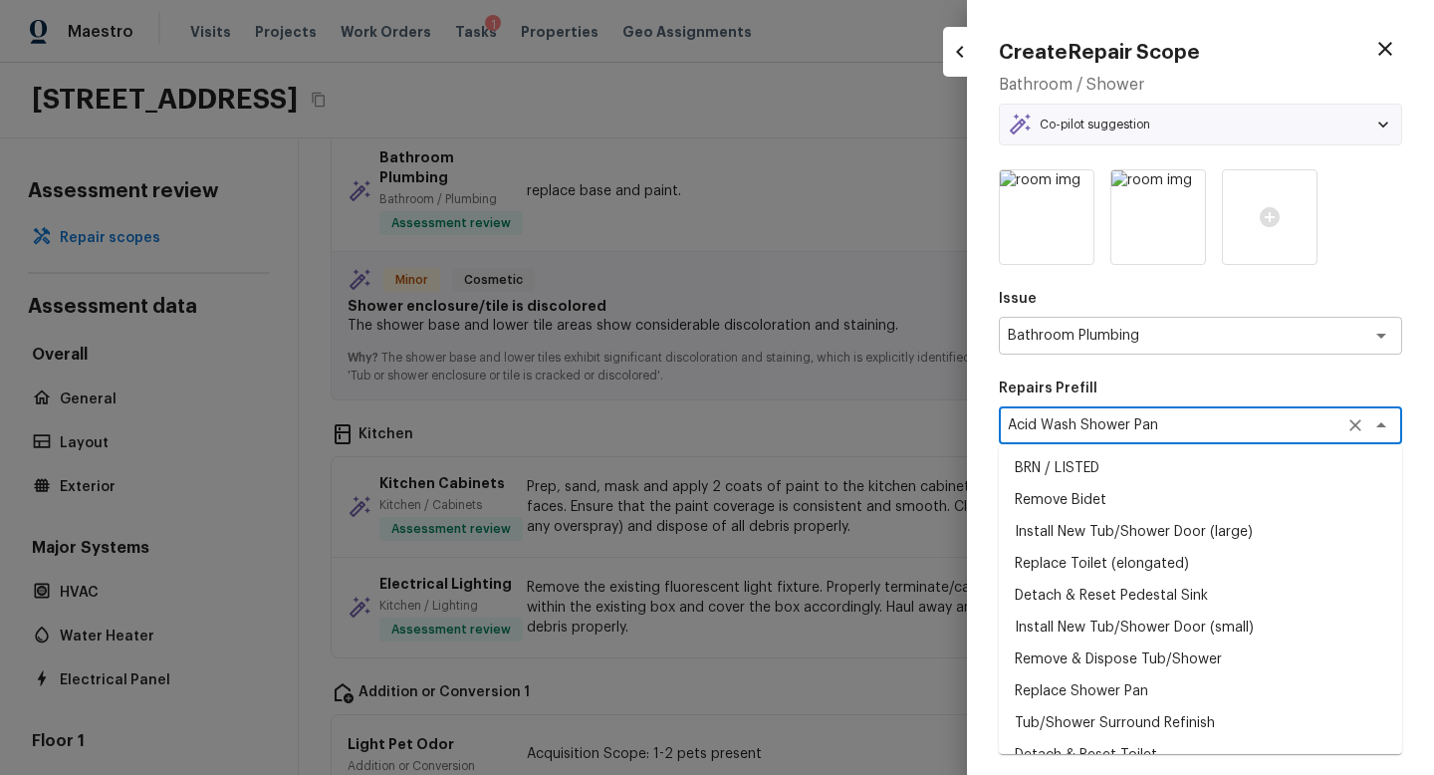
click at [1158, 429] on textarea "Acid Wash Shower Pan" at bounding box center [1173, 425] width 330 height 20
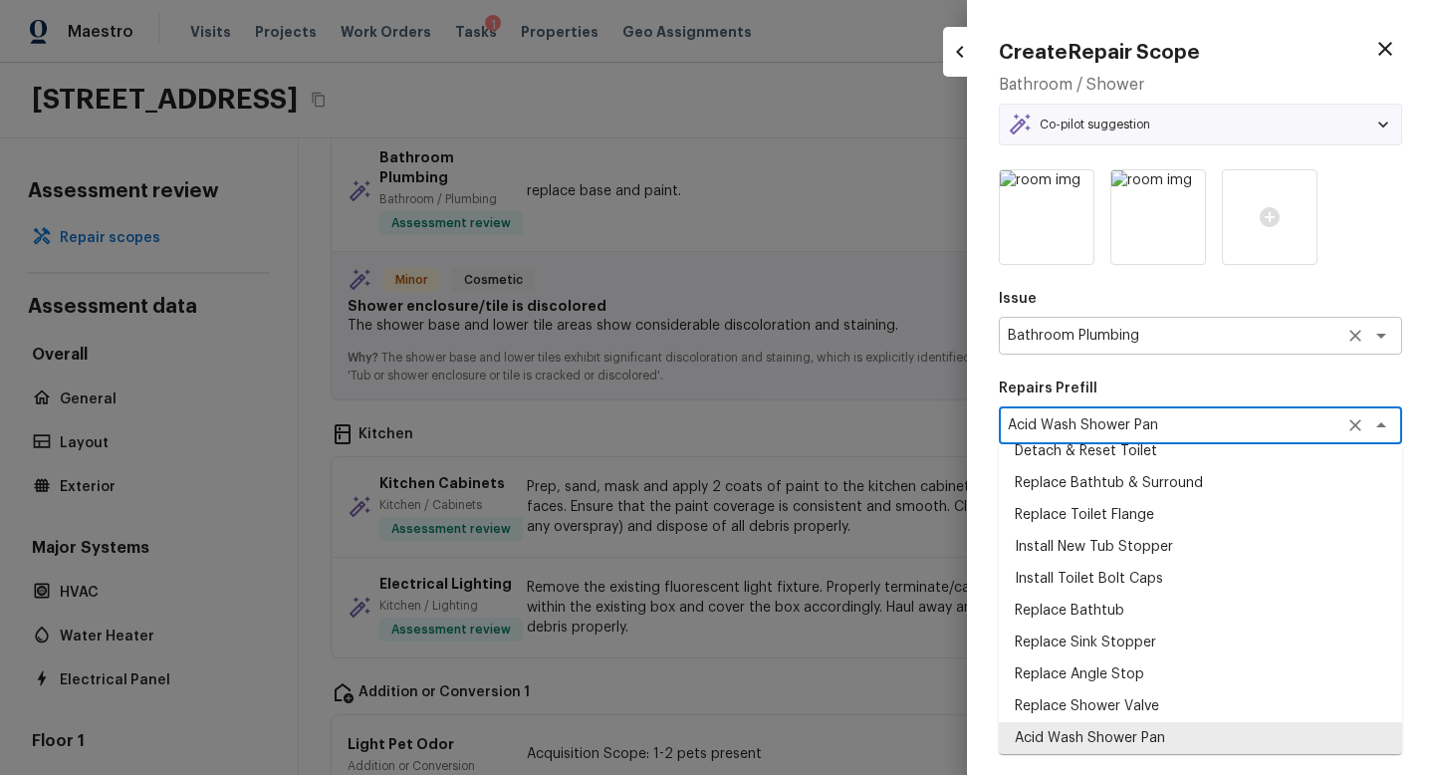
click at [1151, 322] on div "Bathroom Plumbing x ​" at bounding box center [1200, 336] width 403 height 38
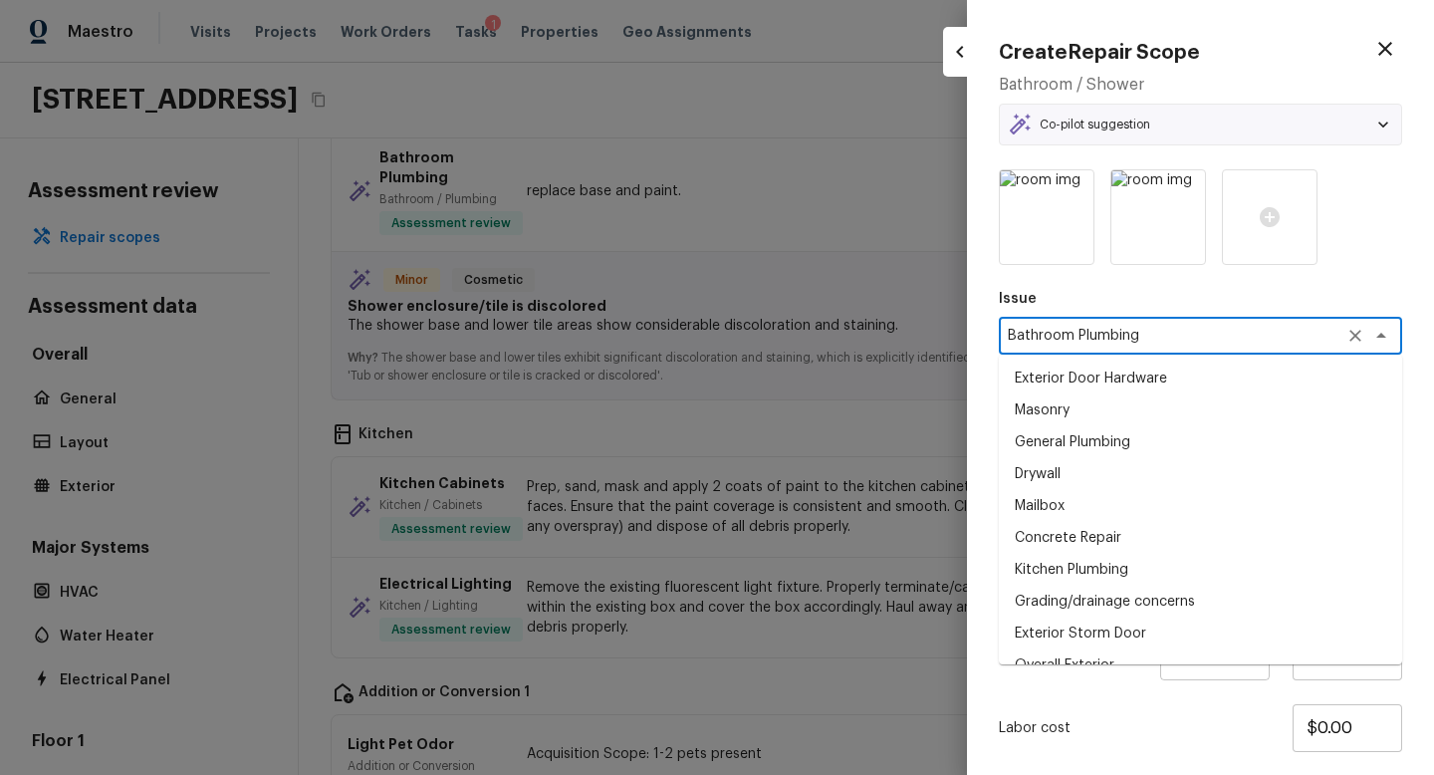
scroll to position [113, 0]
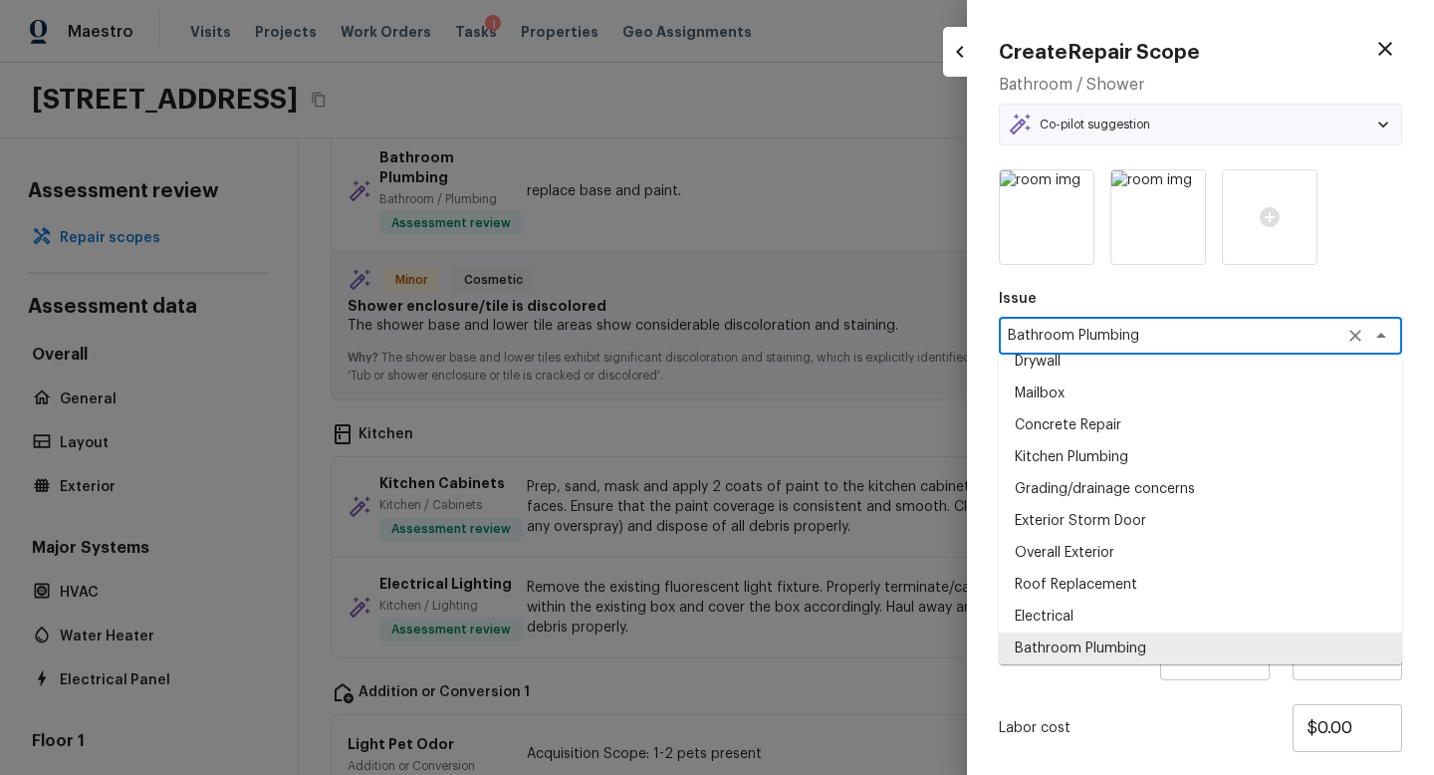
click at [1357, 334] on icon "Clear" at bounding box center [1356, 336] width 12 height 12
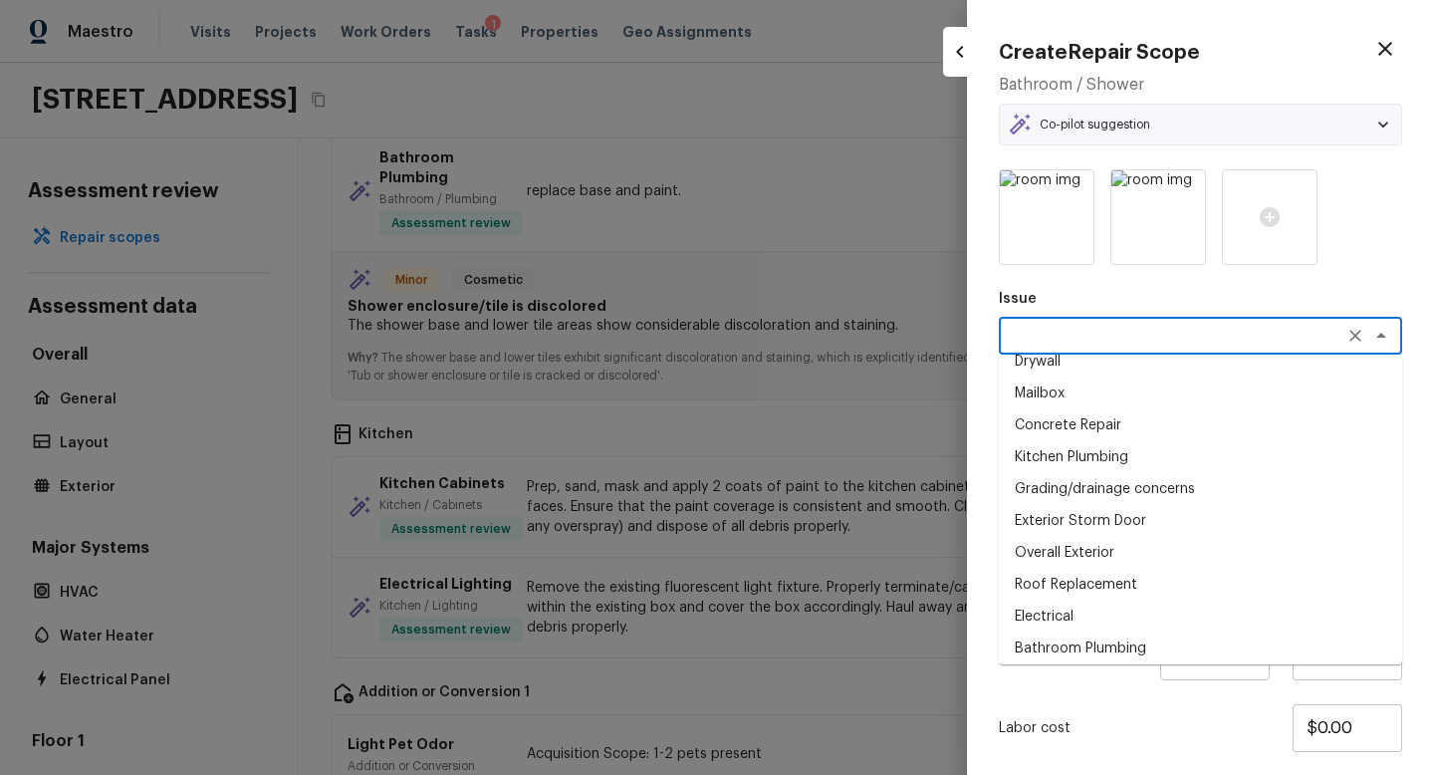
scroll to position [0, 0]
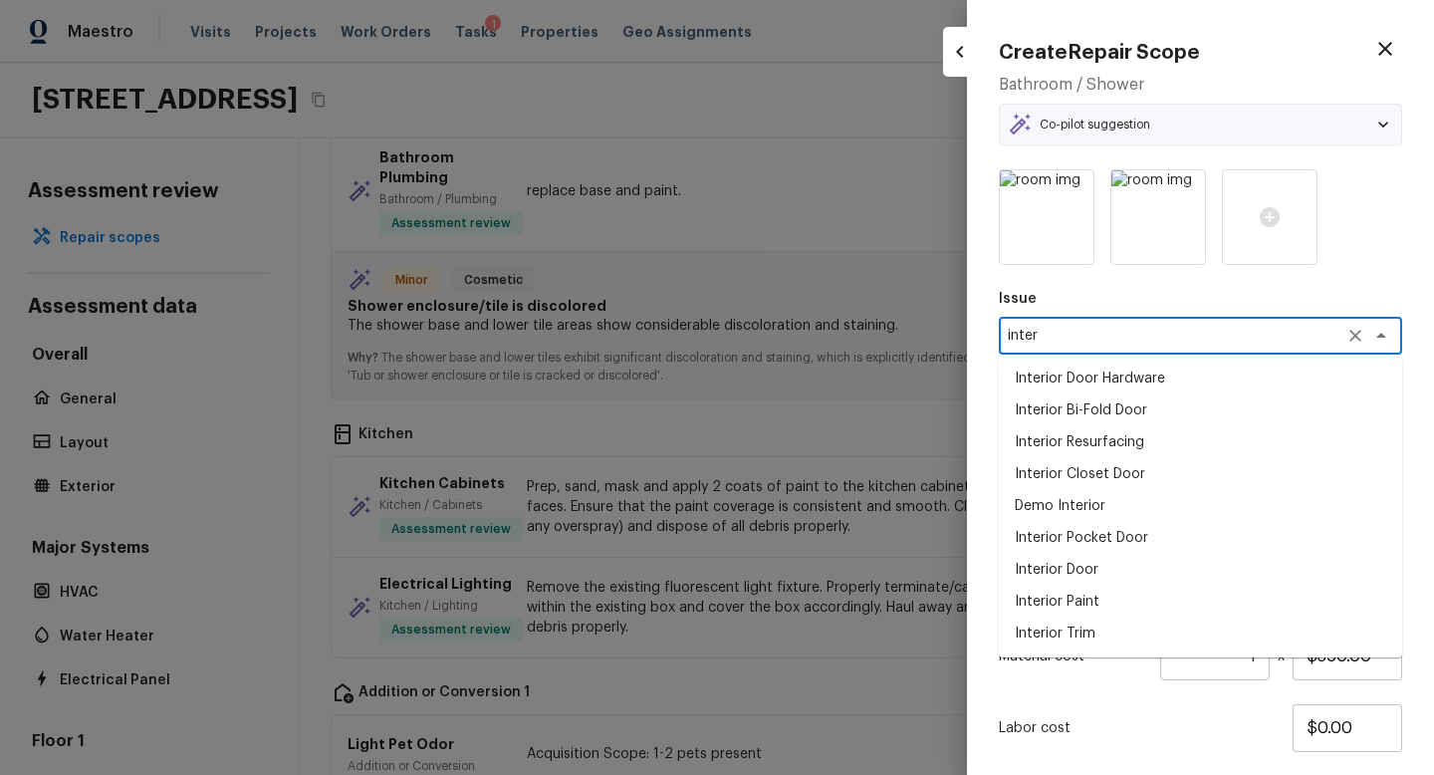
click at [1198, 445] on li "Interior Resurfacing" at bounding box center [1200, 442] width 403 height 32
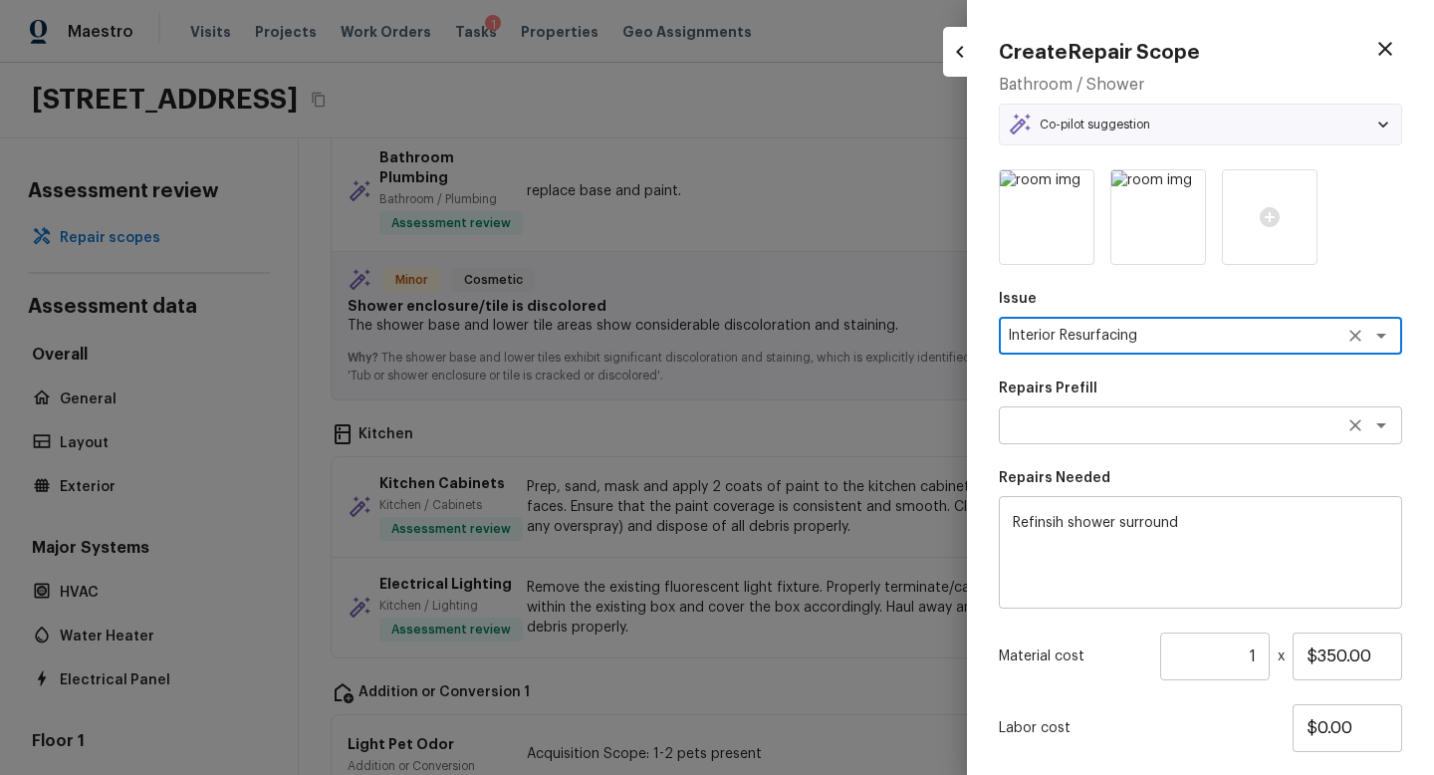
type textarea "Interior Resurfacing"
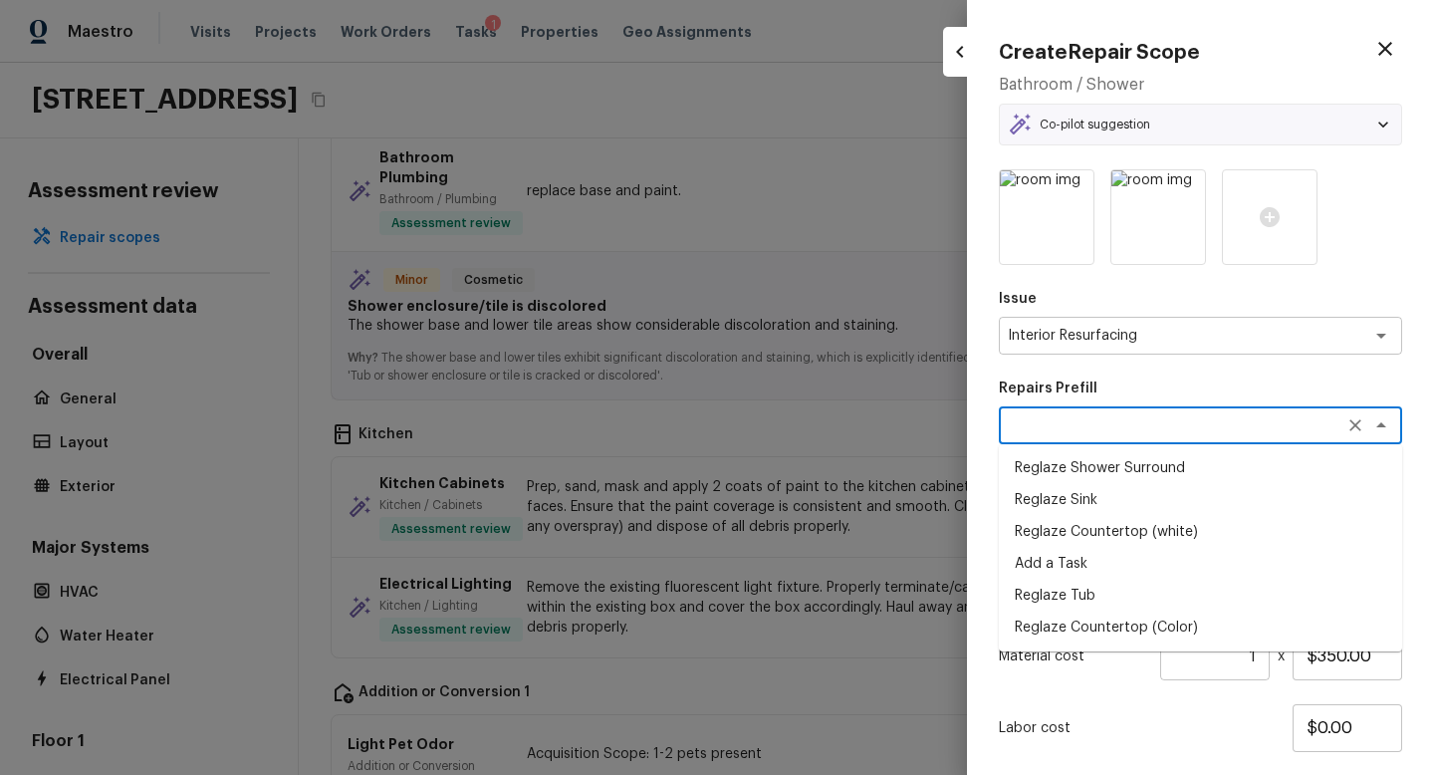
click at [1128, 427] on textarea at bounding box center [1173, 425] width 330 height 20
click at [1126, 478] on li "Reglaze Shower Surround" at bounding box center [1200, 468] width 403 height 32
type textarea "Reglaze Shower Surround"
type textarea "Prep, mask, clean and reglaze the fiberglass shower surround (white) both on th…"
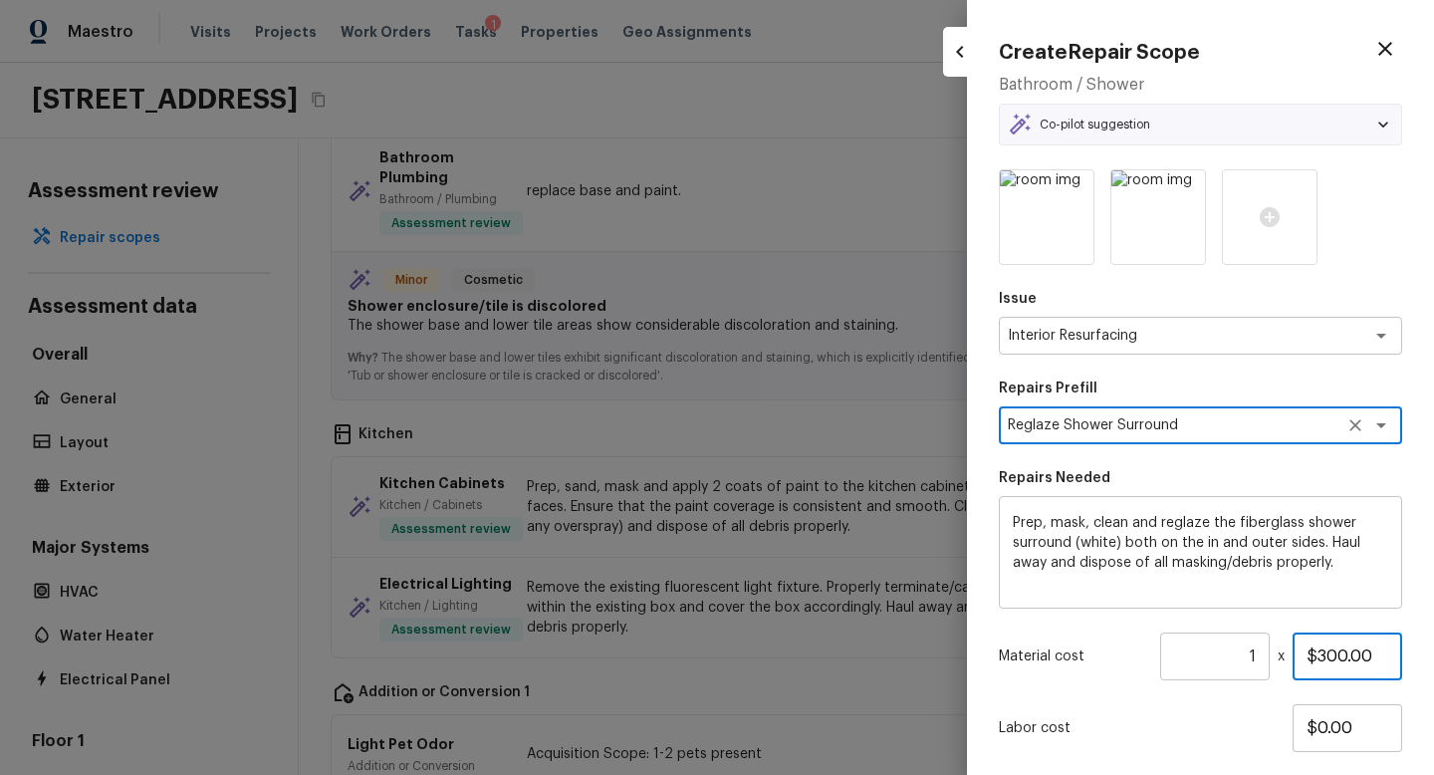
click at [1337, 651] on input "$300.00" at bounding box center [1348, 657] width 110 height 48
type input "$350.00"
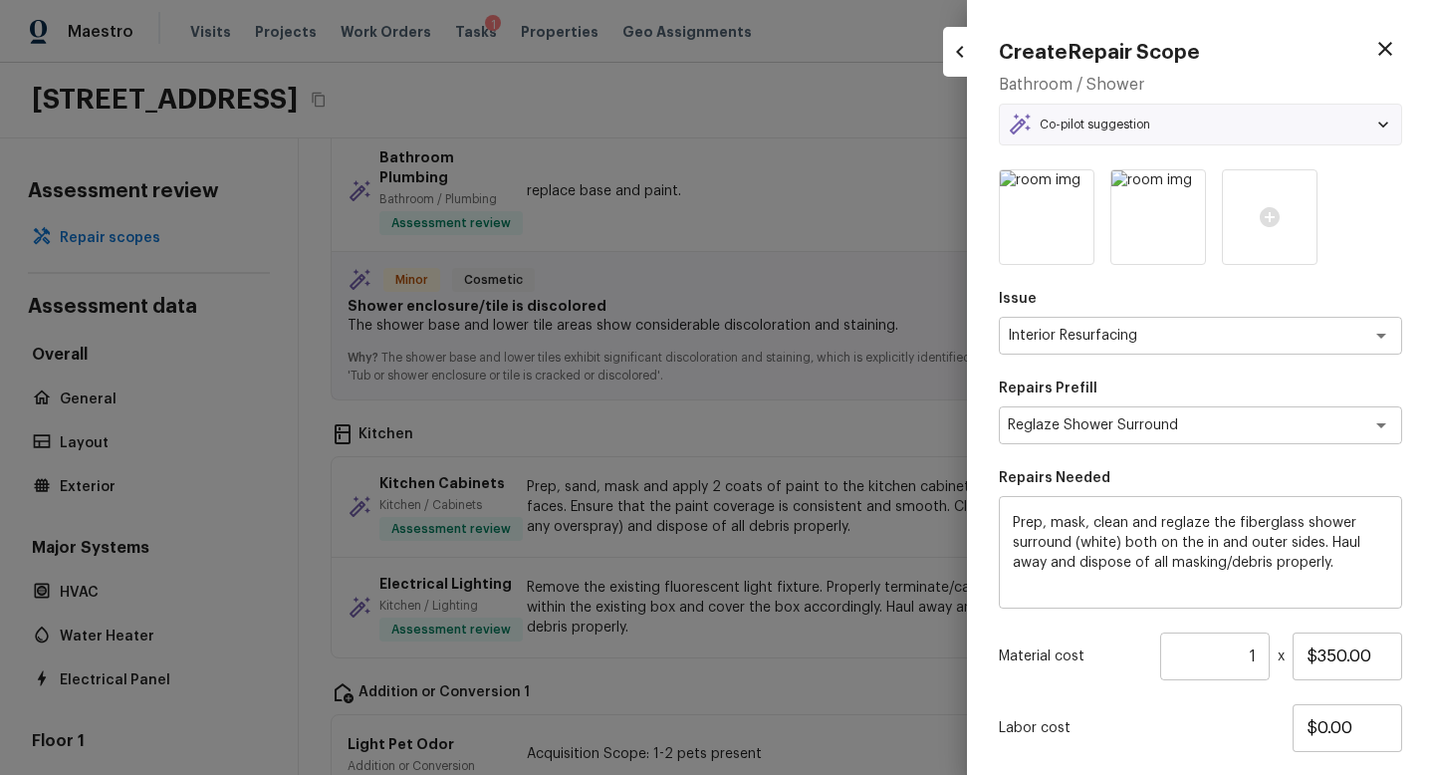
click at [1228, 729] on p "Labor cost" at bounding box center [1146, 728] width 294 height 20
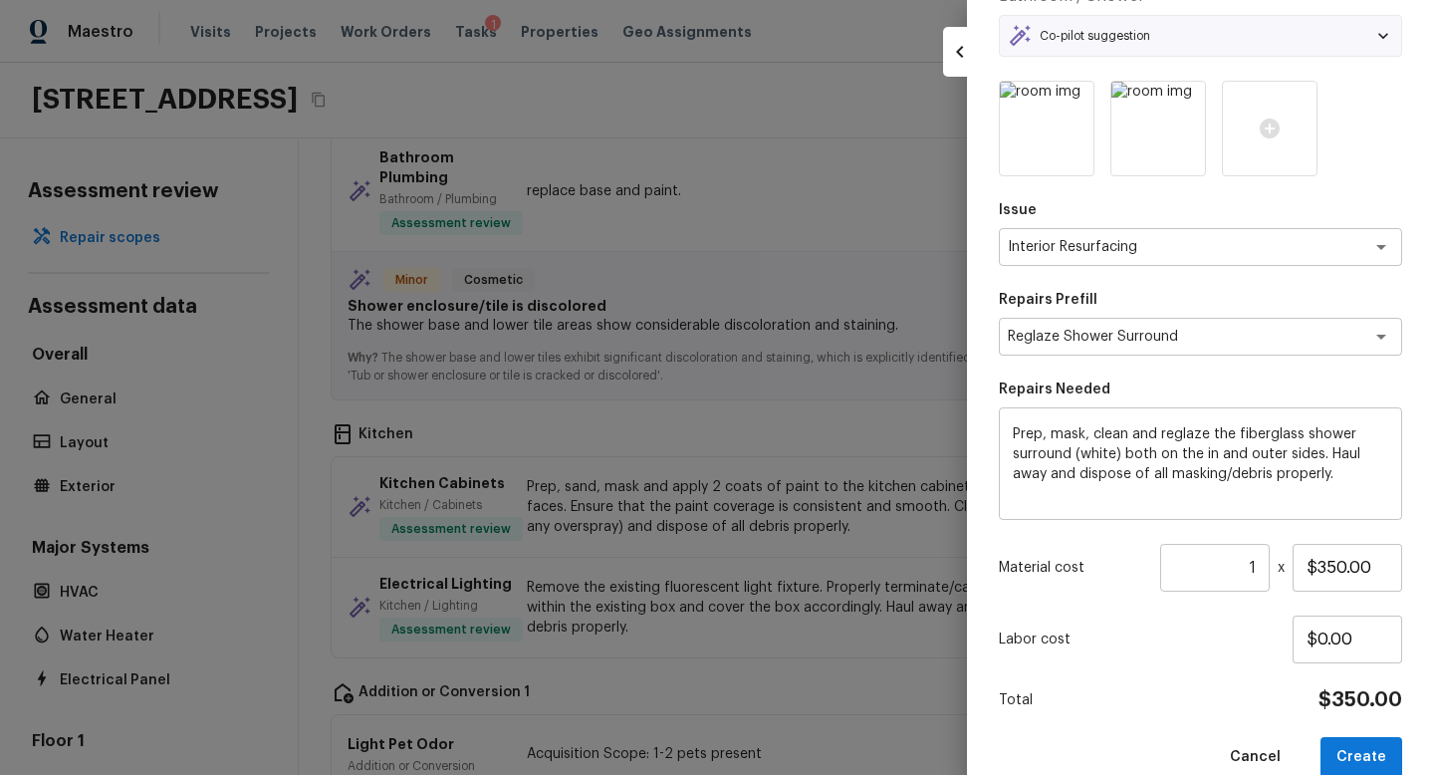
scroll to position [123, 0]
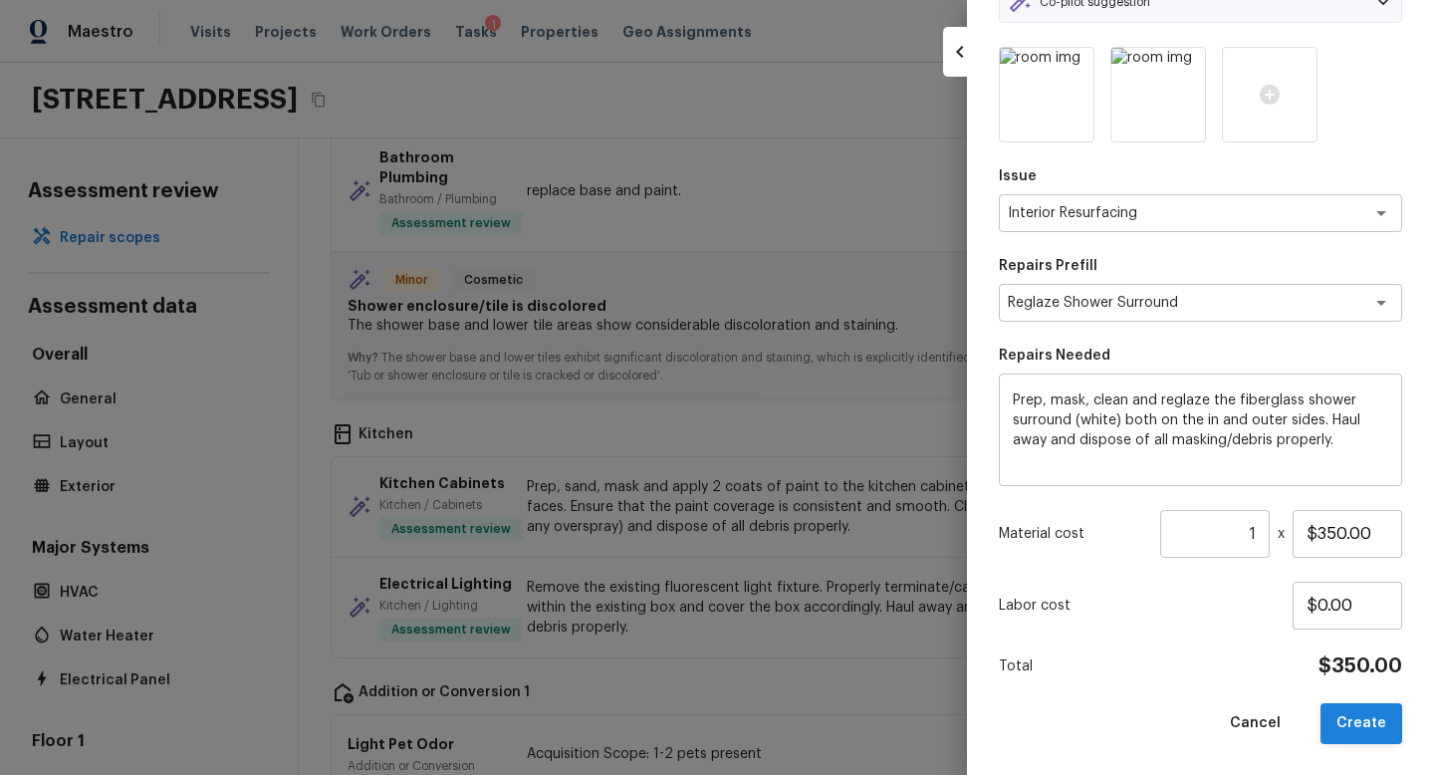
click at [1345, 715] on button "Create" at bounding box center [1362, 723] width 82 height 41
type textarea "Prep and acid wash/deep clean the shower pan."
type input "$50.00"
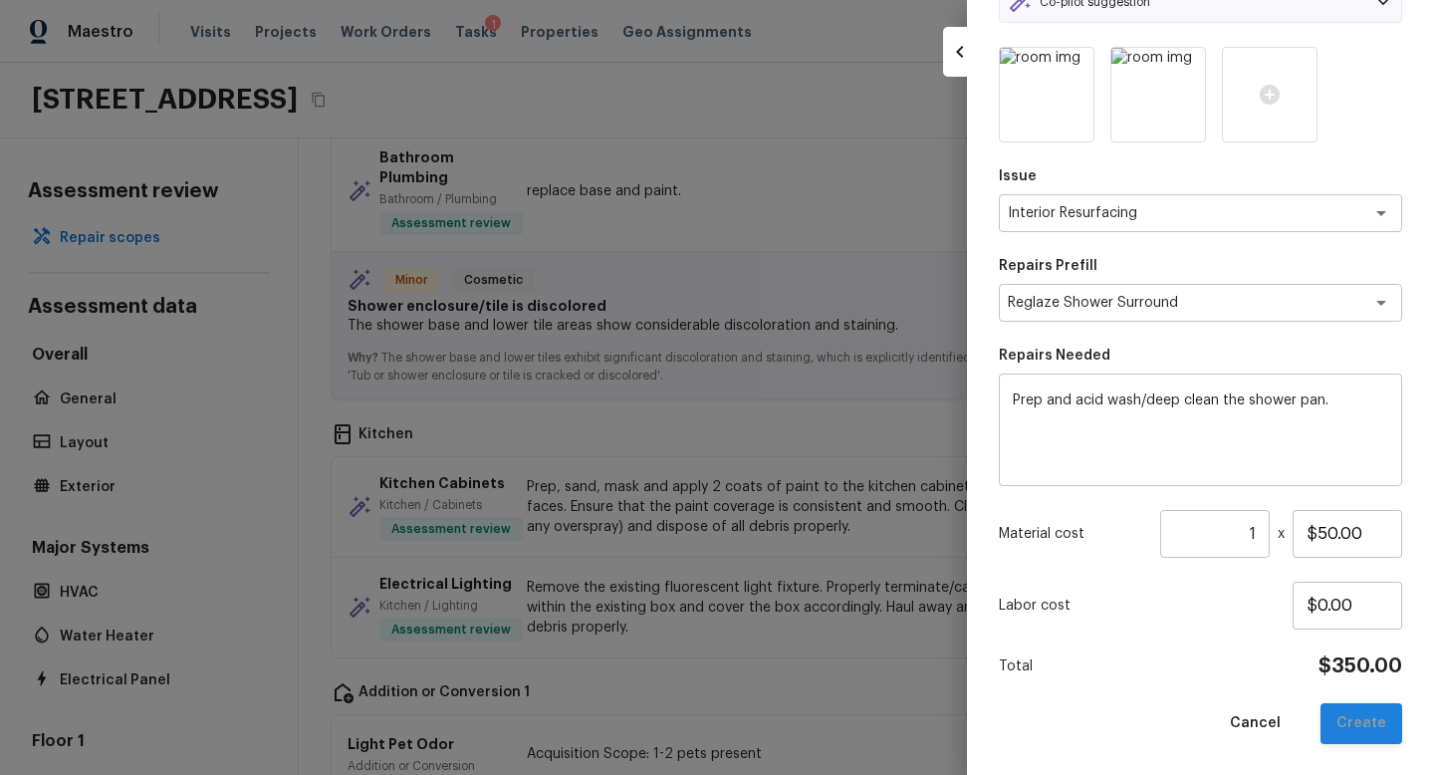
type textarea "Bathroom Plumbing"
type textarea "Acid Wash Shower Pan"
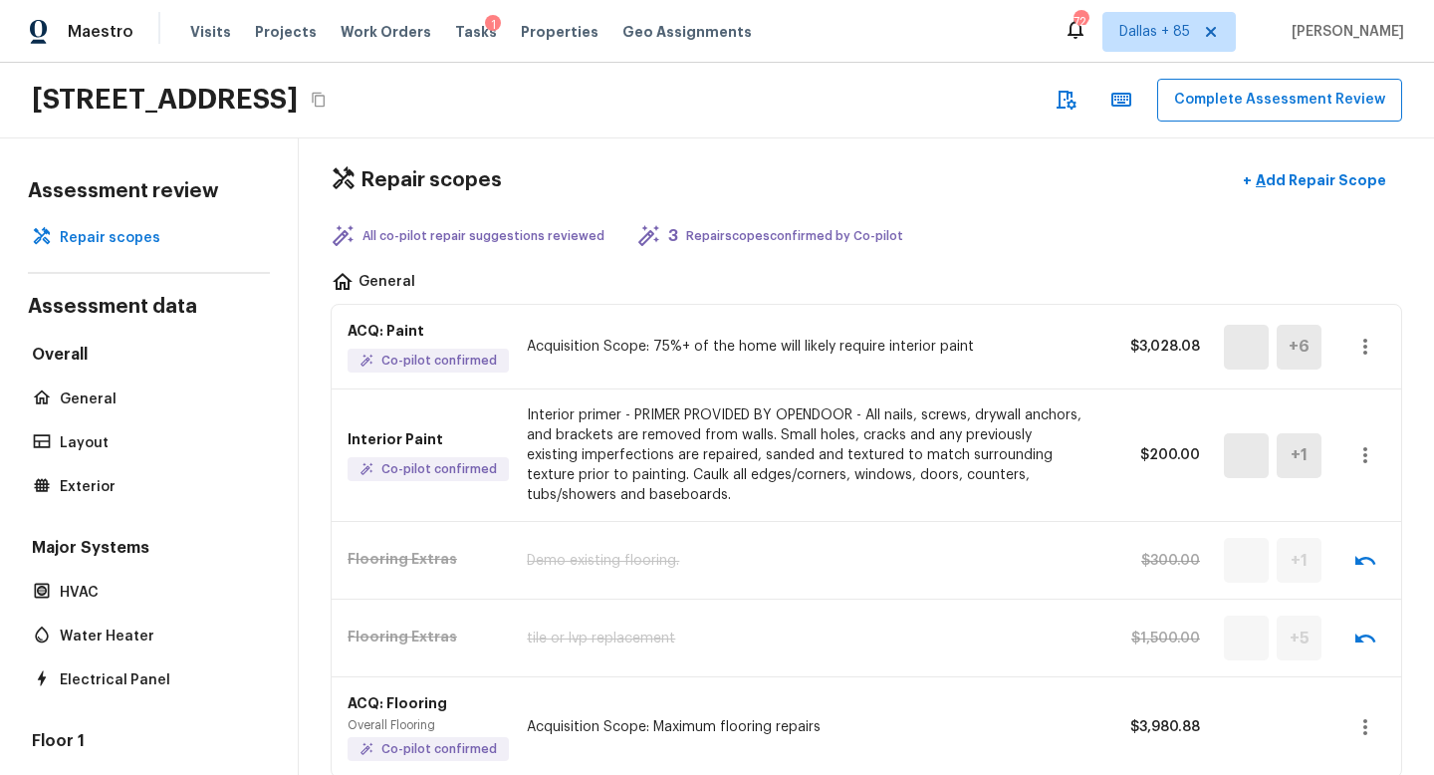
scroll to position [0, 0]
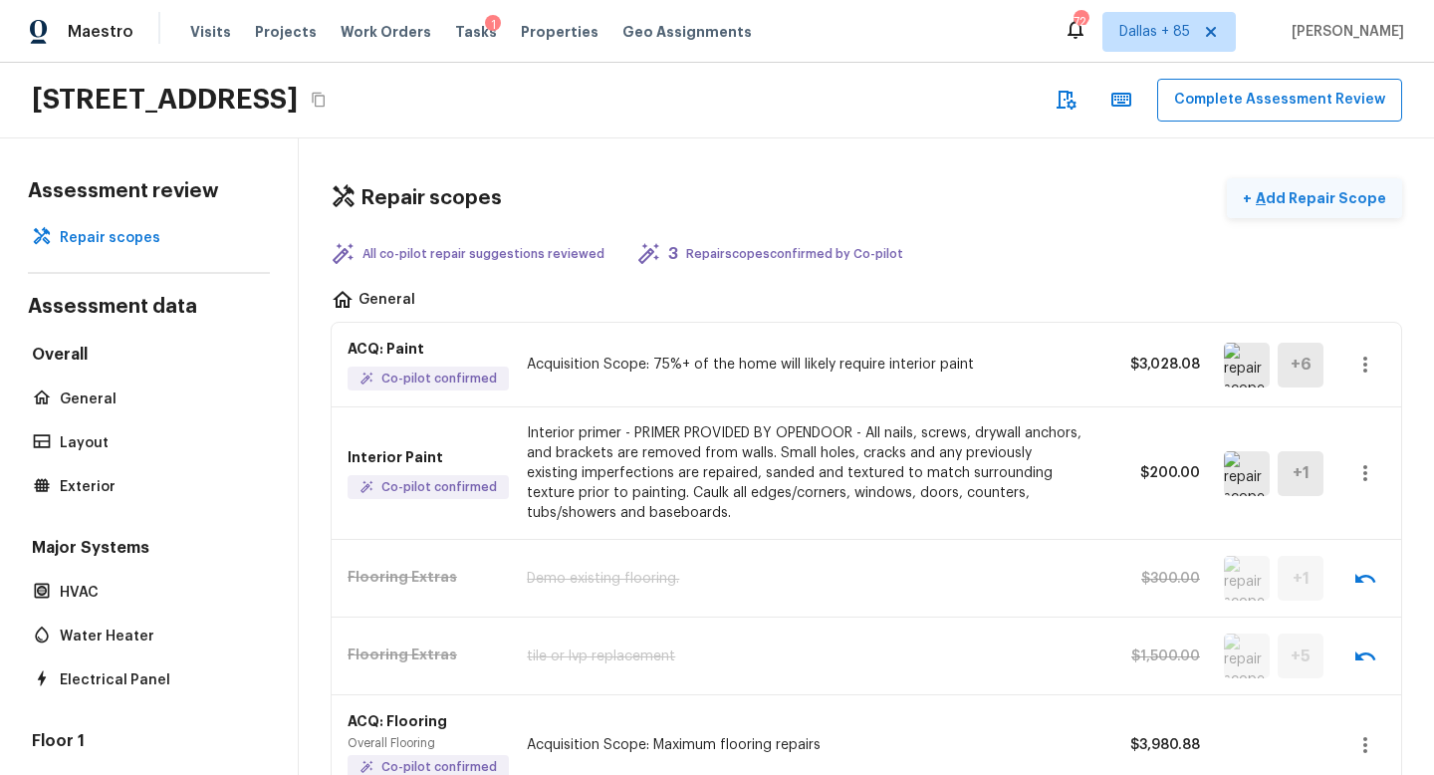
click at [1282, 188] on p "Add Repair Scope" at bounding box center [1319, 198] width 134 height 20
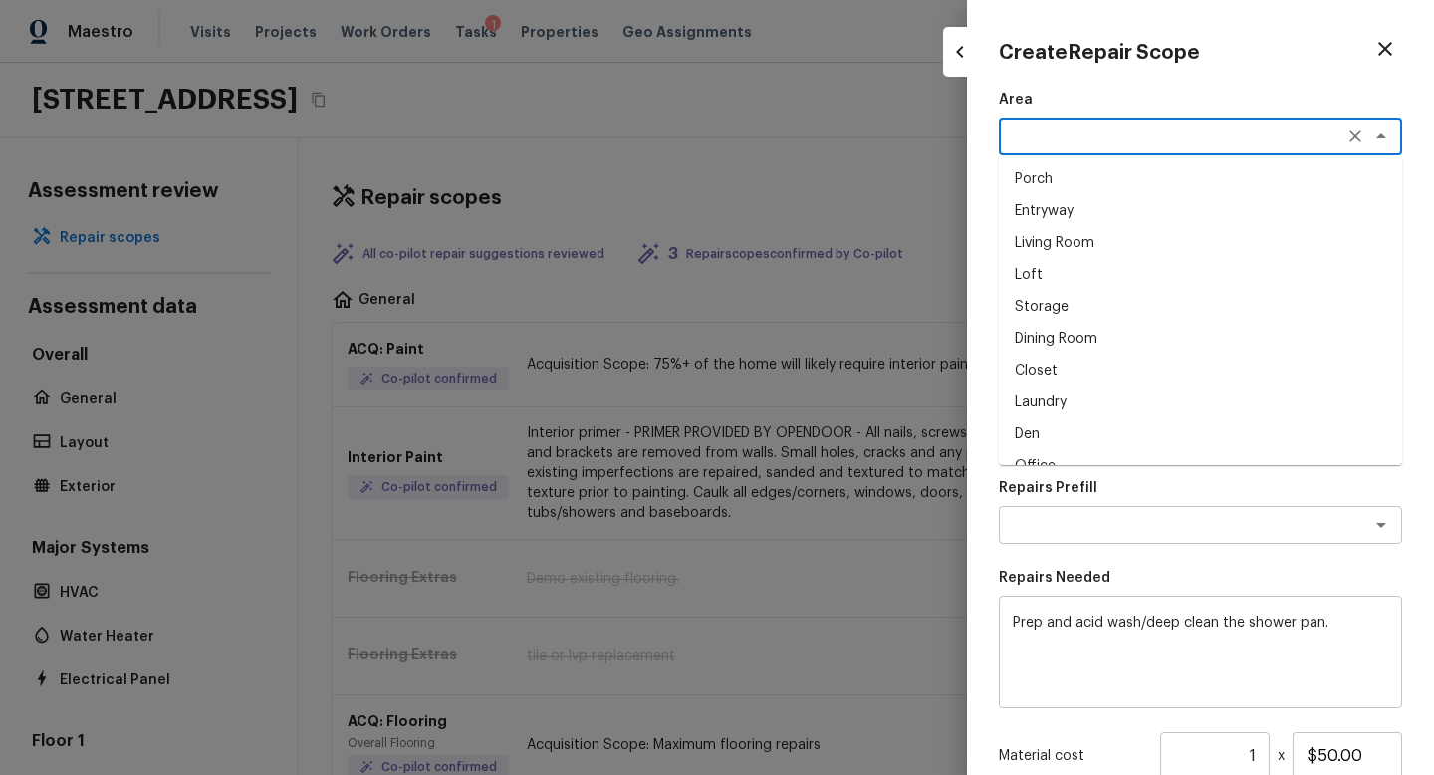
click at [1092, 139] on textarea at bounding box center [1173, 137] width 330 height 20
click at [1090, 190] on li "Interior Overall" at bounding box center [1200, 179] width 403 height 32
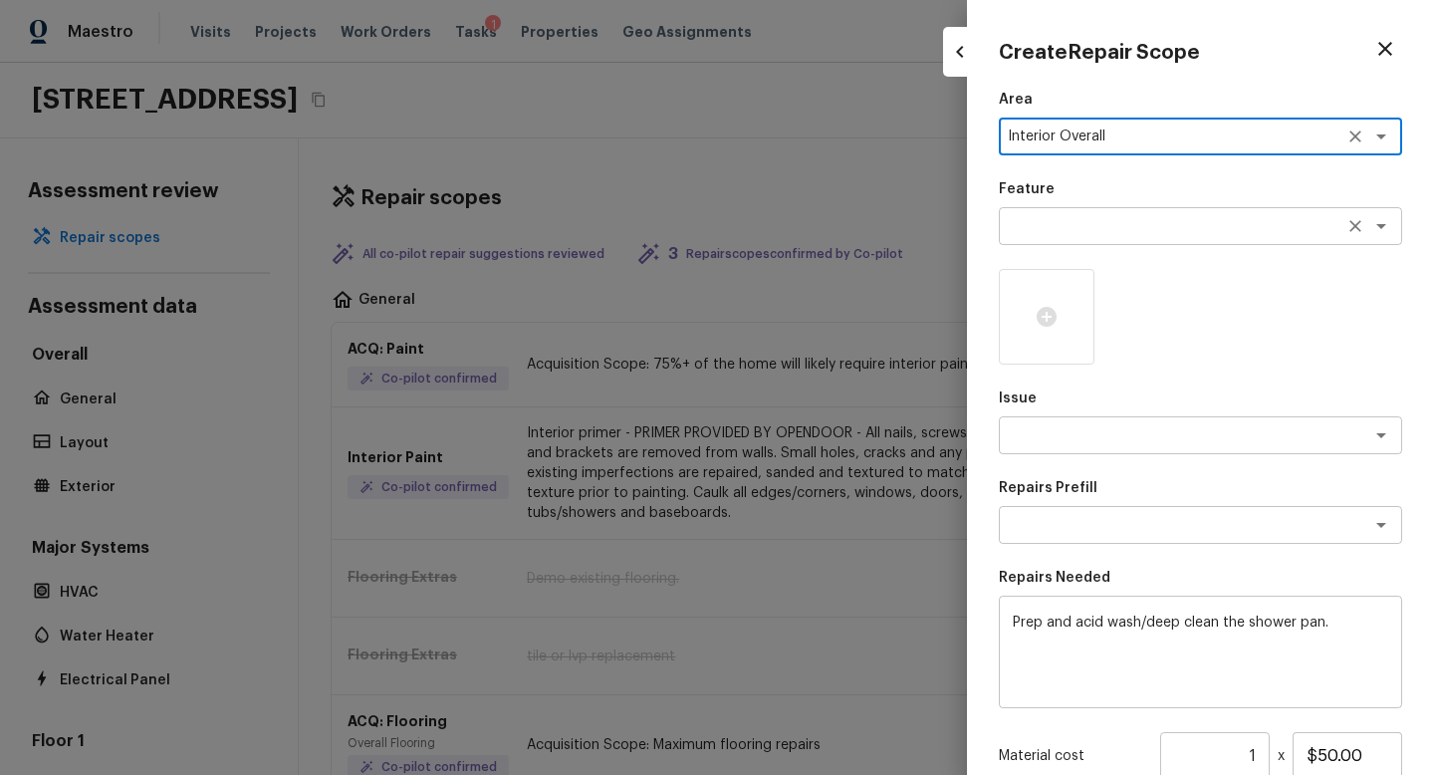
click at [1088, 215] on div "x ​" at bounding box center [1200, 226] width 403 height 38
type textarea "Interior Overall"
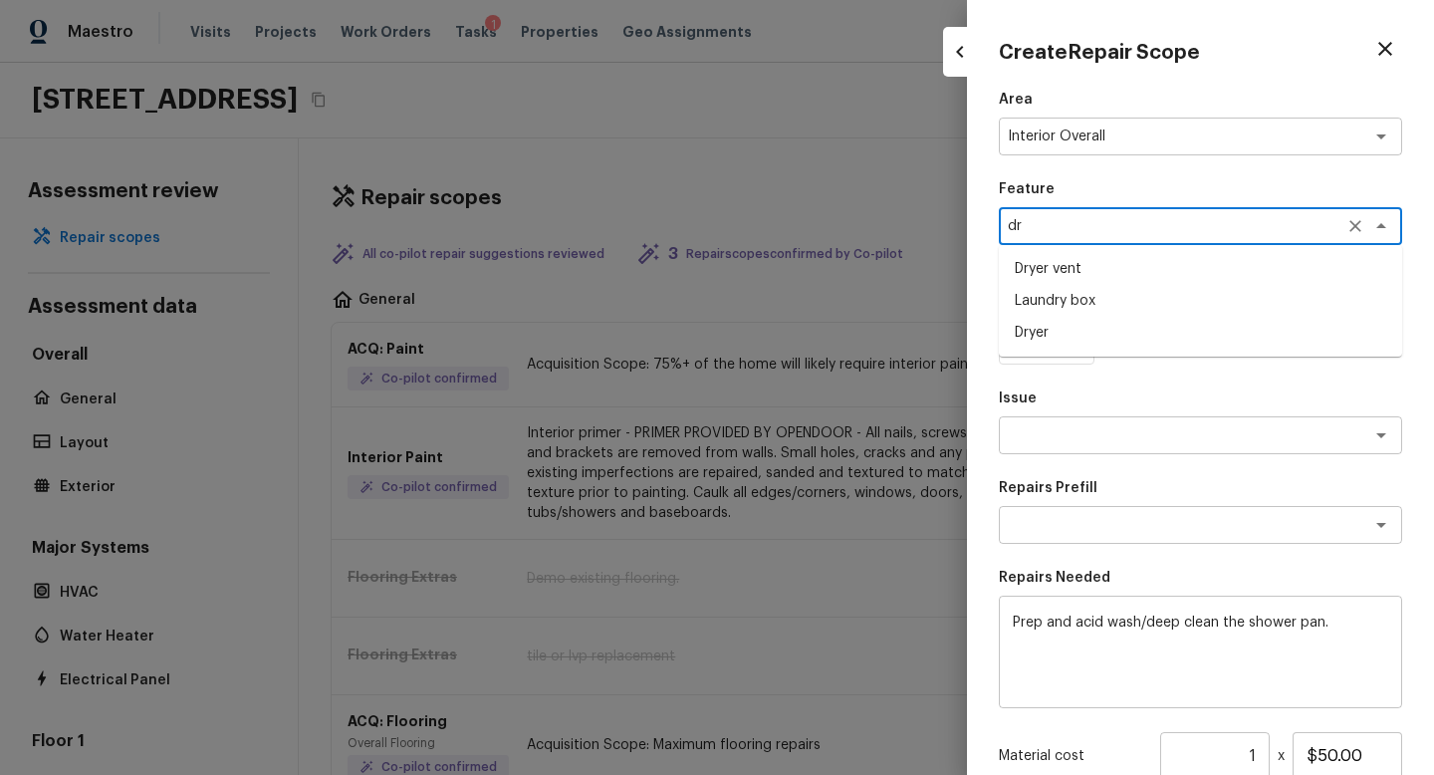
type textarea "d"
click at [1065, 370] on li "Overall" at bounding box center [1200, 365] width 403 height 32
type textarea "Overall"
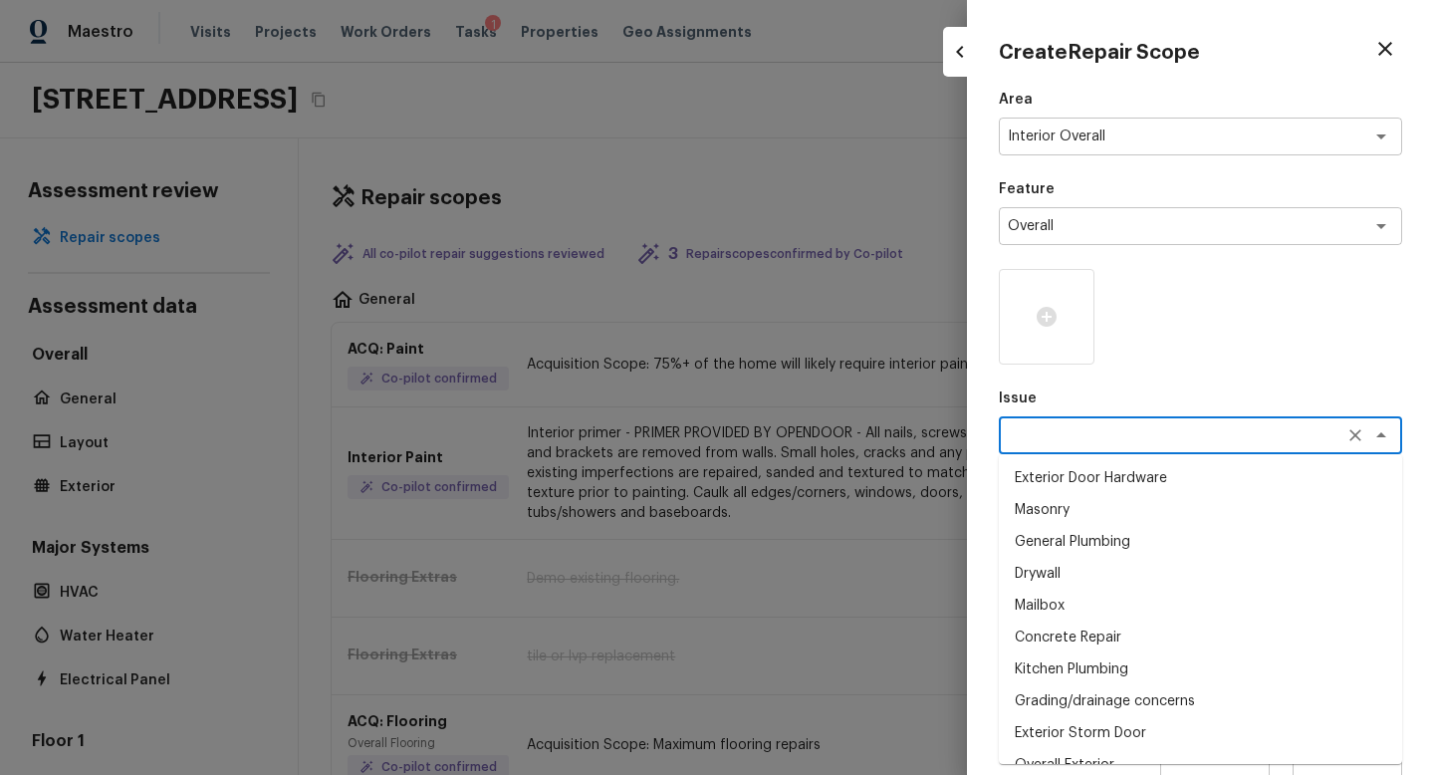
click at [1051, 434] on textarea at bounding box center [1173, 435] width 330 height 20
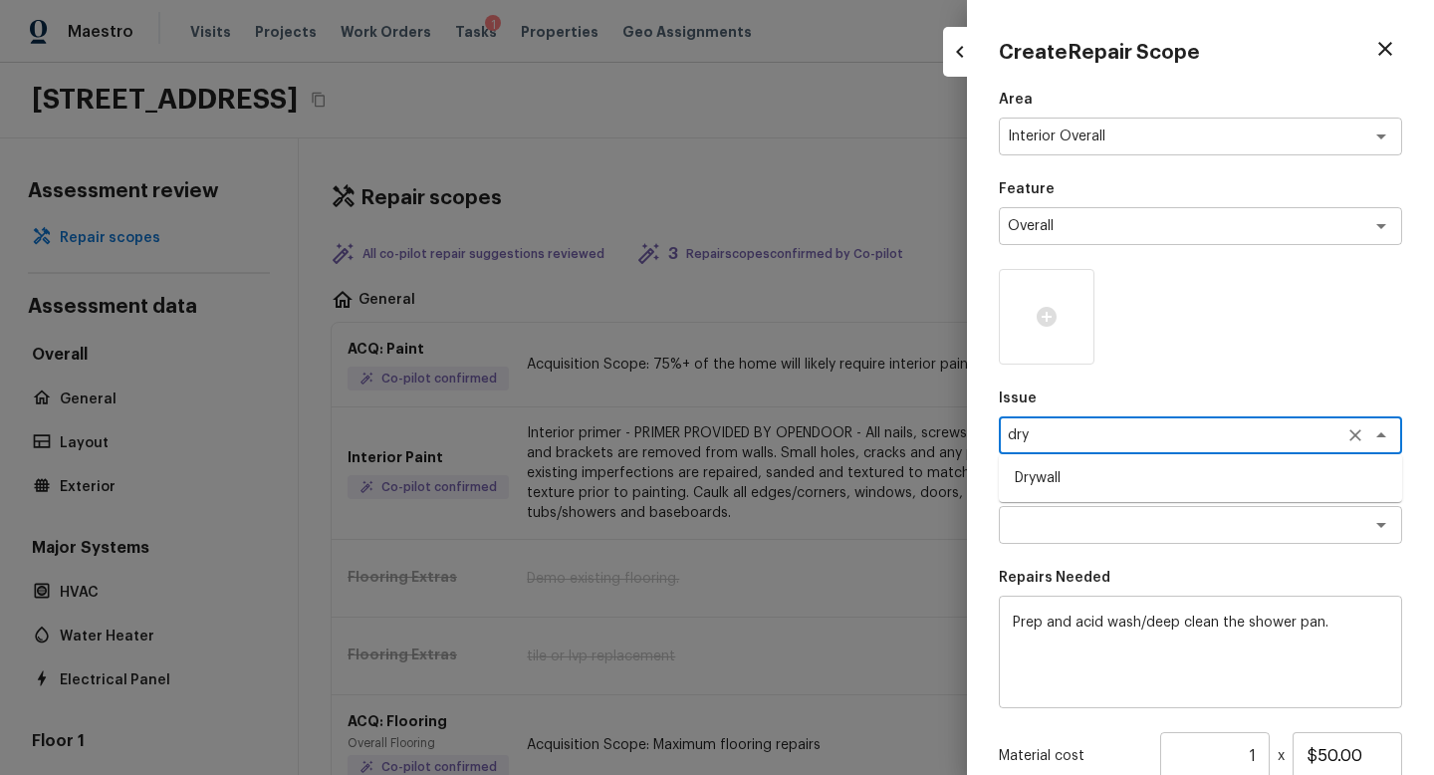
click at [1028, 473] on li "Drywall" at bounding box center [1200, 478] width 403 height 32
type textarea "Drywall"
click at [1029, 524] on textarea at bounding box center [1173, 525] width 330 height 20
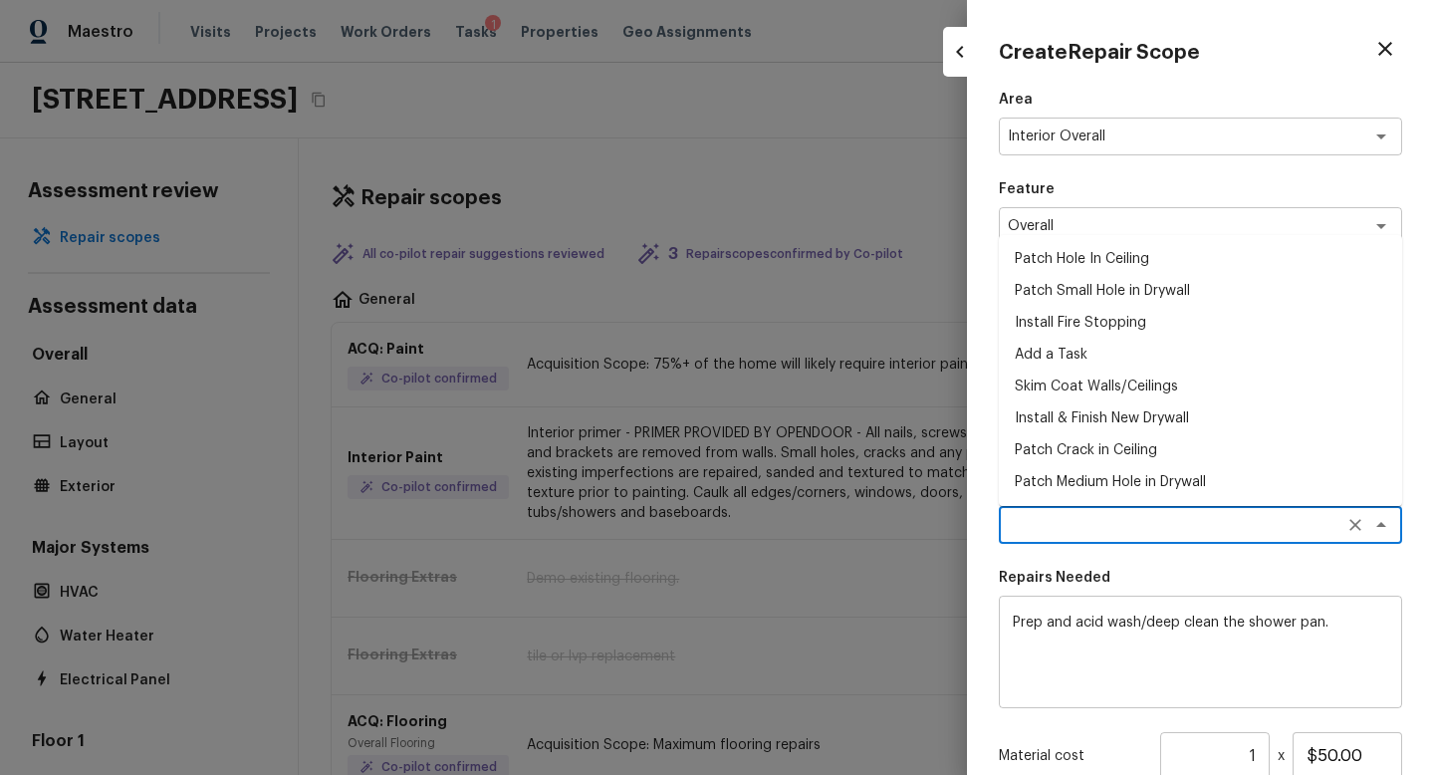
click at [1088, 288] on li "Patch Small Hole in Drywall" at bounding box center [1200, 291] width 403 height 32
type textarea "Patch Small Hole in Drywall"
type textarea "Prep/scrape all loose material from the damaged area; prime if needed. Patch th…"
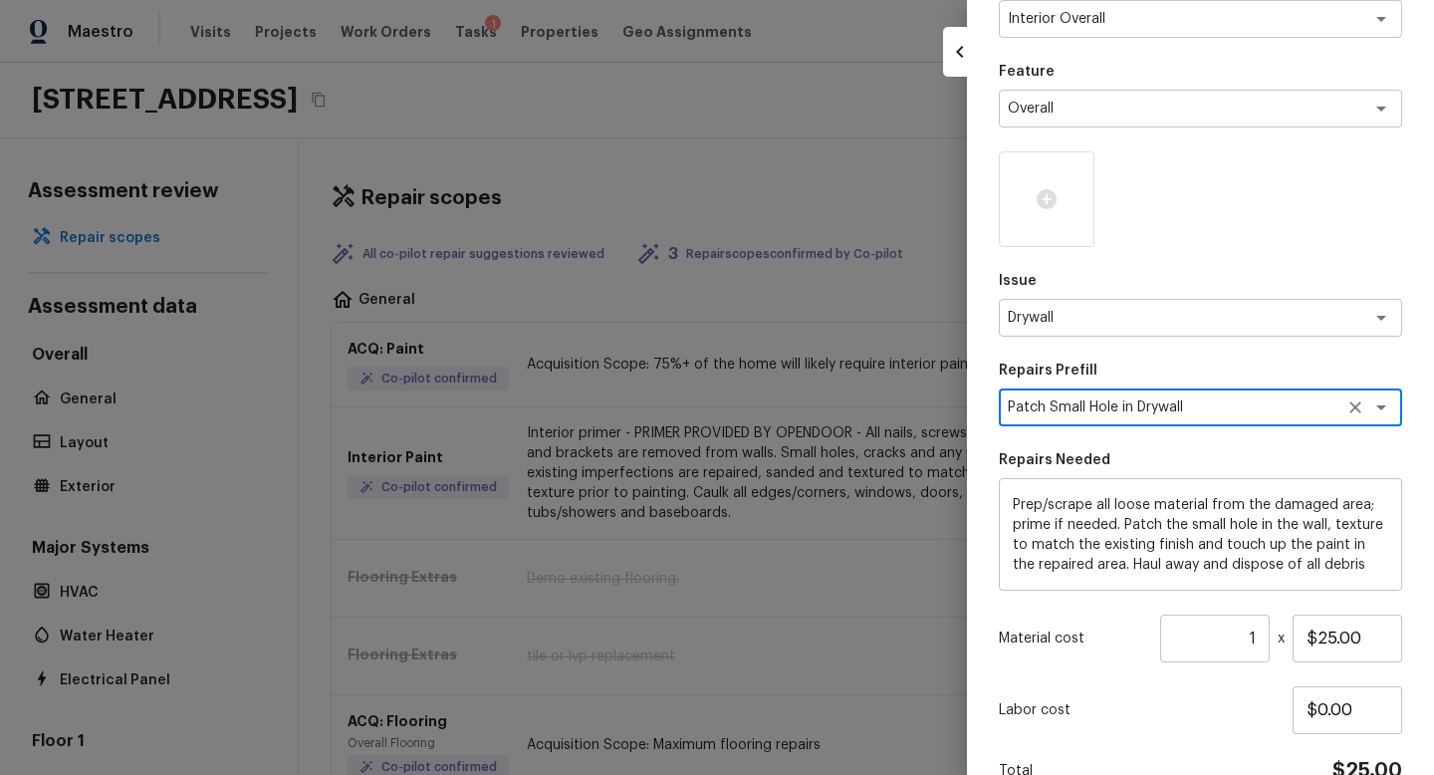
scroll to position [182, 0]
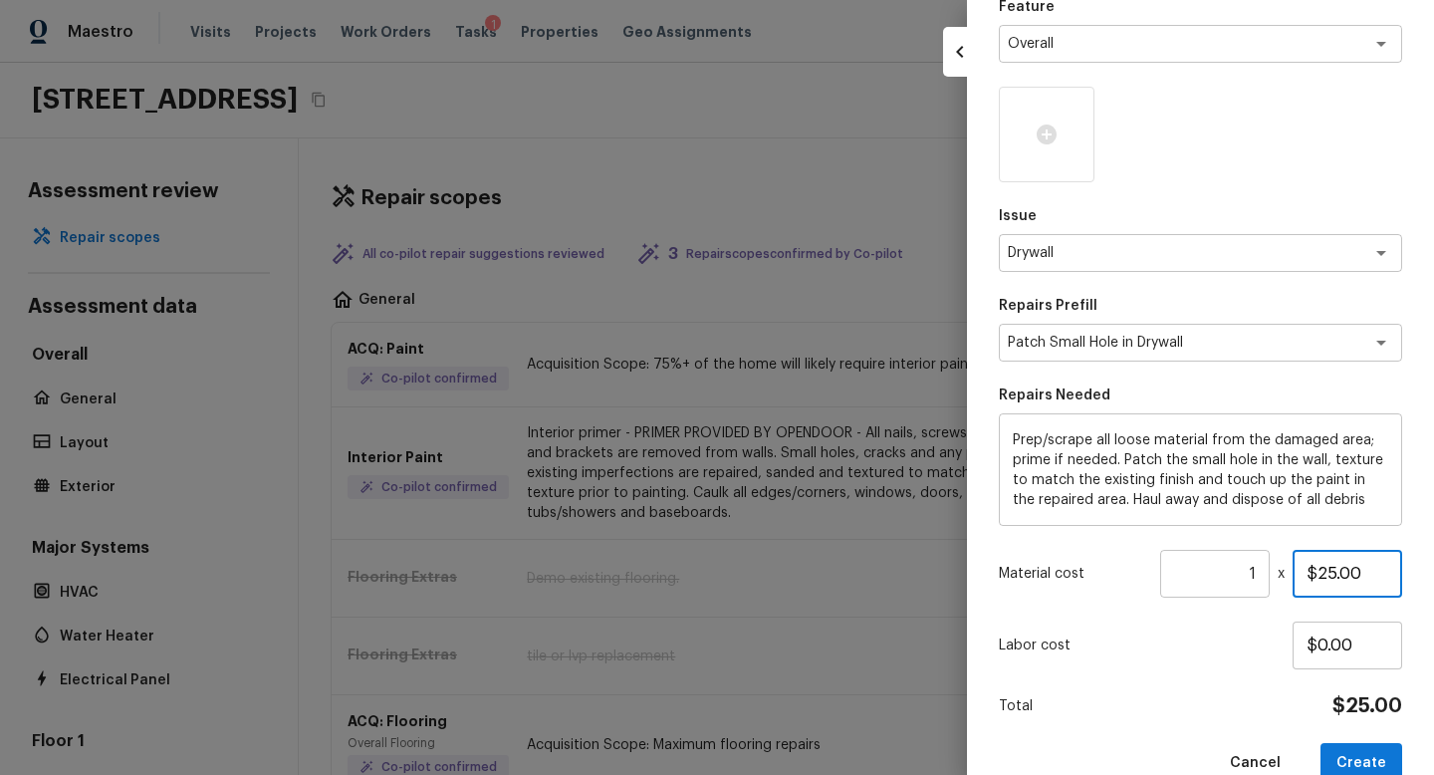
click at [1335, 572] on input "$25.00" at bounding box center [1348, 574] width 110 height 48
type input "$250.00"
click at [1250, 644] on p "Labor cost" at bounding box center [1146, 646] width 294 height 20
click at [1385, 761] on button "Create" at bounding box center [1362, 763] width 82 height 41
type input "$0.00"
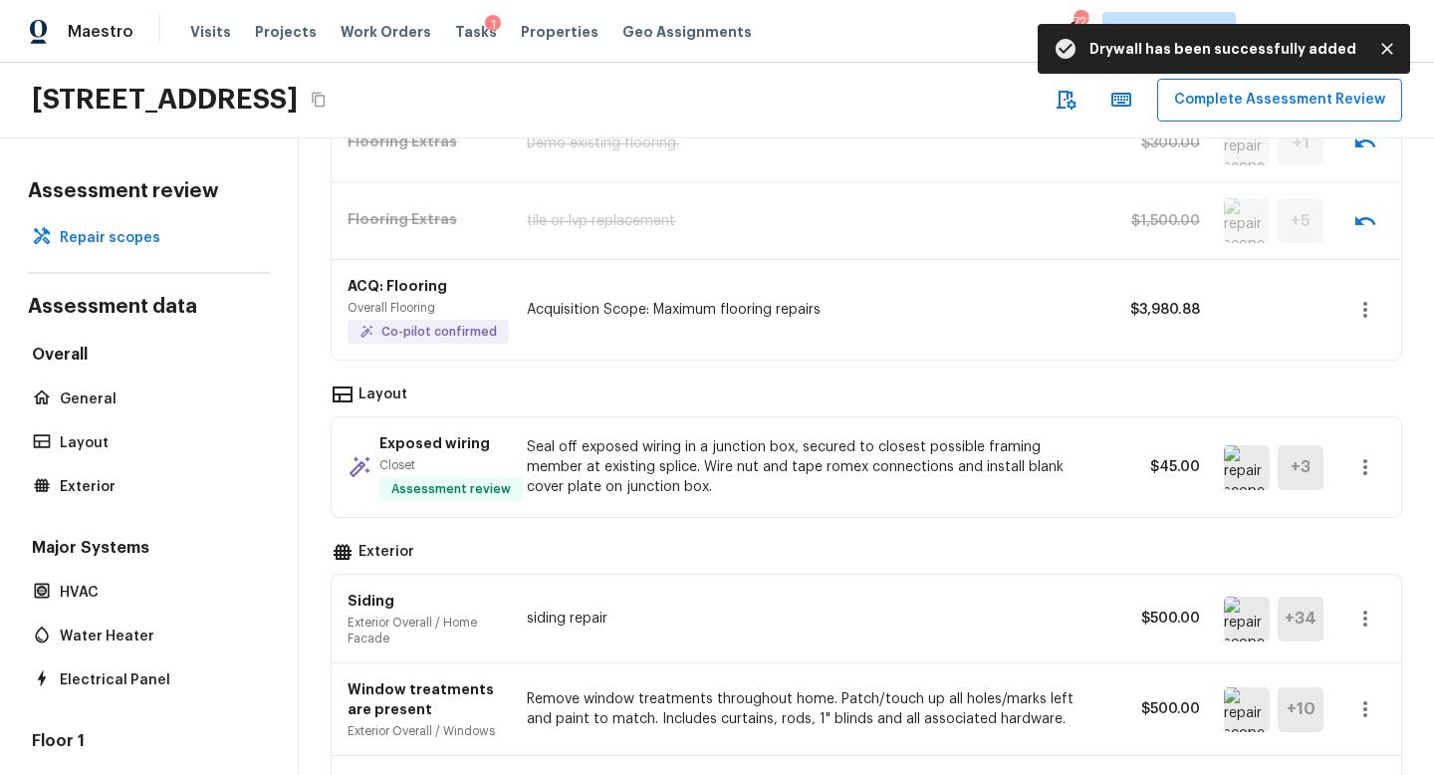
scroll to position [0, 0]
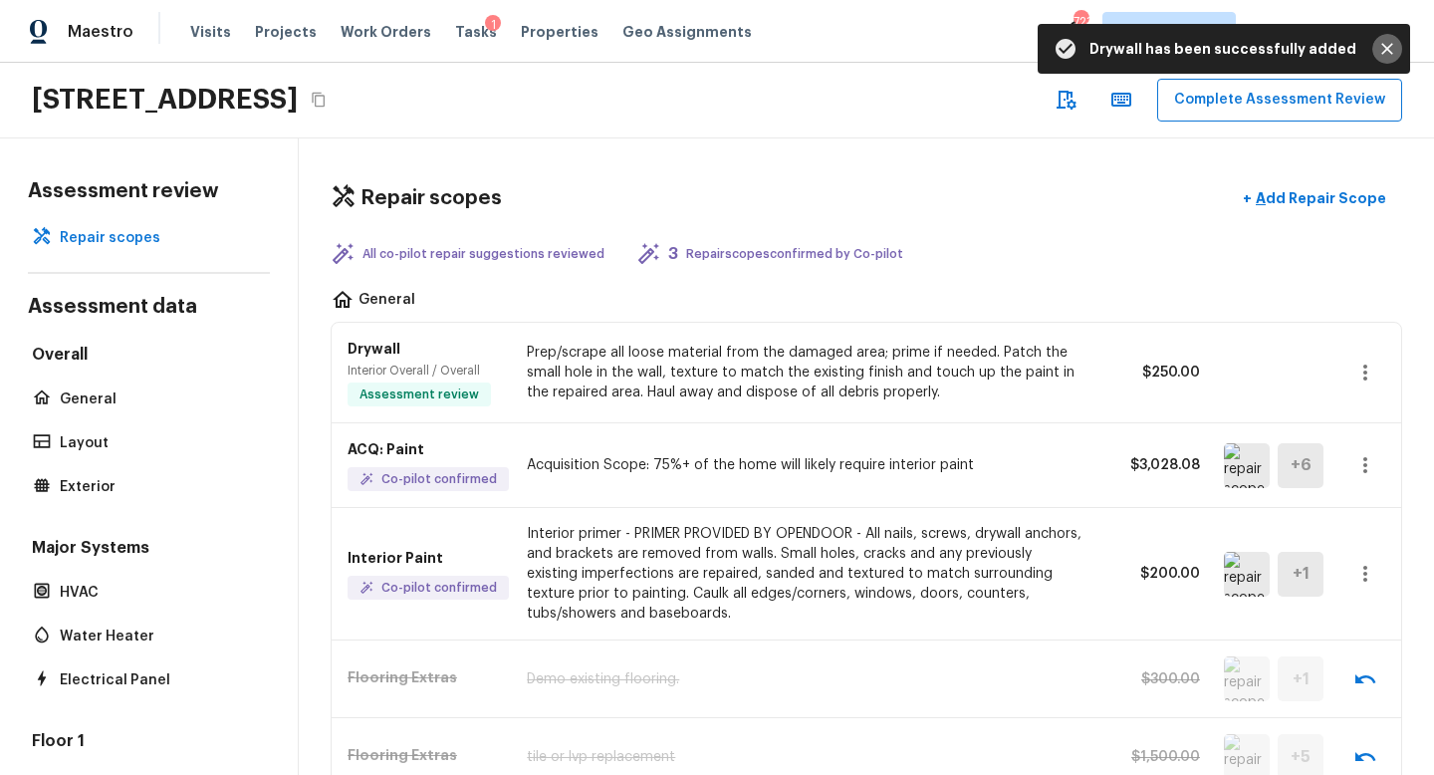
click at [1392, 50] on icon "Close" at bounding box center [1388, 49] width 20 height 20
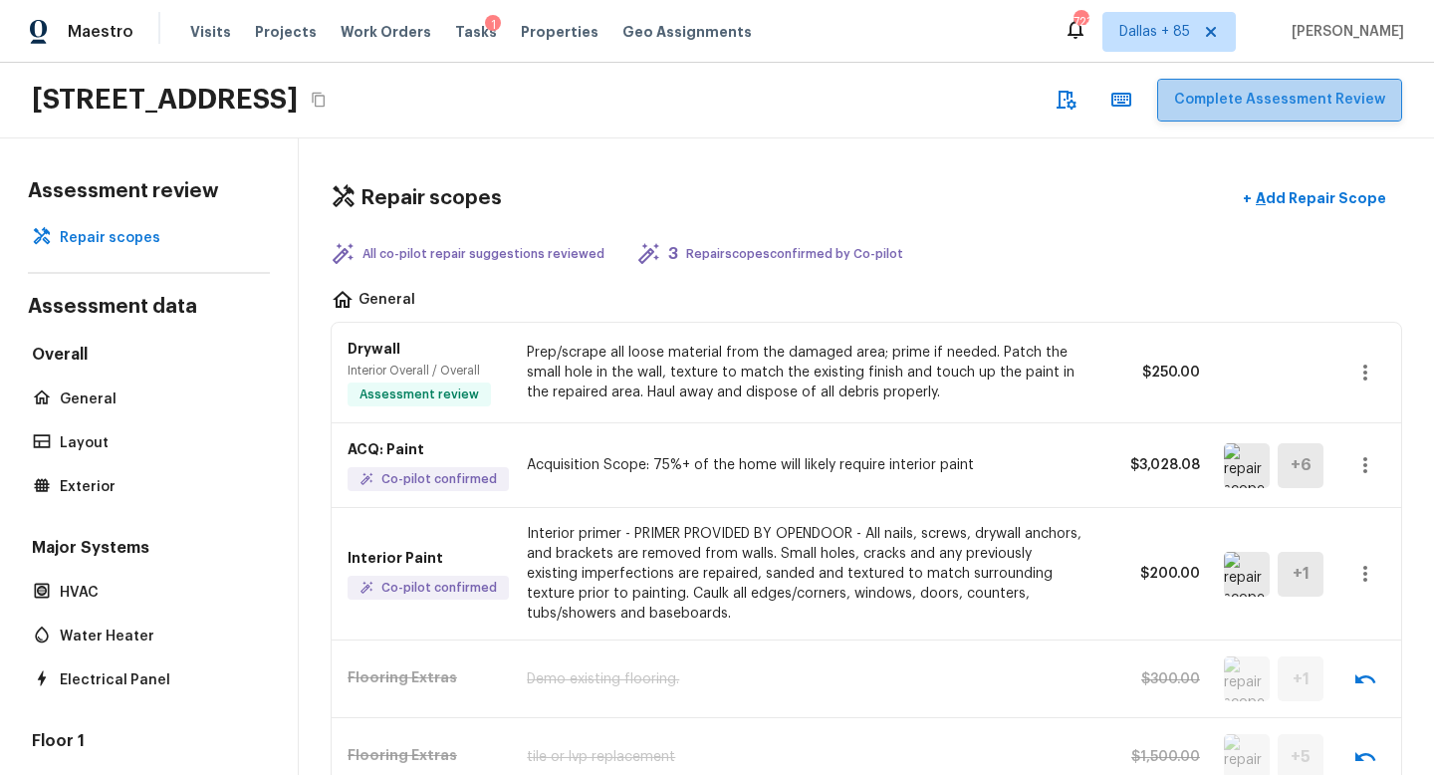
click at [1344, 98] on button "Complete Assessment Review" at bounding box center [1279, 100] width 245 height 43
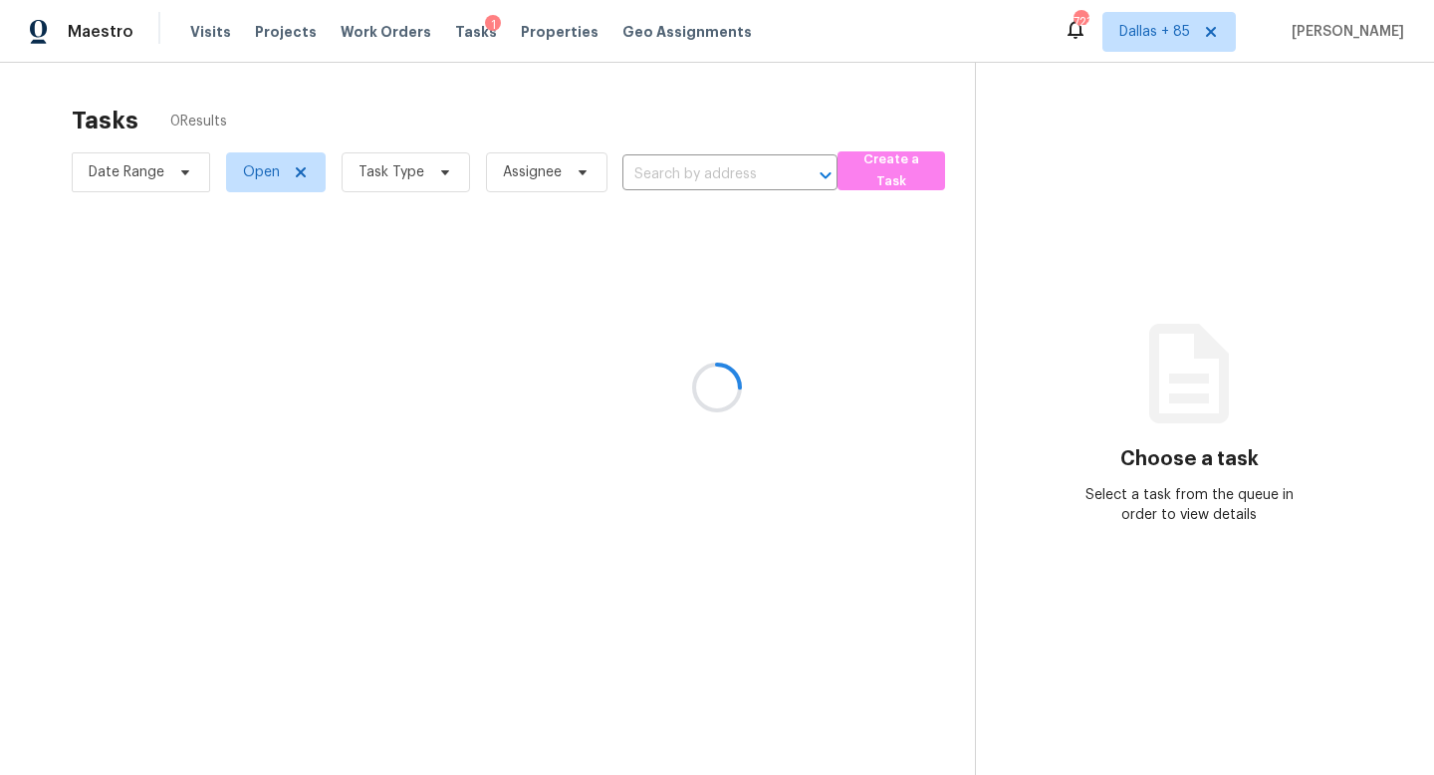
click at [416, 170] on div at bounding box center [717, 387] width 1434 height 775
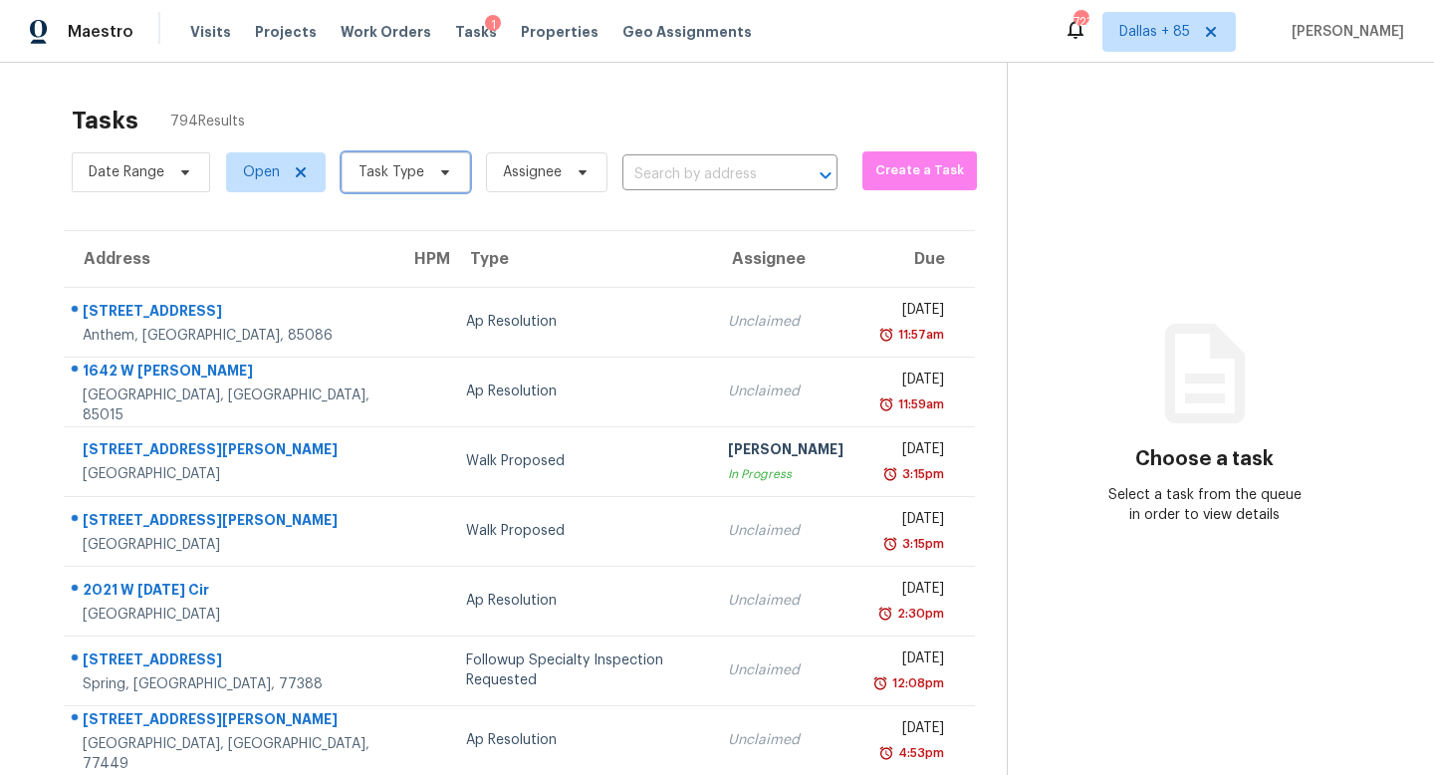
click at [406, 178] on span "Task Type" at bounding box center [392, 172] width 66 height 20
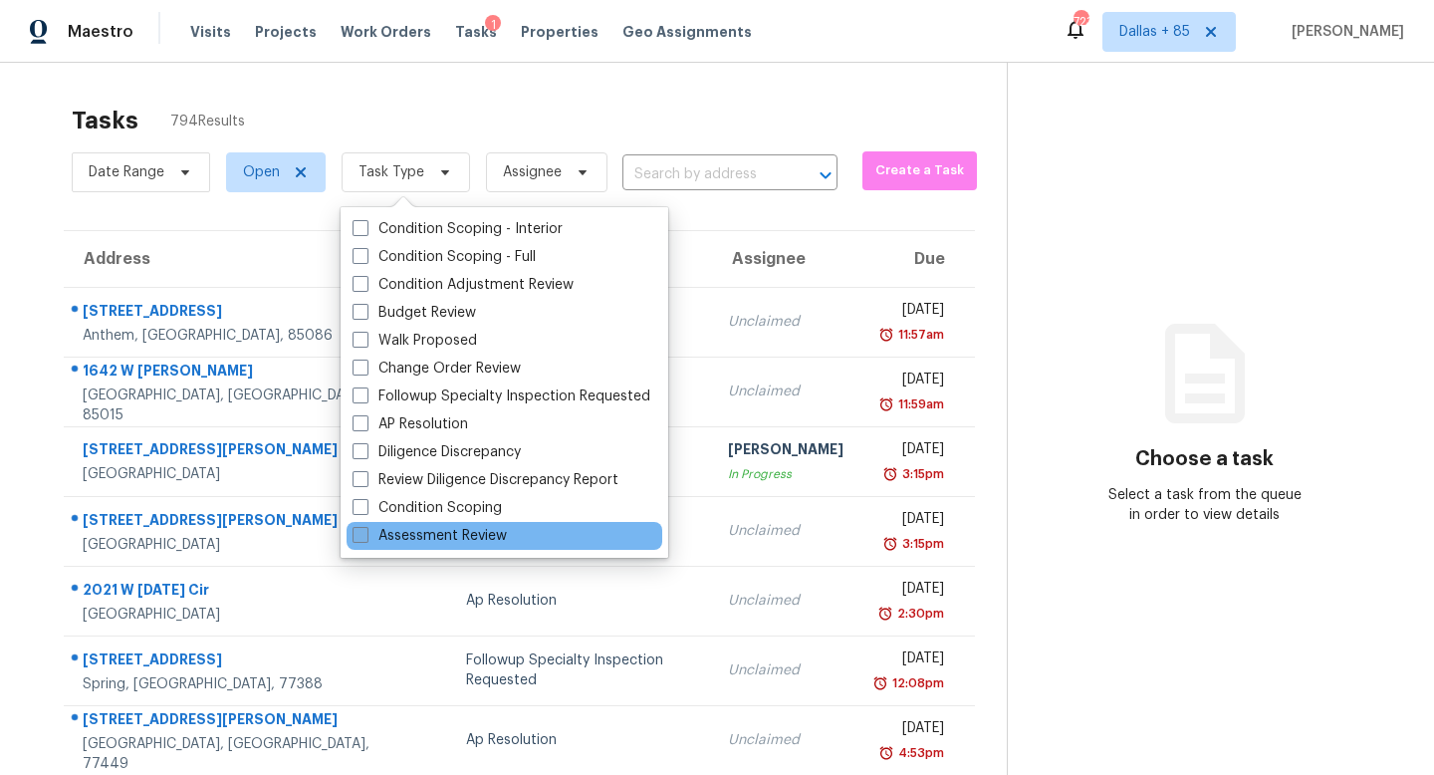
click at [448, 537] on label "Assessment Review" at bounding box center [430, 536] width 154 height 20
click at [366, 537] on input "Assessment Review" at bounding box center [359, 532] width 13 height 13
checkbox input "true"
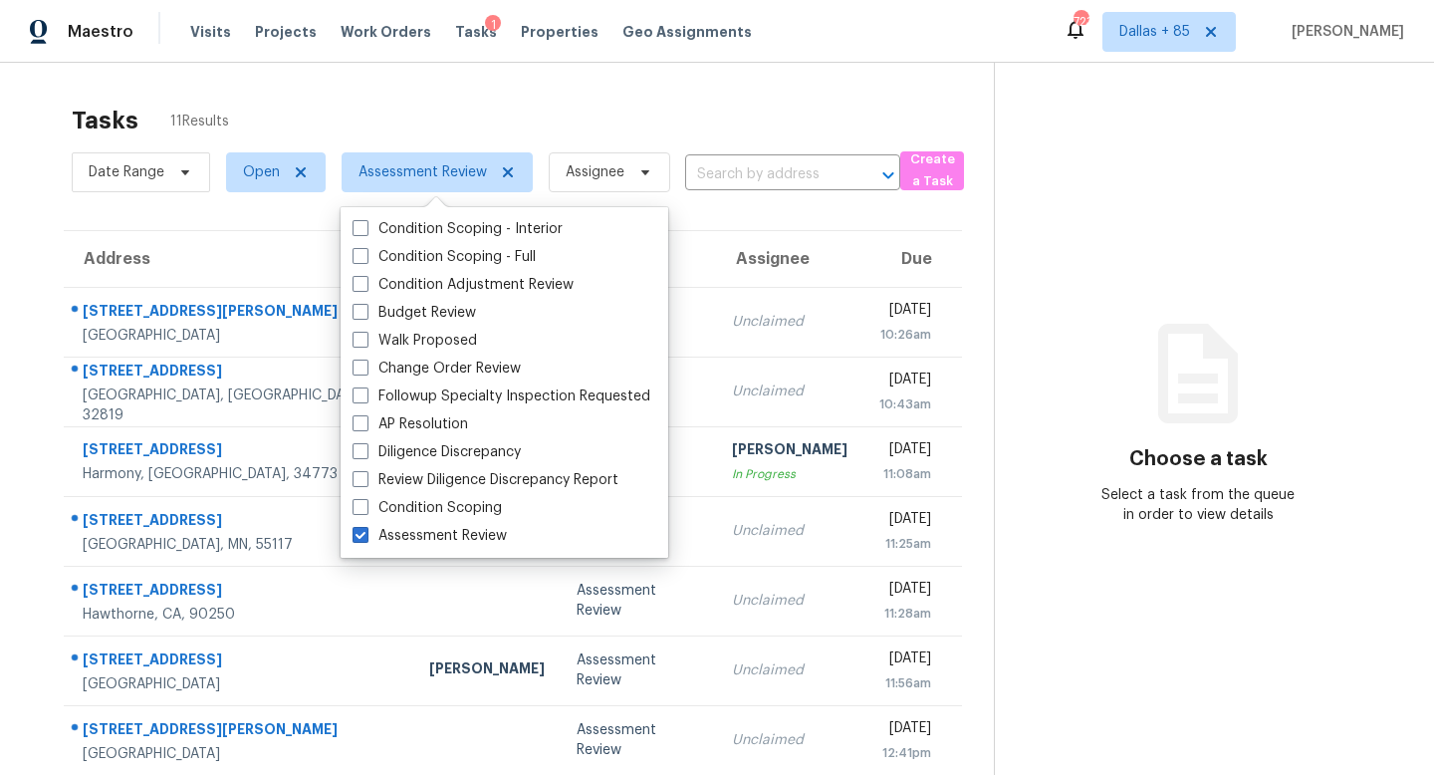
click at [538, 81] on div "Tasks 11 Results Date Range Open Assessment Review Assignee ​ Create a Task Add…" at bounding box center [717, 550] width 1434 height 975
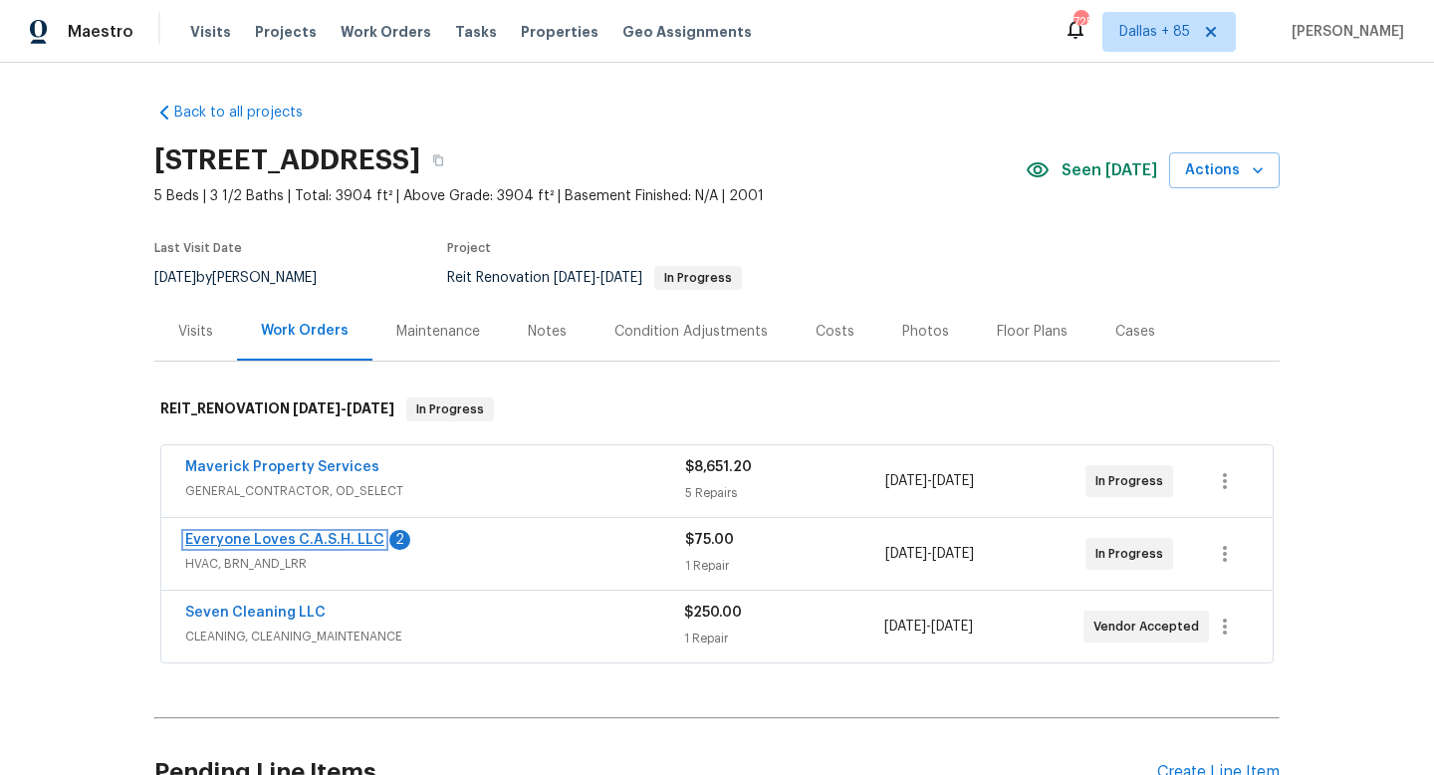
click at [206, 538] on link "Everyone Loves C.A.S.H. LLC" at bounding box center [284, 540] width 199 height 14
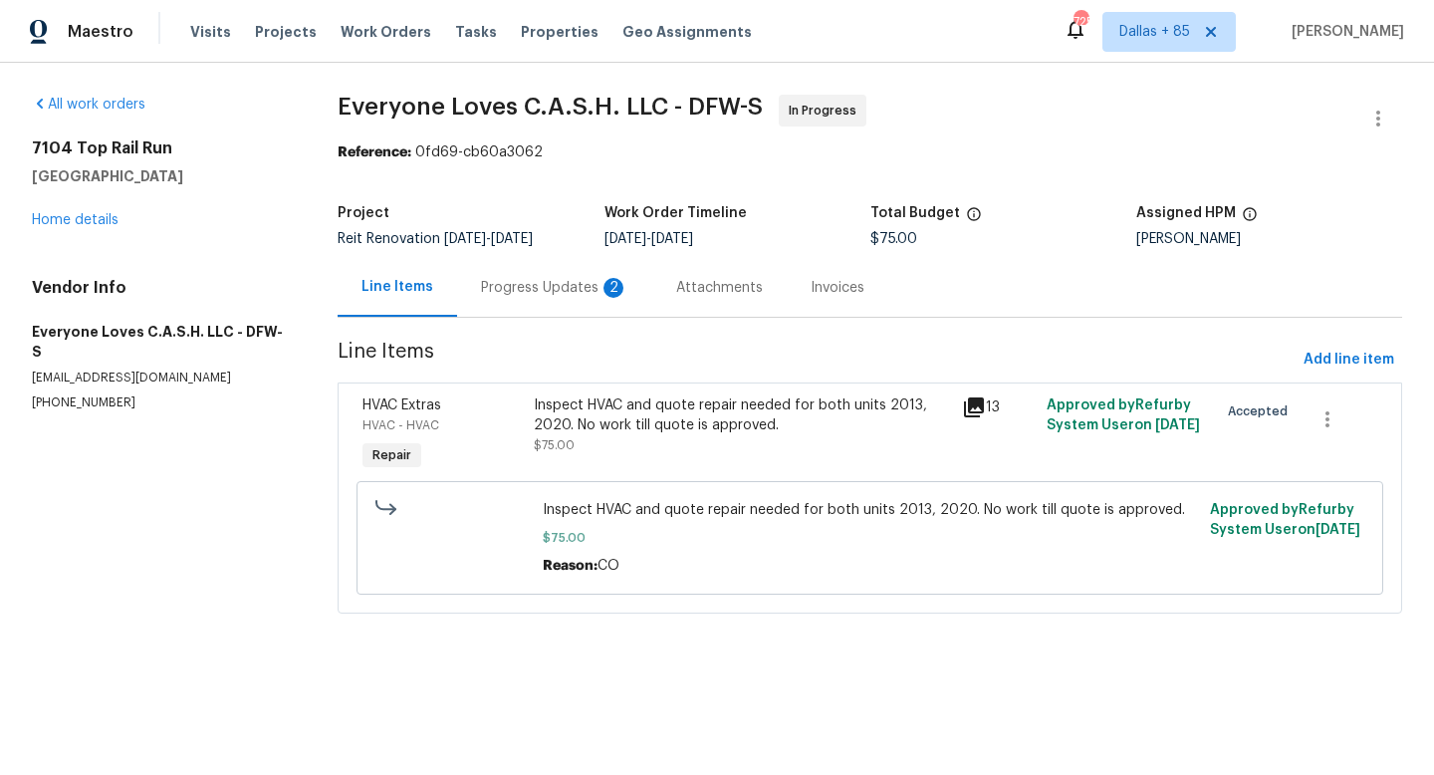
click at [542, 284] on div "Progress Updates 2" at bounding box center [554, 288] width 147 height 20
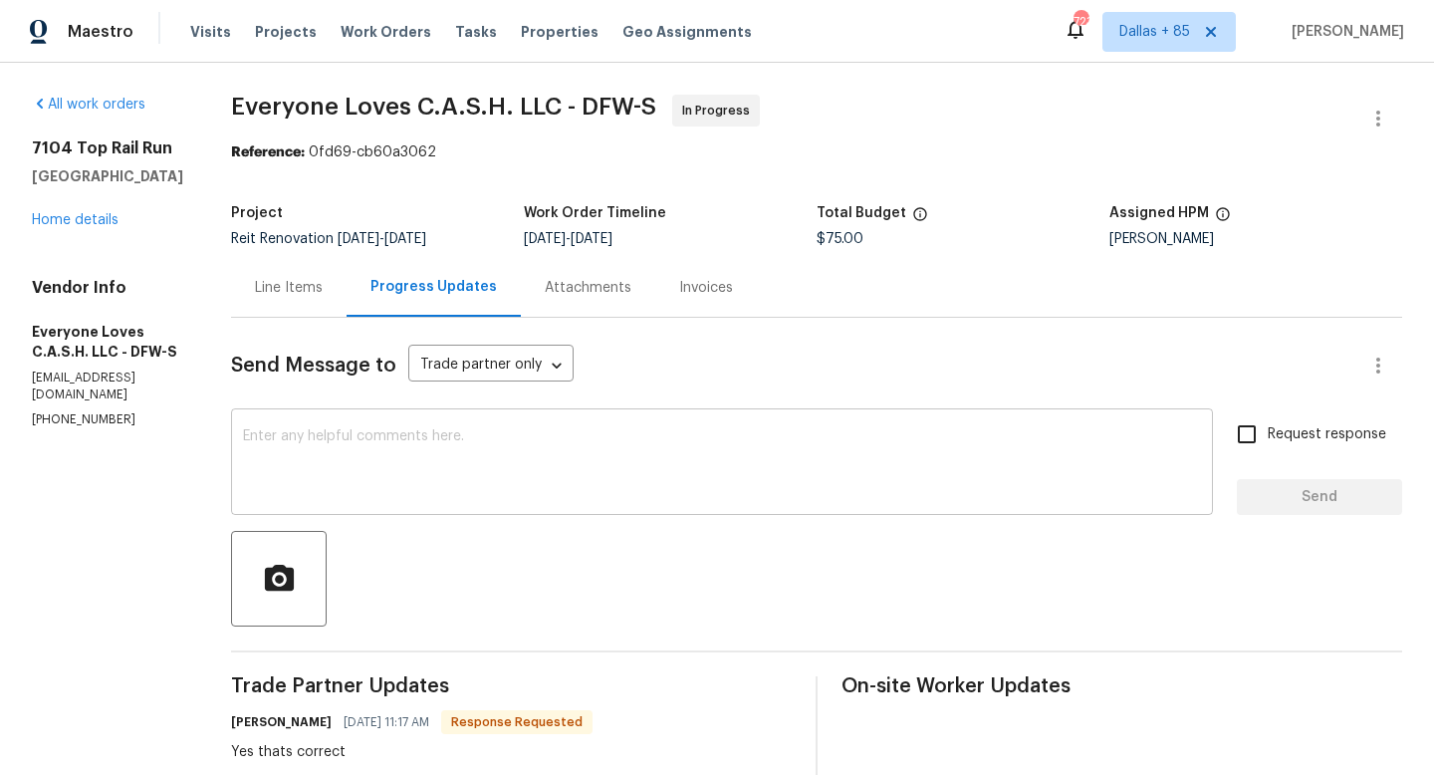
click at [520, 471] on textarea at bounding box center [722, 464] width 958 height 70
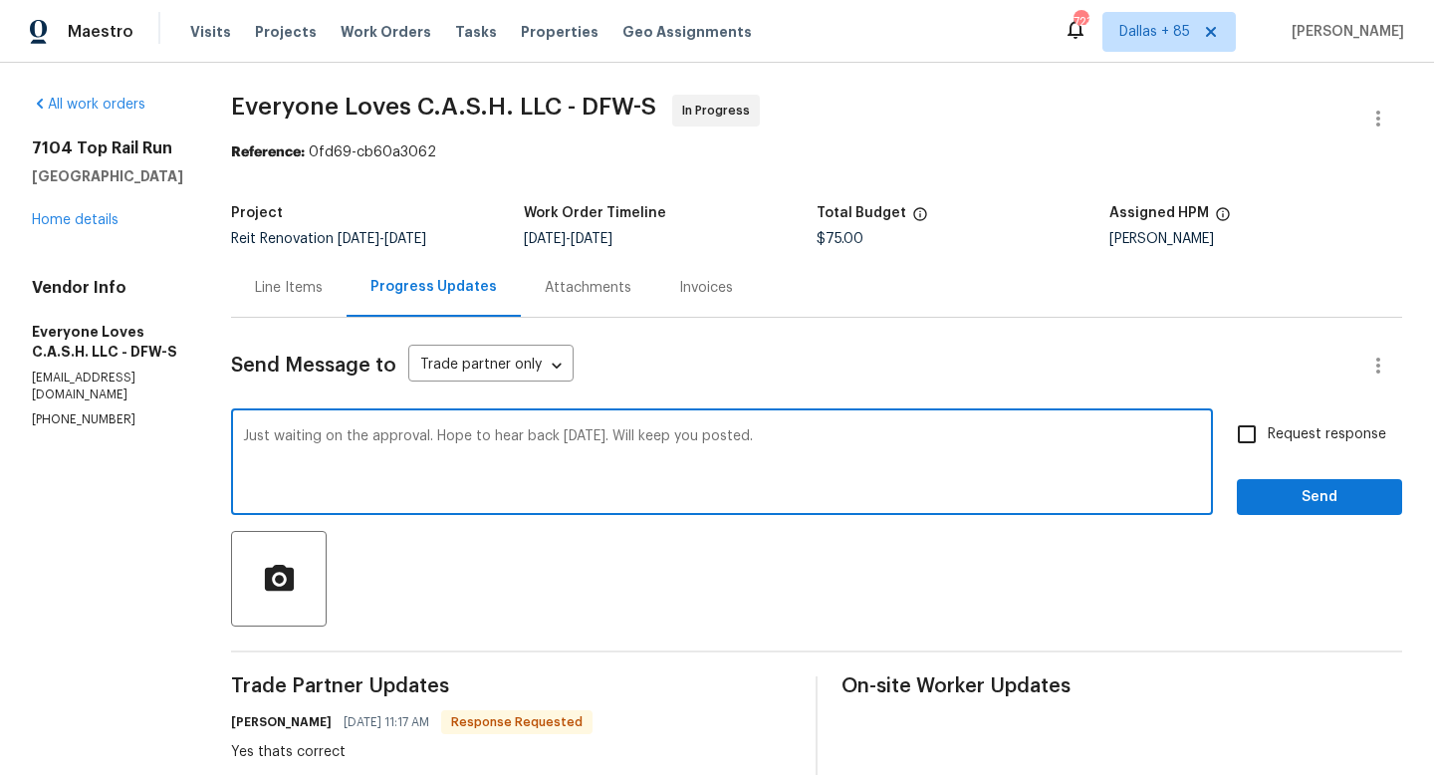
type textarea "Just waiting on the approval. Hope to hear back tomorrow. Will keep you posted."
click at [1244, 440] on input "Request response" at bounding box center [1247, 434] width 42 height 42
checkbox input "true"
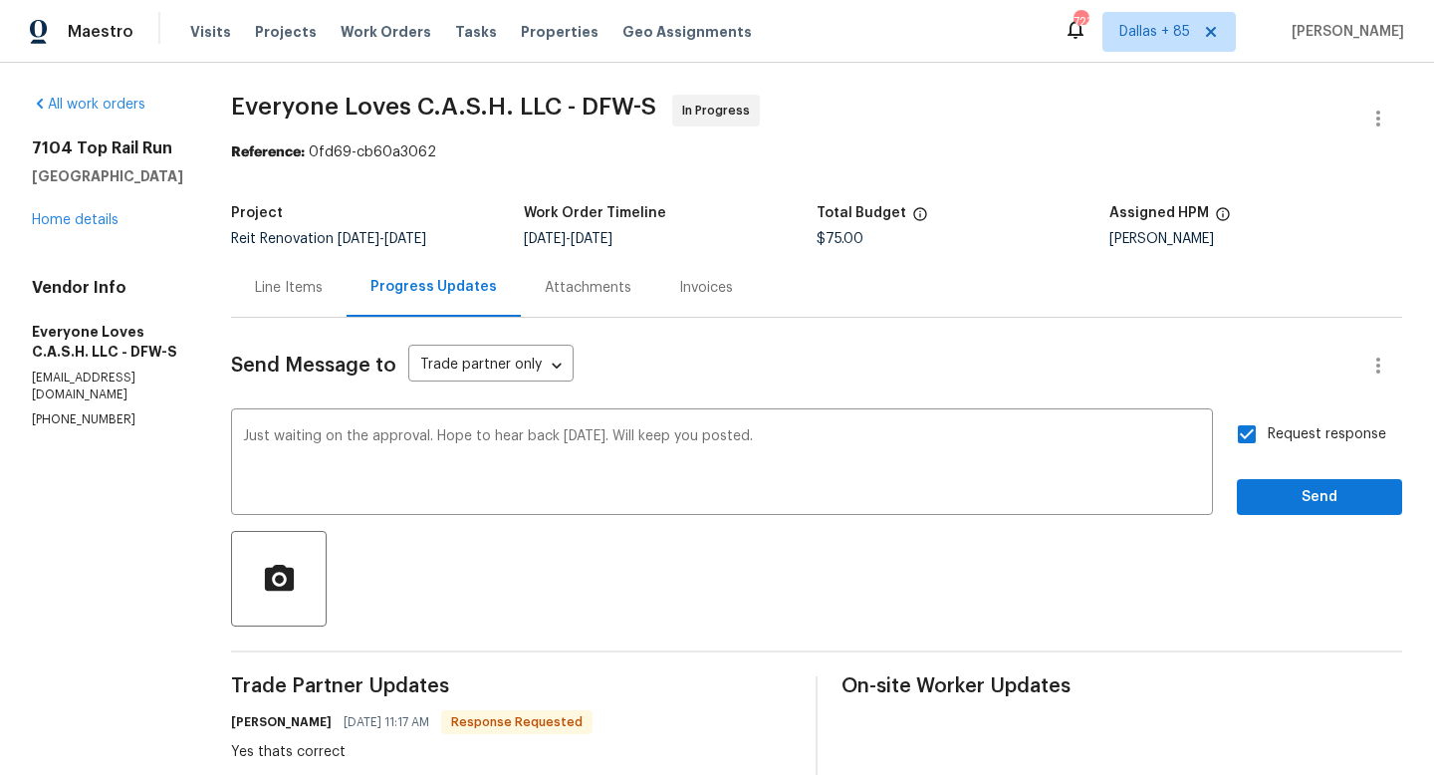
click at [1252, 477] on div "Request response Send" at bounding box center [1319, 464] width 165 height 102
click at [1289, 491] on span "Send" at bounding box center [1319, 497] width 133 height 25
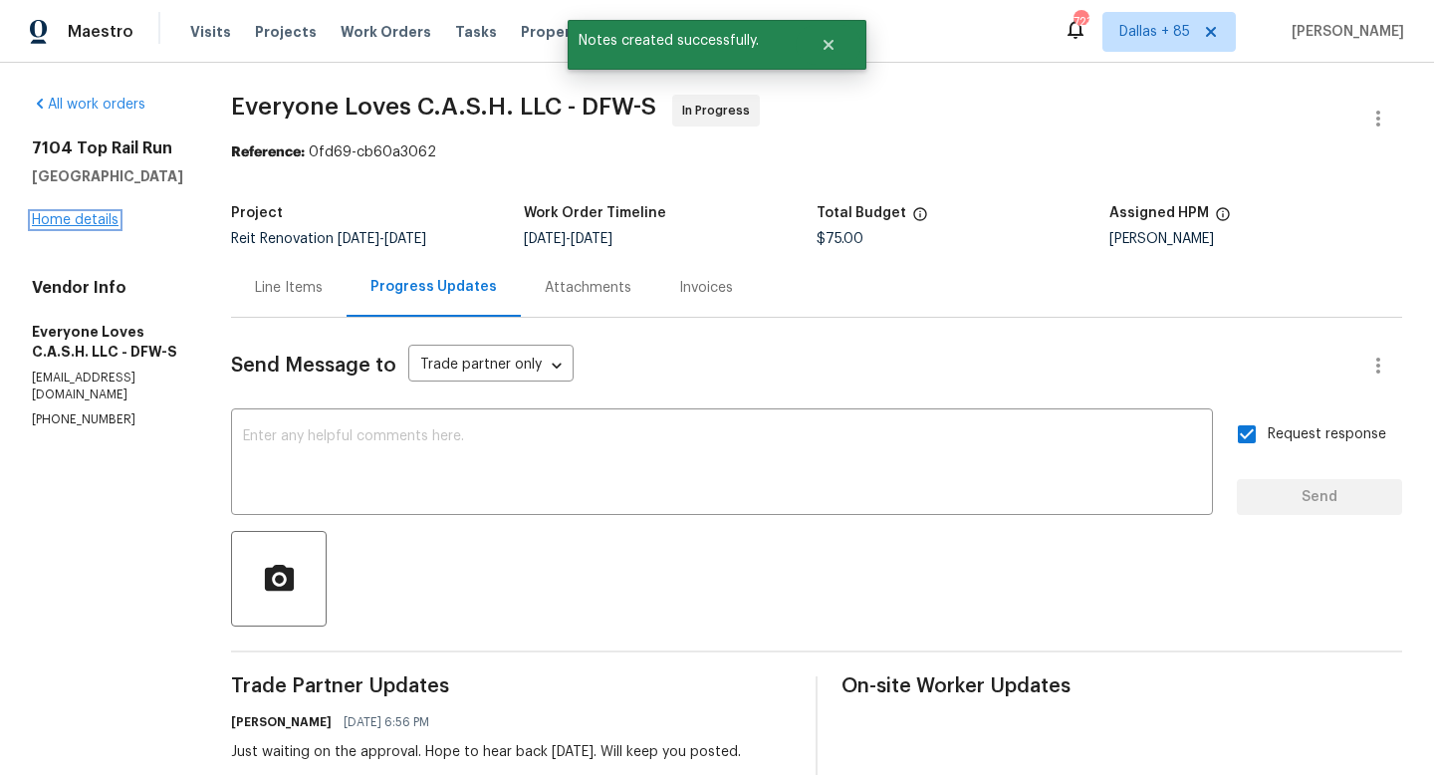
click at [88, 222] on link "Home details" at bounding box center [75, 220] width 87 height 14
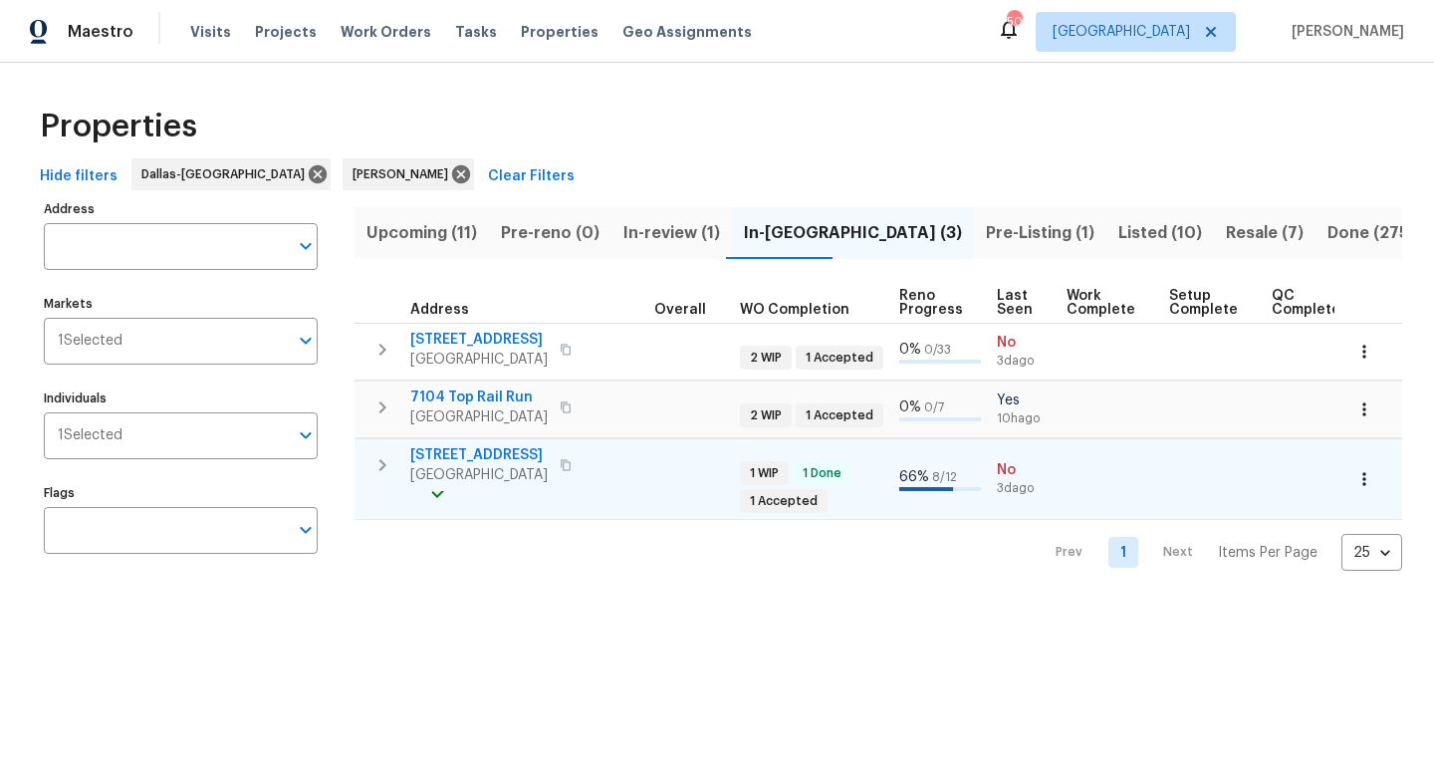
scroll to position [0, 660]
click at [472, 448] on span "4108 Spur Trail Dr" at bounding box center [478, 455] width 137 height 20
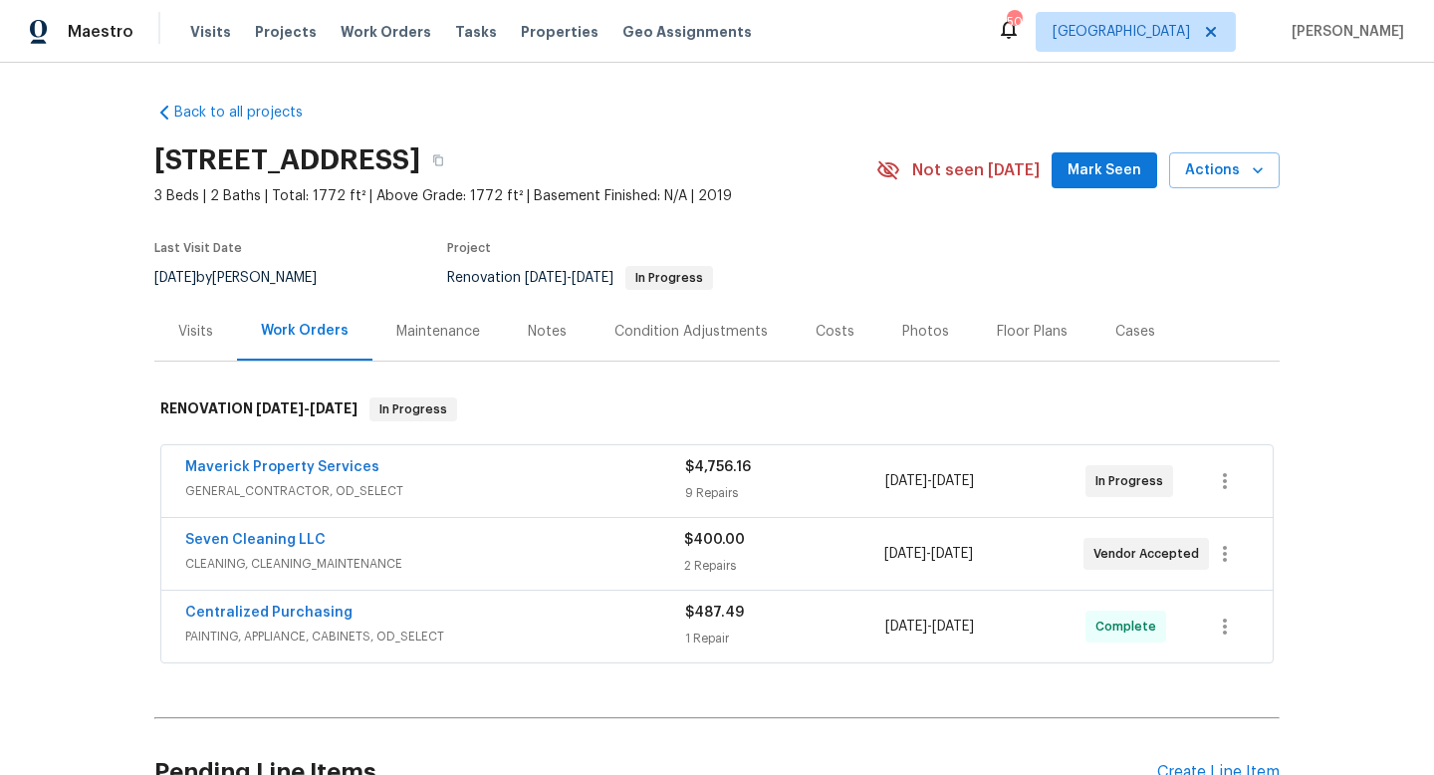
click at [1093, 166] on span "Mark Seen" at bounding box center [1105, 170] width 74 height 25
click at [531, 322] on div "Notes" at bounding box center [547, 332] width 39 height 20
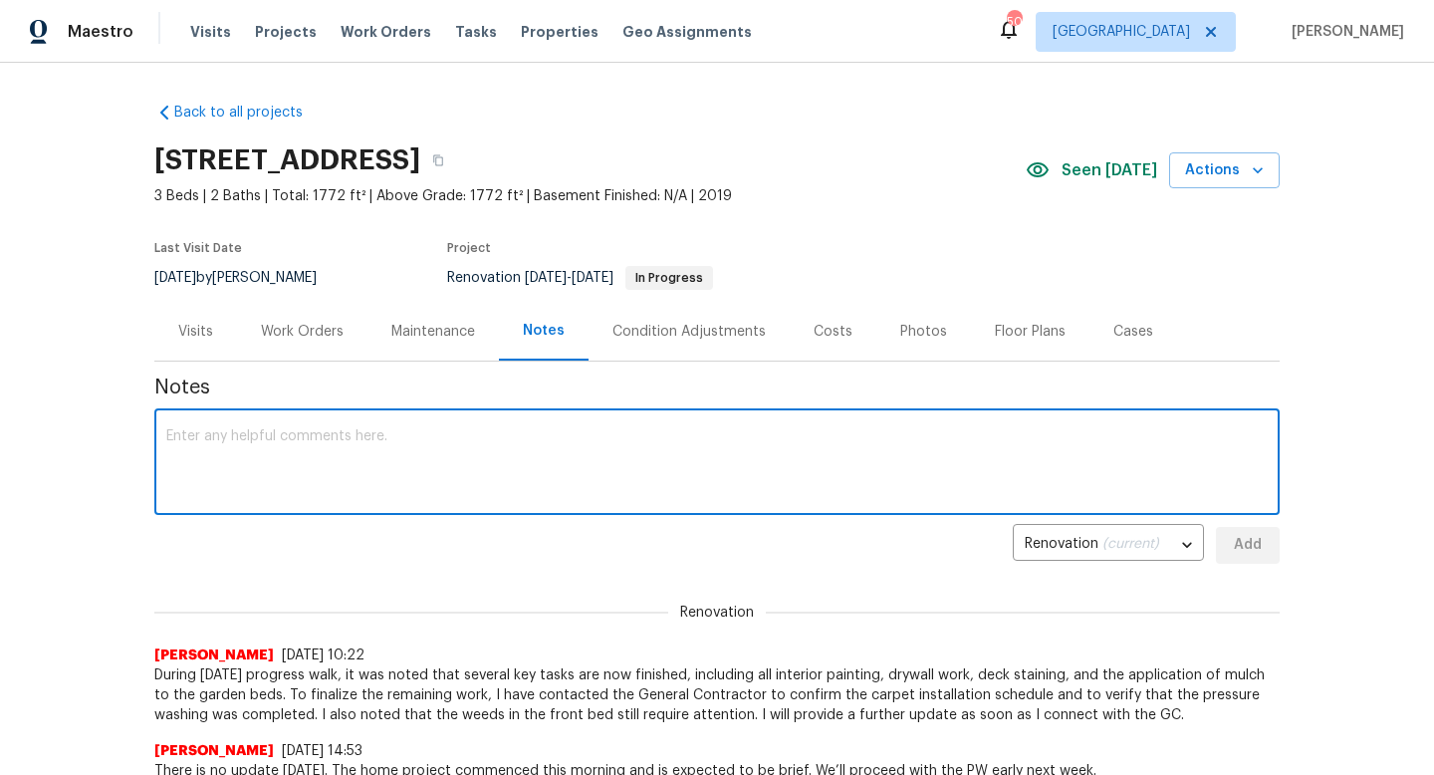
click at [447, 479] on textarea at bounding box center [717, 464] width 1102 height 70
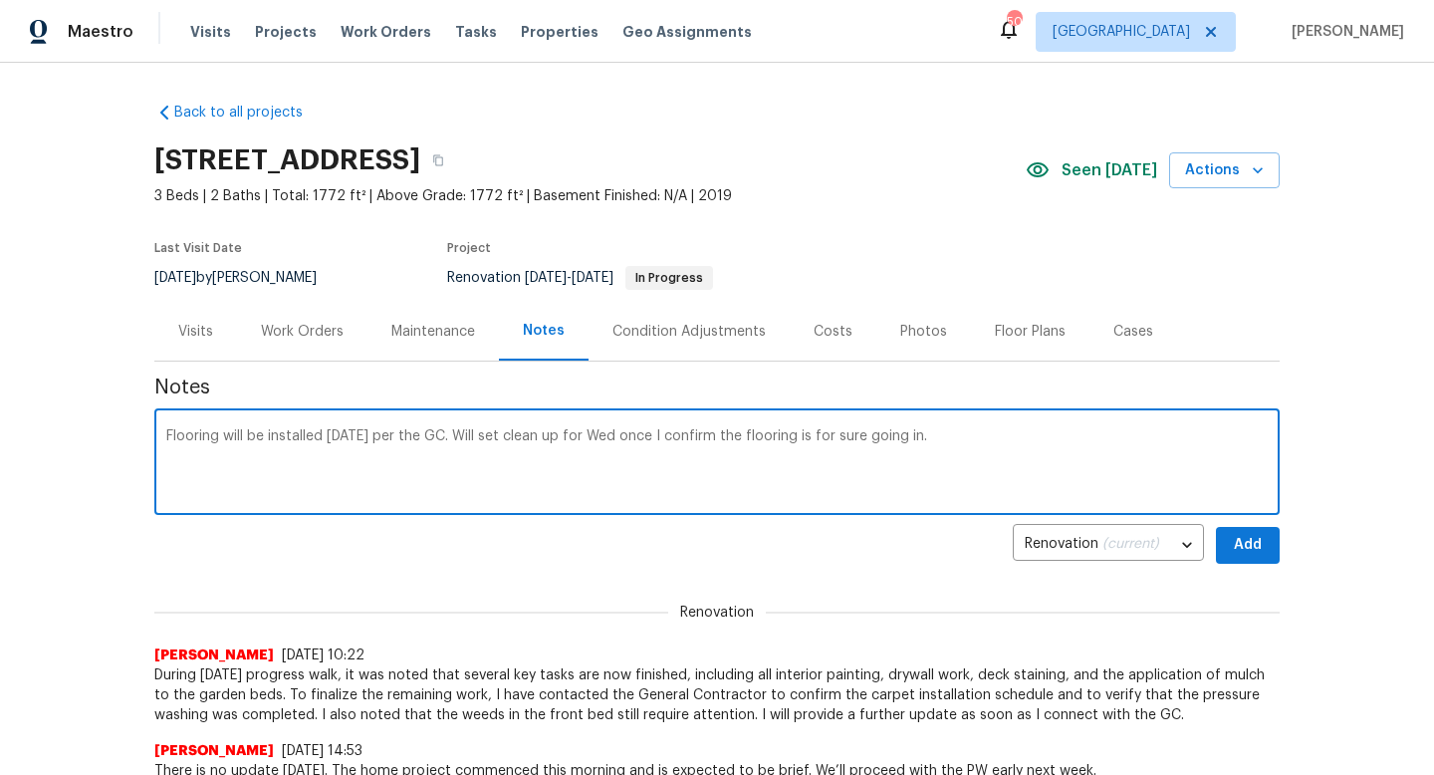
type textarea "Flooring will be installed tomorrow per the GC. Will set clean up for Wed once …"
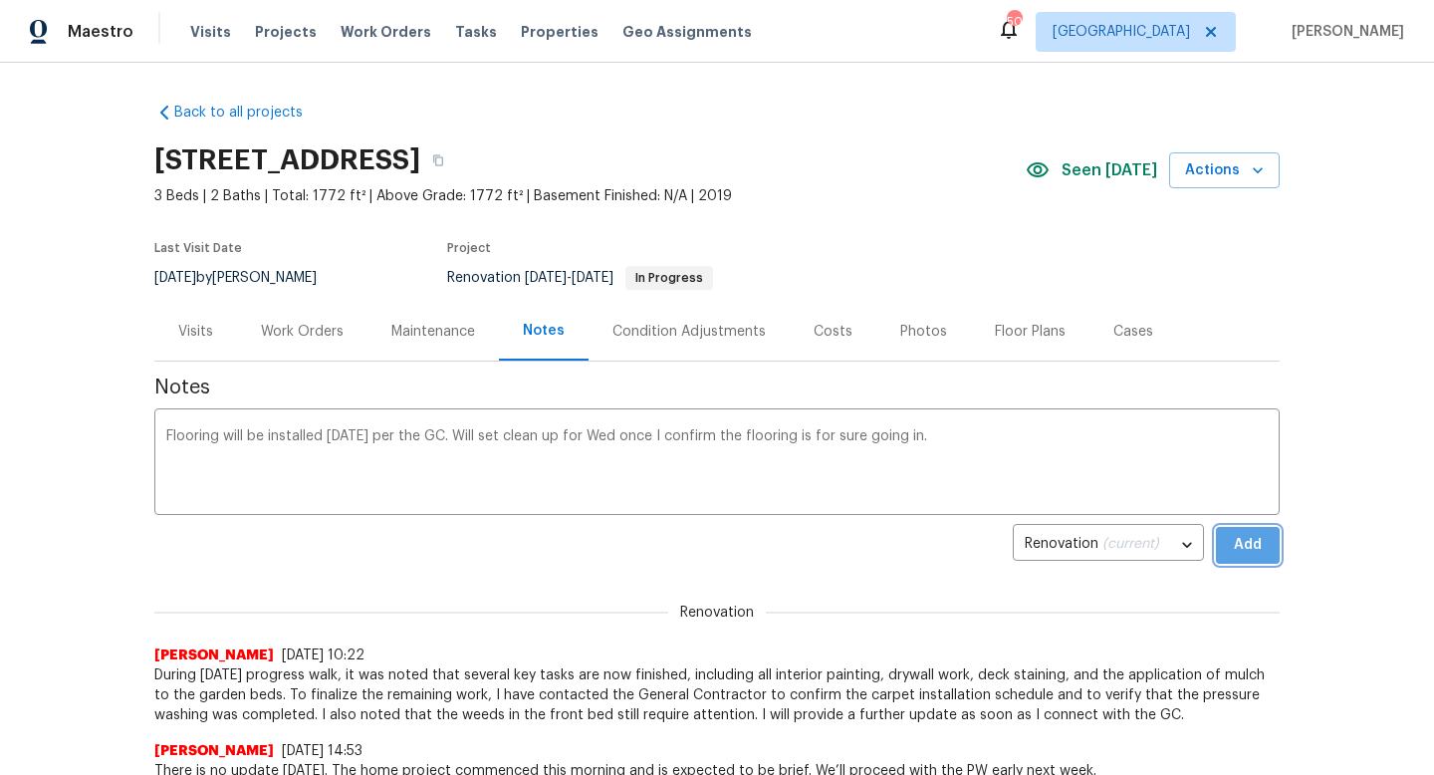
click at [1257, 555] on span "Add" at bounding box center [1248, 545] width 32 height 25
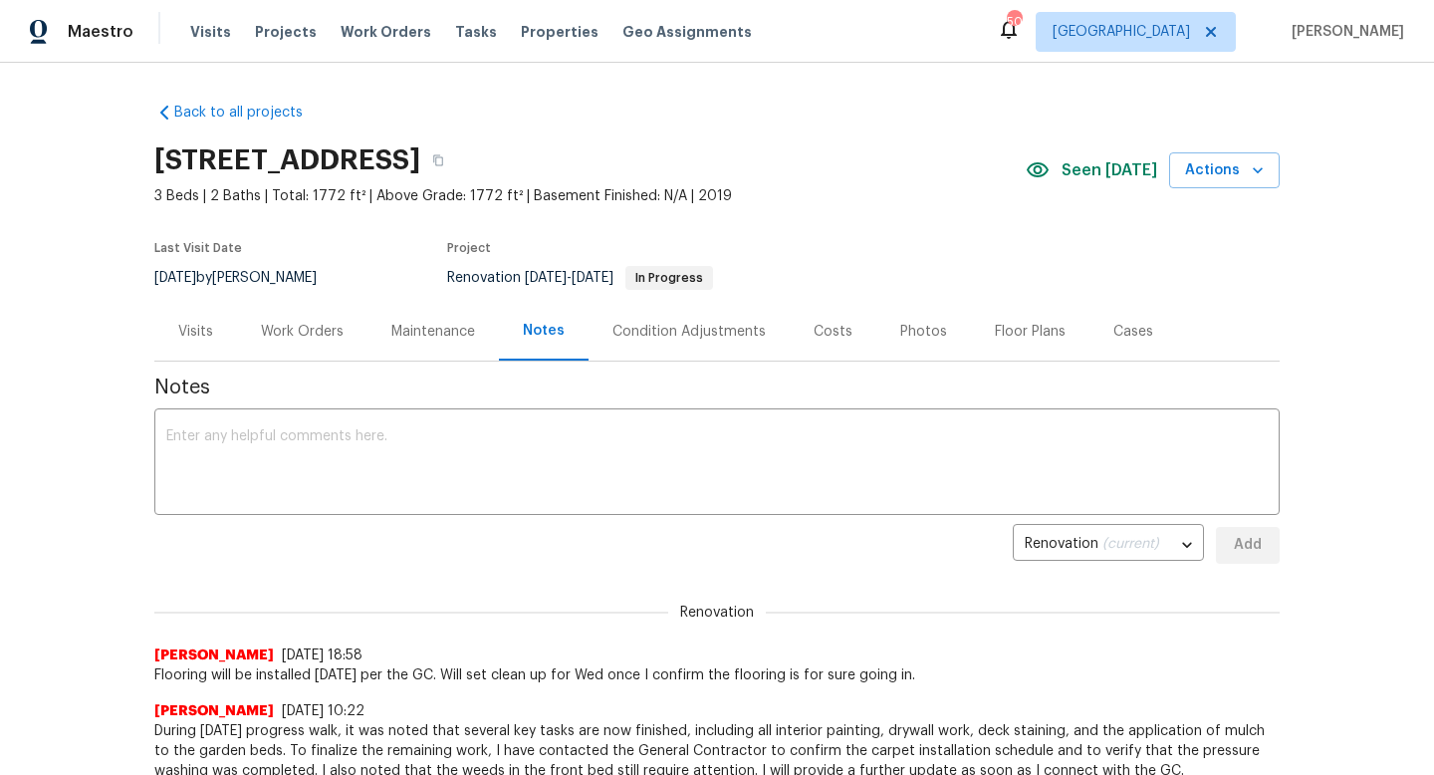
drag, startPoint x: 895, startPoint y: 76, endPoint x: 879, endPoint y: 76, distance: 16.9
click at [879, 76] on div "Back to all projects 4108 Spur Trail Dr, Denton, TX 76208 3 Beds | 2 Baths | To…" at bounding box center [717, 419] width 1434 height 712
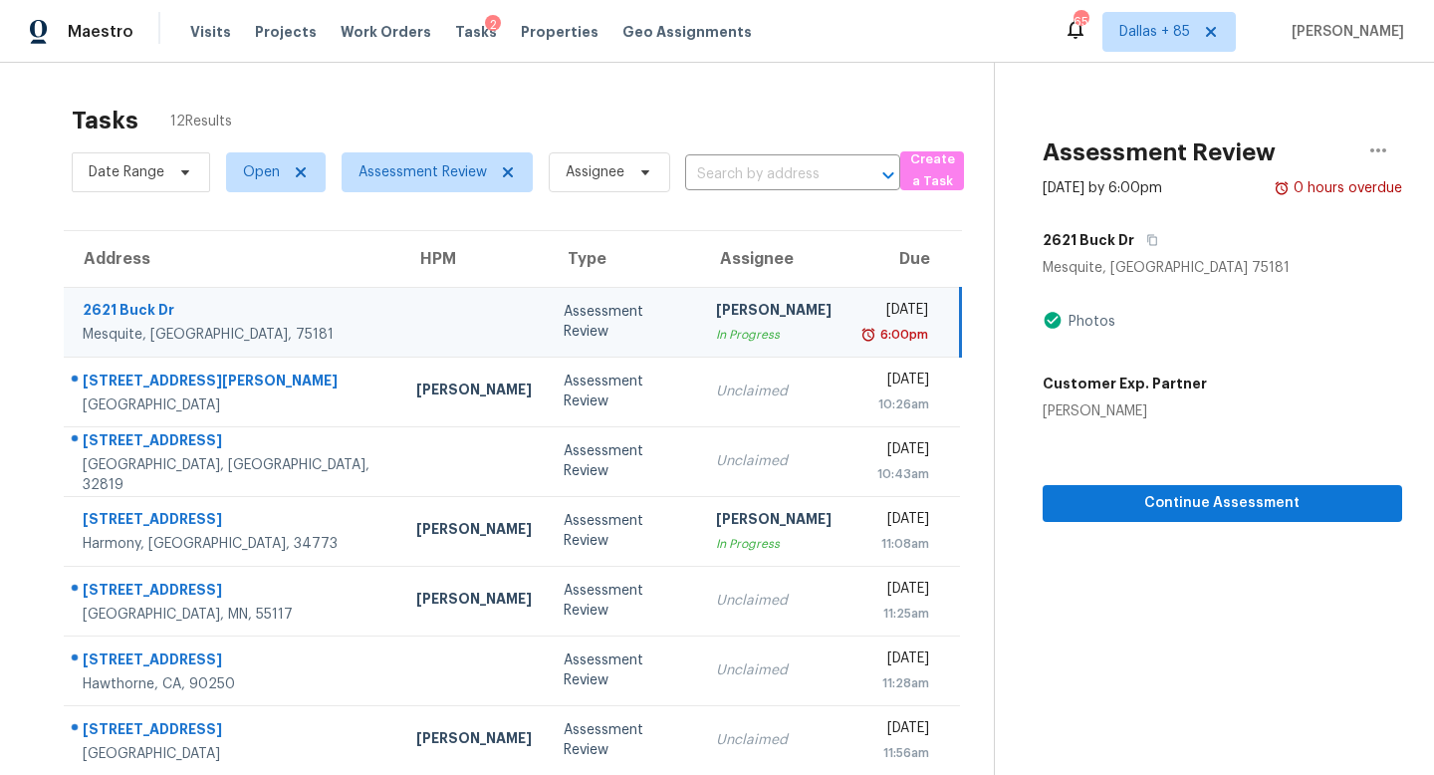
scroll to position [90, 0]
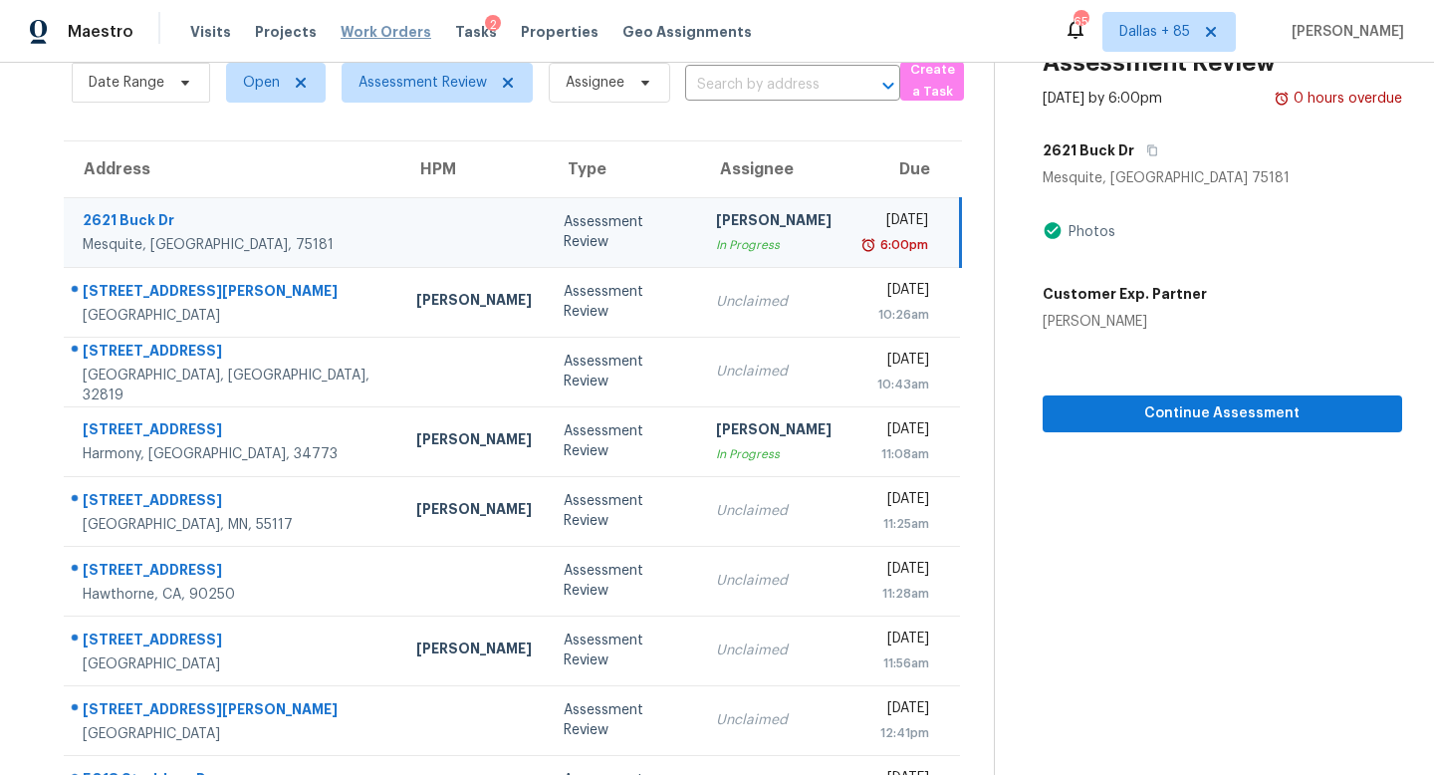
click at [390, 37] on span "Work Orders" at bounding box center [386, 32] width 91 height 20
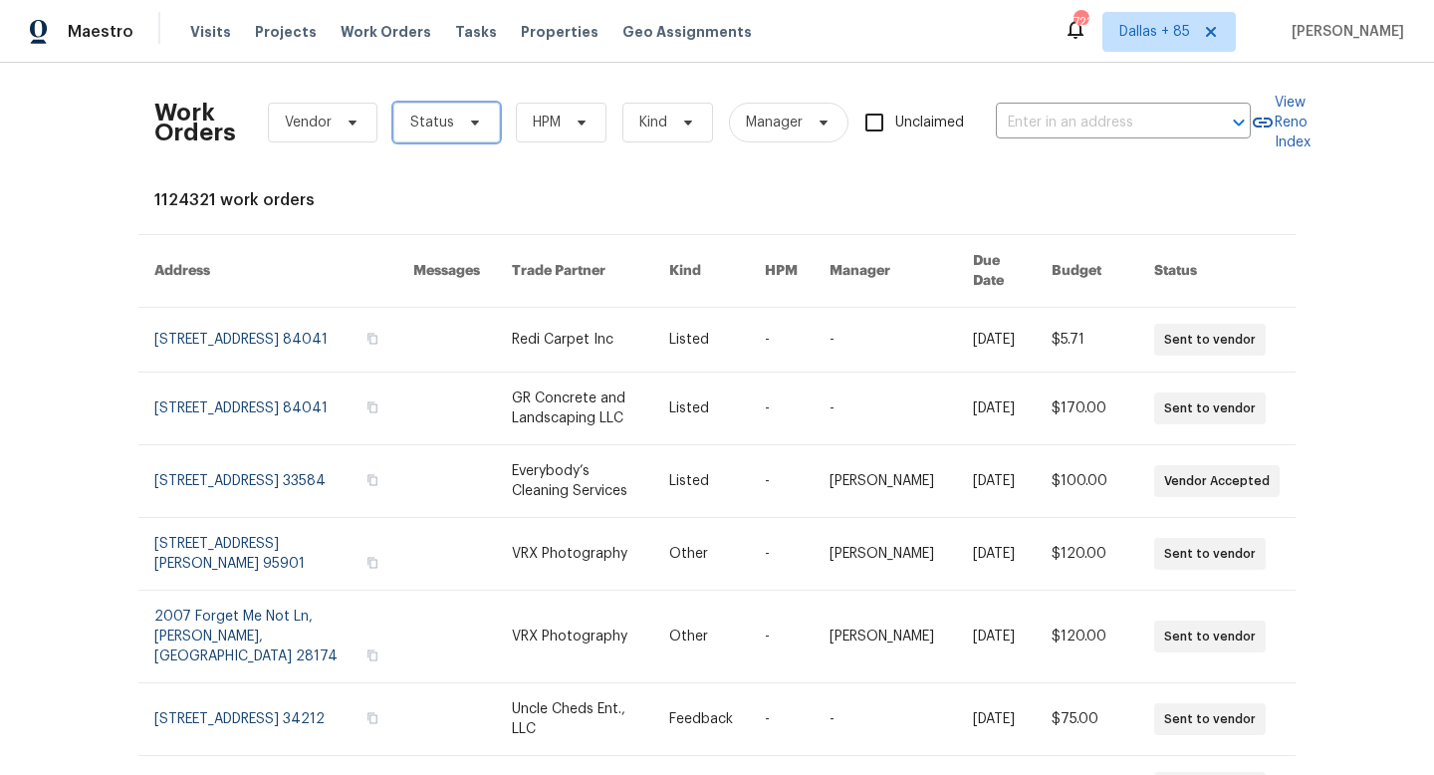
click at [448, 126] on span "Status" at bounding box center [432, 123] width 44 height 20
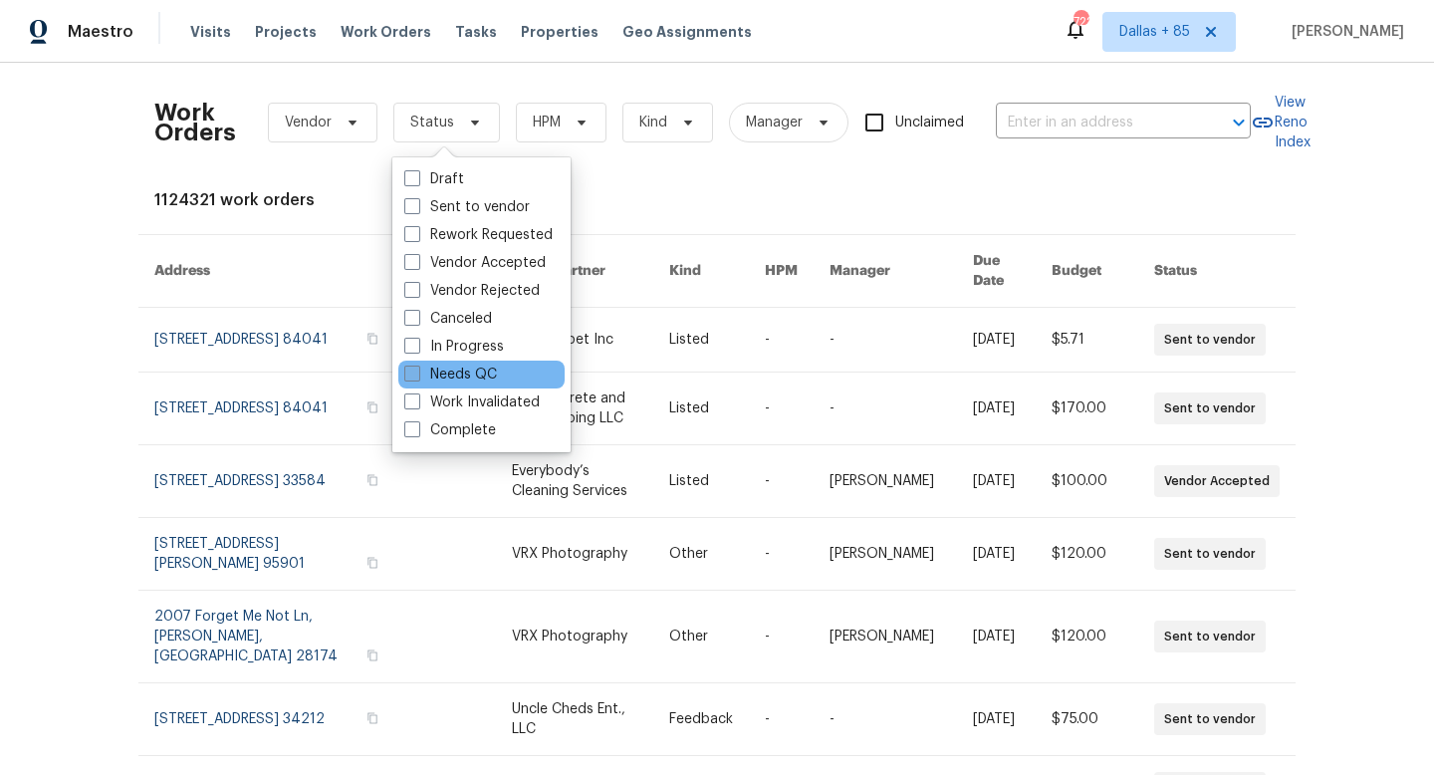
click at [457, 374] on label "Needs QC" at bounding box center [450, 375] width 93 height 20
click at [417, 374] on input "Needs QC" at bounding box center [410, 371] width 13 height 13
checkbox input "true"
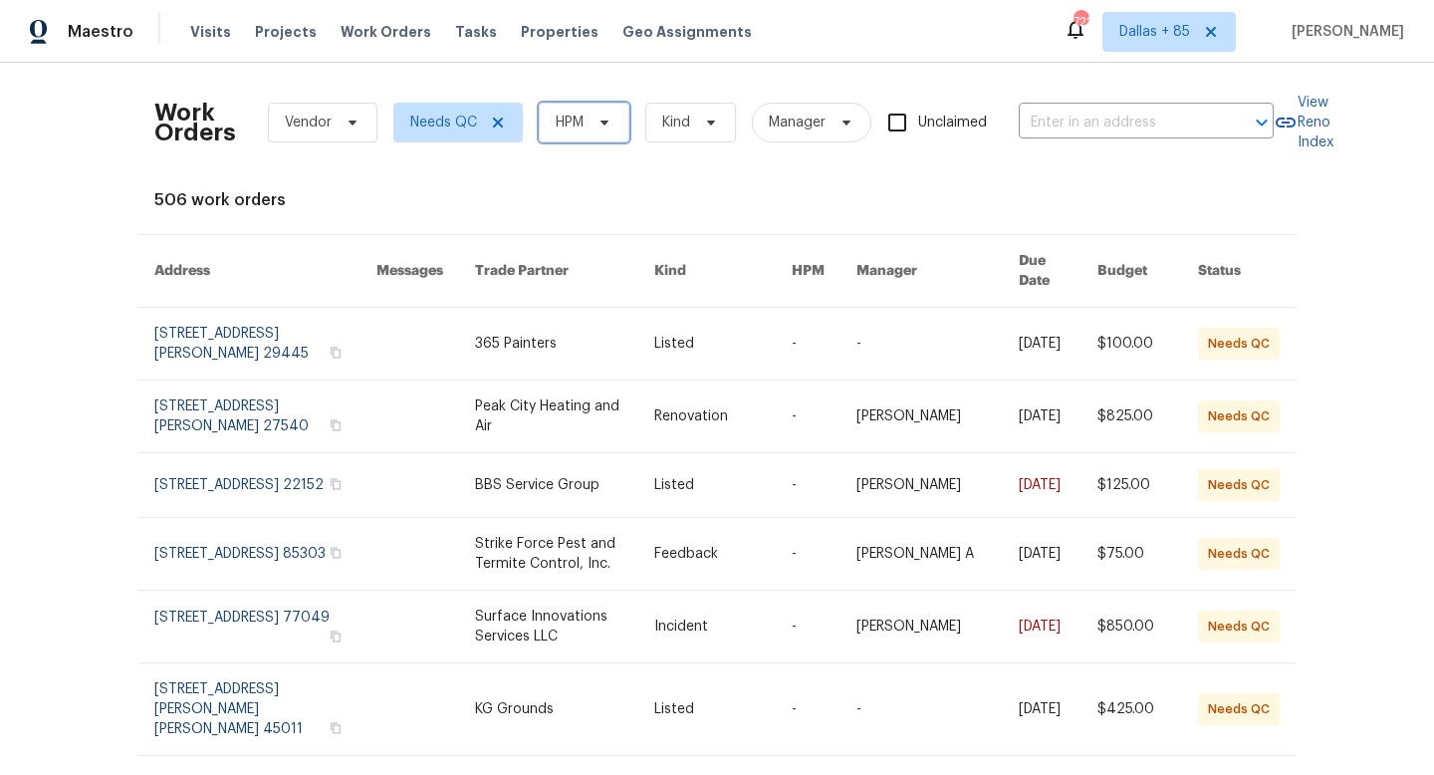
click at [571, 122] on span "HPM" at bounding box center [570, 123] width 28 height 20
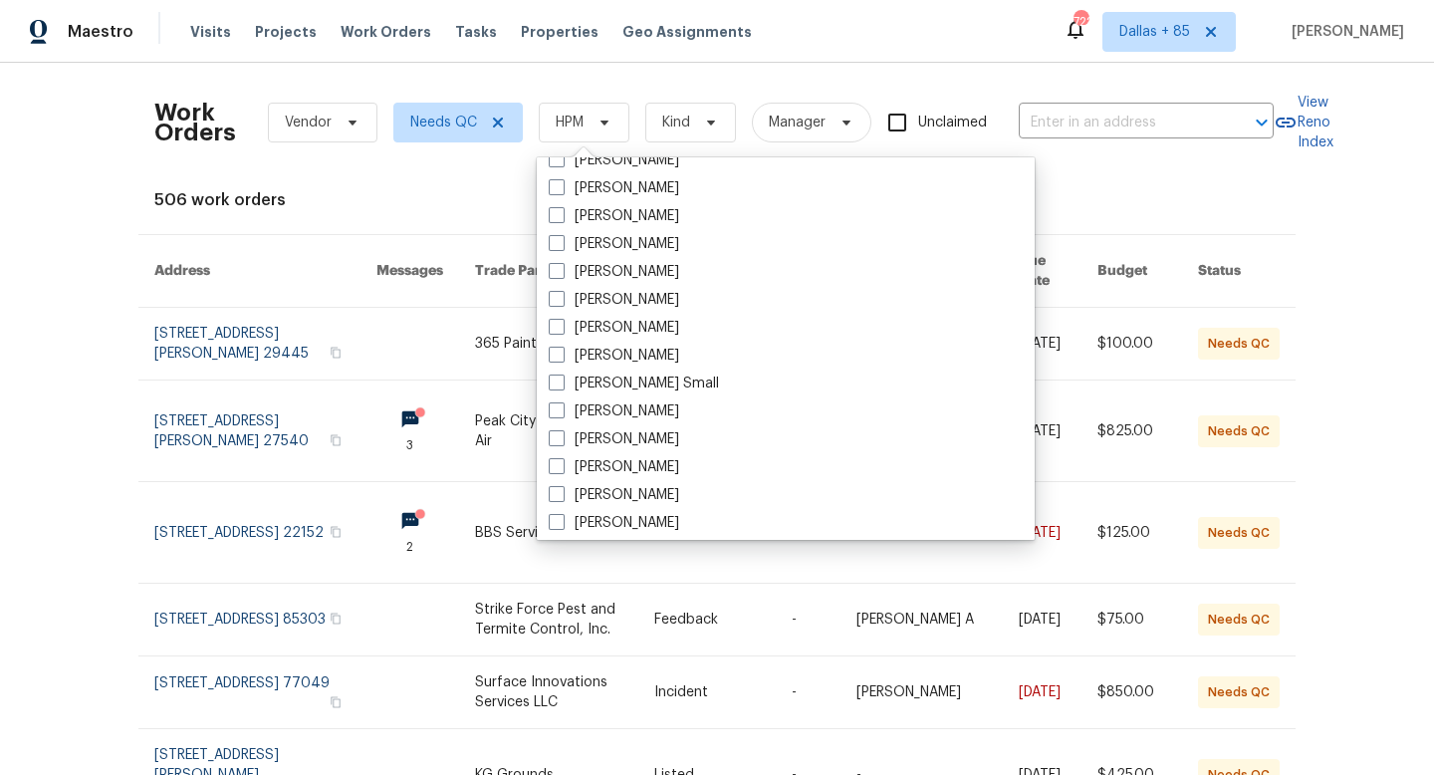
scroll to position [13916, 0]
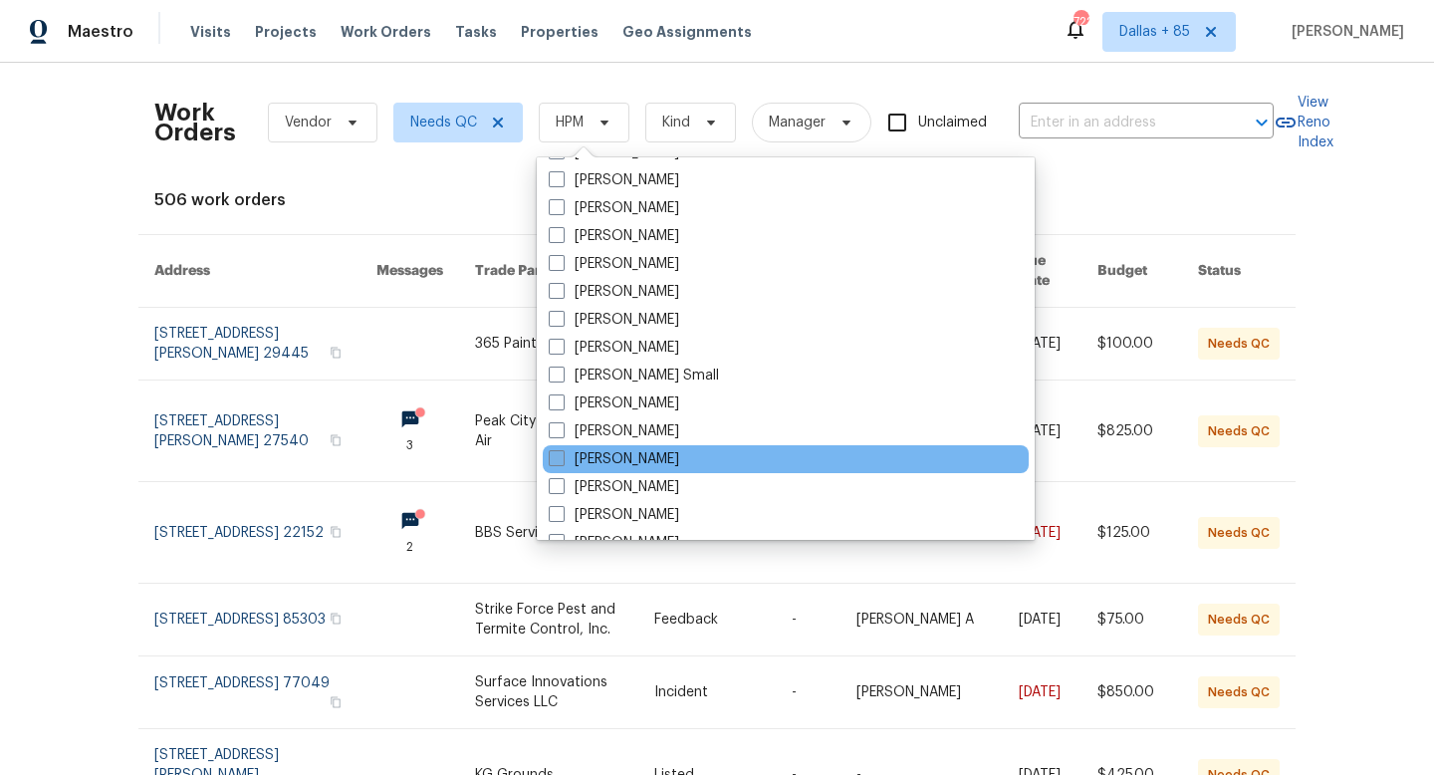
click at [600, 463] on label "[PERSON_NAME]" at bounding box center [614, 459] width 130 height 20
click at [562, 462] on input "[PERSON_NAME]" at bounding box center [555, 455] width 13 height 13
checkbox input "true"
